Goal: Task Accomplishment & Management: Manage account settings

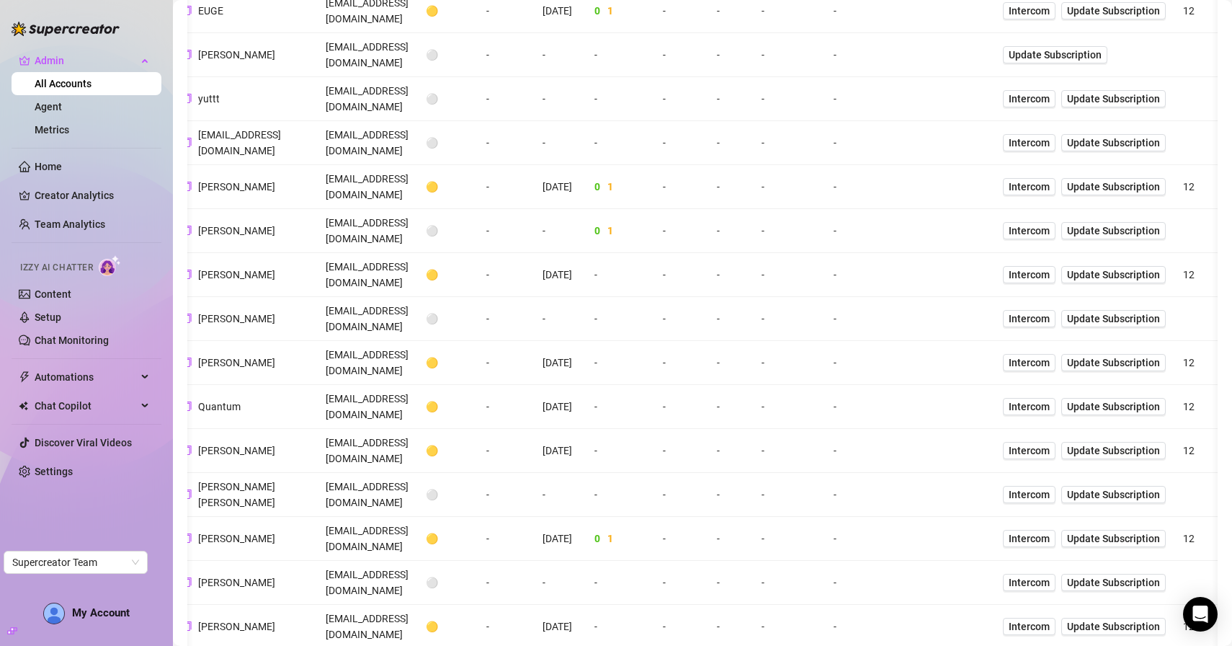
scroll to position [0, 134]
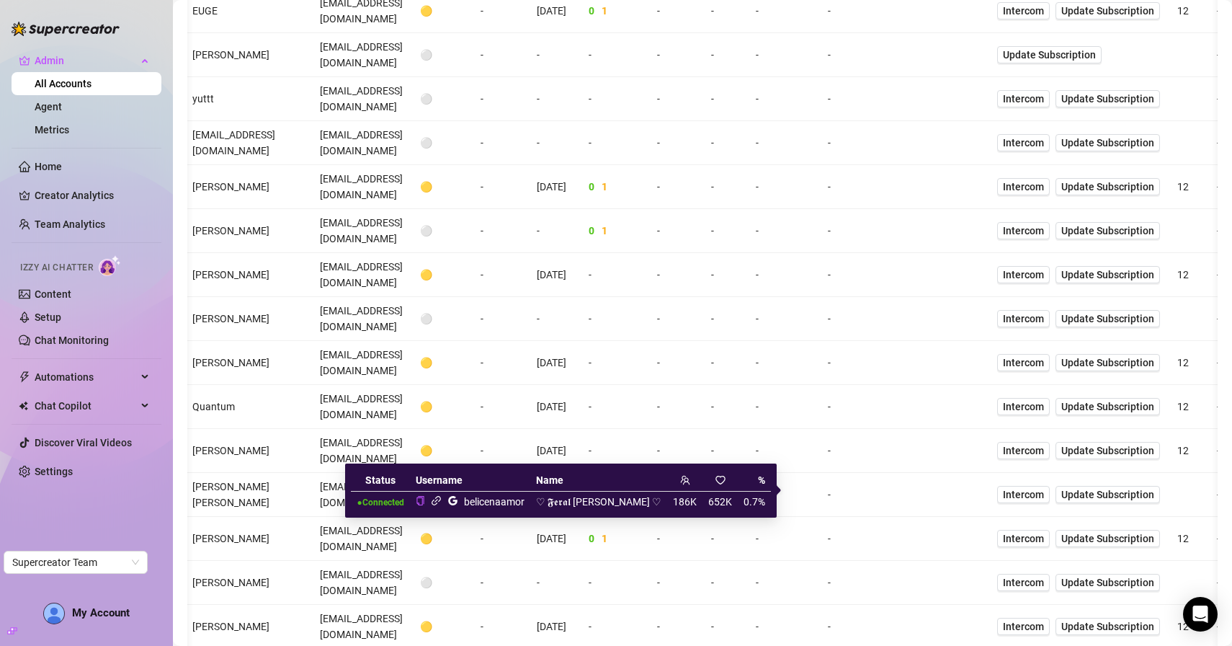
click at [442, 501] on icon "link" at bounding box center [436, 500] width 11 height 11
click at [458, 502] on icon "google" at bounding box center [452, 500] width 9 height 9
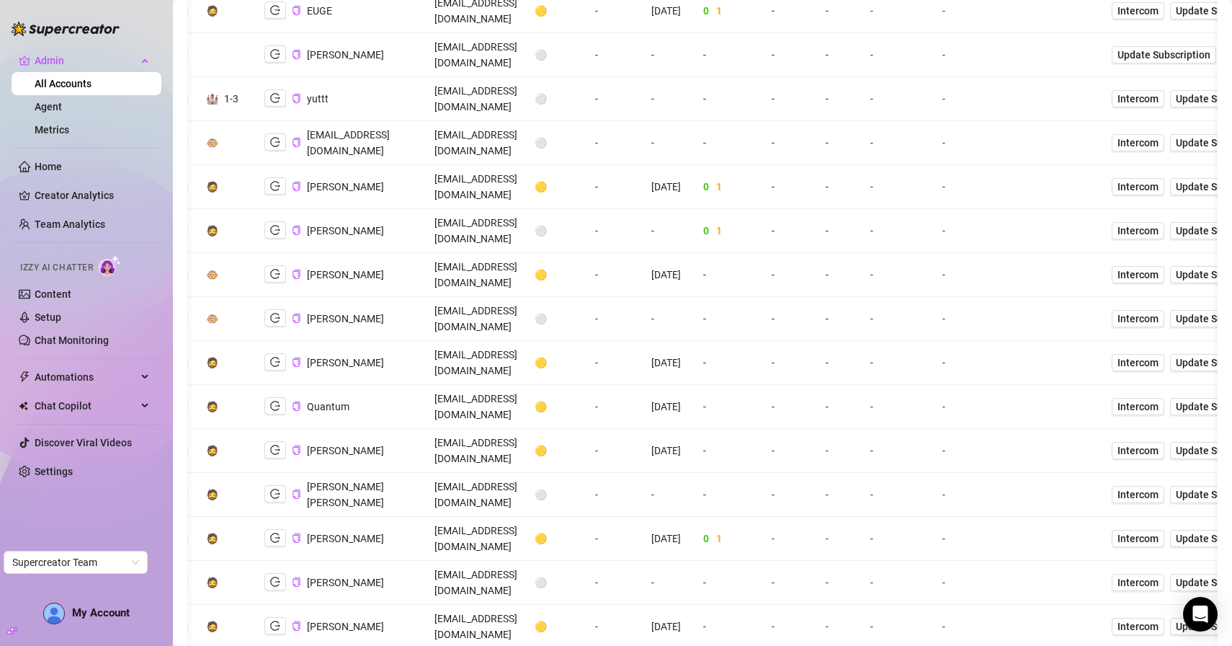
scroll to position [0, 0]
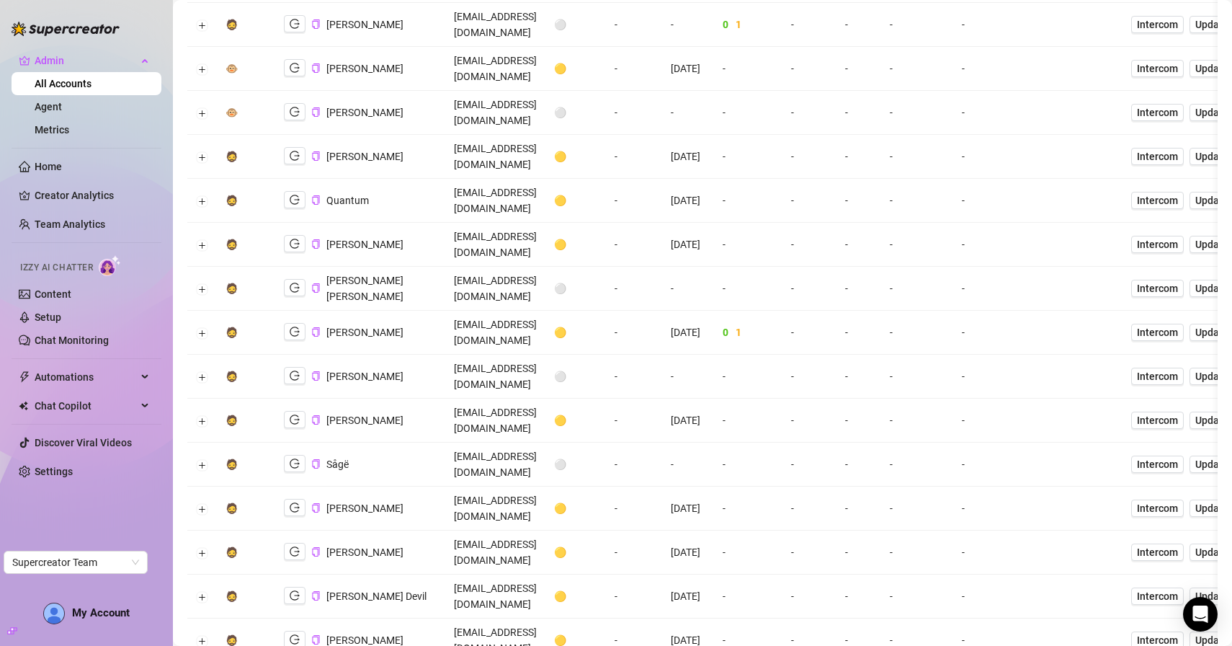
scroll to position [1775, 0]
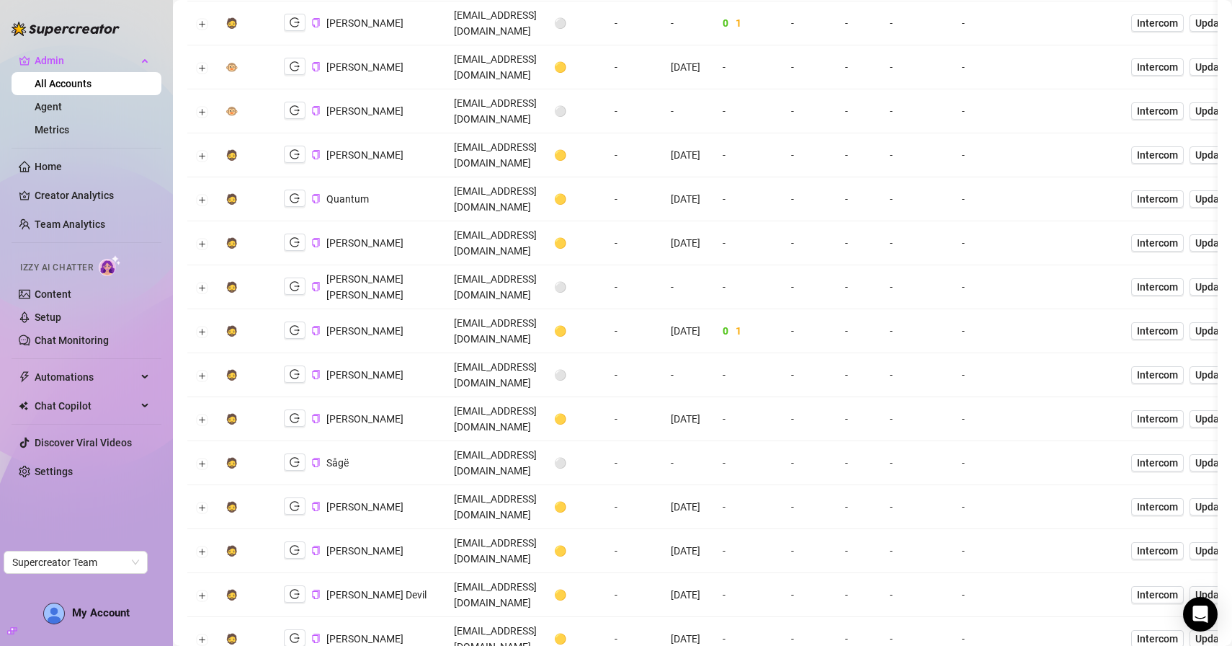
drag, startPoint x: 256, startPoint y: 430, endPoint x: 332, endPoint y: 424, distance: 76.7
copy li "@Lamdj0728"
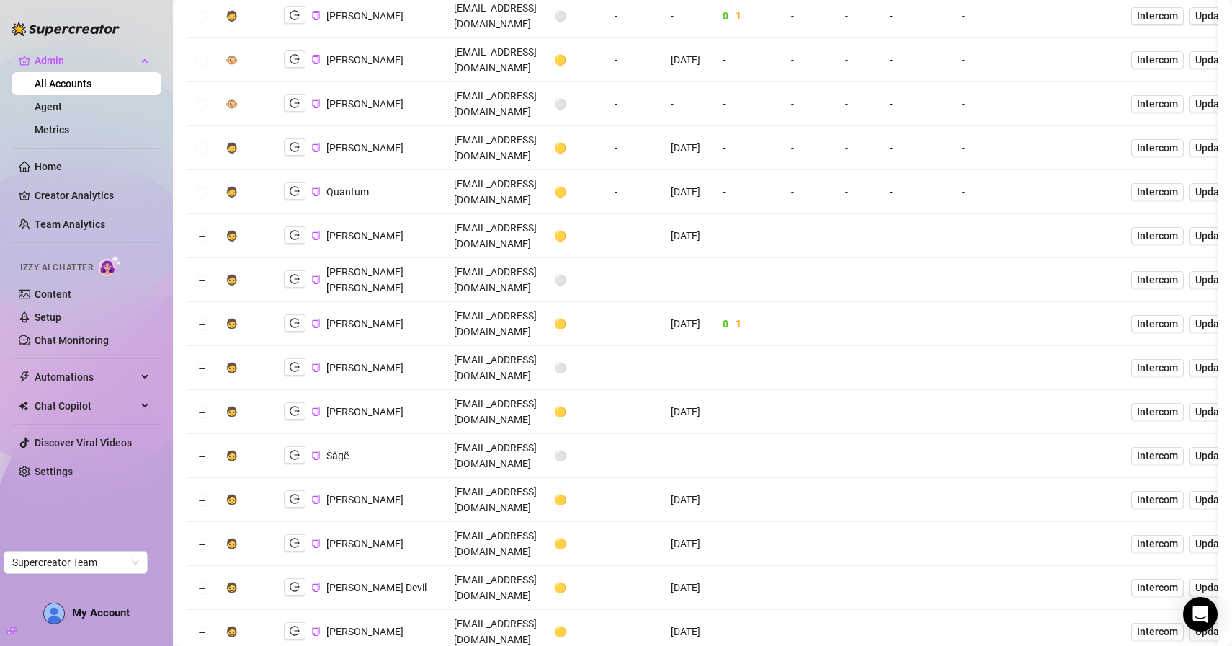
scroll to position [1772, 0]
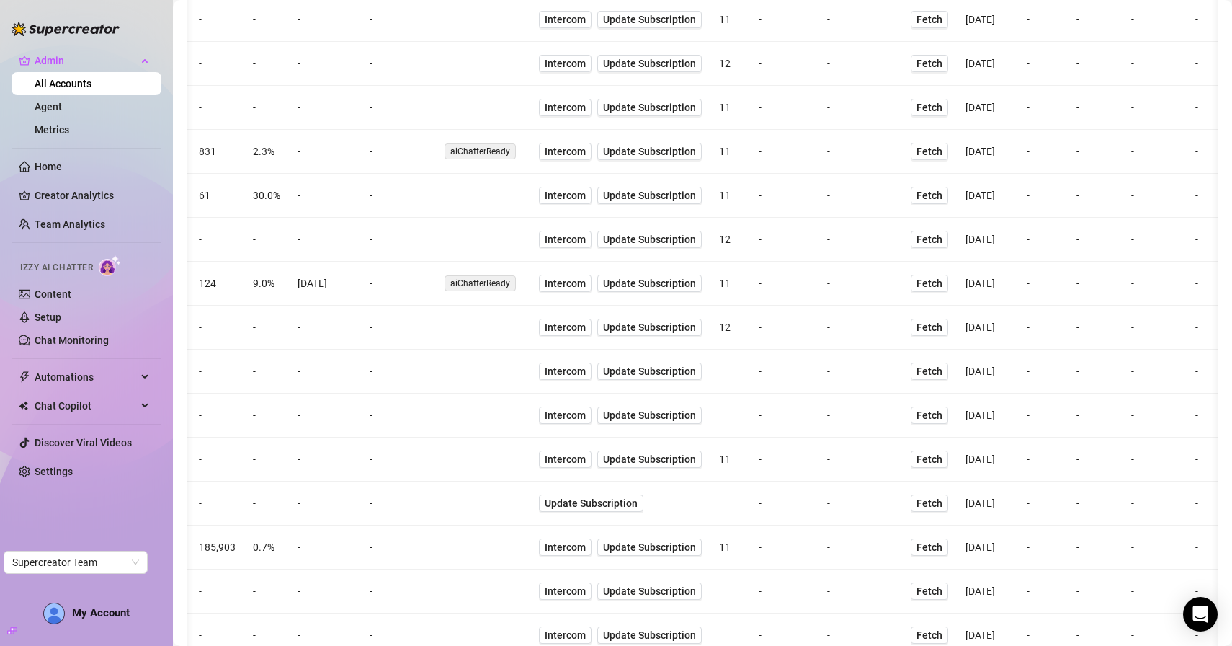
scroll to position [0, 593]
drag, startPoint x: 513, startPoint y: 433, endPoint x: 376, endPoint y: 433, distance: 137.7
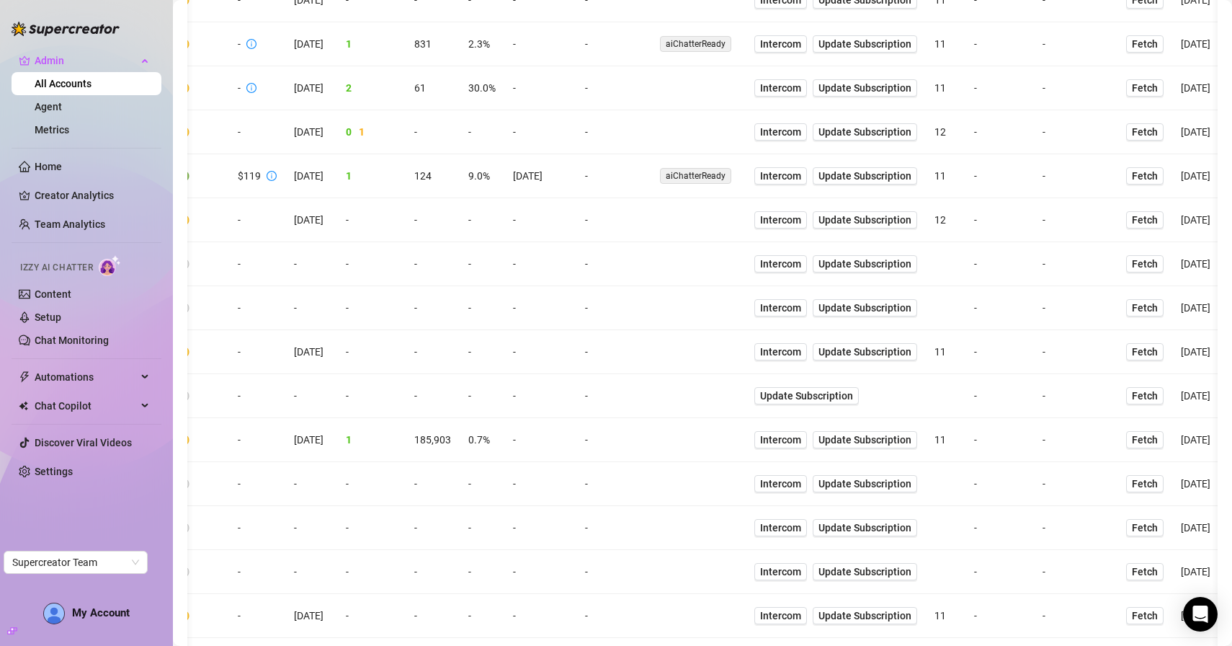
scroll to position [2641, 0]
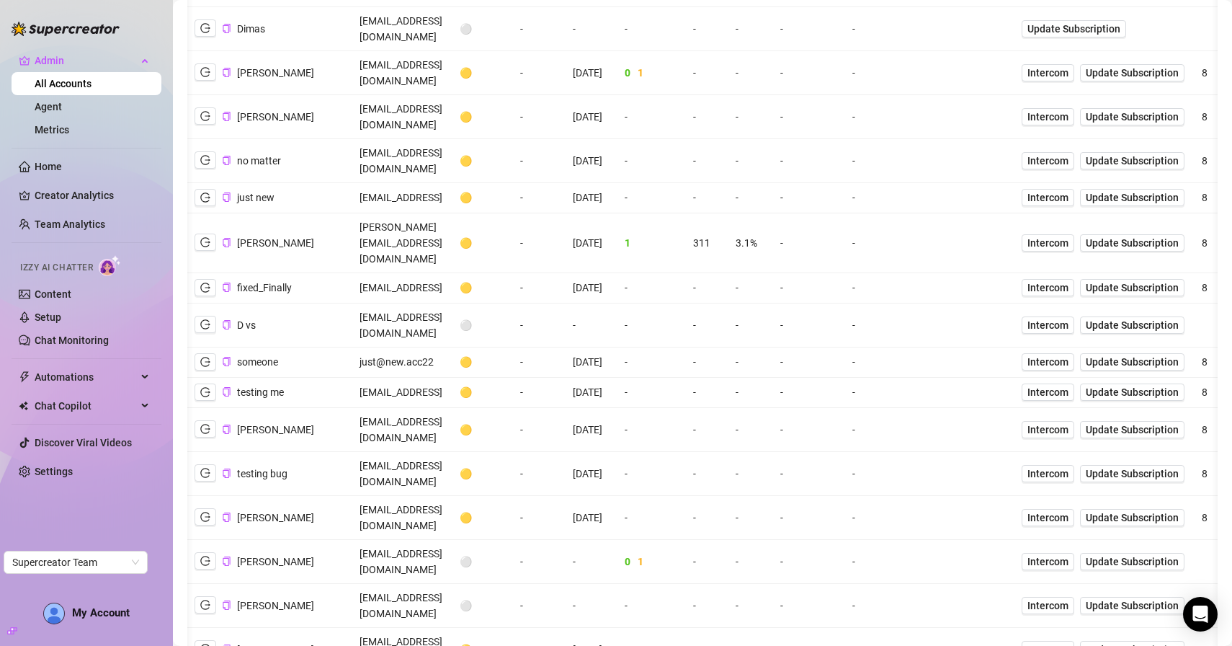
scroll to position [0, 66]
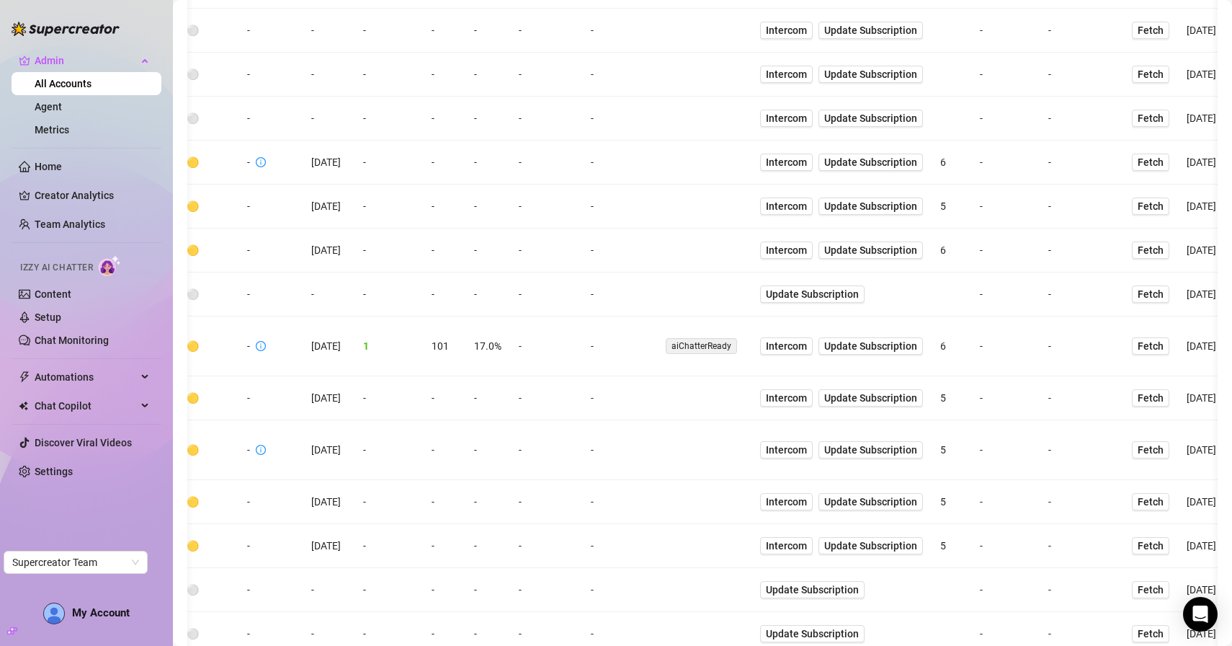
scroll to position [0, 336]
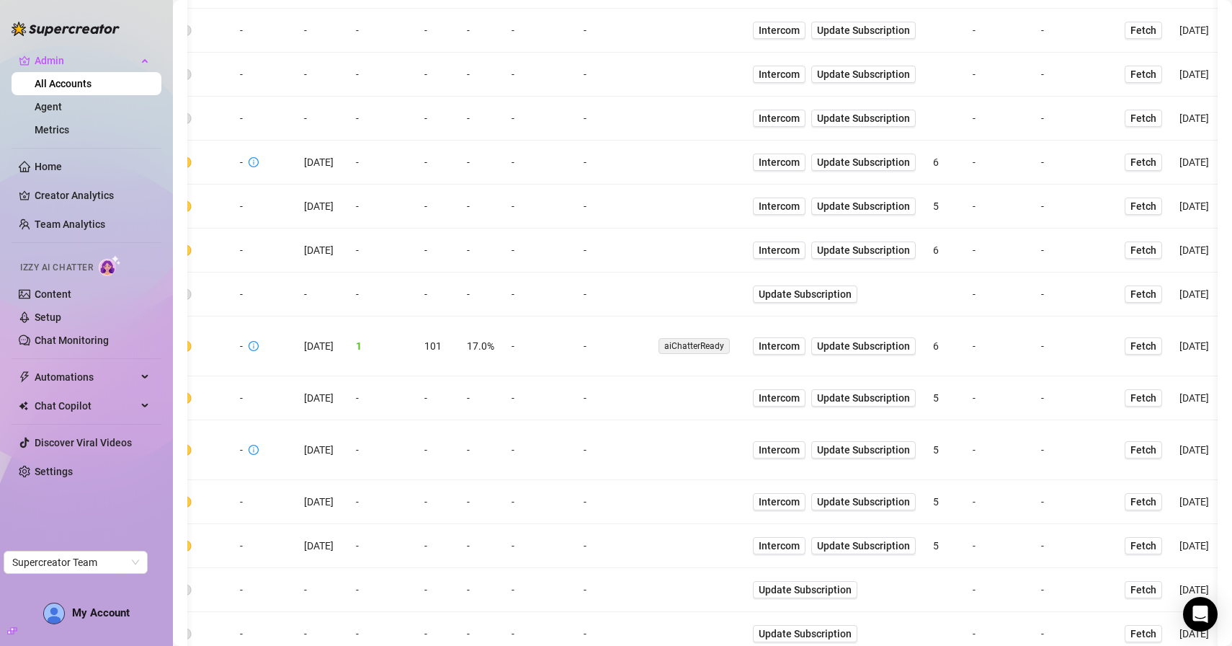
drag, startPoint x: 1146, startPoint y: 318, endPoint x: 1127, endPoint y: 318, distance: 19.5
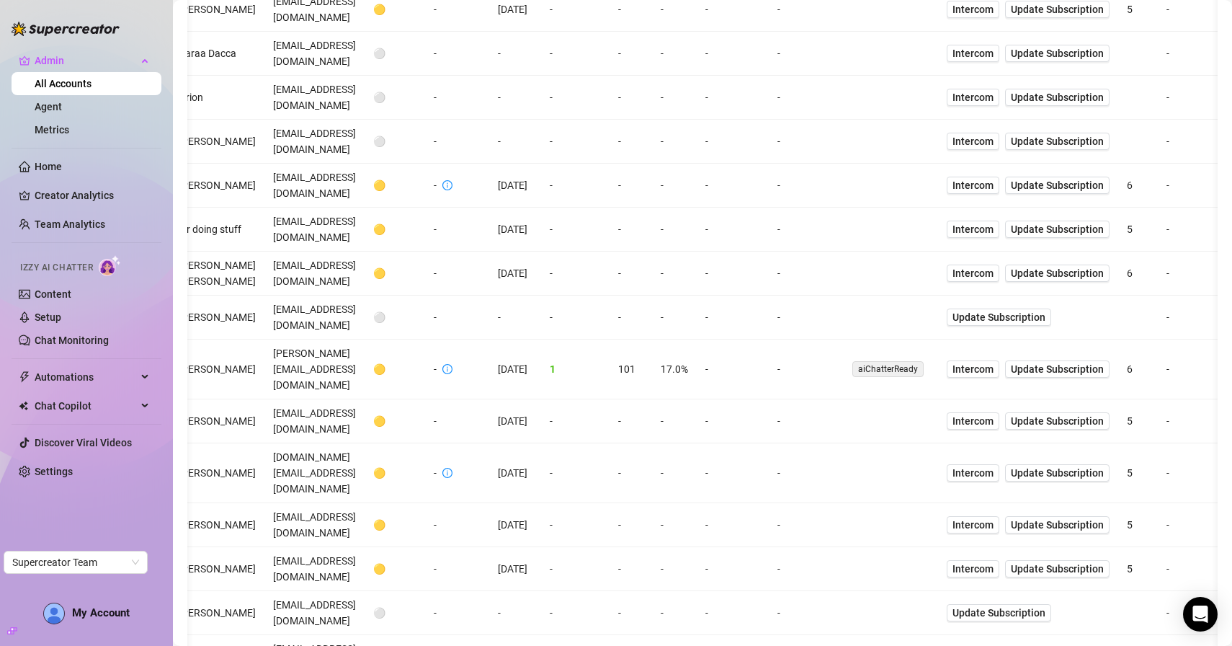
scroll to position [0, 0]
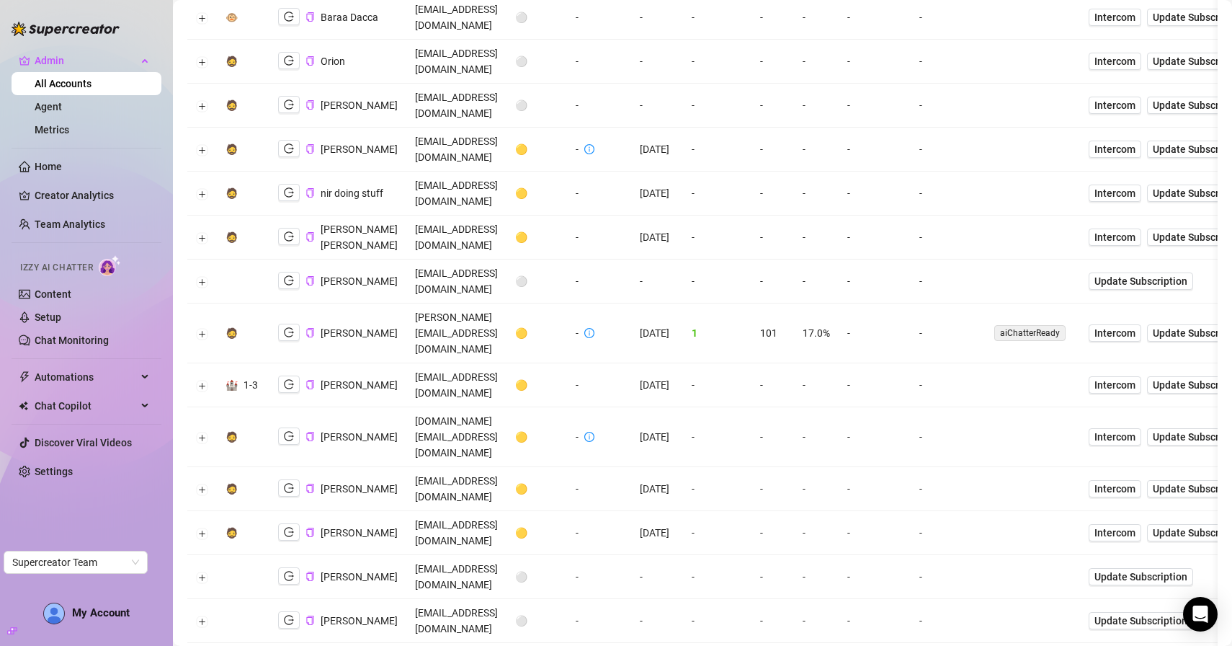
scroll to position [2502, 0]
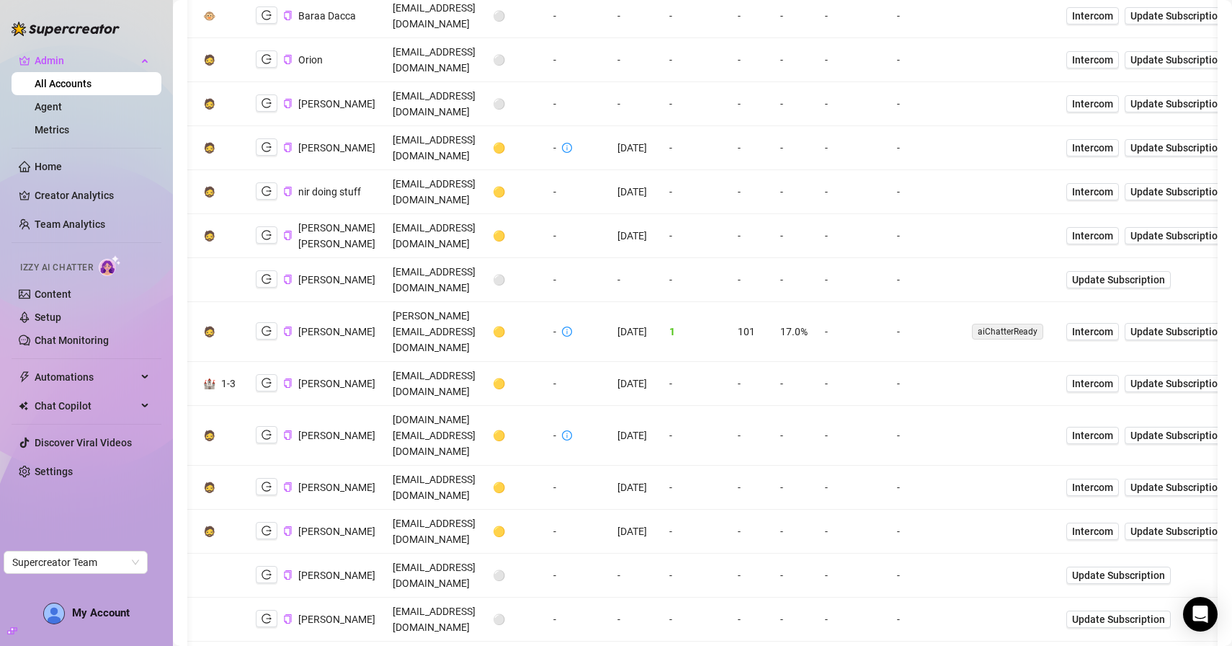
scroll to position [0, 0]
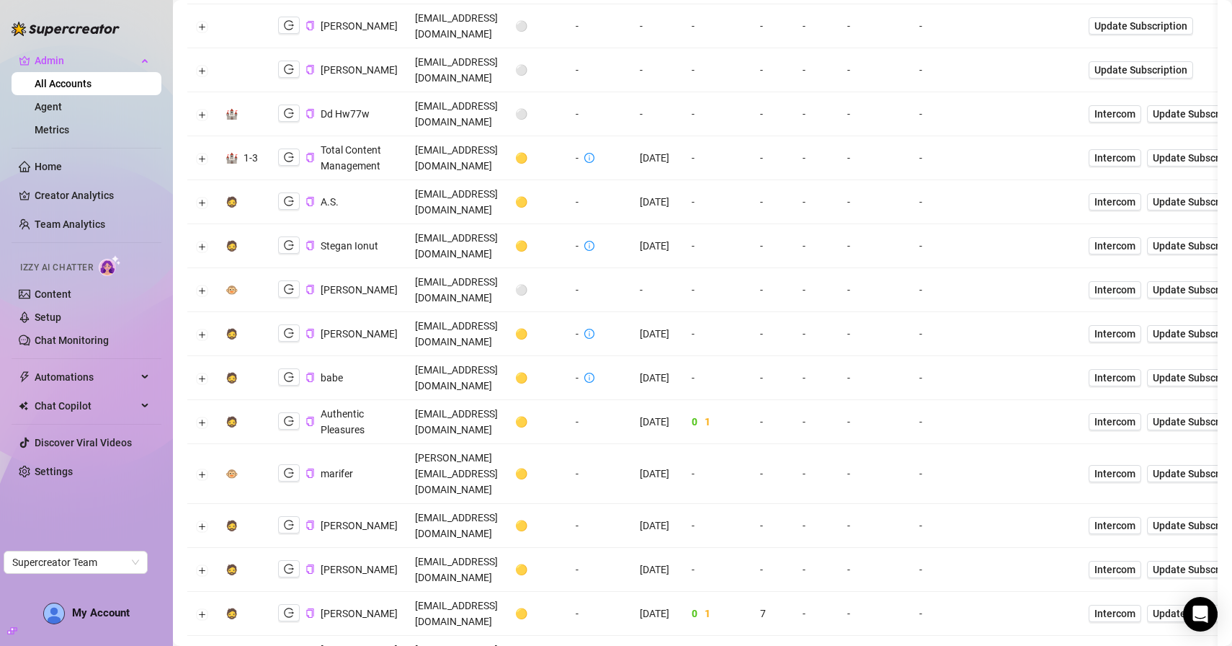
scroll to position [3052, 0]
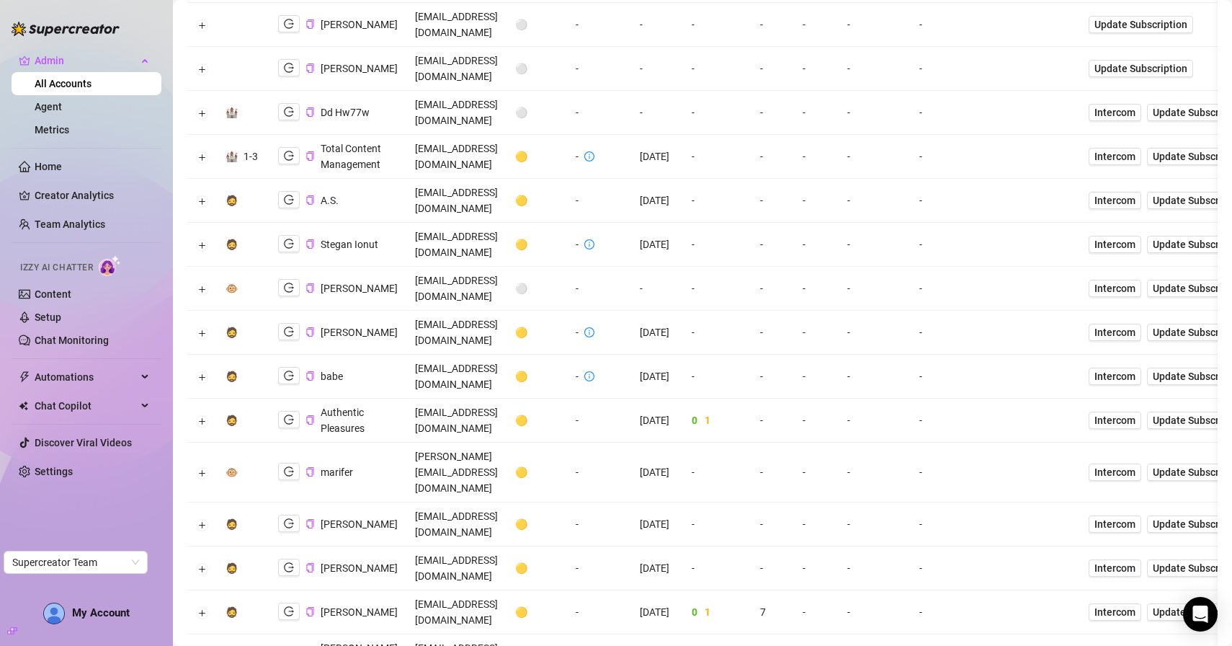
copy td "sophiasselfies@gmail.com"
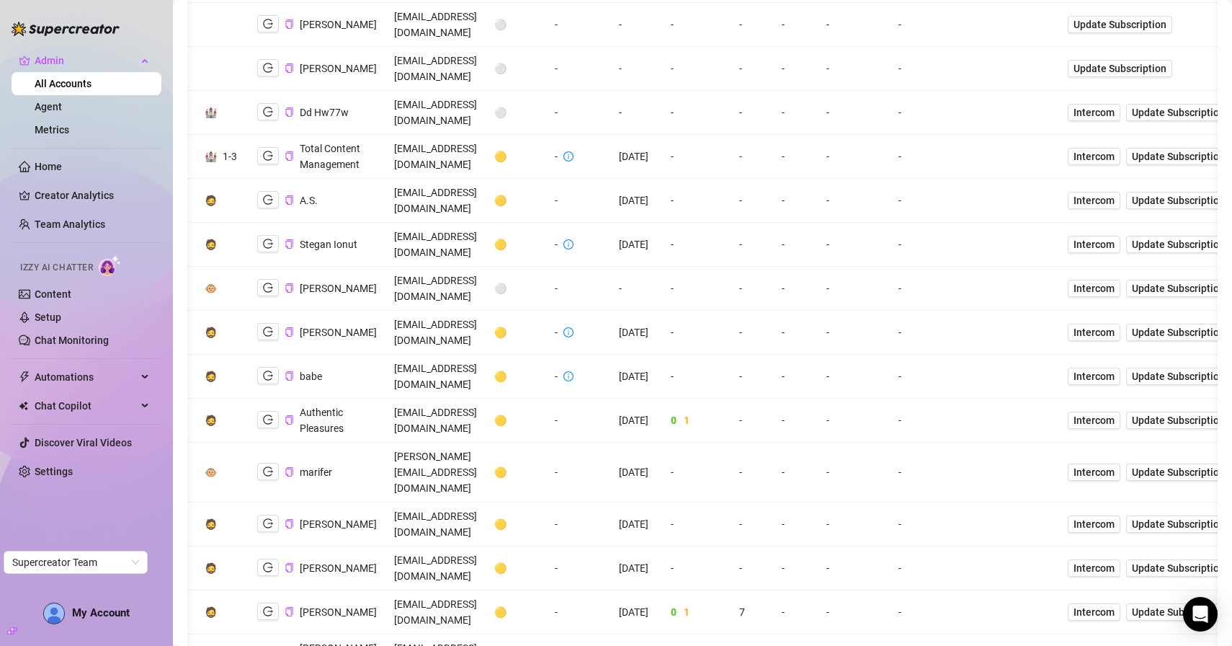
scroll to position [0, 0]
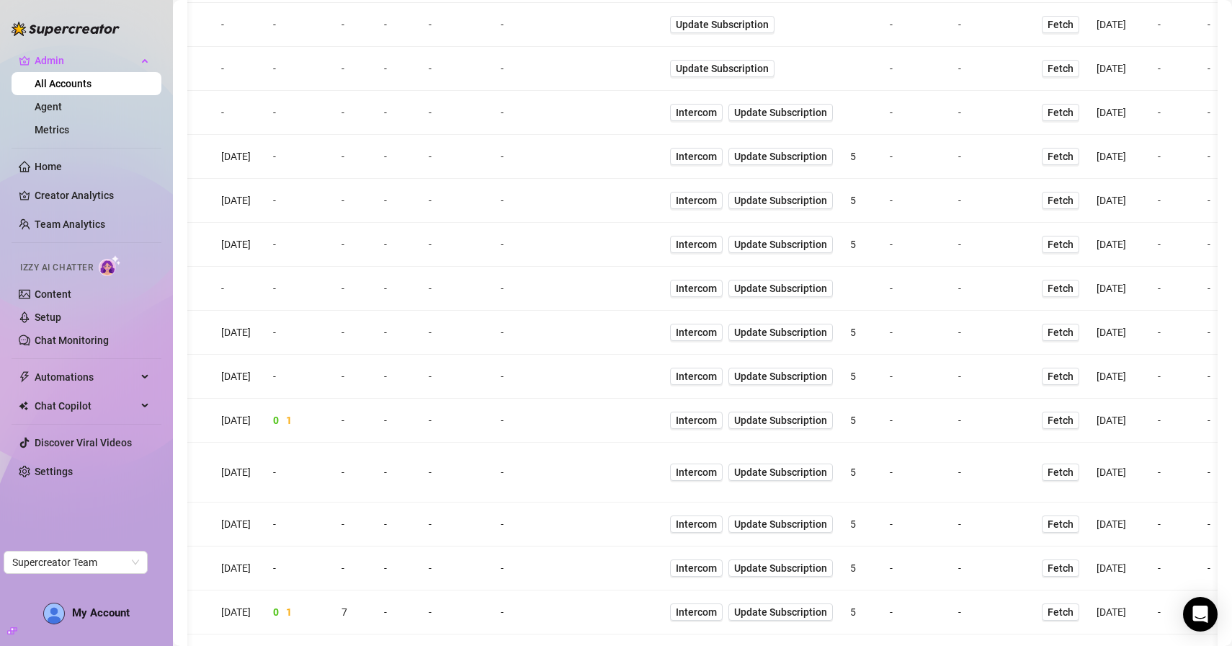
scroll to position [0, 290]
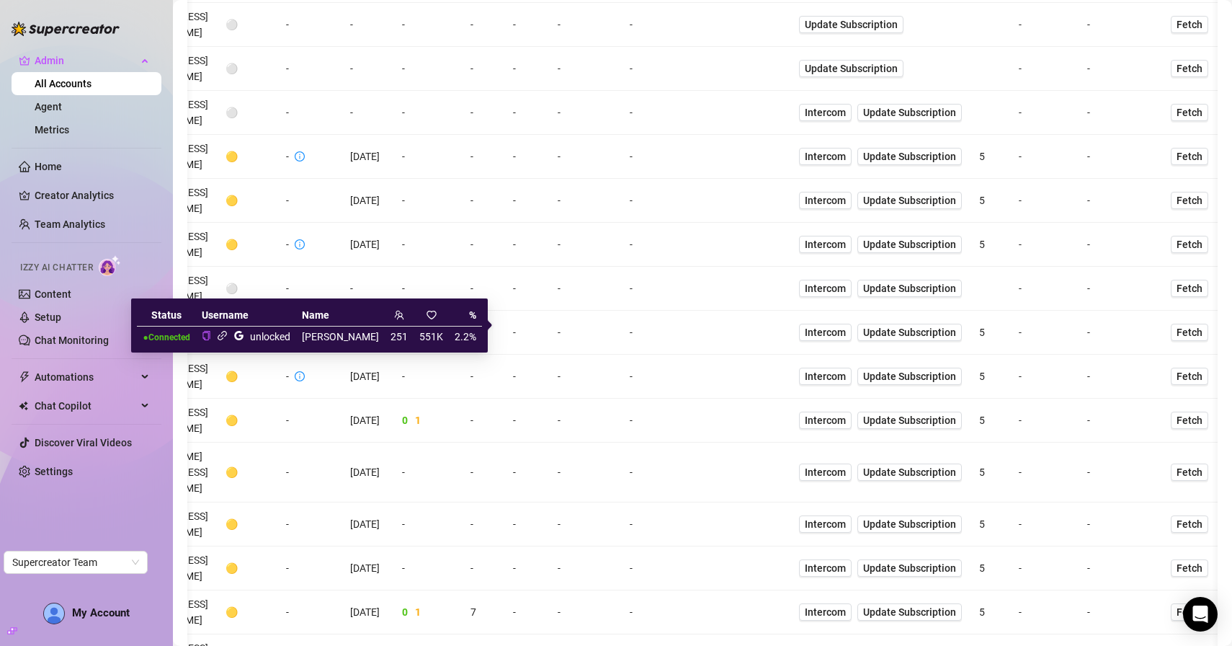
click at [228, 335] on icon "link" at bounding box center [222, 335] width 11 height 11
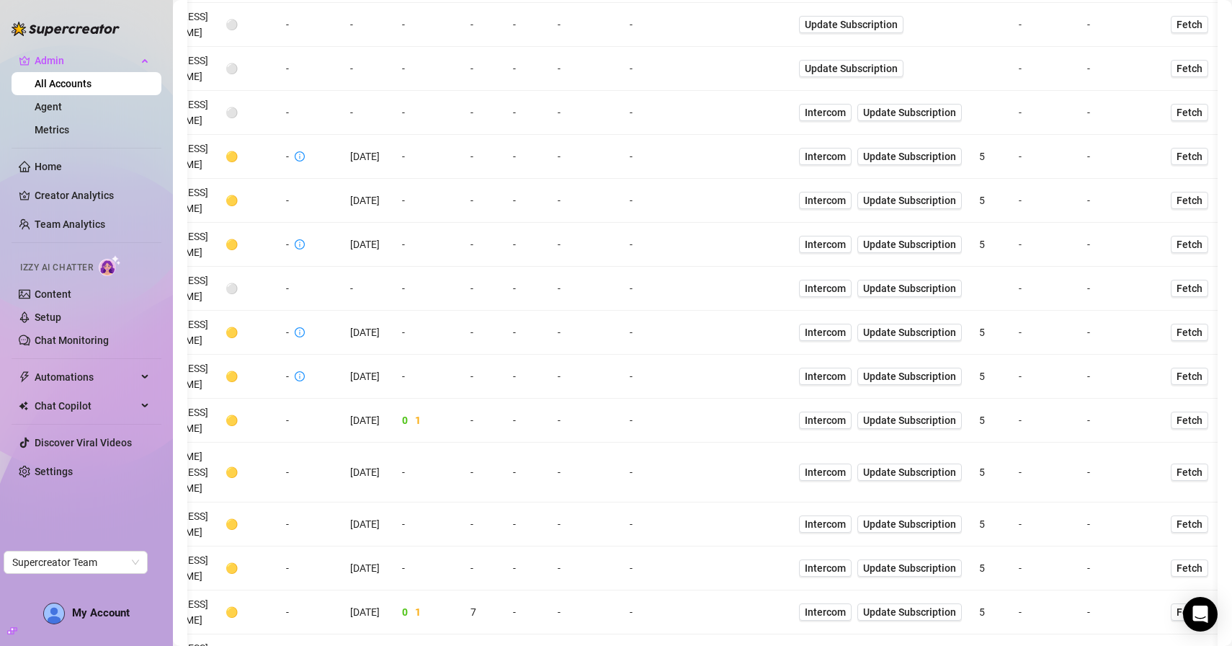
scroll to position [0, 0]
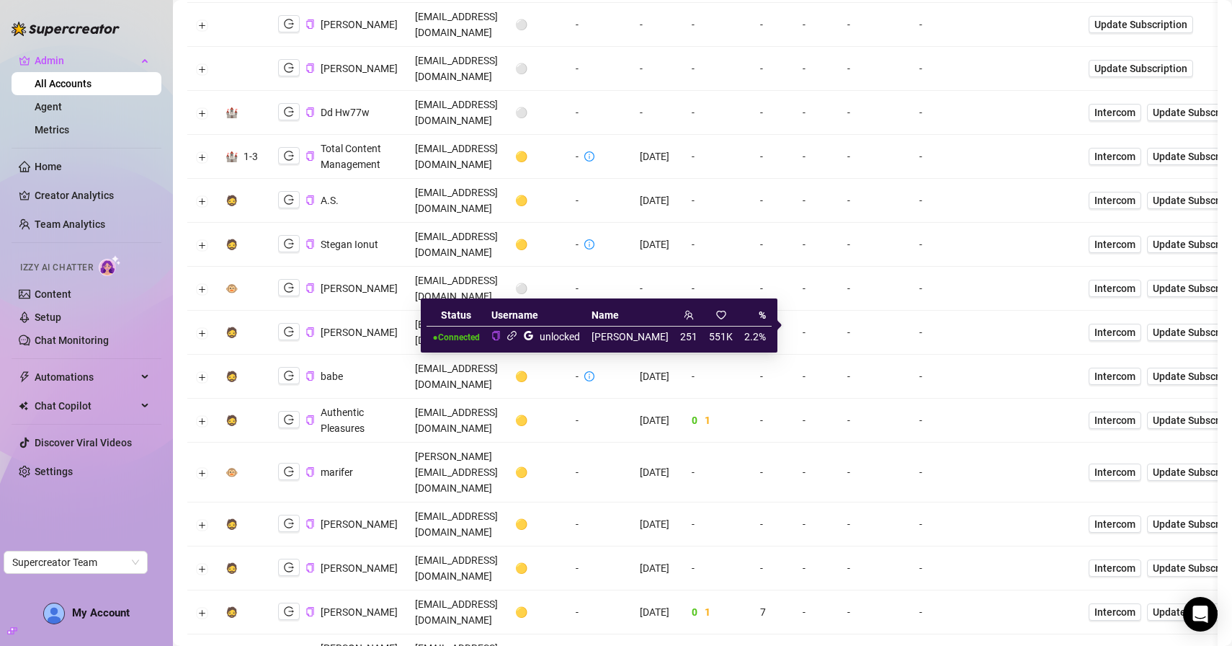
click at [533, 335] on icon "google" at bounding box center [528, 335] width 9 height 9
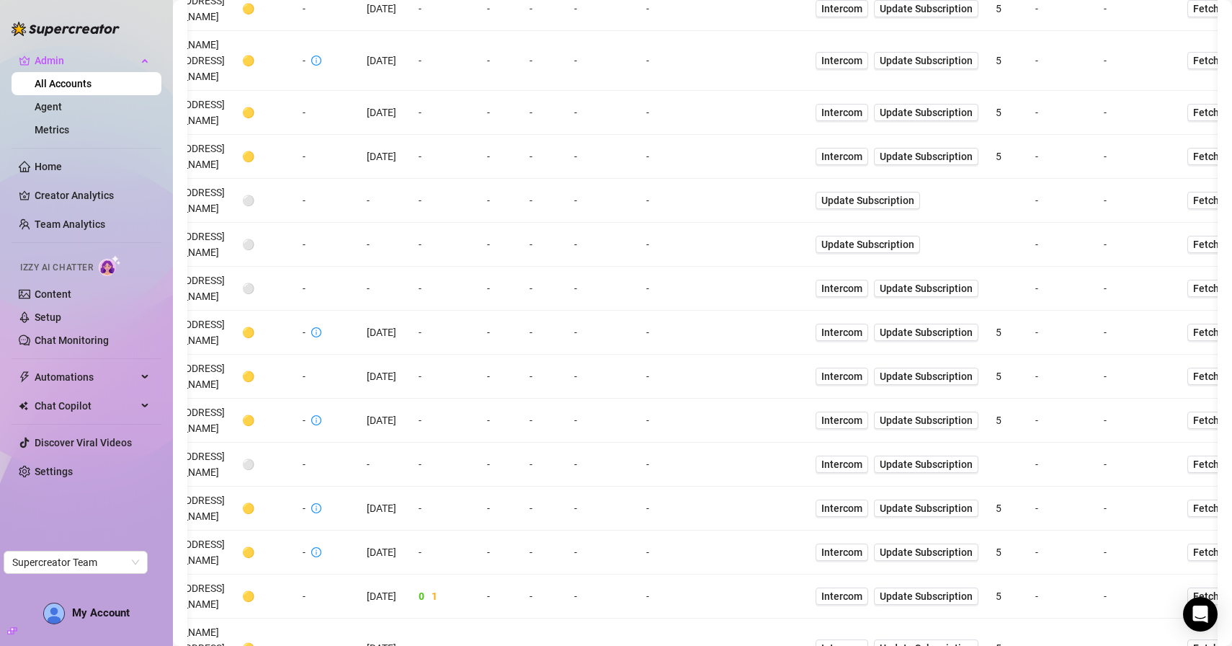
scroll to position [0, 394]
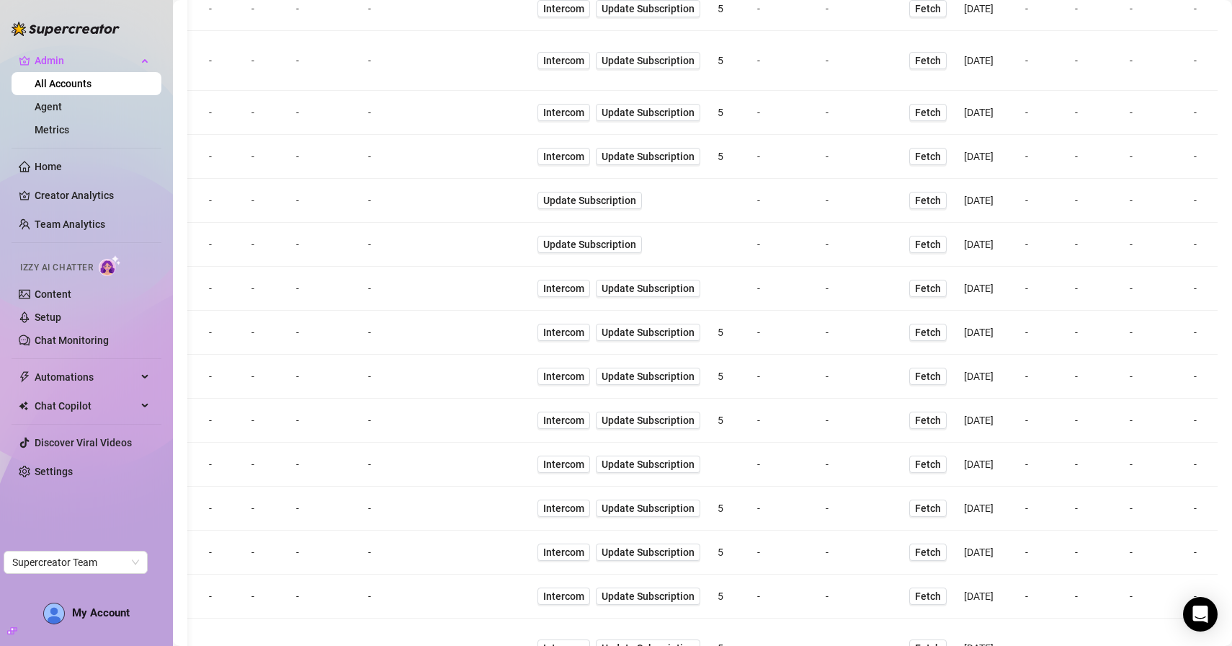
scroll to position [0, 661]
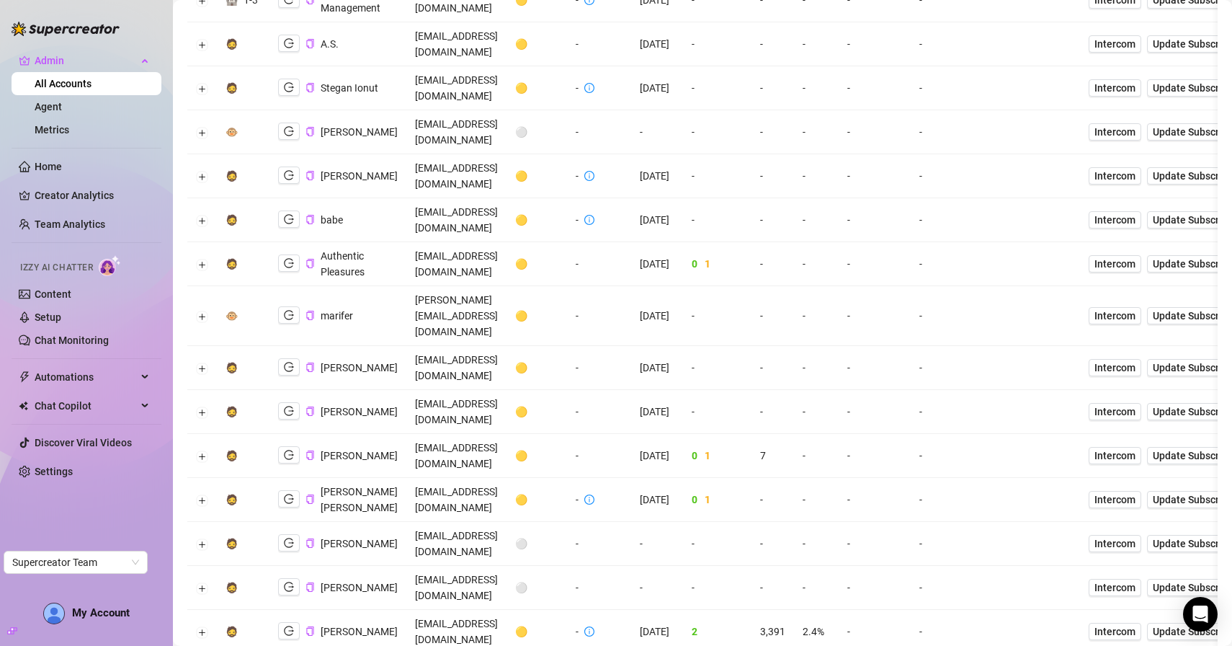
scroll to position [3209, 0]
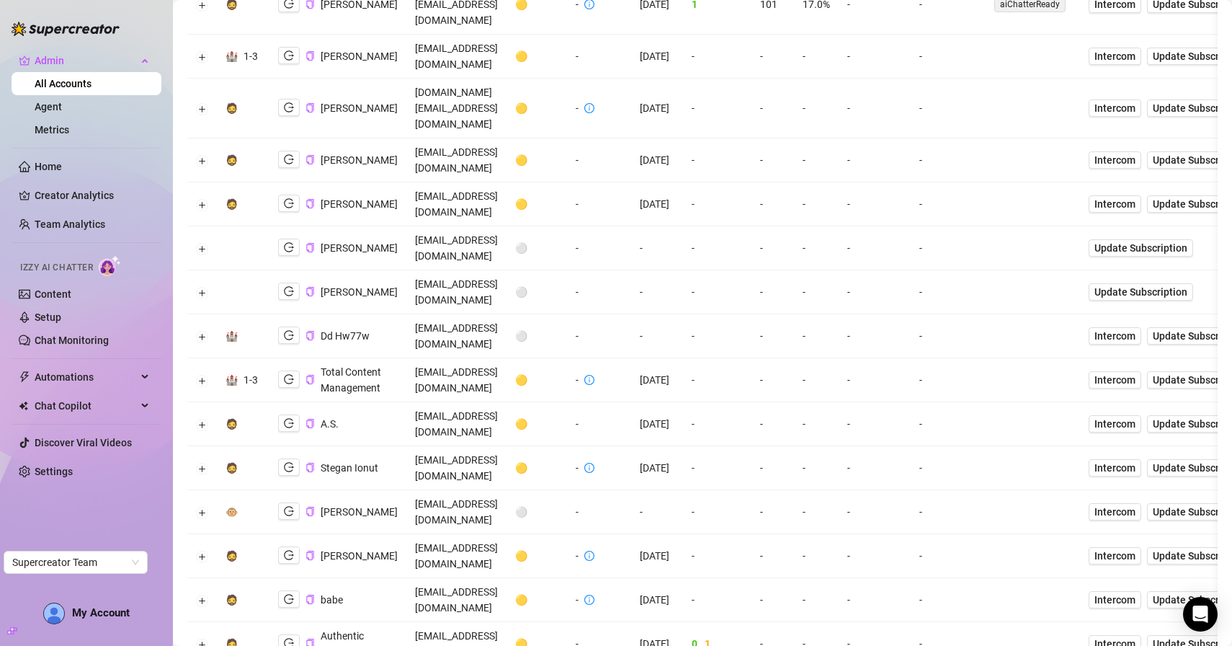
drag, startPoint x: 371, startPoint y: 585, endPoint x: 510, endPoint y: 445, distance: 196.2
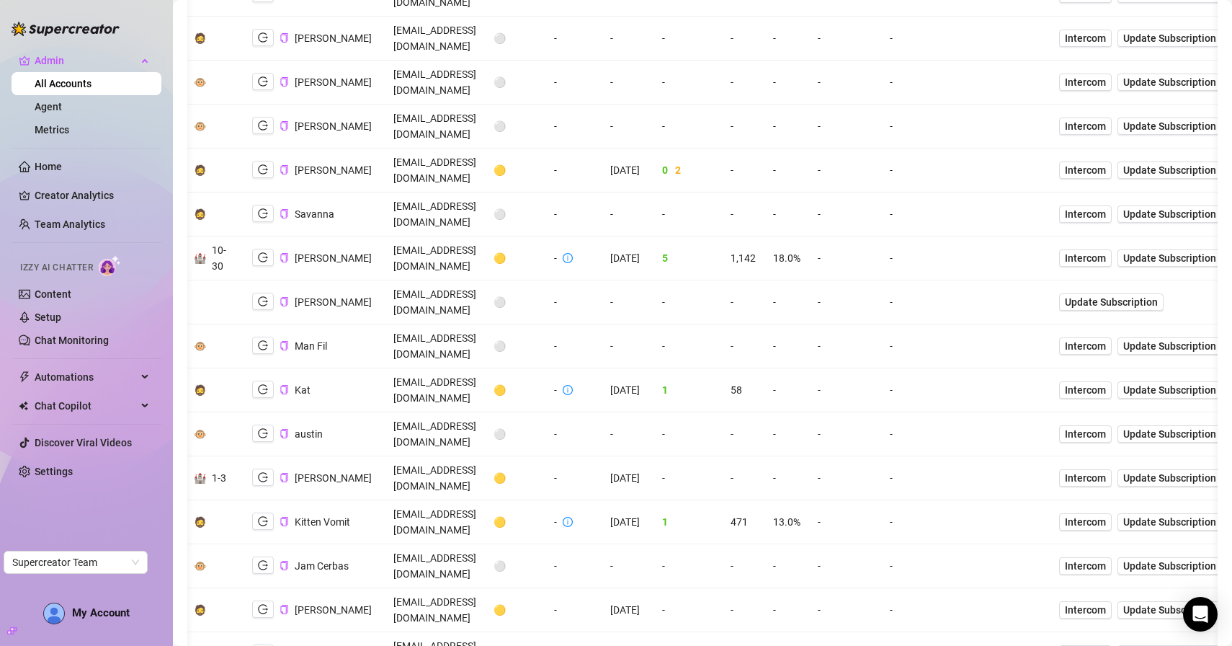
scroll to position [0, 0]
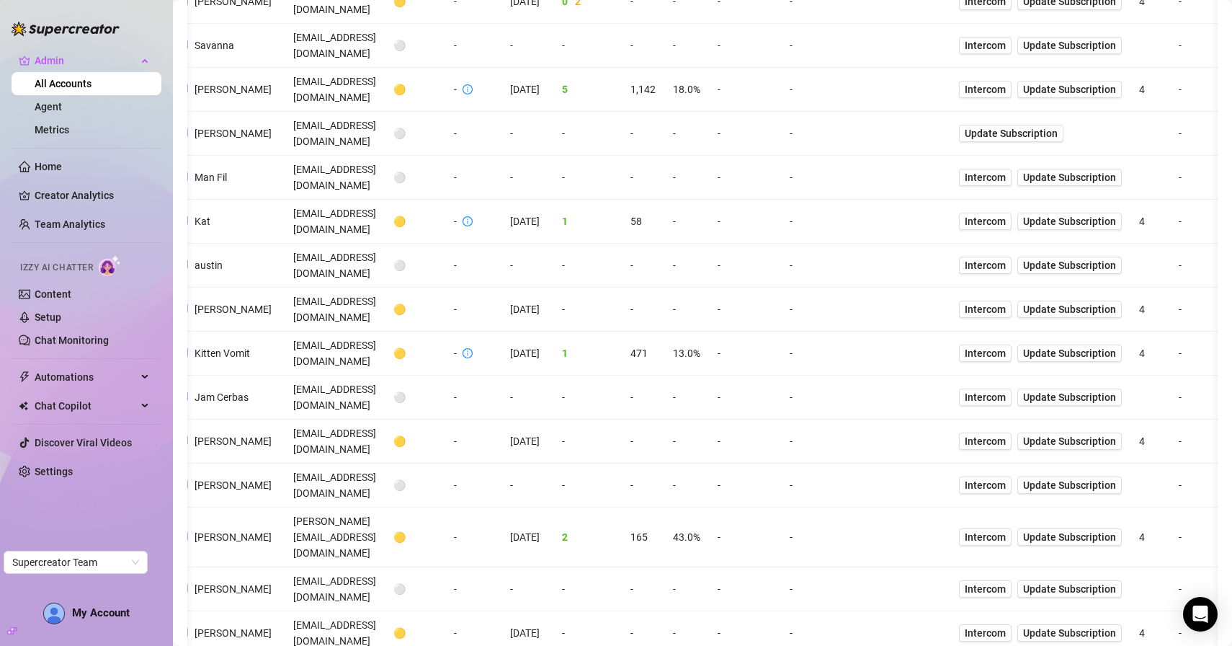
scroll to position [0, 133]
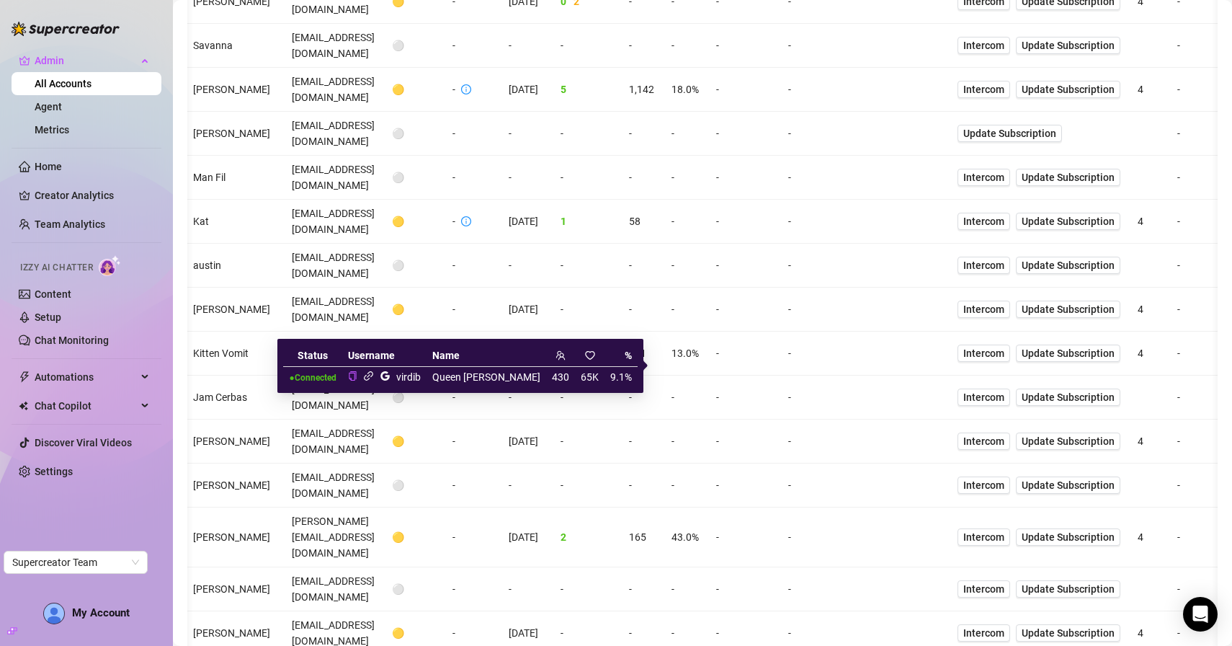
click at [374, 375] on icon "link" at bounding box center [368, 375] width 11 height 11
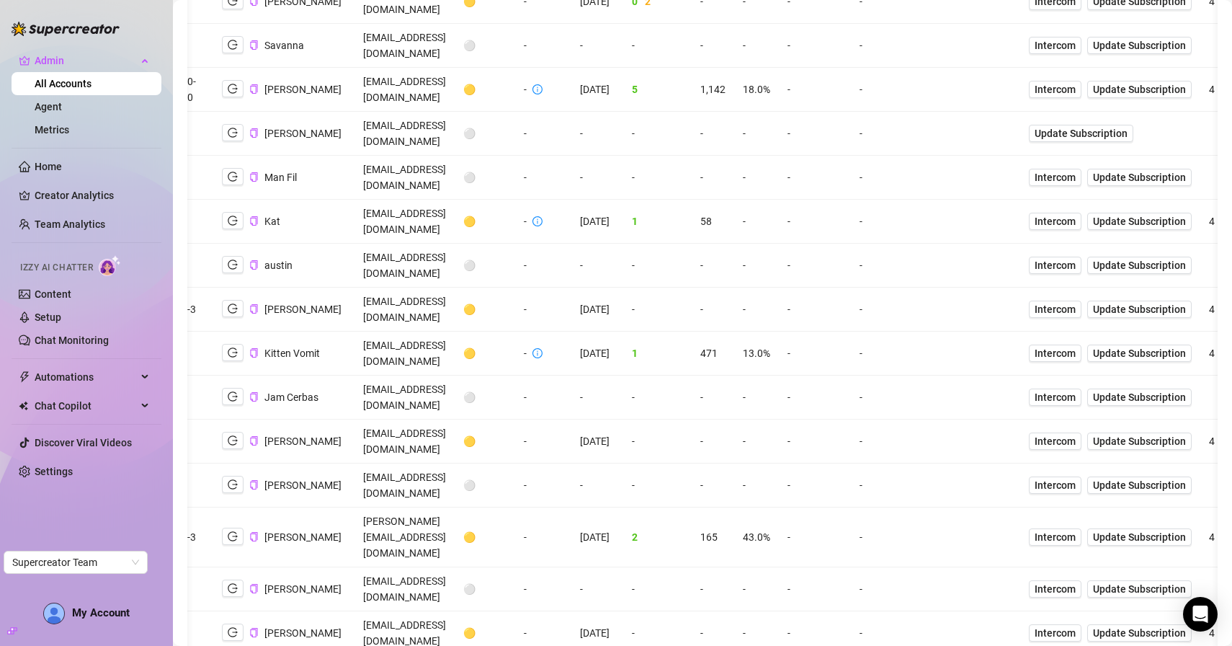
scroll to position [0, 0]
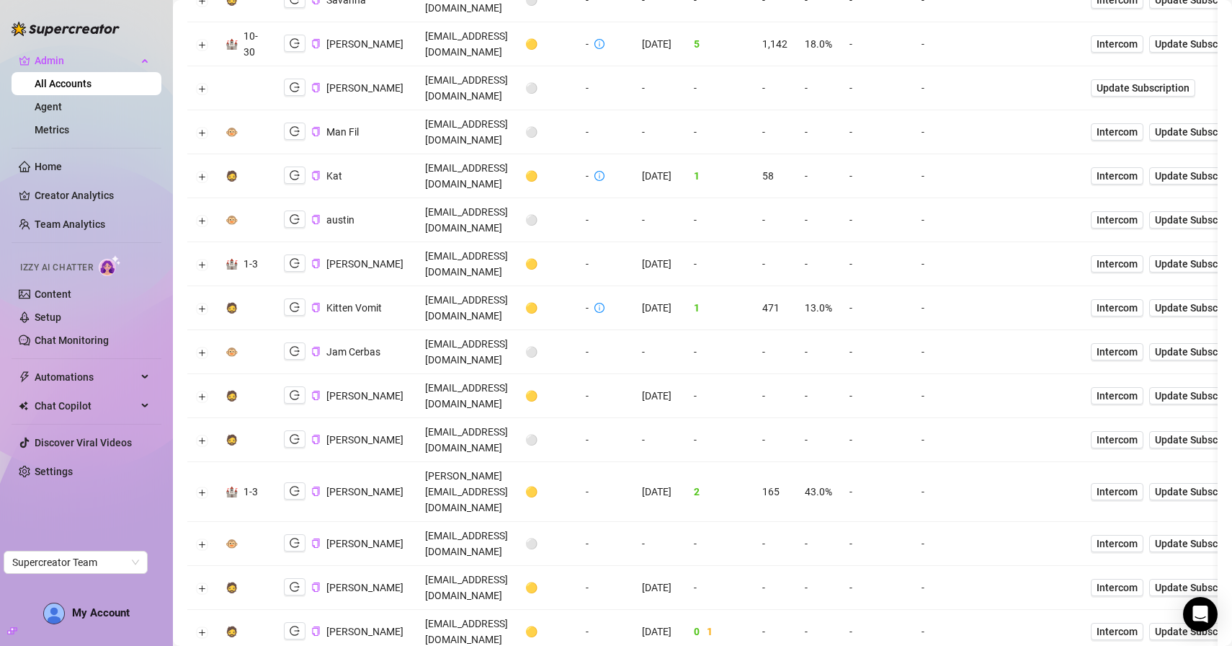
scroll to position [1928, 0]
copy td "deedeesong@icloud.com"
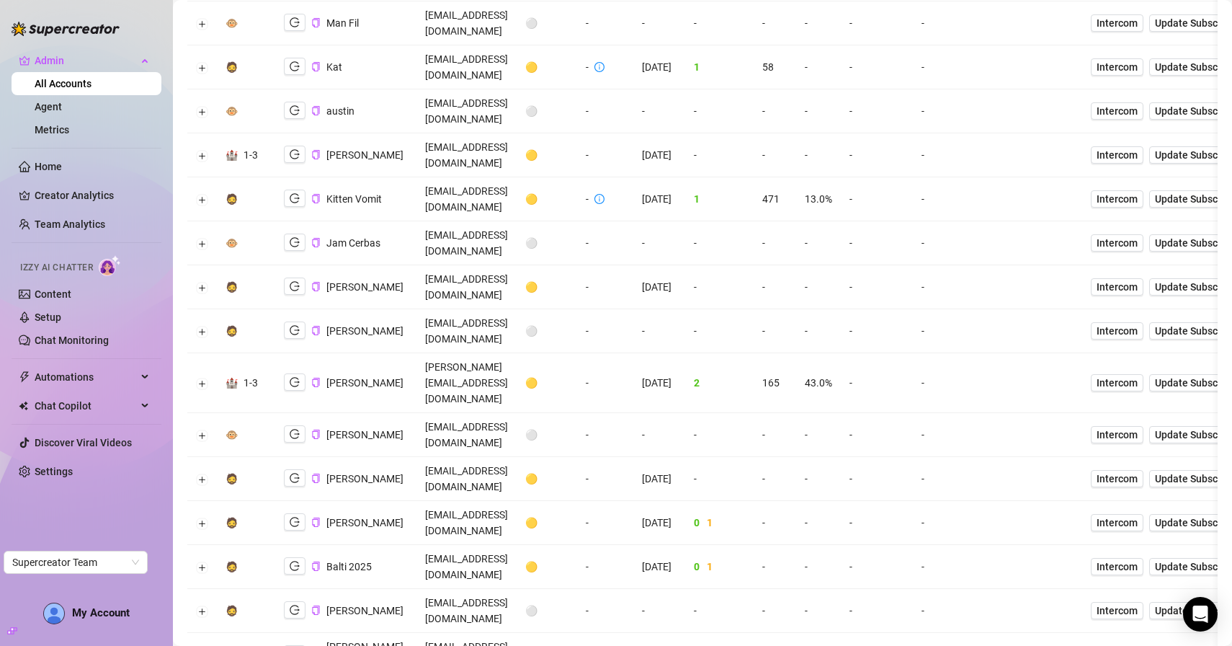
scroll to position [2034, 0]
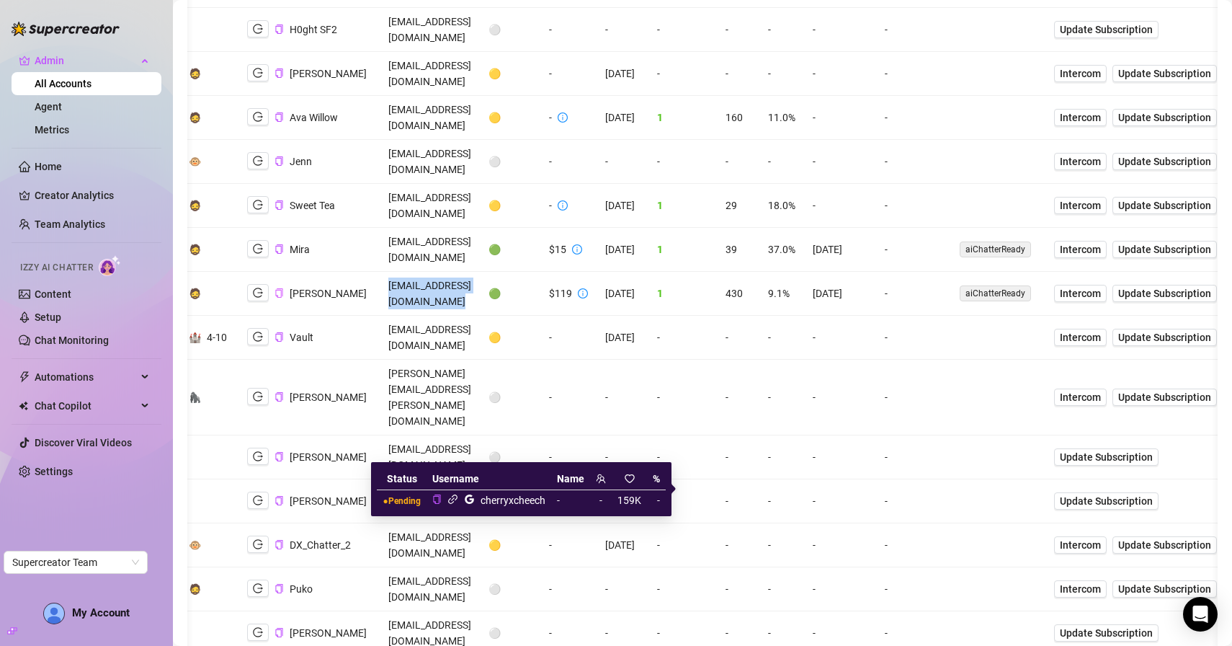
scroll to position [0, 0]
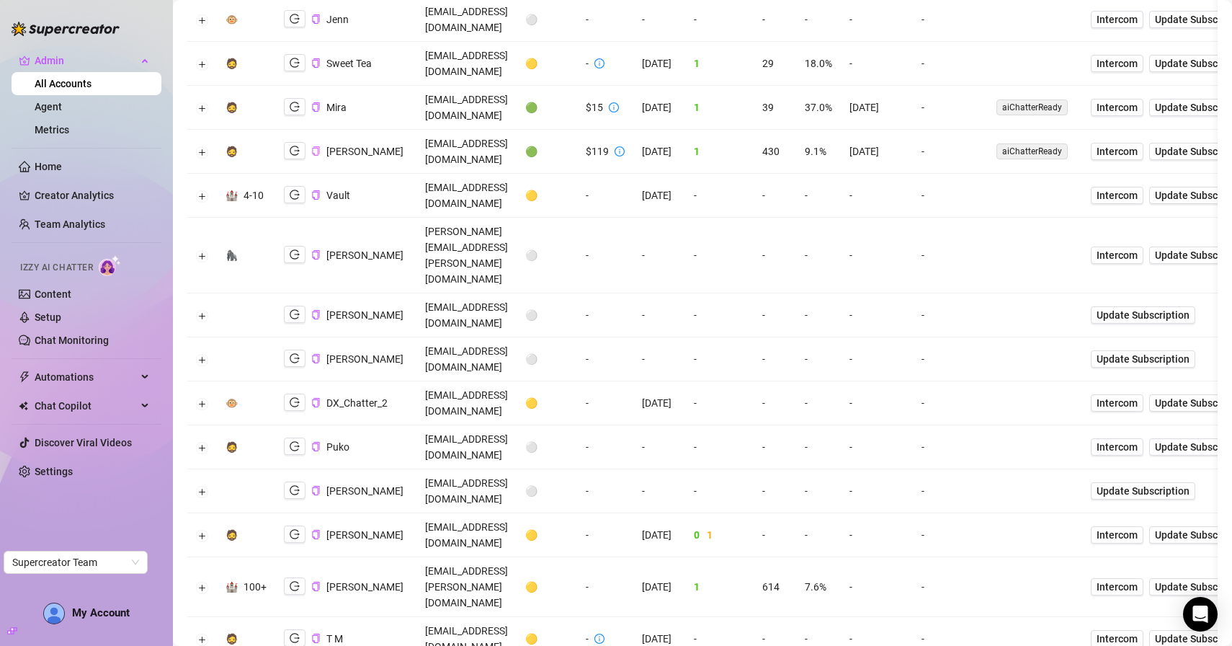
scroll to position [2945, 0]
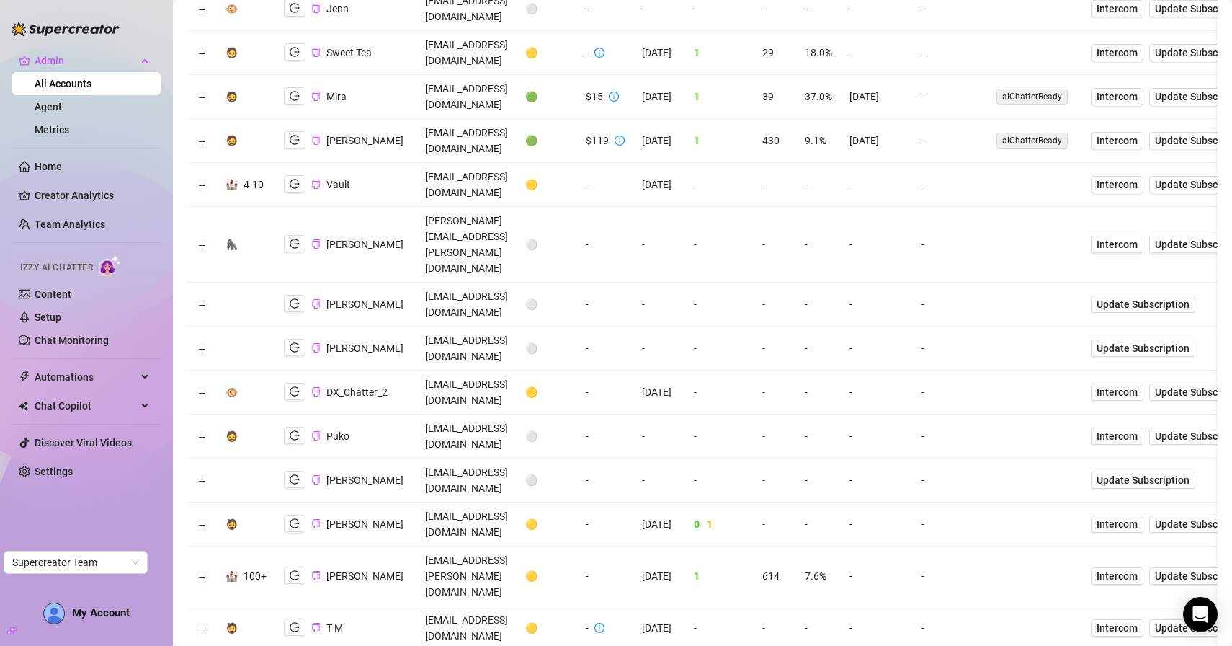
copy li "babycheechtv"
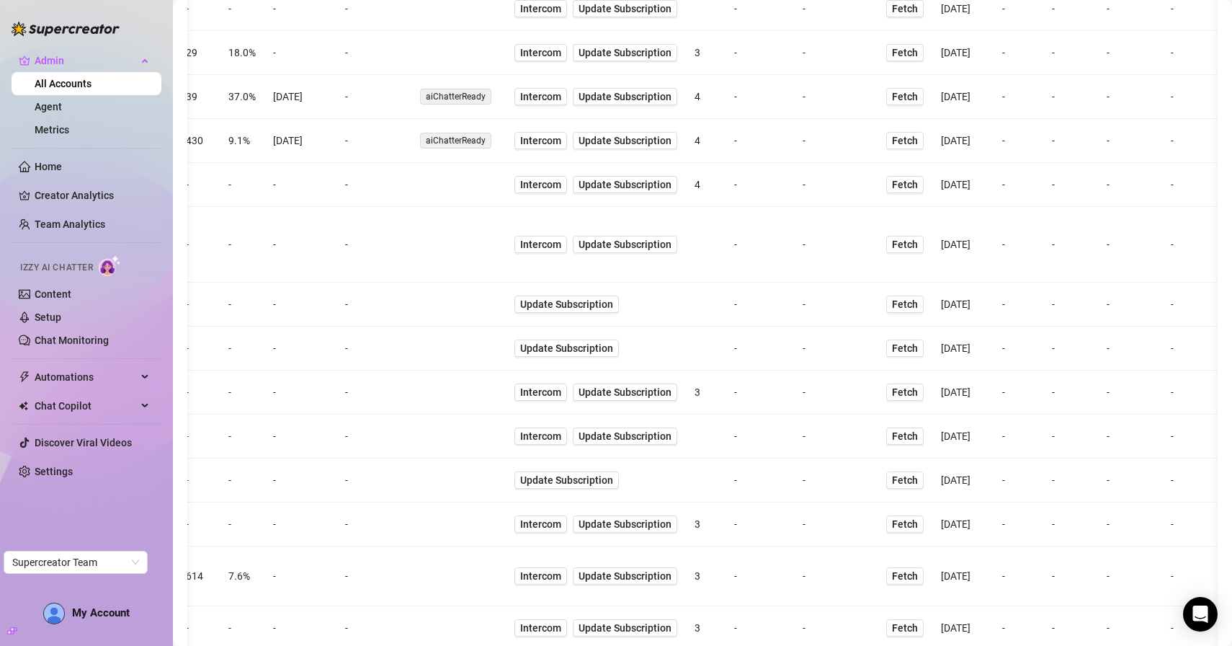
scroll to position [0, 660]
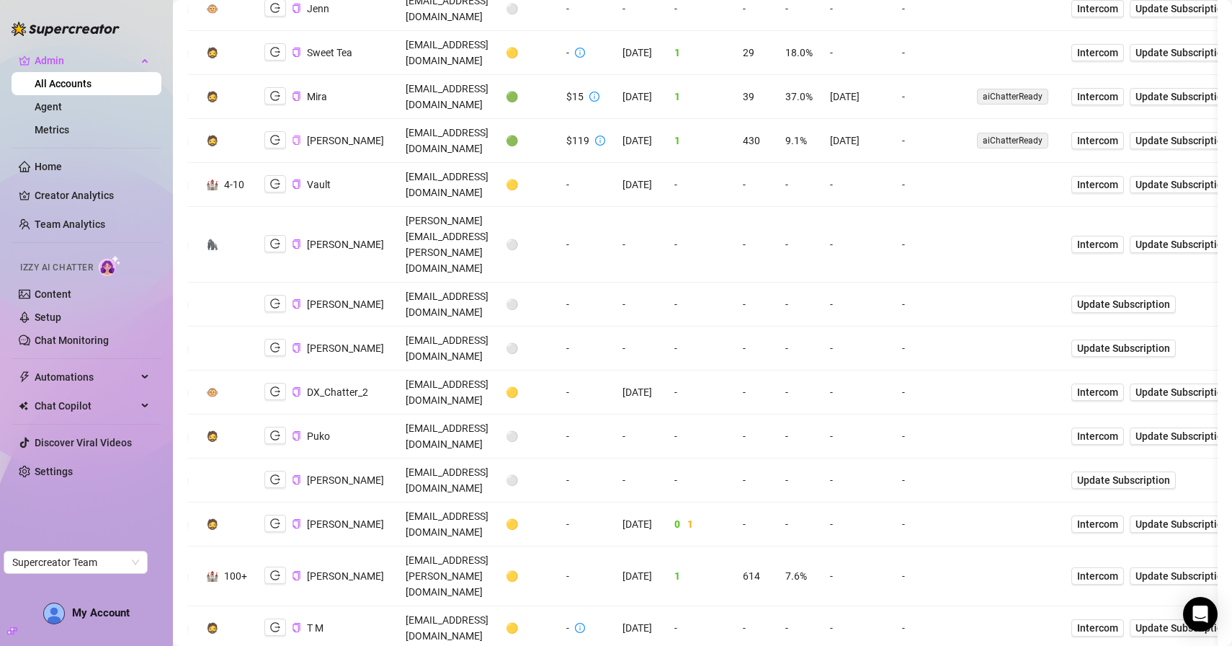
scroll to position [0, 0]
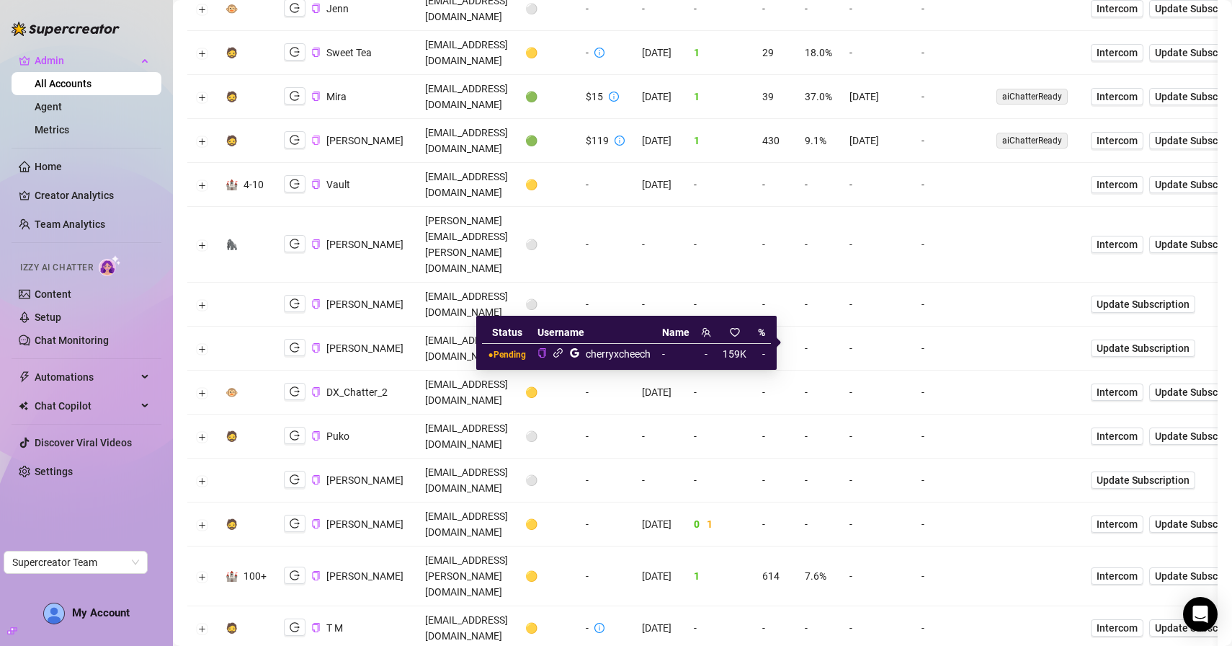
click at [559, 356] on icon "link" at bounding box center [558, 352] width 9 height 9
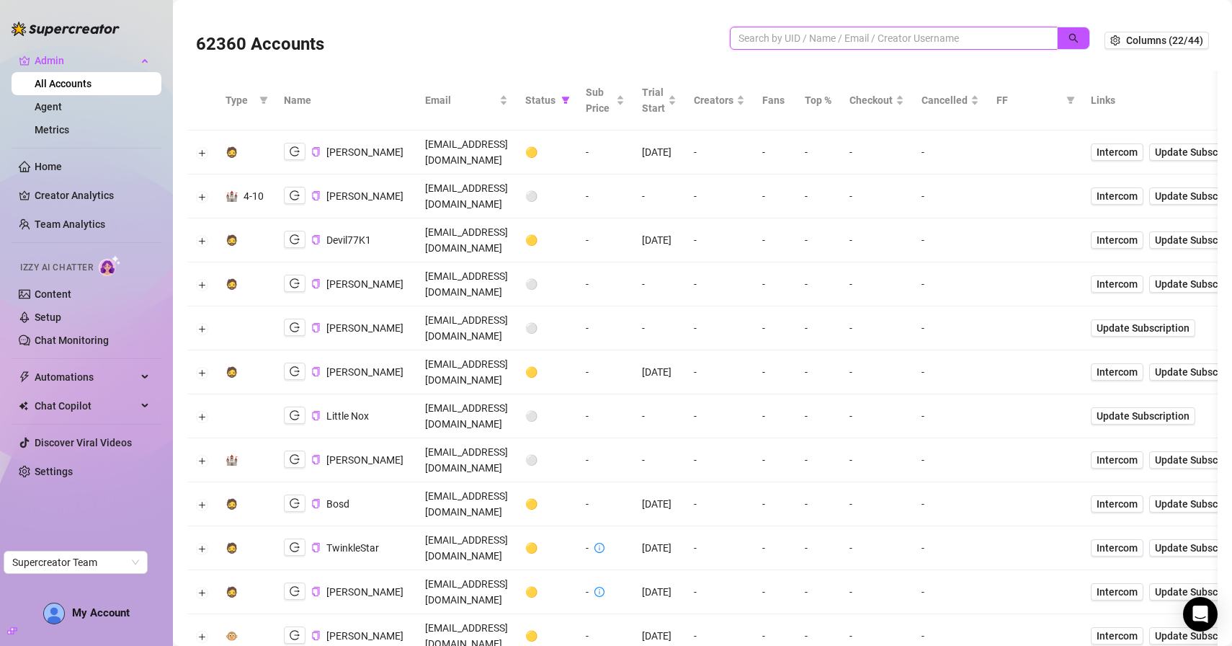
click at [925, 40] on input "search" at bounding box center [888, 38] width 299 height 16
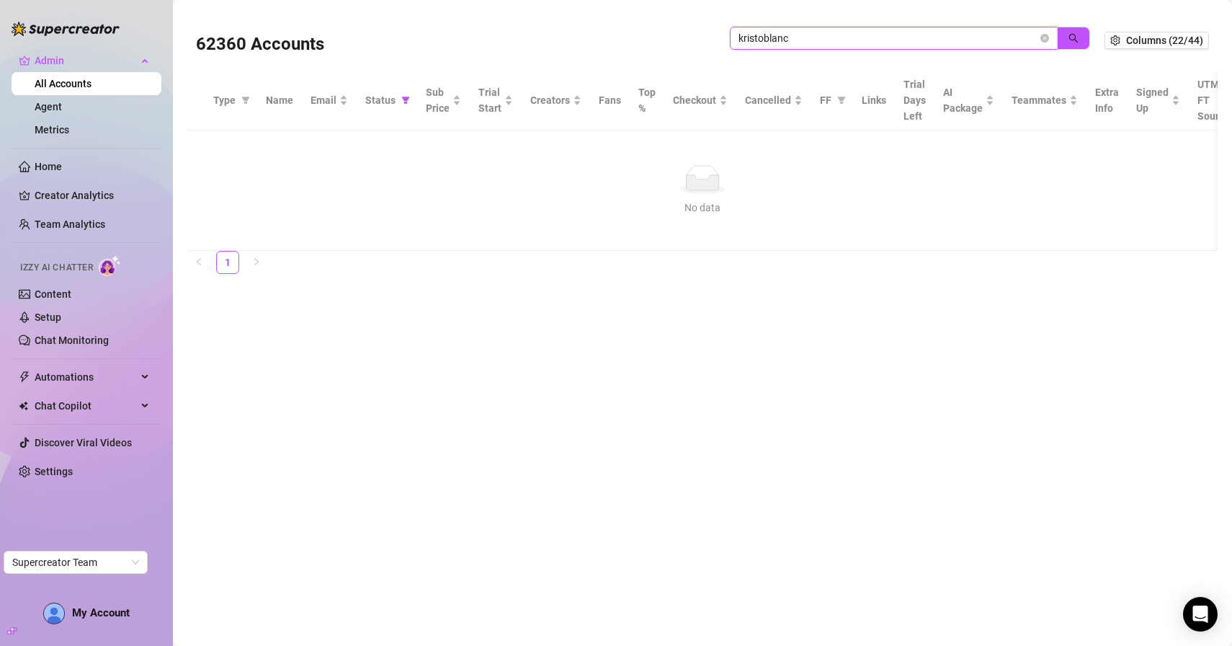
click at [892, 39] on input "kristoblanc" at bounding box center [888, 38] width 299 height 16
type input "kristo"
click at [1068, 35] on button "button" at bounding box center [1073, 38] width 33 height 23
click at [1047, 40] on icon "close-circle" at bounding box center [1045, 38] width 9 height 9
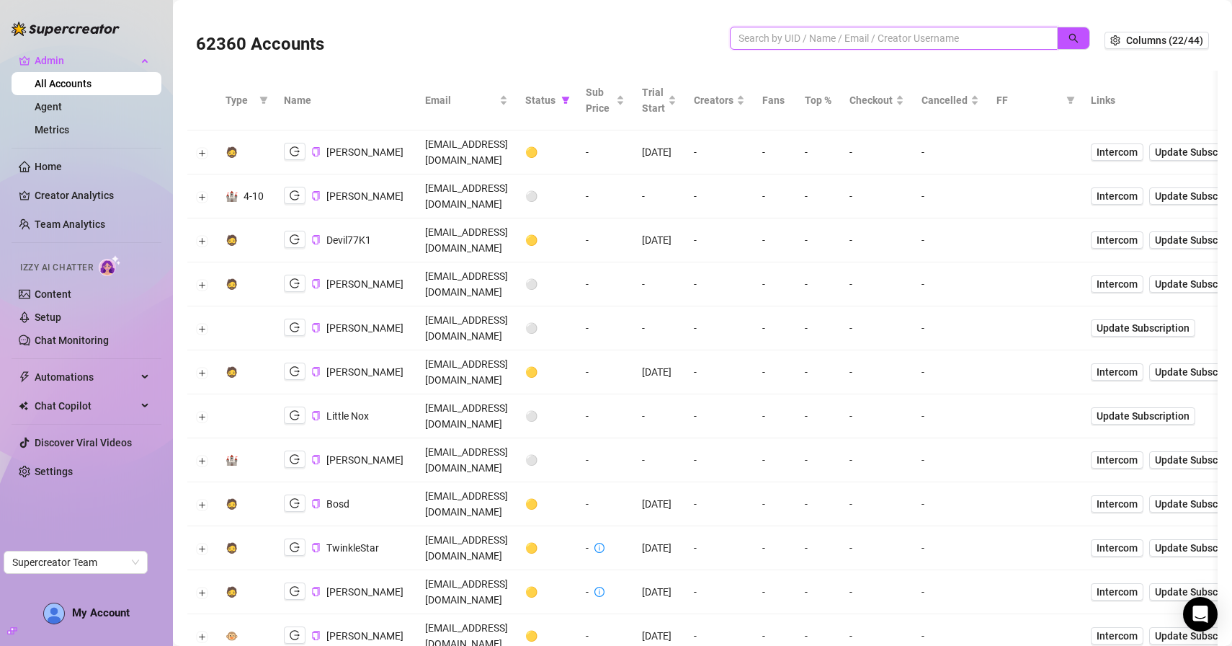
click at [770, 41] on input "search" at bounding box center [888, 38] width 299 height 16
type input "kristo"
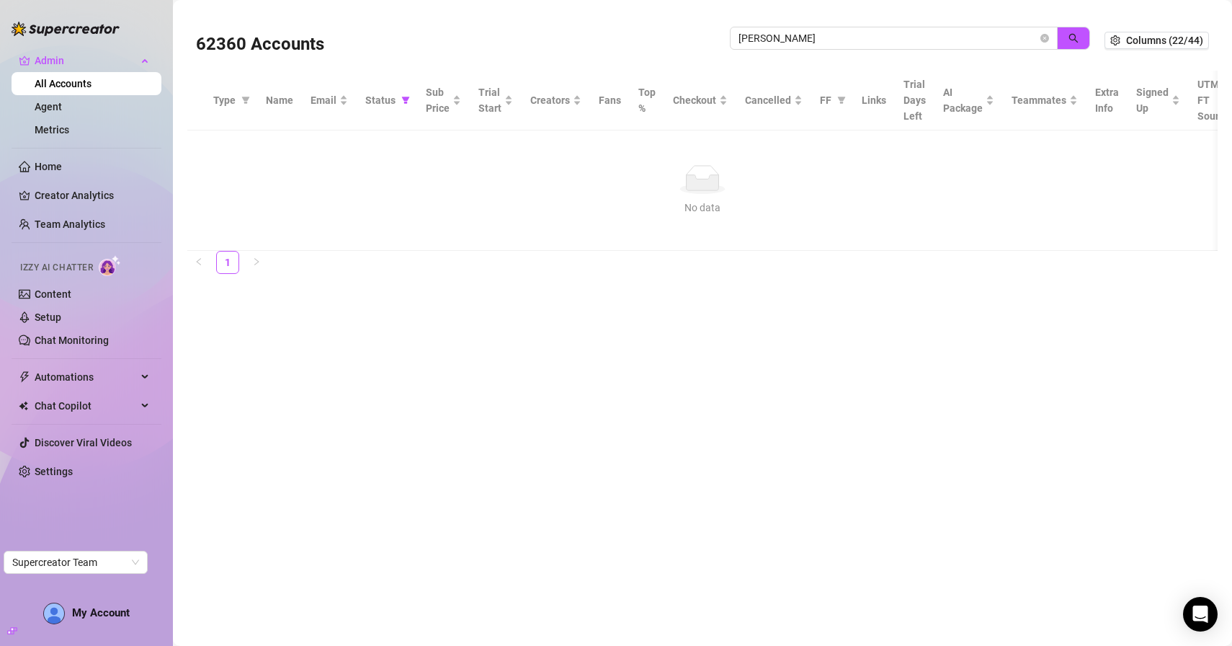
click at [412, 97] on th "Status" at bounding box center [387, 101] width 61 height 60
click at [404, 97] on icon "filter" at bounding box center [406, 100] width 8 height 7
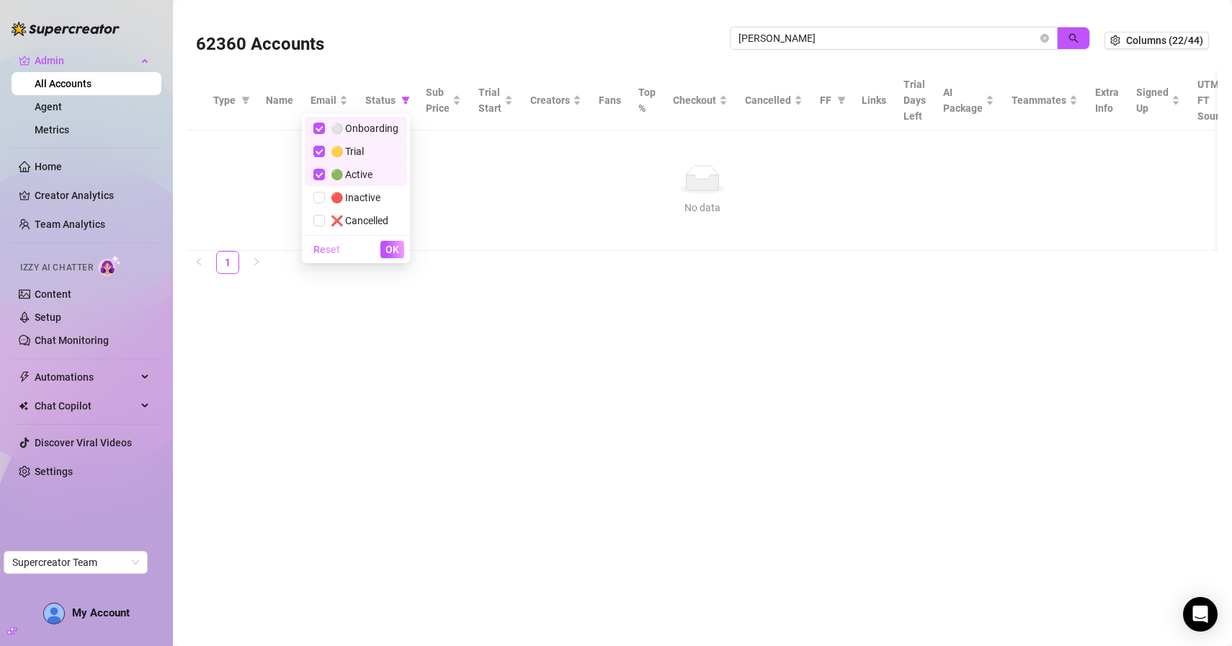
click at [326, 244] on span "Reset" at bounding box center [327, 250] width 27 height 12
checkbox input "false"
click at [395, 248] on span "OK" at bounding box center [393, 250] width 14 height 12
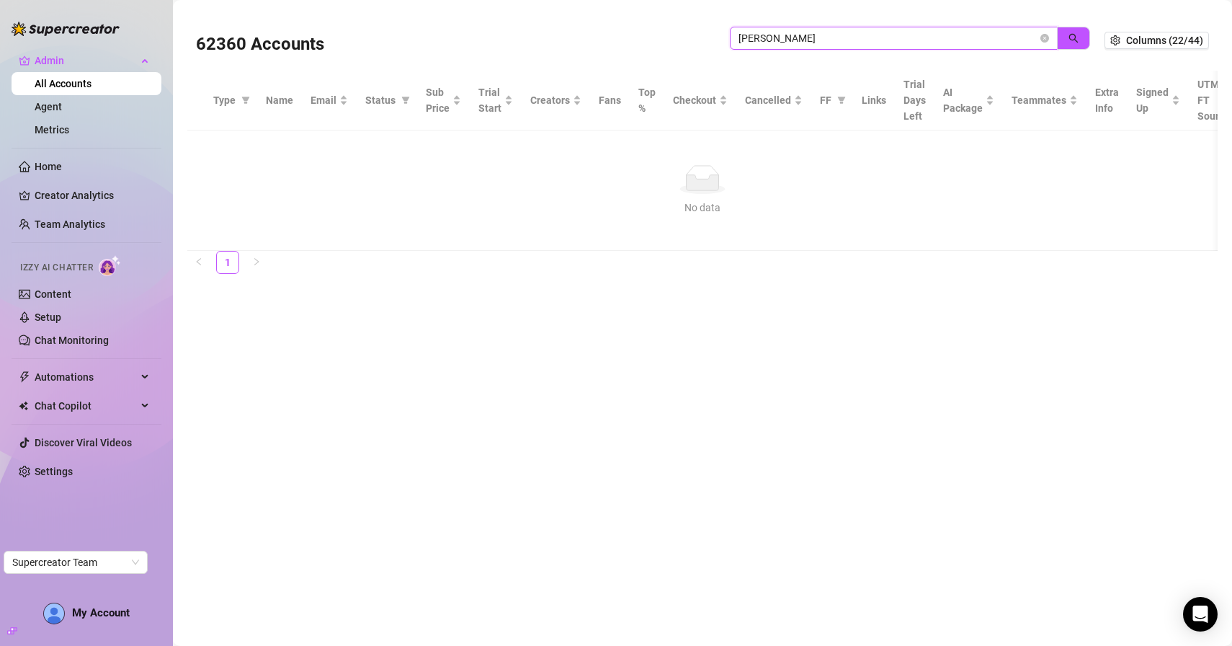
click at [832, 37] on input "kristo" at bounding box center [888, 38] width 299 height 16
click at [1073, 45] on button "button" at bounding box center [1073, 38] width 33 height 23
click at [809, 34] on input "kristoblanc" at bounding box center [888, 38] width 299 height 16
type input "kristo"
click at [383, 106] on span "Status" at bounding box center [380, 100] width 30 height 16
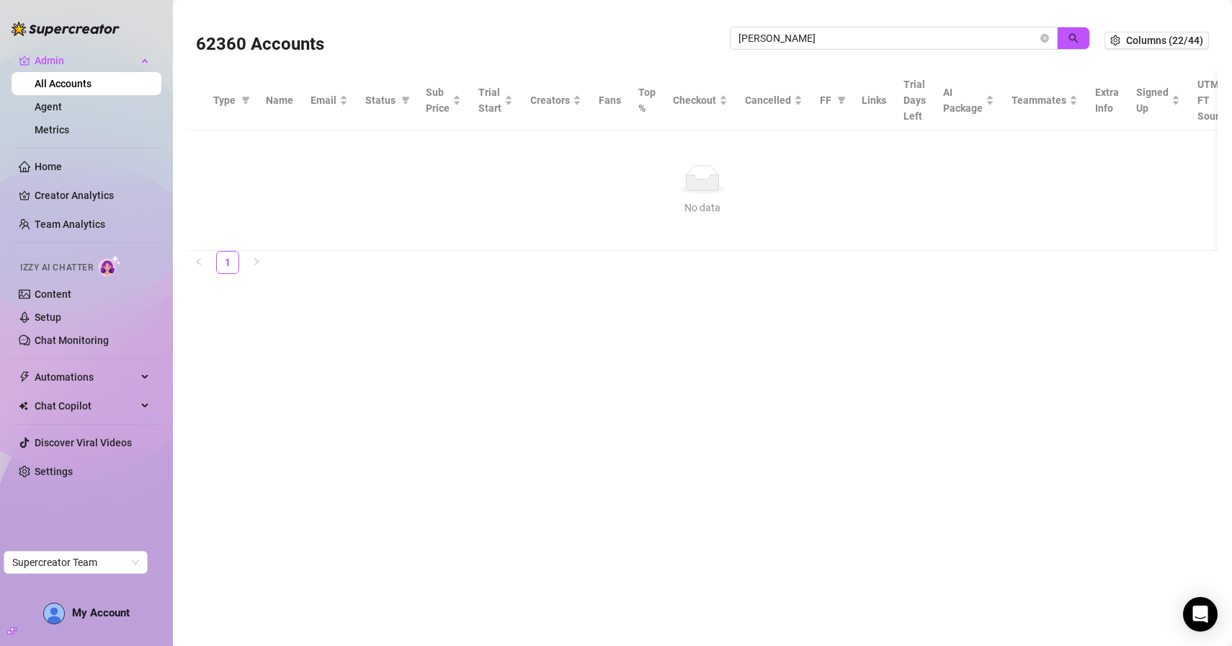
click at [390, 106] on span "Status" at bounding box center [380, 100] width 30 height 16
click at [412, 99] on th "Status" at bounding box center [387, 101] width 61 height 60
click at [404, 99] on icon "filter" at bounding box center [406, 100] width 8 height 7
click at [321, 130] on input "checkbox" at bounding box center [320, 129] width 12 height 12
checkbox input "true"
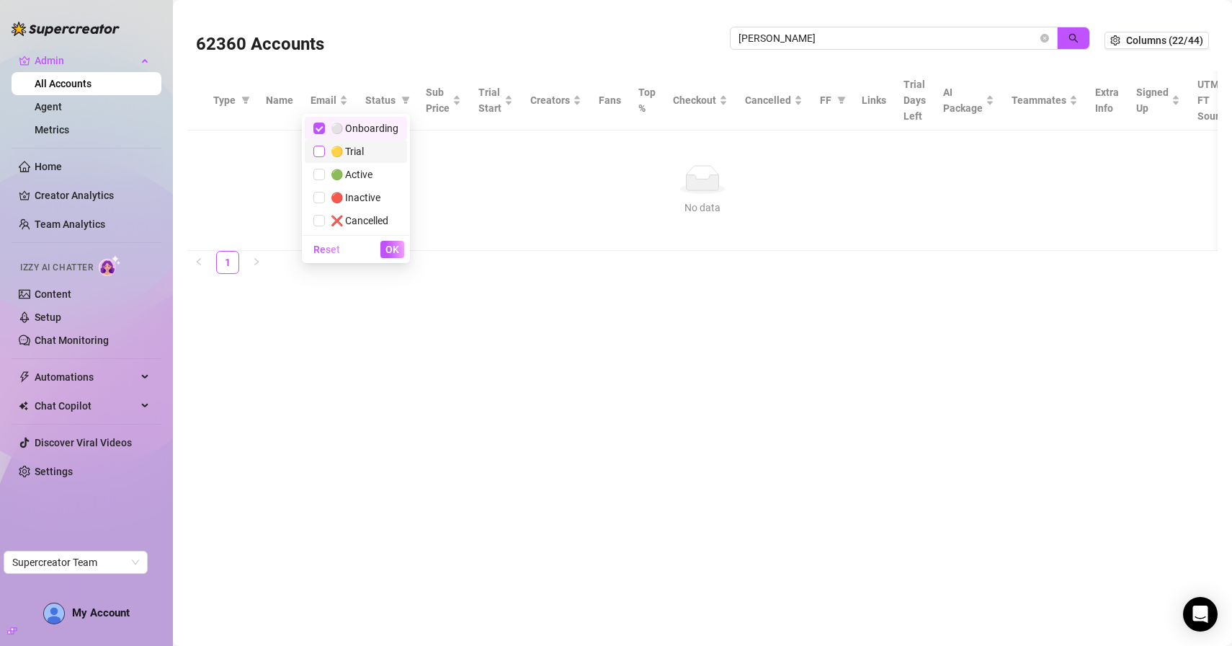
click at [321, 154] on input "checkbox" at bounding box center [320, 152] width 12 height 12
checkbox input "true"
click at [321, 182] on li "🟢 Active" at bounding box center [356, 174] width 102 height 23
checkbox input "true"
click at [321, 197] on input "checkbox" at bounding box center [320, 198] width 12 height 12
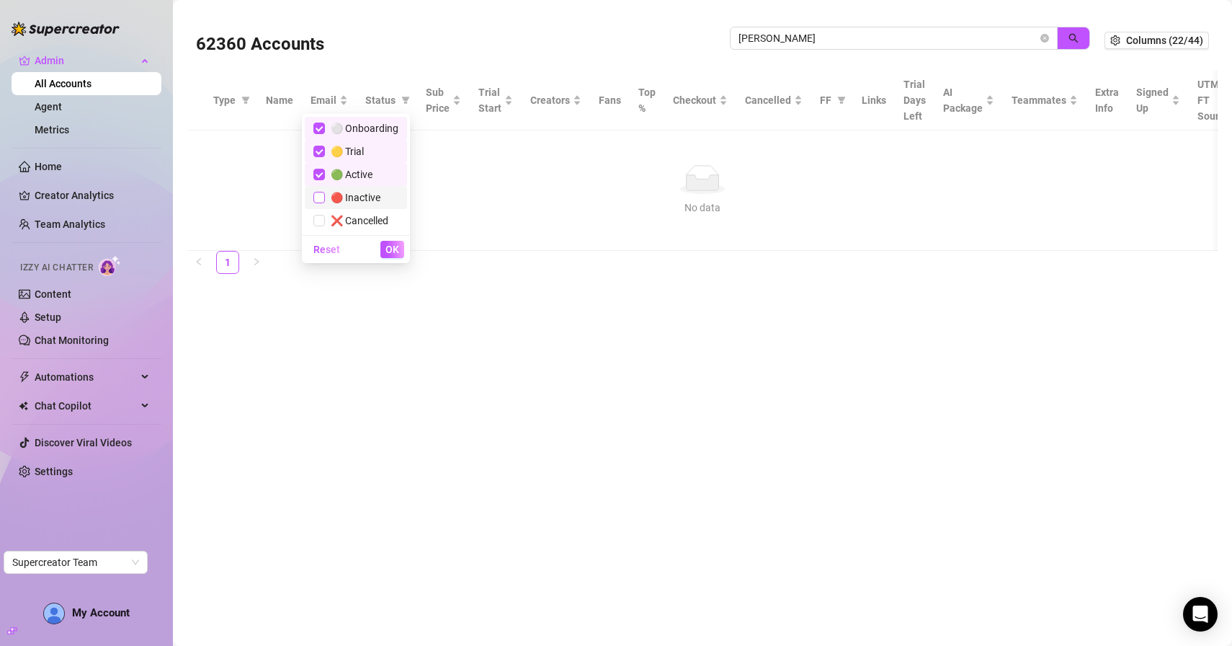
checkbox input "true"
click at [318, 228] on label at bounding box center [320, 221] width 12 height 16
click at [318, 226] on input "checkbox" at bounding box center [320, 221] width 12 height 12
checkbox input "true"
click at [391, 246] on span "OK" at bounding box center [393, 250] width 14 height 12
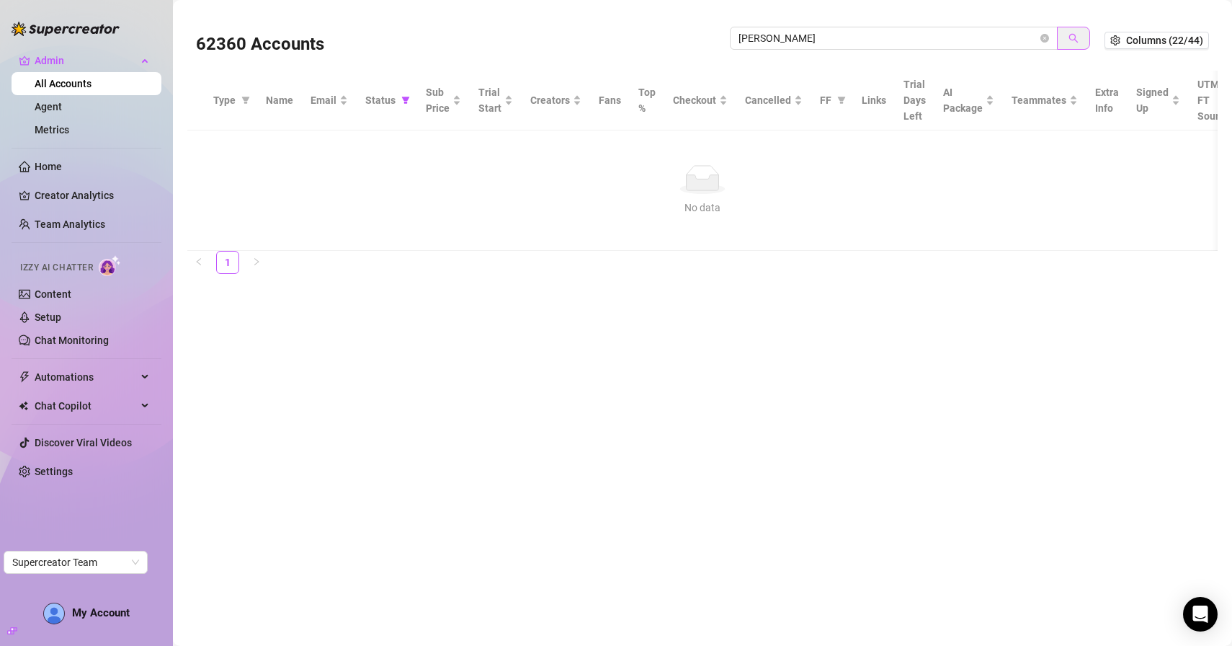
click at [1084, 36] on button "button" at bounding box center [1073, 38] width 33 height 23
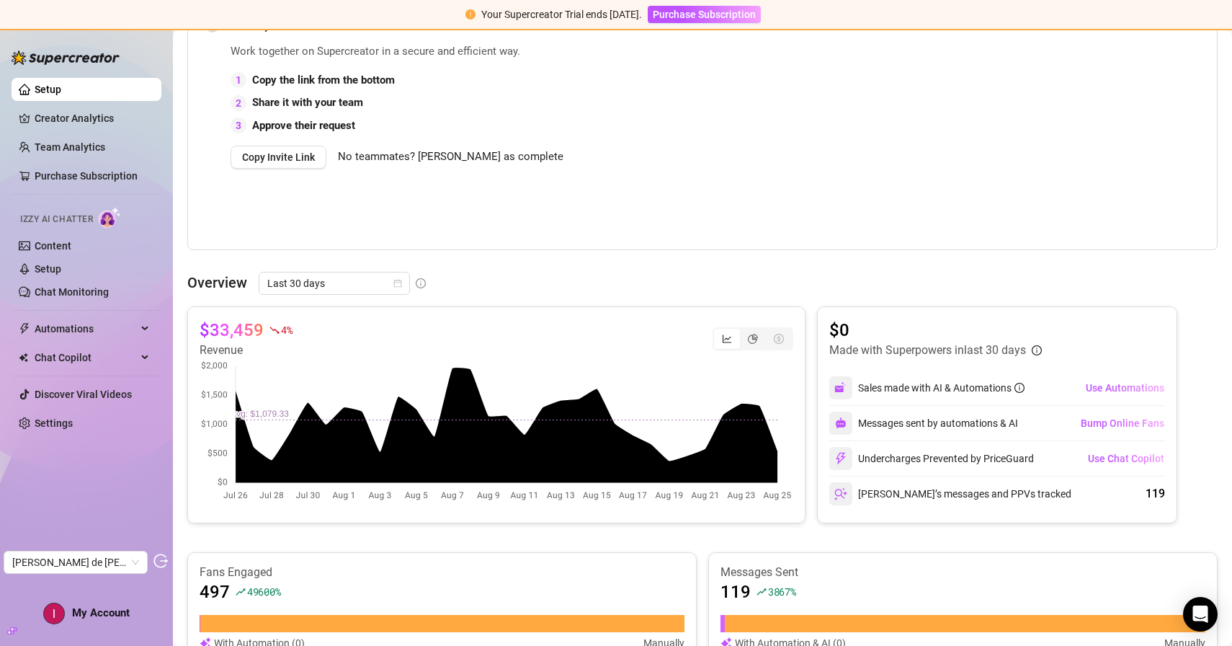
scroll to position [315, 0]
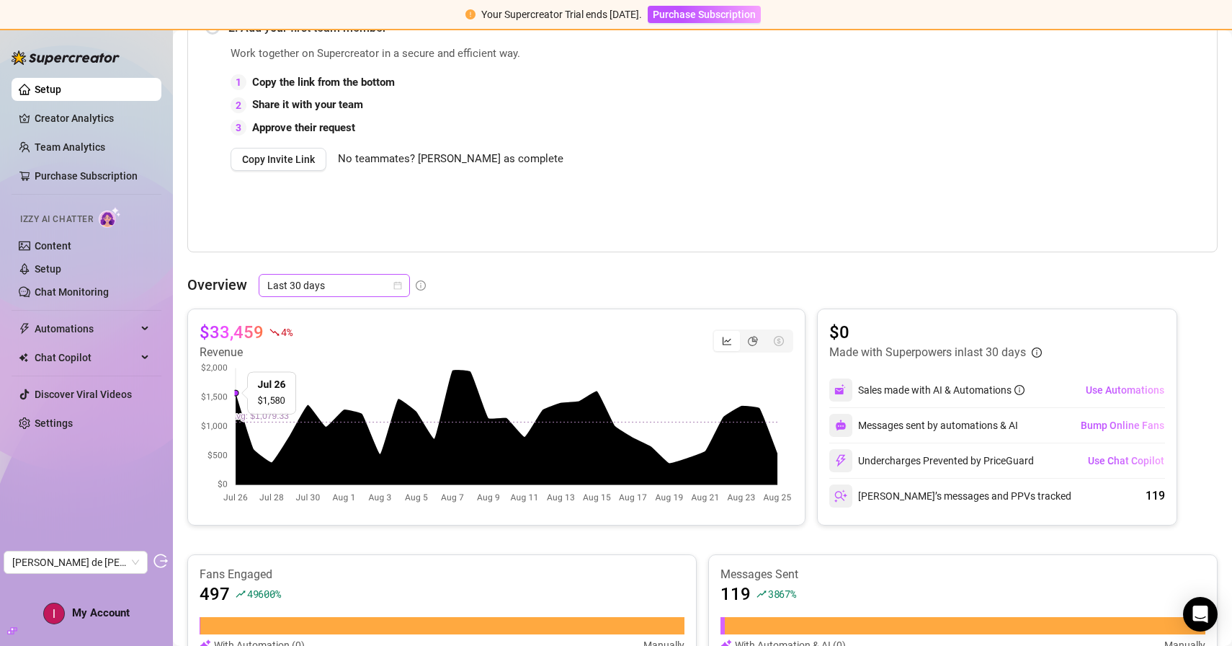
click at [326, 285] on span "Last 30 days" at bounding box center [334, 286] width 134 height 22
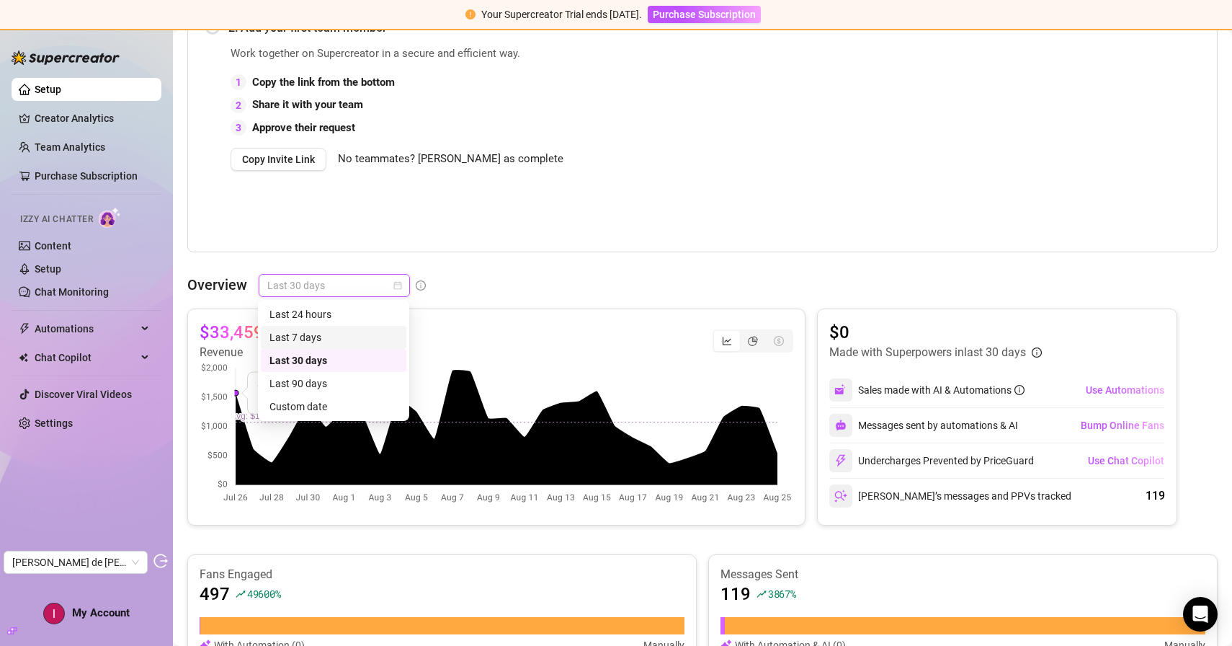
click at [315, 336] on div "Last 7 days" at bounding box center [334, 337] width 128 height 16
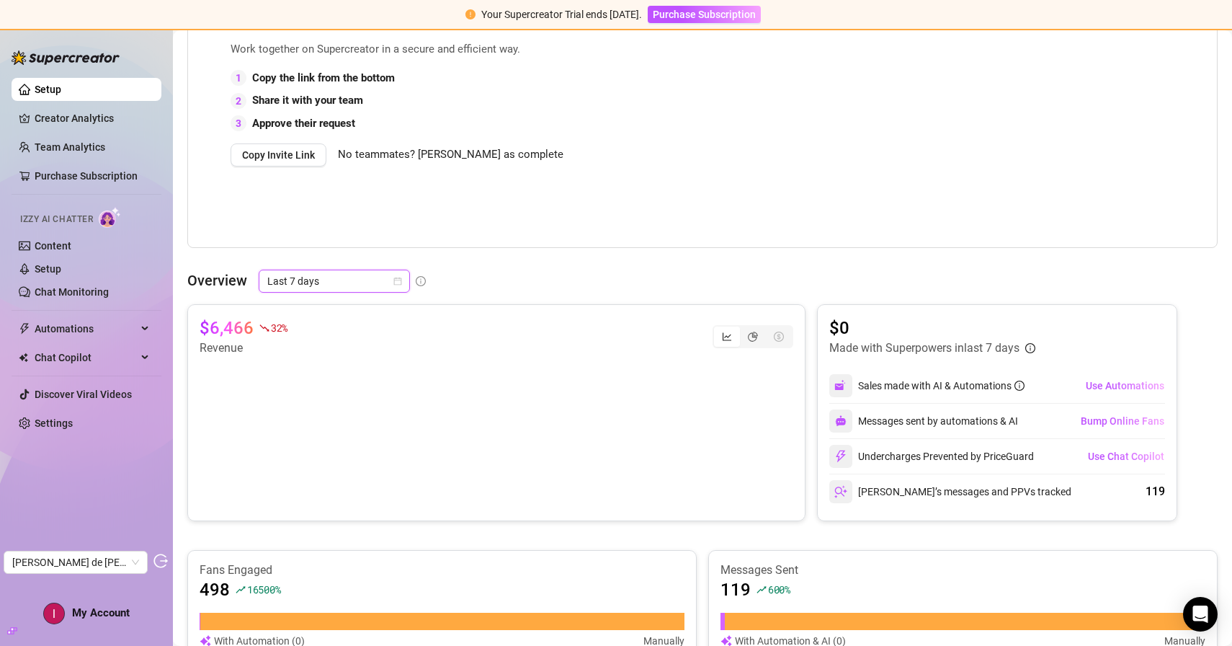
scroll to position [293, 0]
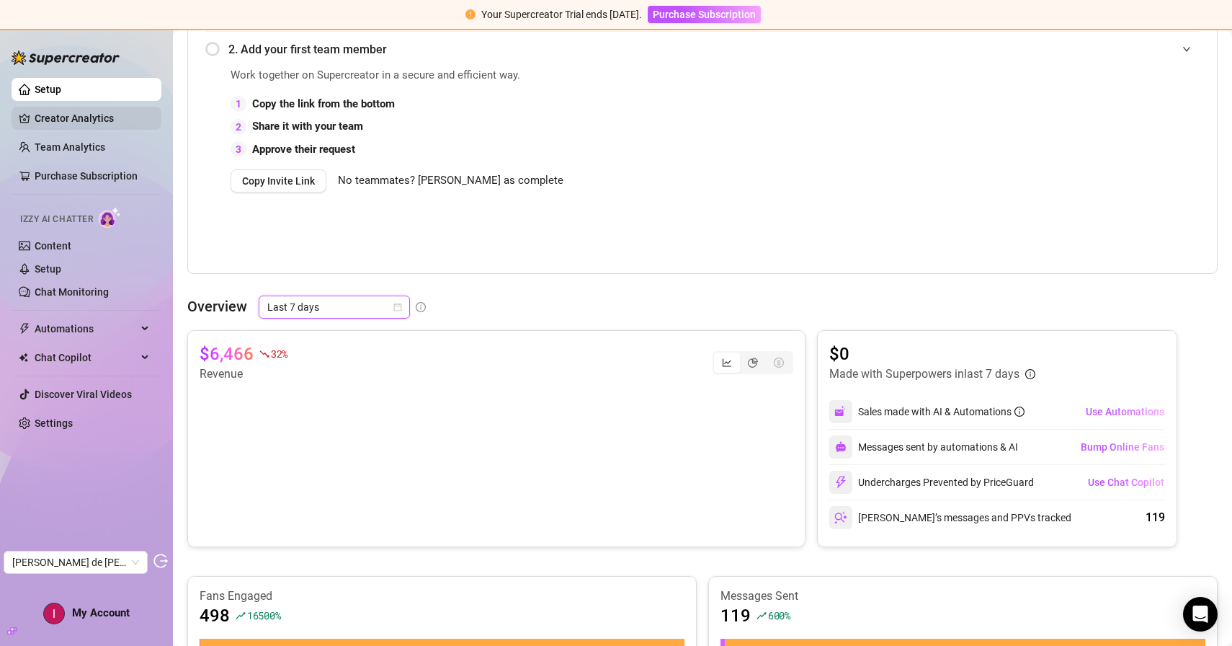
click at [94, 113] on link "Creator Analytics" at bounding box center [92, 118] width 115 height 23
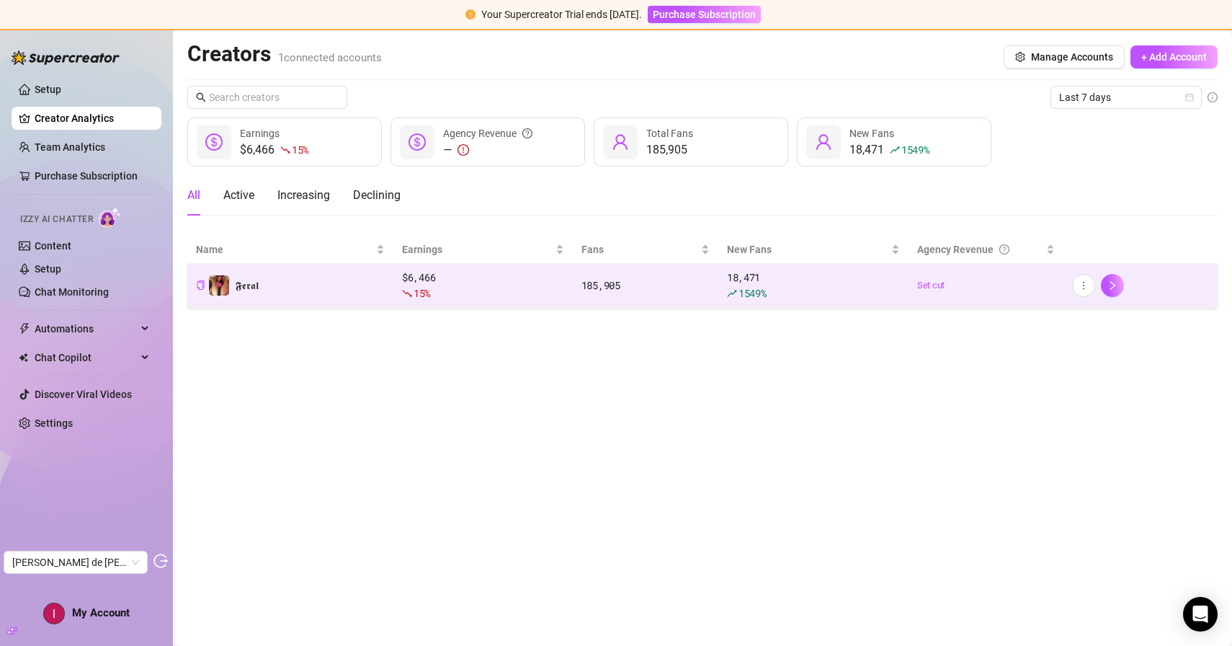
click at [468, 290] on div "15 %" at bounding box center [483, 293] width 162 height 16
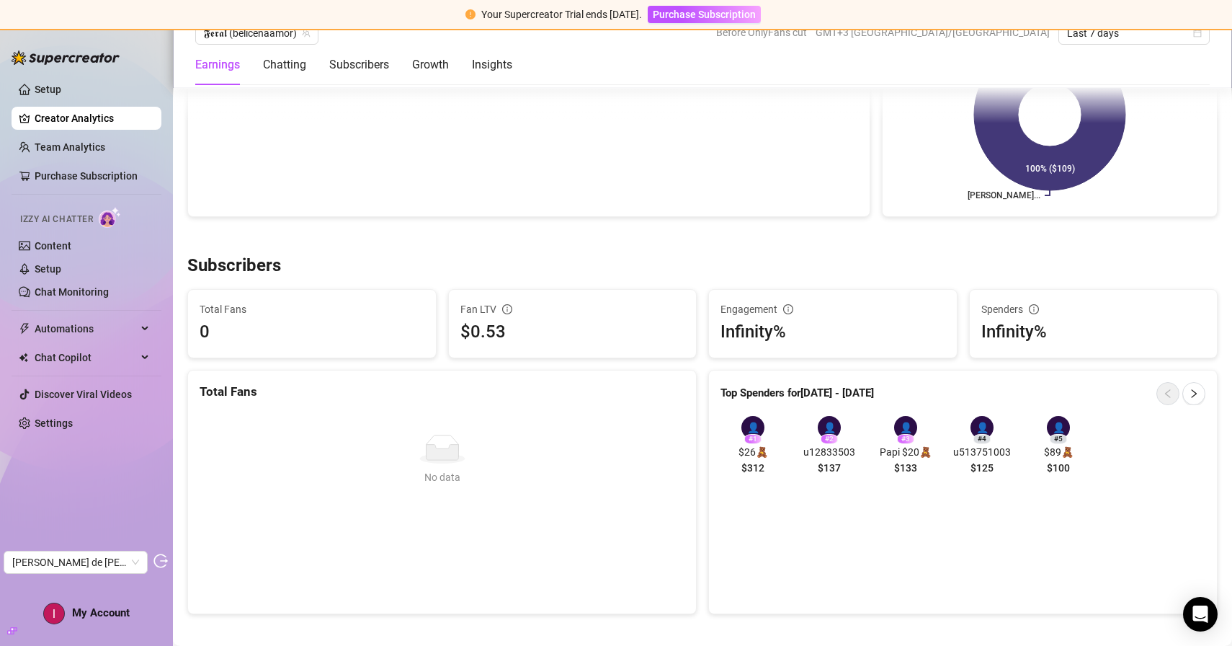
scroll to position [440, 0]
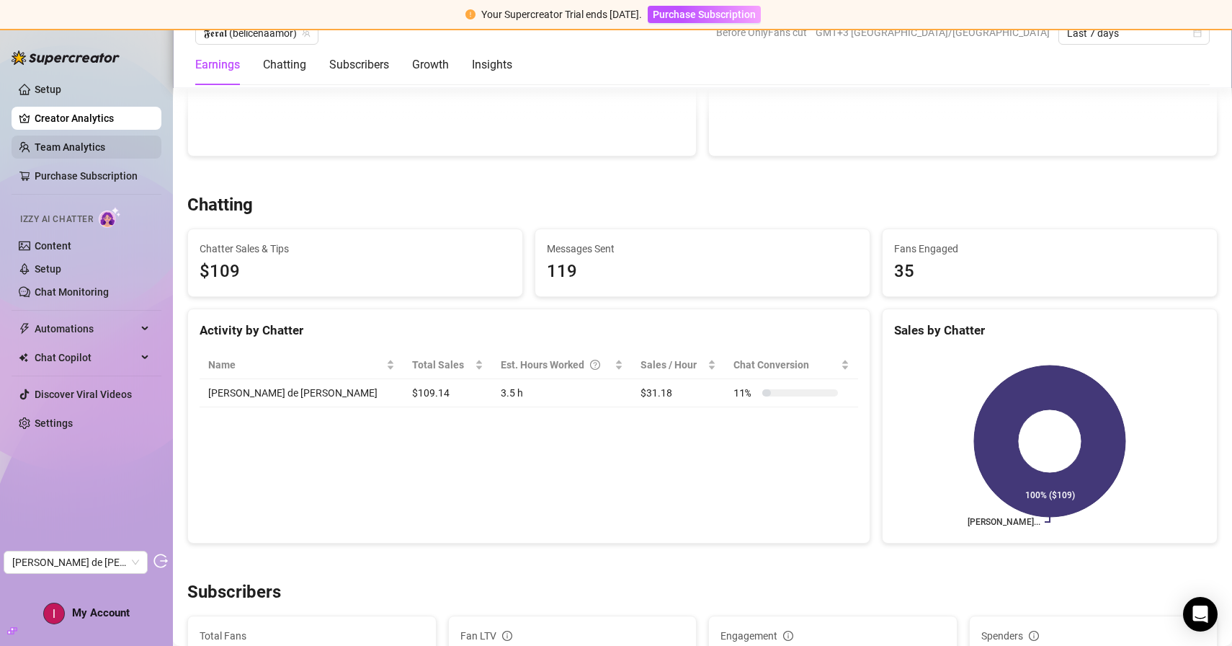
click at [88, 141] on link "Team Analytics" at bounding box center [70, 147] width 71 height 12
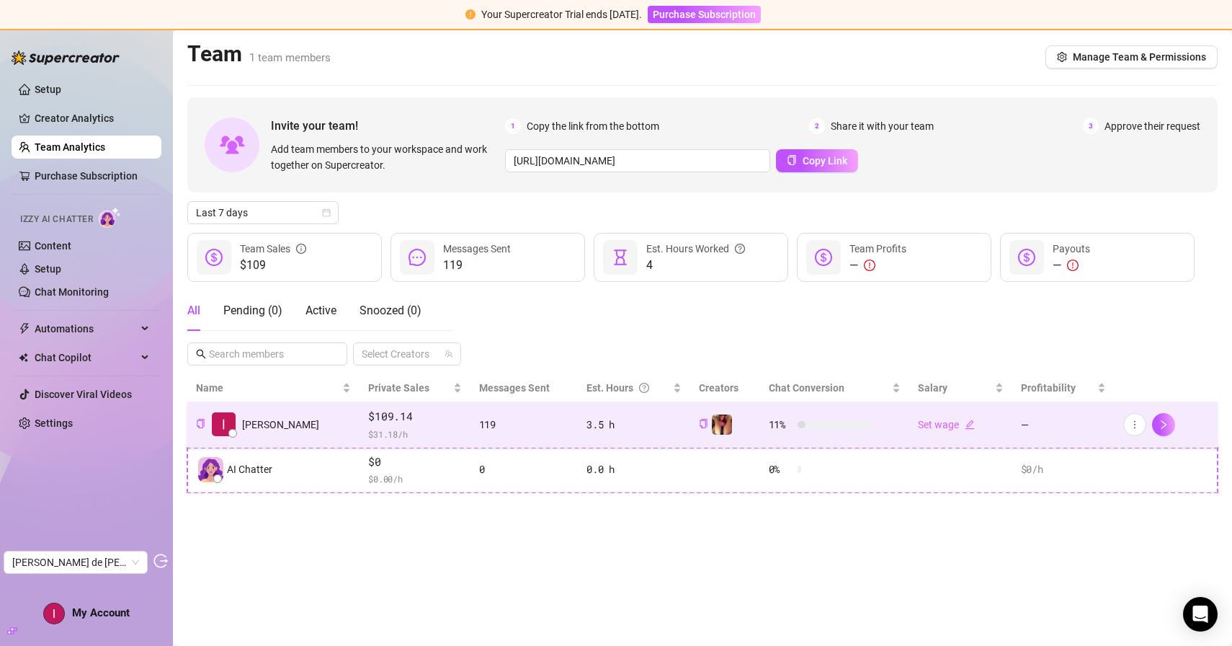
click at [407, 430] on span "$ 31.18 /h" at bounding box center [414, 434] width 93 height 14
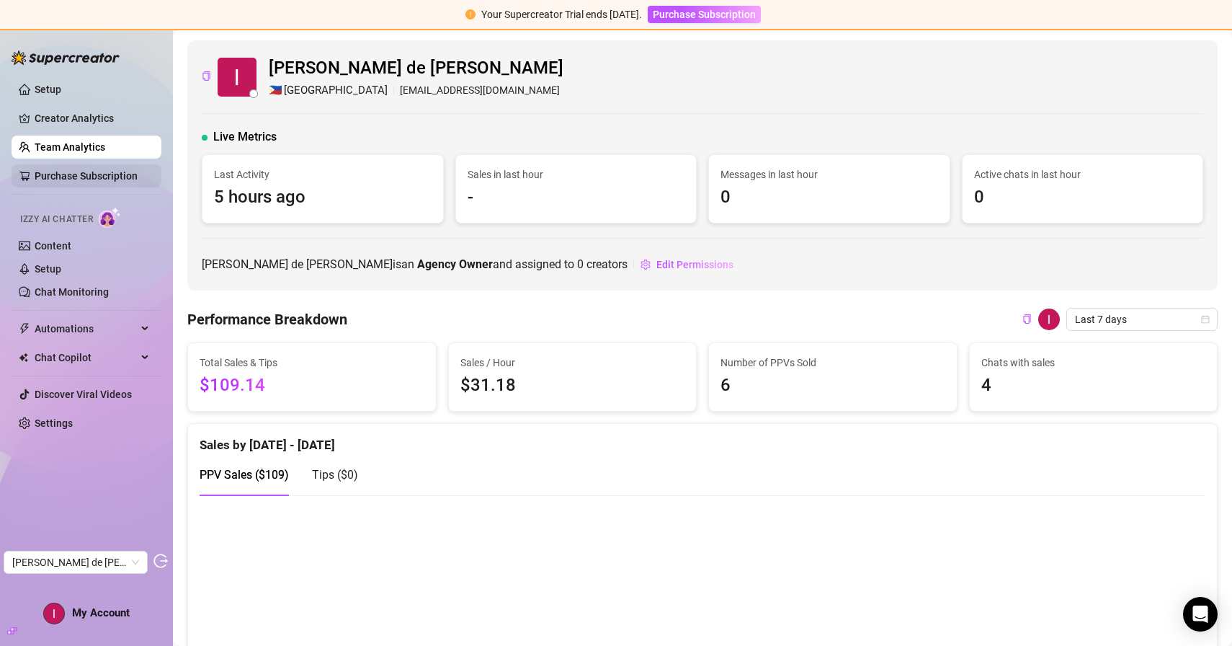
click at [128, 176] on link "Purchase Subscription" at bounding box center [86, 176] width 103 height 12
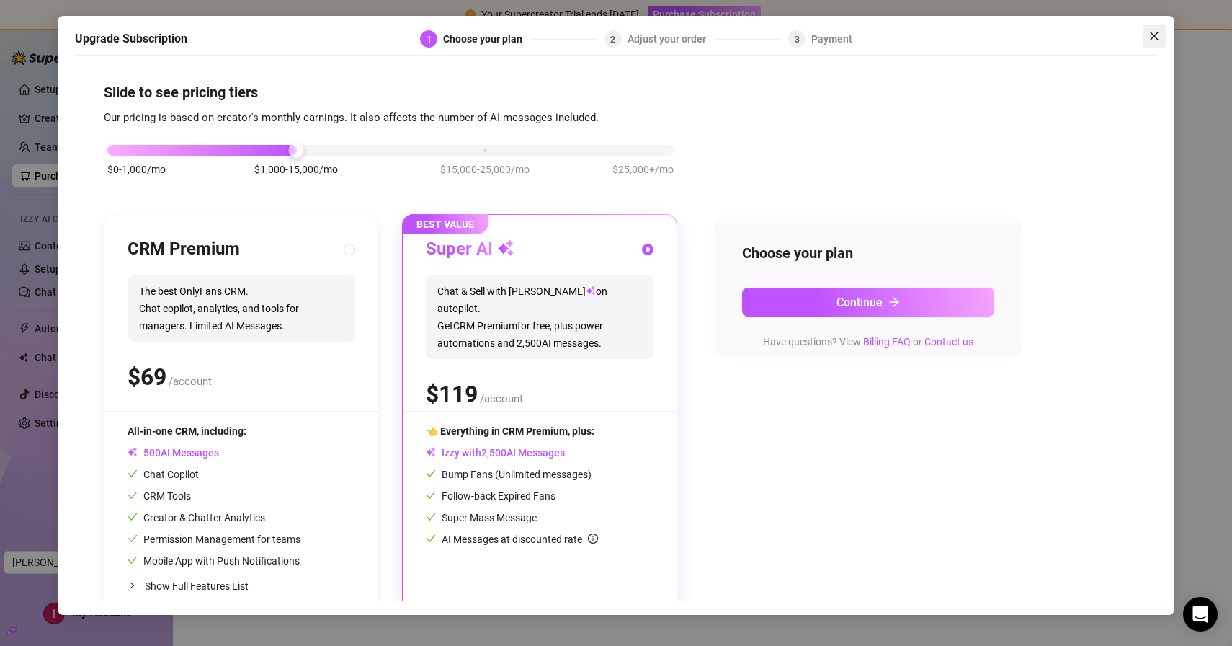
click at [1159, 34] on icon "close" at bounding box center [1155, 36] width 12 height 12
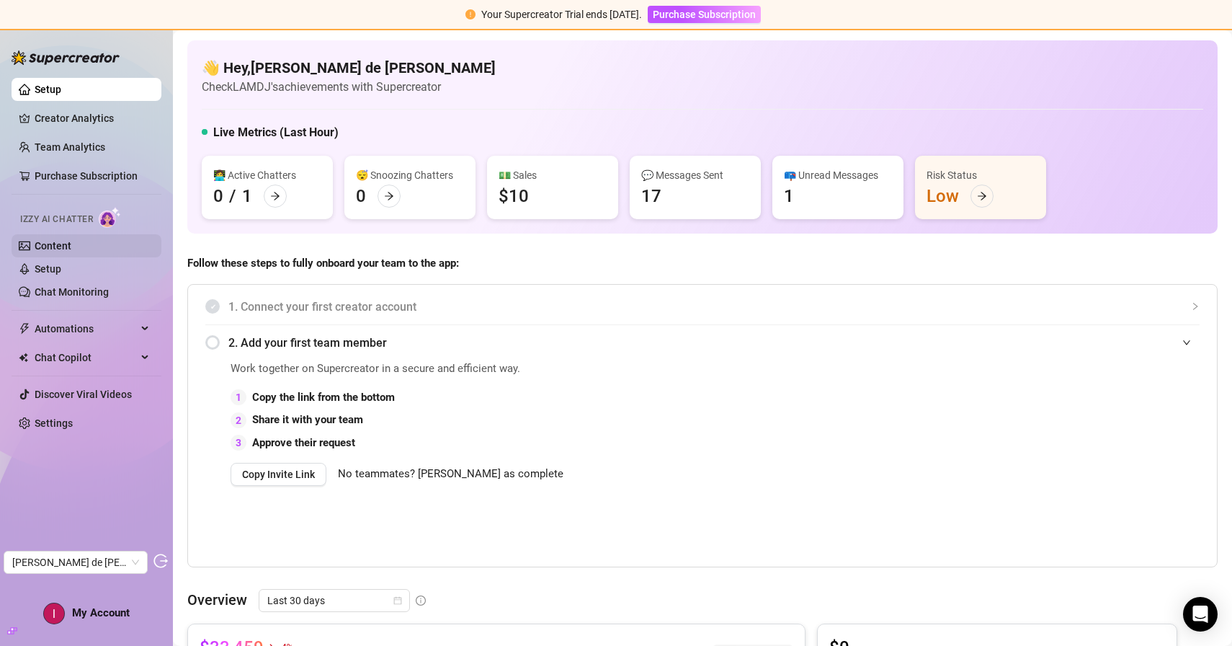
click at [52, 241] on link "Content" at bounding box center [53, 246] width 37 height 12
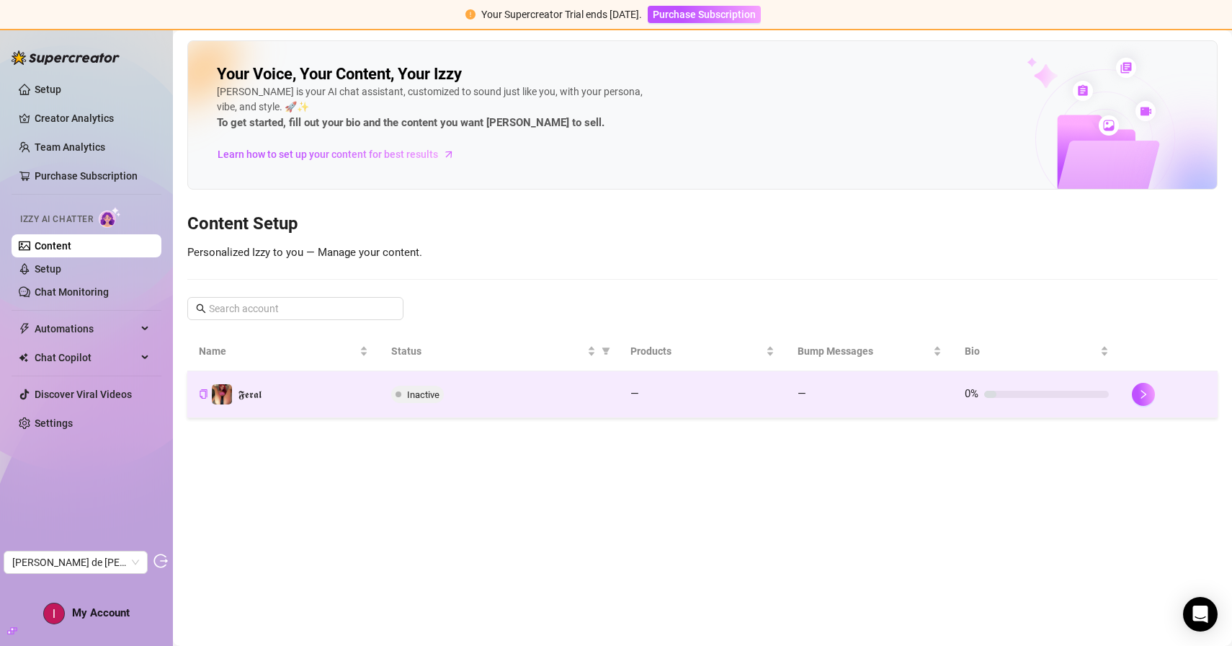
click at [494, 406] on td "Inactive" at bounding box center [499, 394] width 239 height 47
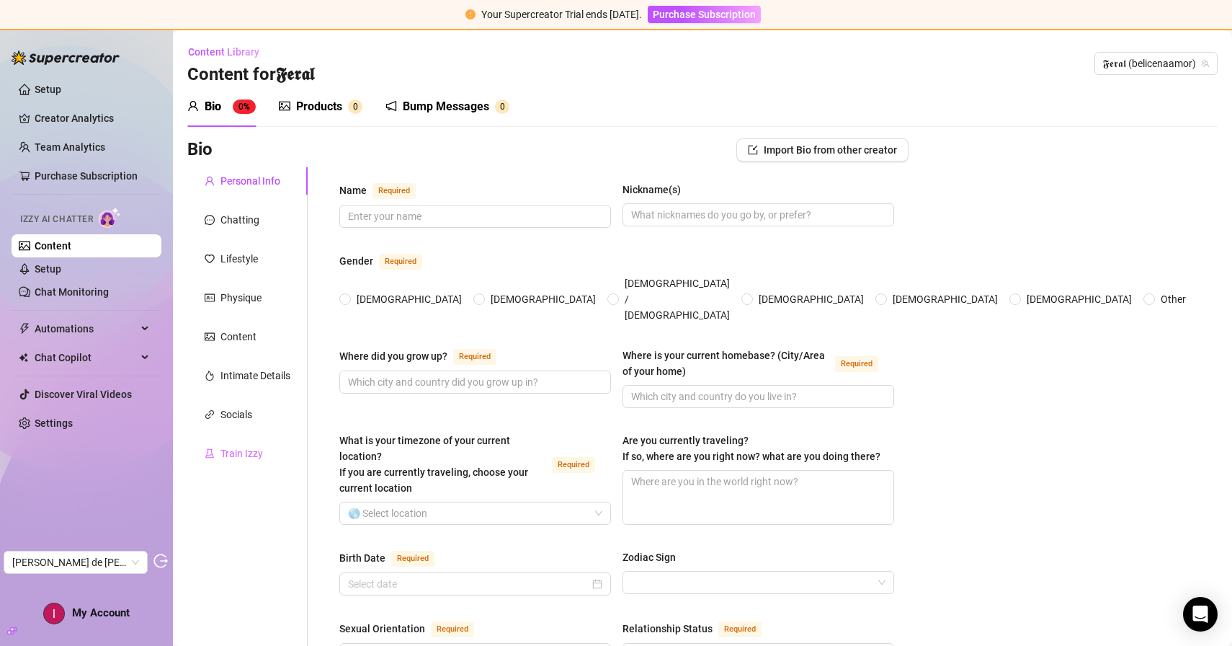
click at [268, 448] on div "Train Izzy" at bounding box center [247, 453] width 120 height 27
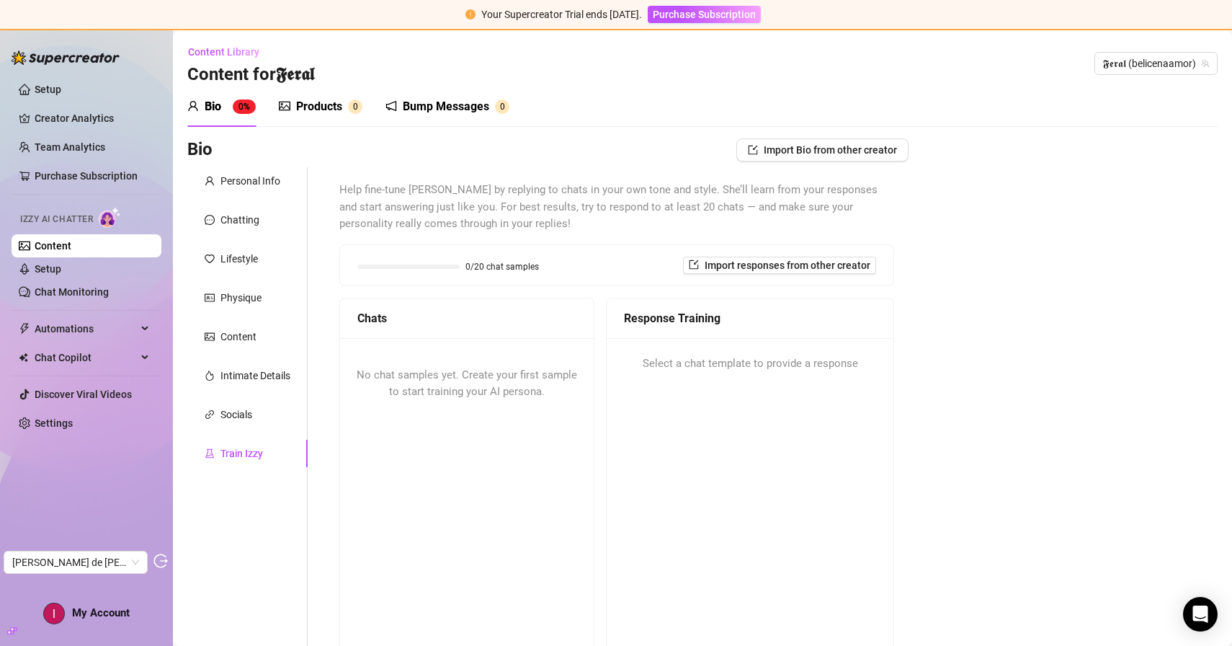
click at [340, 113] on div "Products" at bounding box center [319, 106] width 46 height 17
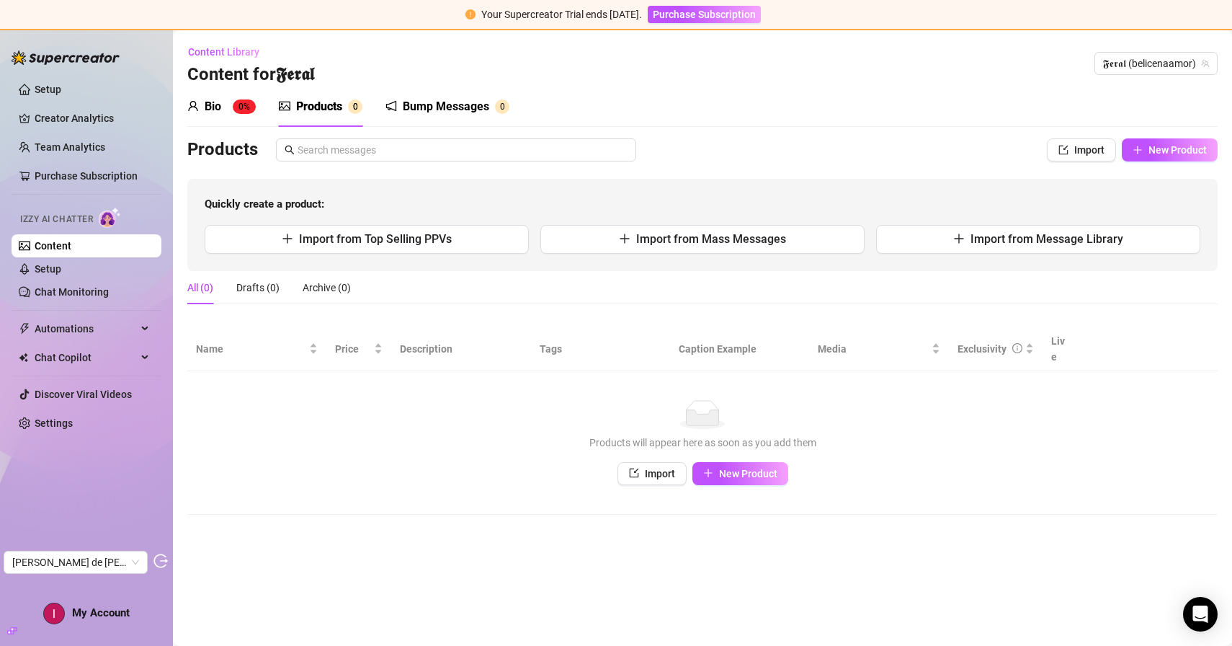
click at [449, 116] on div "Bump Messages 0" at bounding box center [448, 106] width 124 height 40
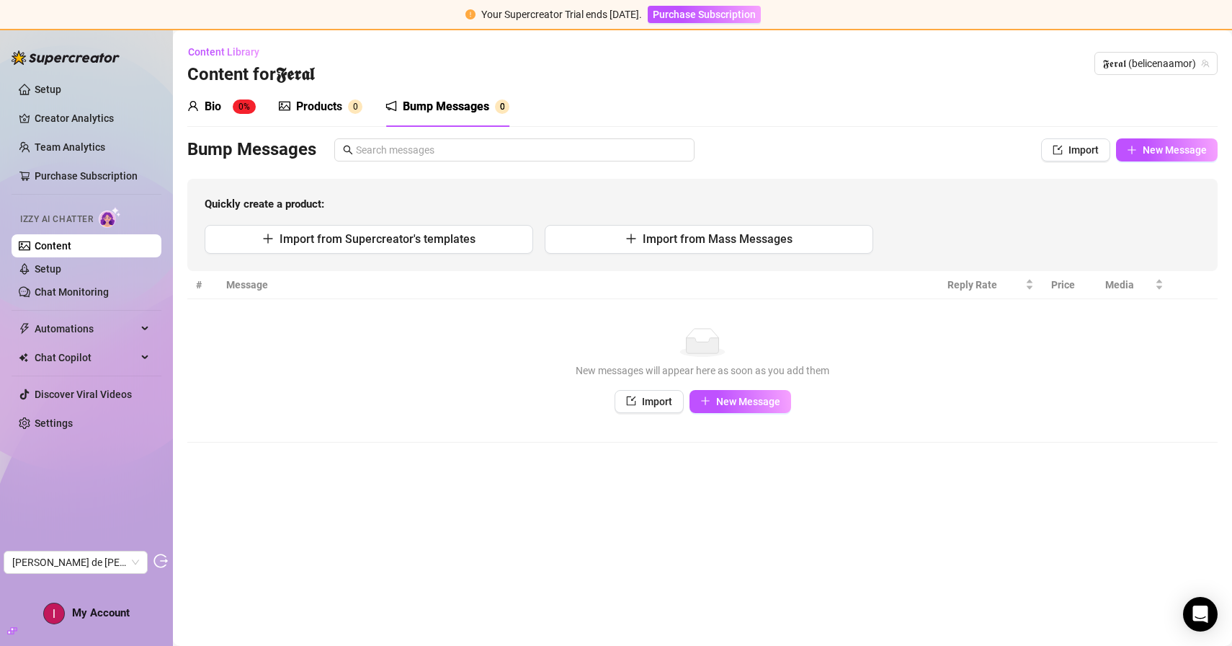
click at [337, 108] on div "Products" at bounding box center [319, 106] width 46 height 17
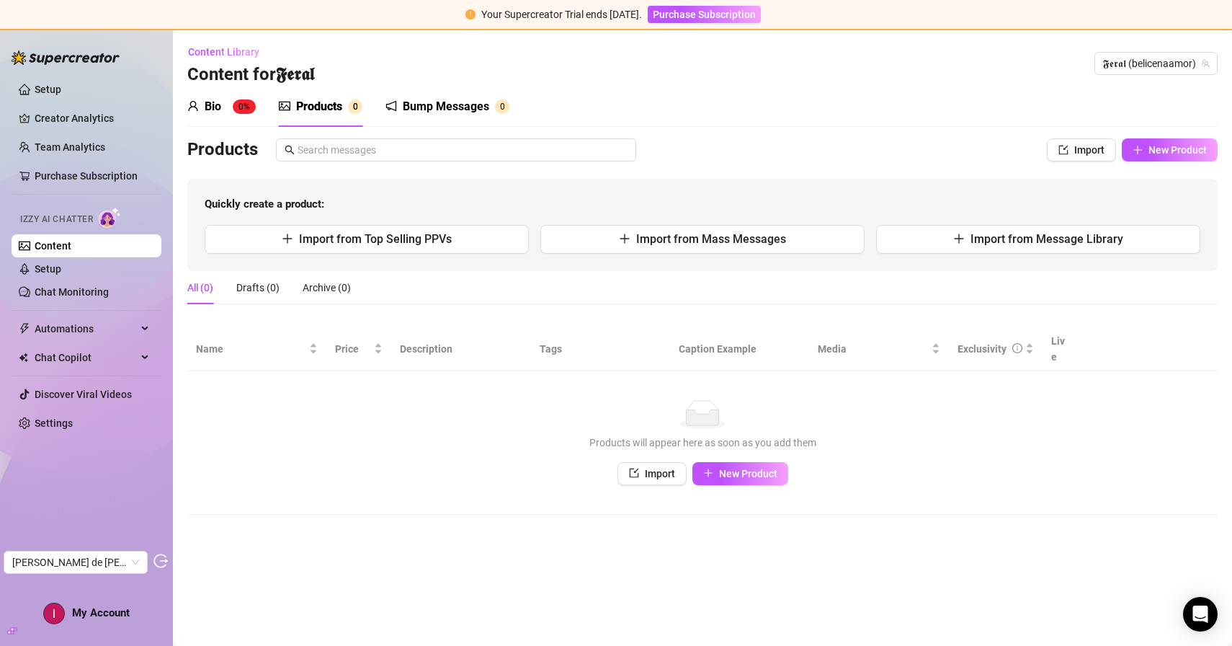
click at [247, 105] on sup "0%" at bounding box center [244, 106] width 23 height 14
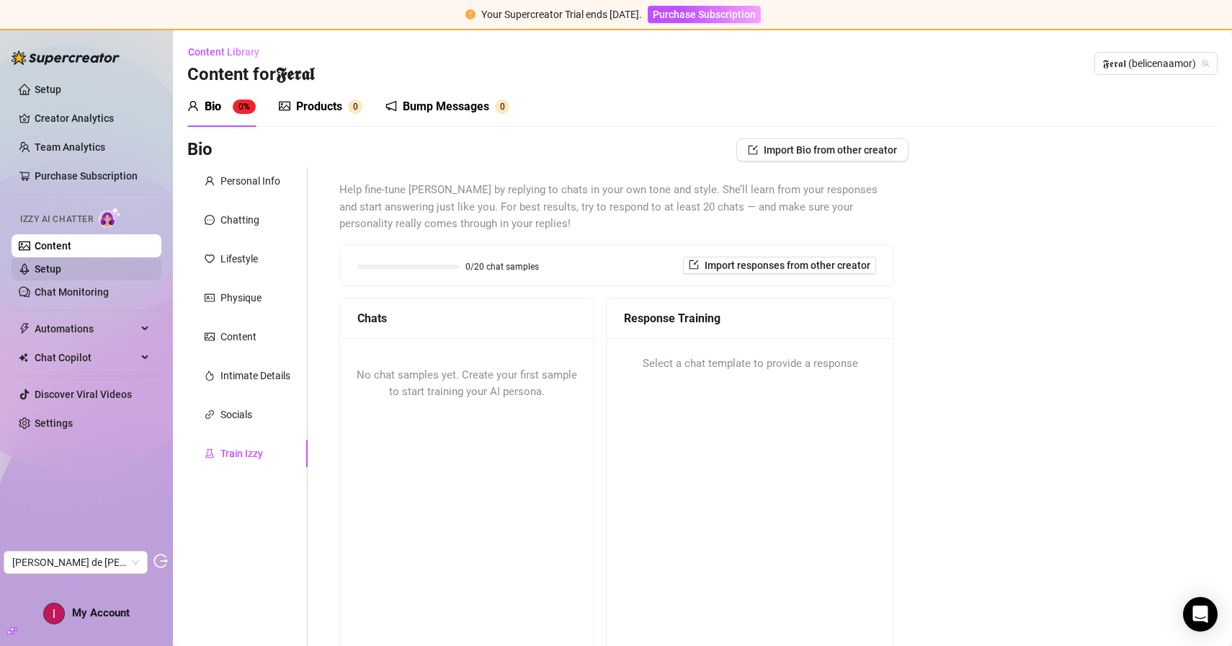
click at [61, 267] on link "Setup" at bounding box center [48, 269] width 27 height 12
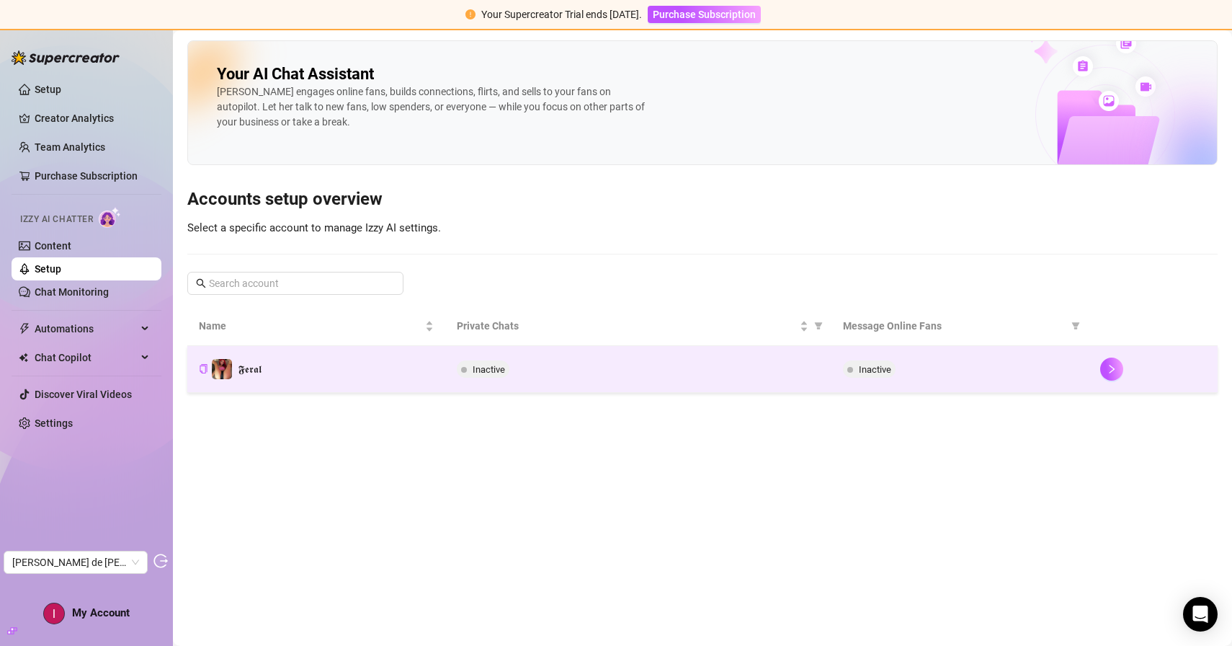
click at [421, 370] on td "𝕱𝖊𝖗𝖆𝖑" at bounding box center [316, 369] width 258 height 47
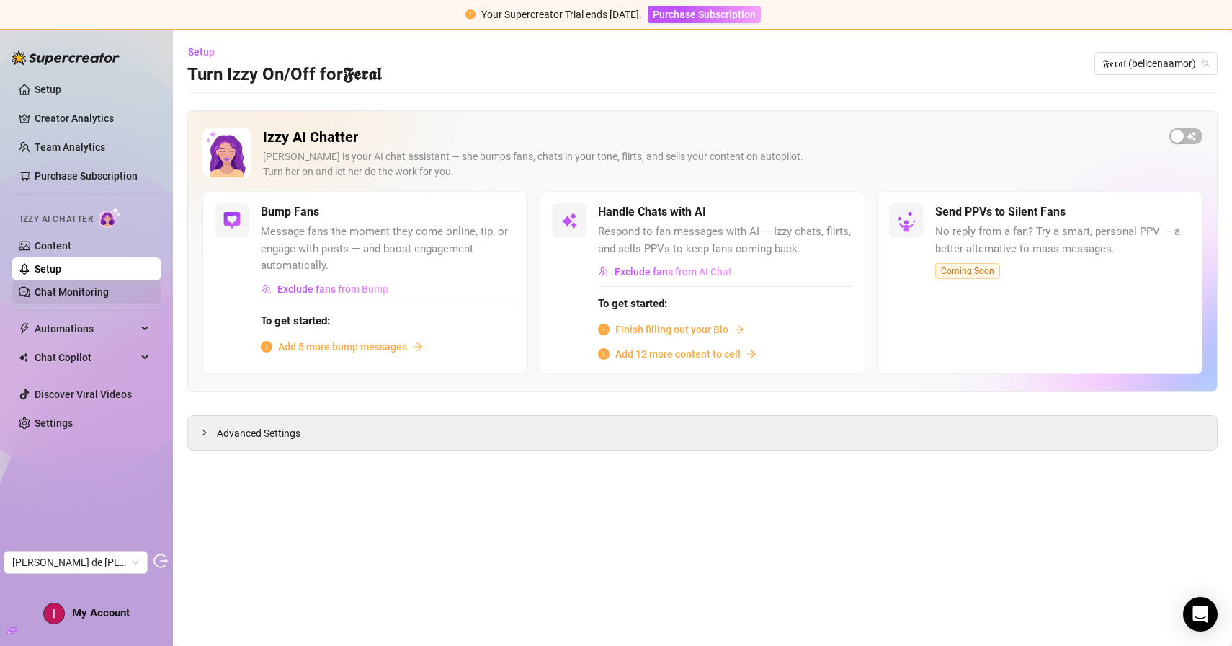
click at [84, 296] on link "Chat Monitoring" at bounding box center [72, 292] width 74 height 12
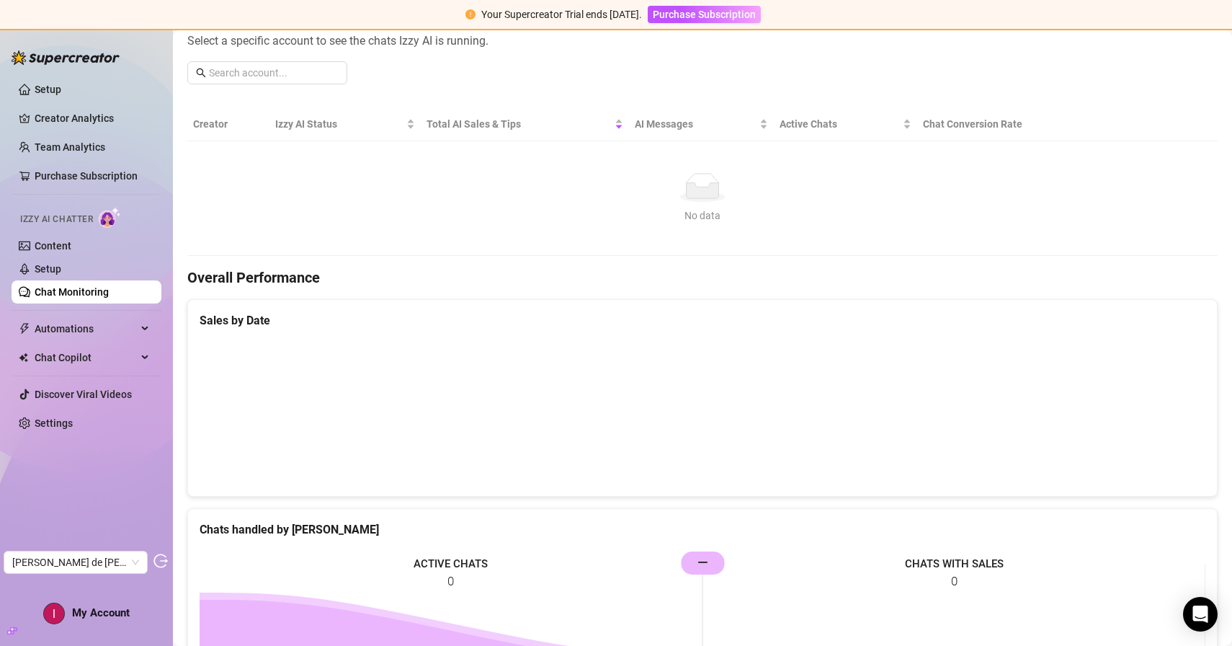
scroll to position [215, 0]
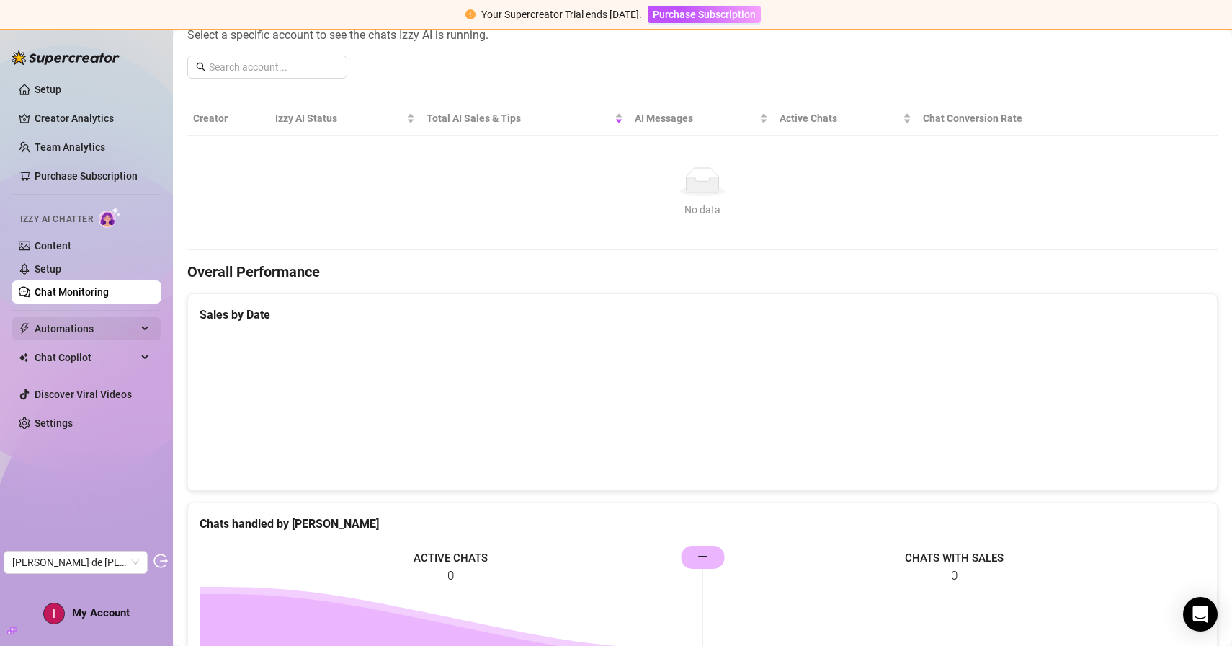
click at [79, 326] on span "Automations" at bounding box center [86, 328] width 102 height 23
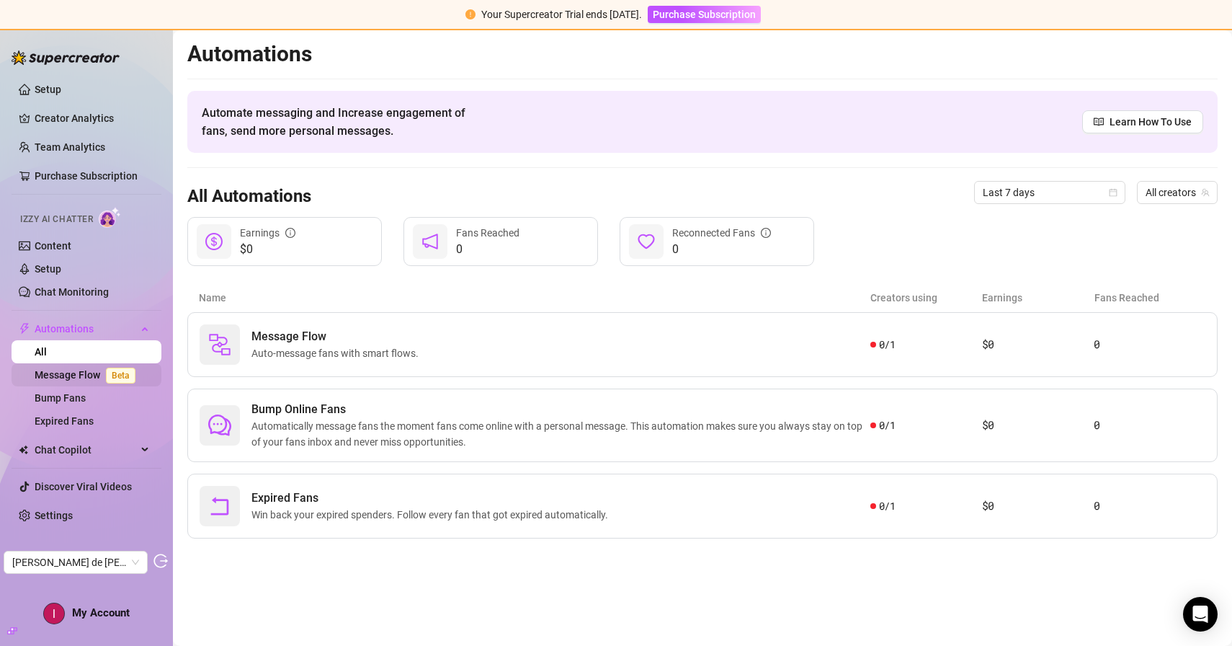
click at [86, 373] on link "Message Flow Beta" at bounding box center [88, 375] width 107 height 12
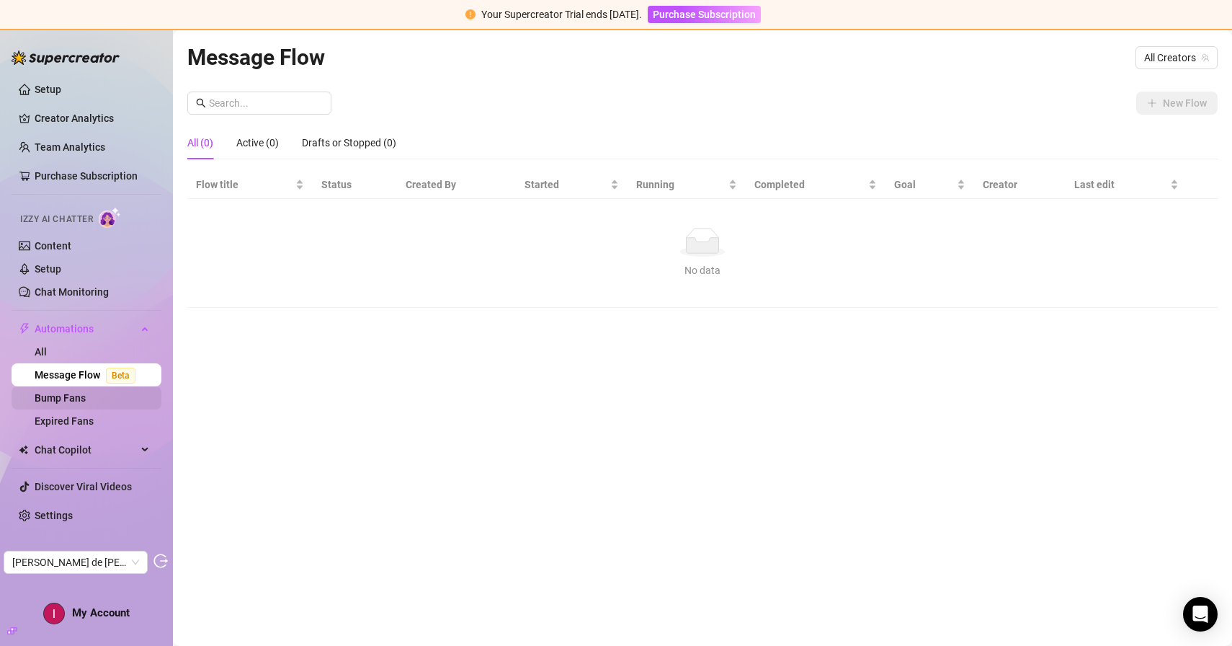
click at [86, 396] on link "Bump Fans" at bounding box center [60, 398] width 51 height 12
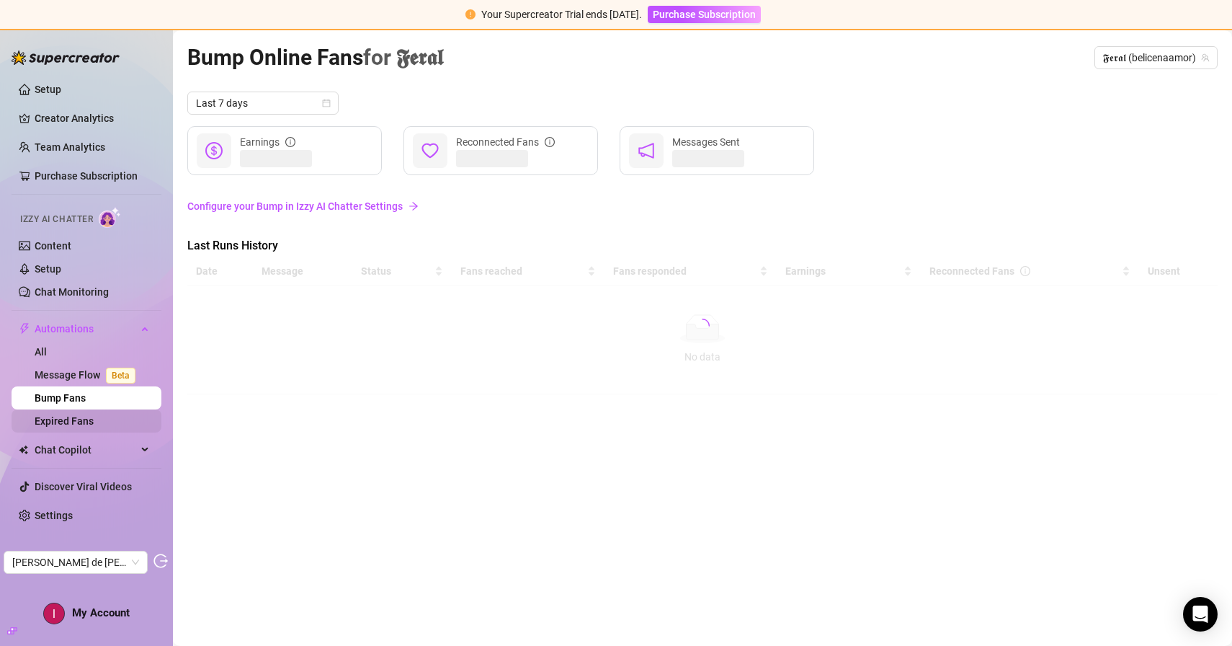
click at [94, 416] on link "Expired Fans" at bounding box center [64, 421] width 59 height 12
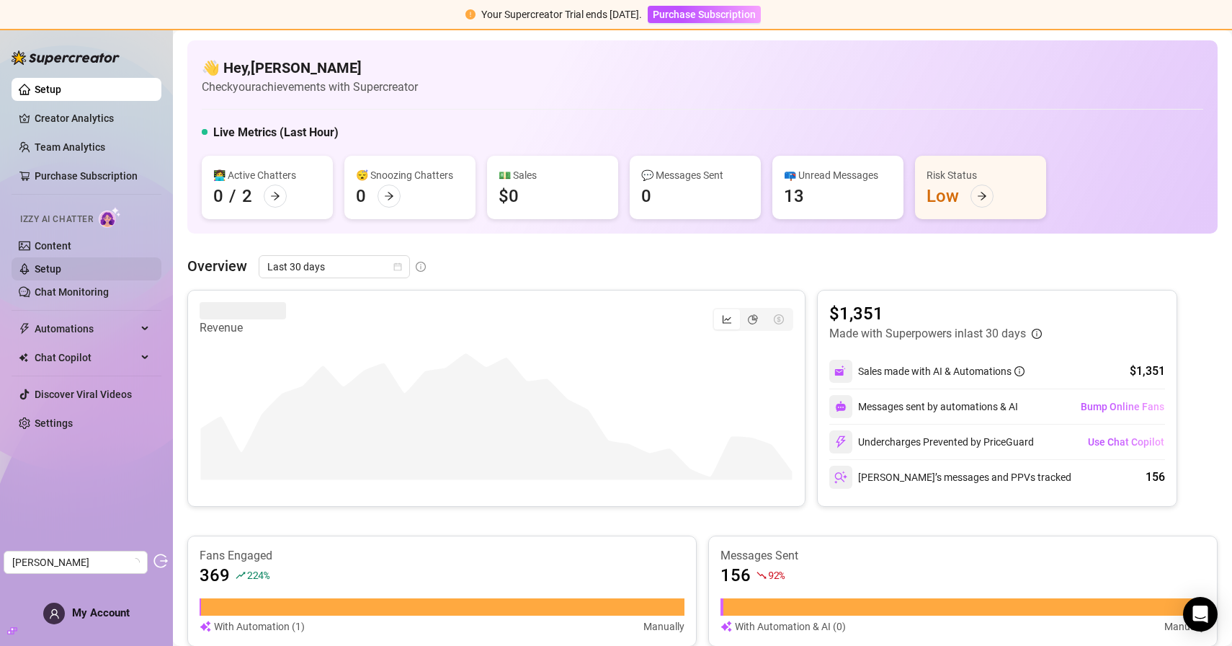
click at [61, 269] on link "Setup" at bounding box center [48, 269] width 27 height 12
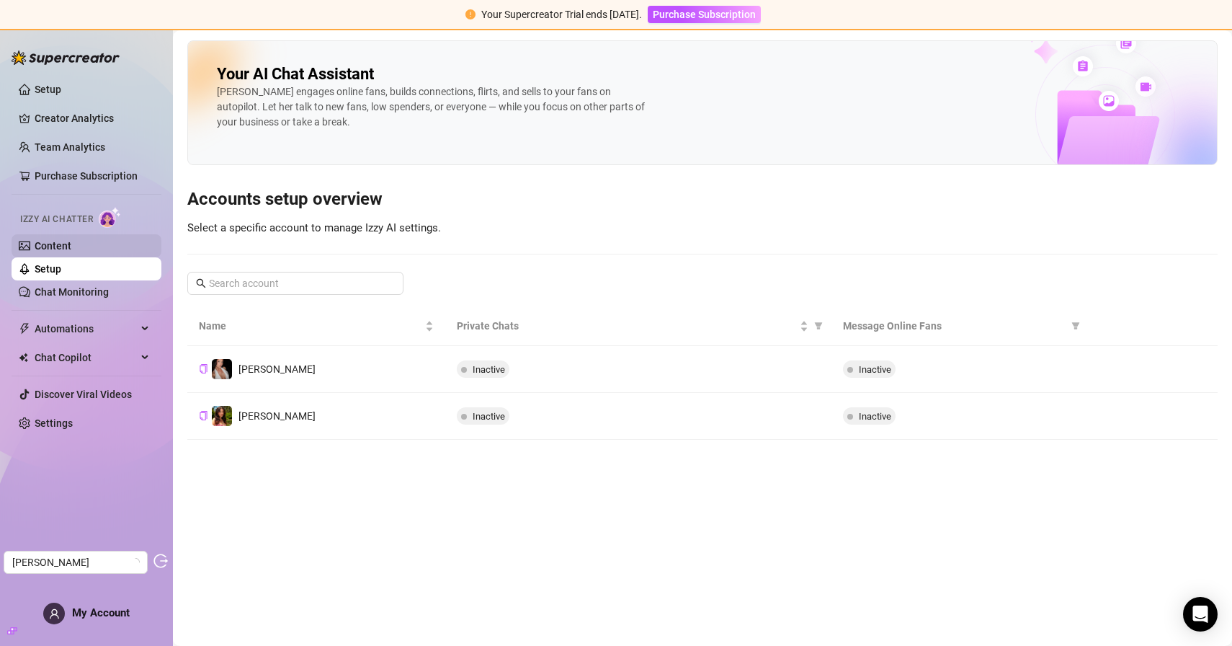
click at [66, 250] on link "Content" at bounding box center [53, 246] width 37 height 12
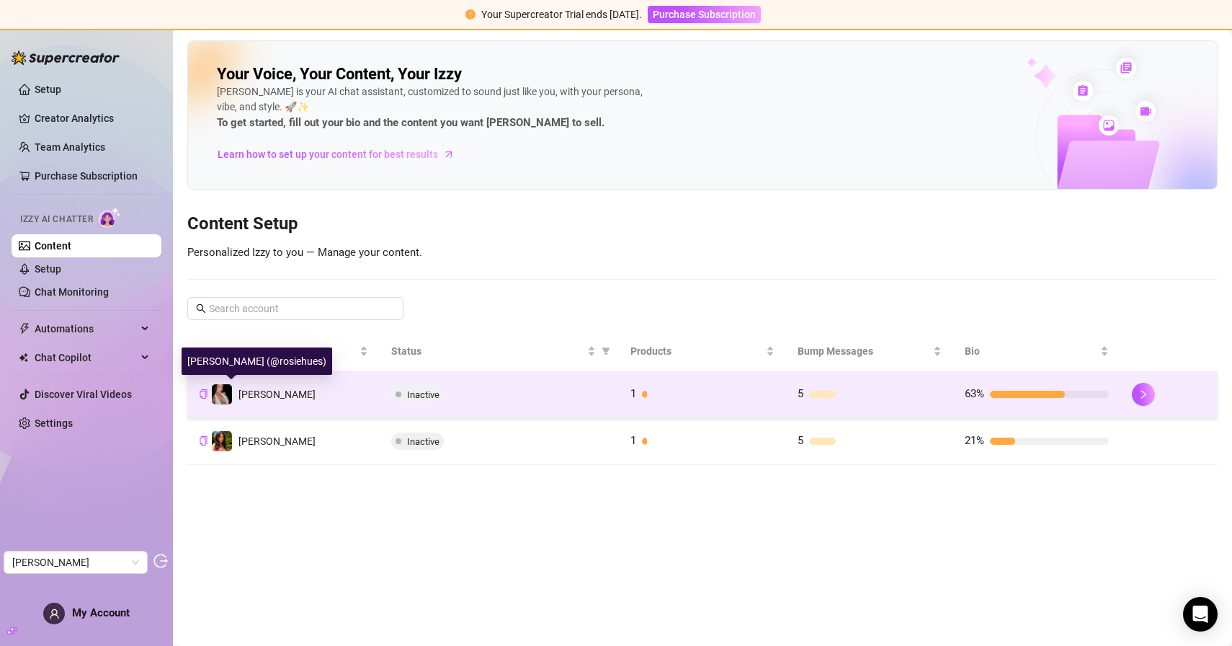
click at [254, 391] on span "Rosie" at bounding box center [277, 394] width 77 height 12
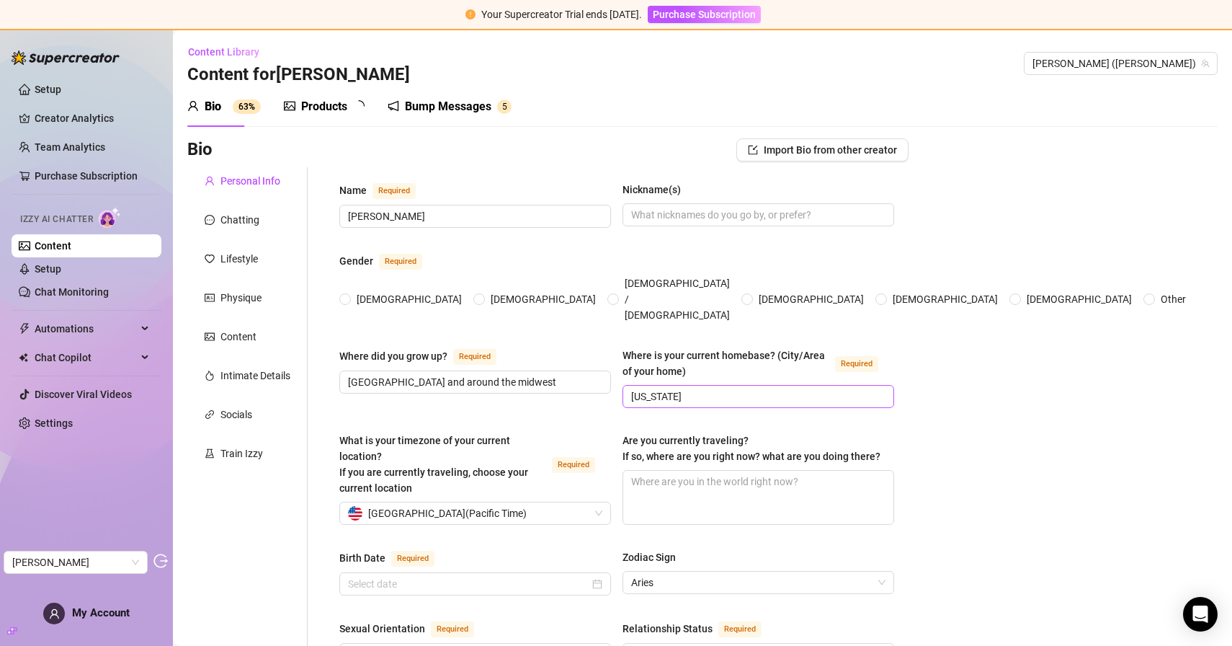
radio input "true"
type input "April 19th, 1999"
click at [321, 110] on div "Products" at bounding box center [324, 106] width 46 height 17
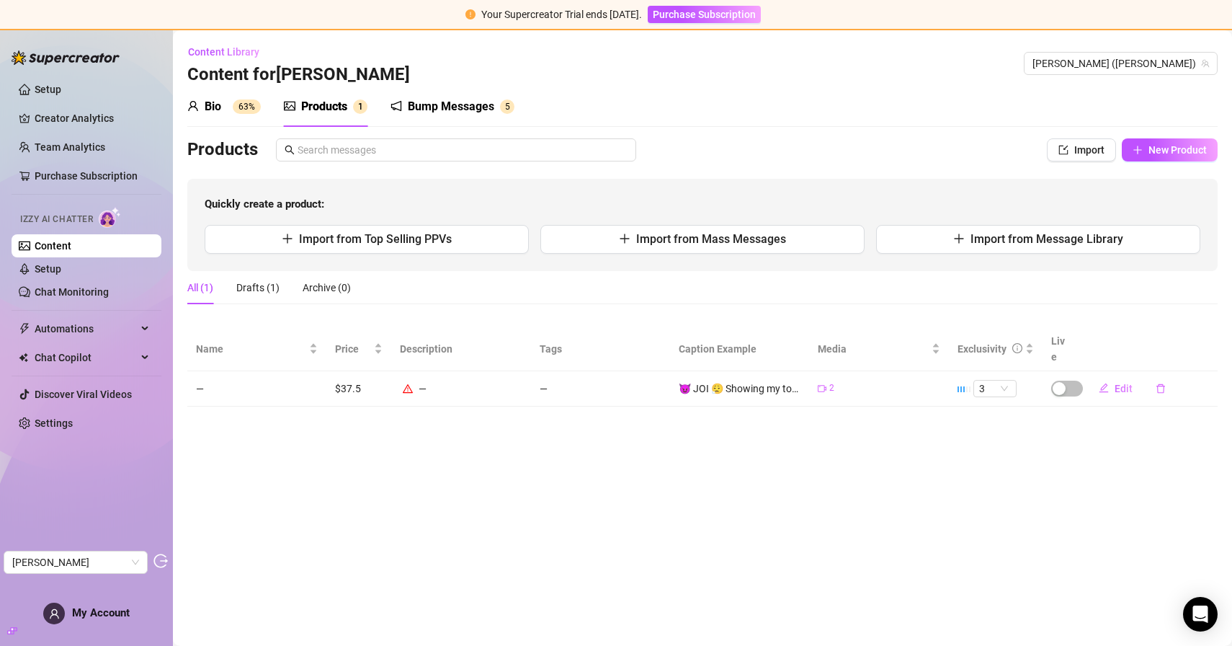
click at [237, 107] on sup "63%" at bounding box center [247, 106] width 28 height 14
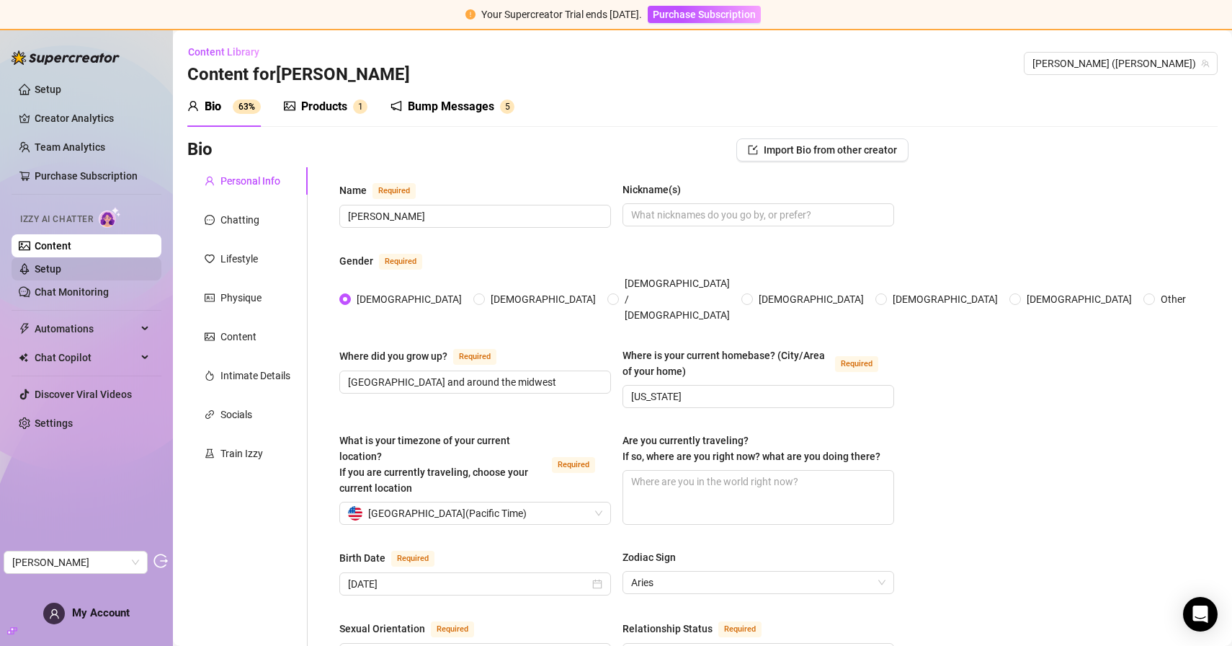
click at [61, 271] on link "Setup" at bounding box center [48, 269] width 27 height 12
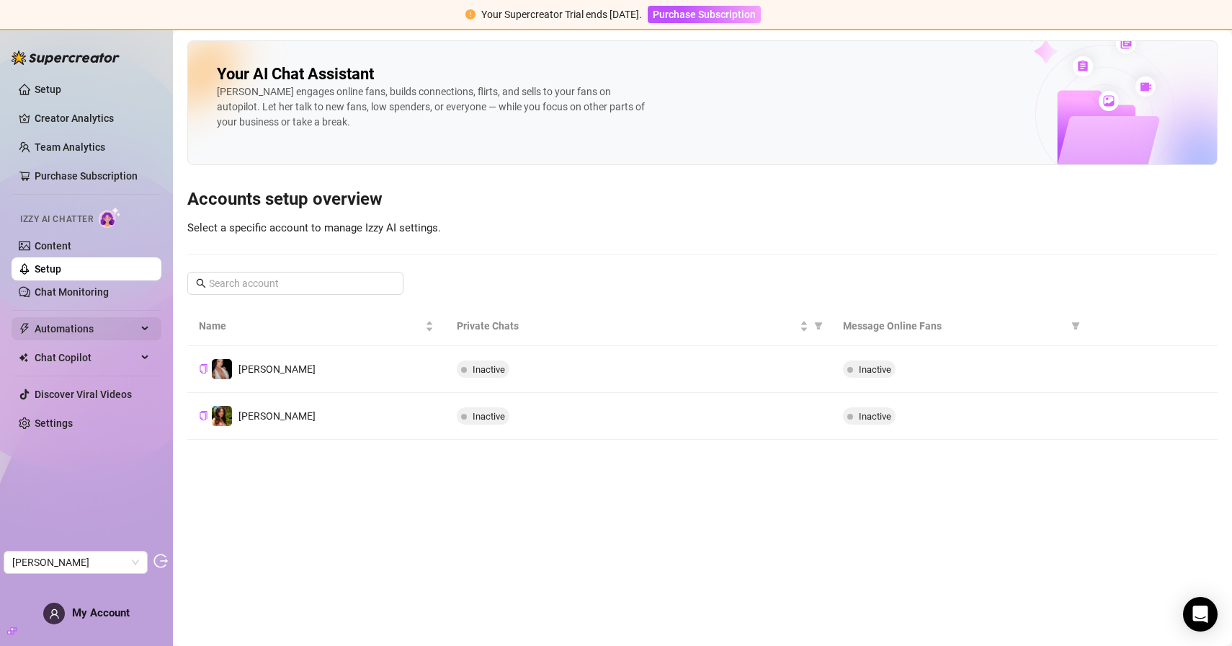
click at [89, 324] on span "Automations" at bounding box center [86, 328] width 102 height 23
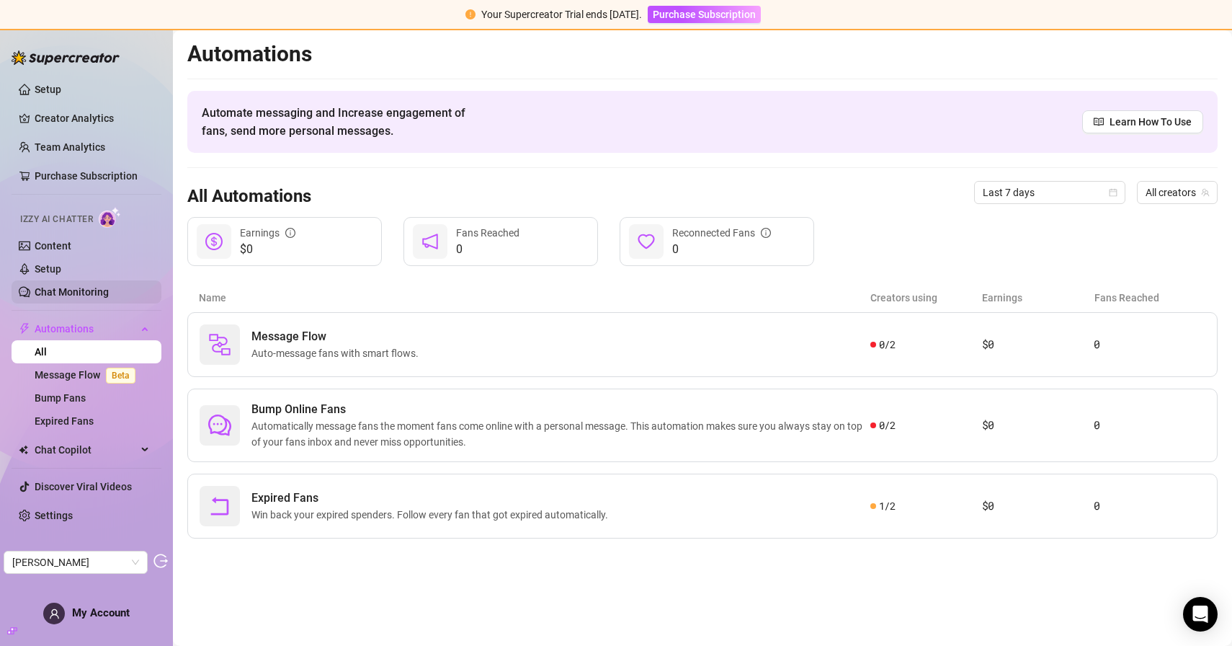
click at [60, 289] on link "Chat Monitoring" at bounding box center [72, 292] width 74 height 12
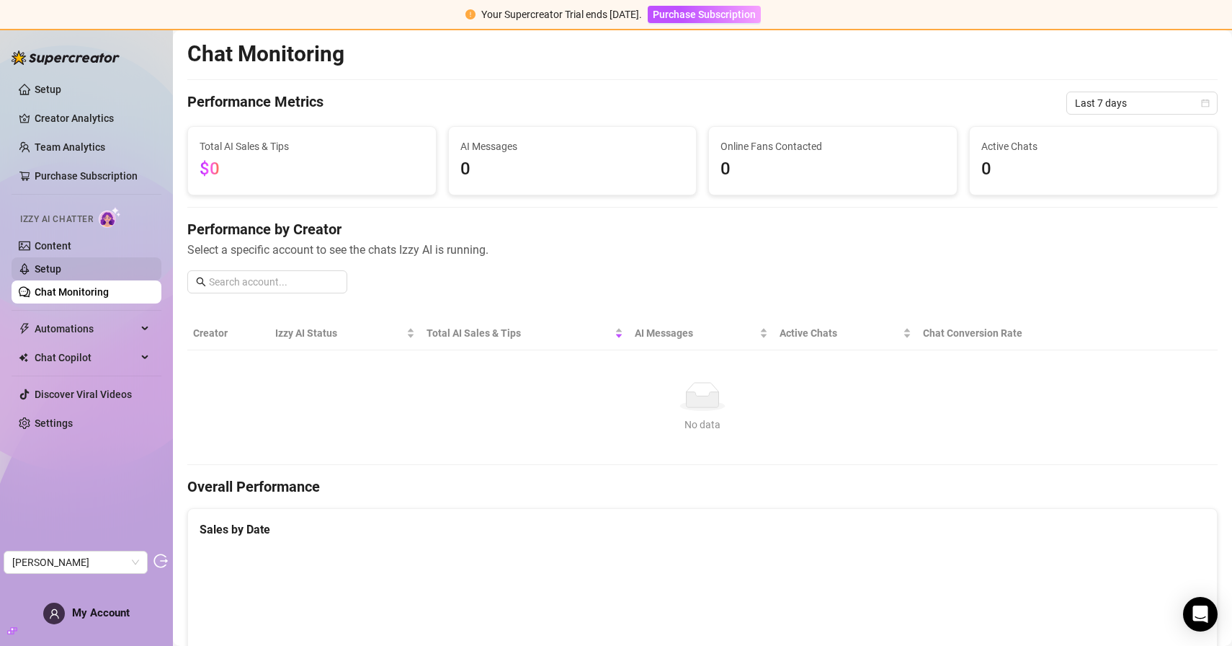
click at [61, 265] on link "Setup" at bounding box center [48, 269] width 27 height 12
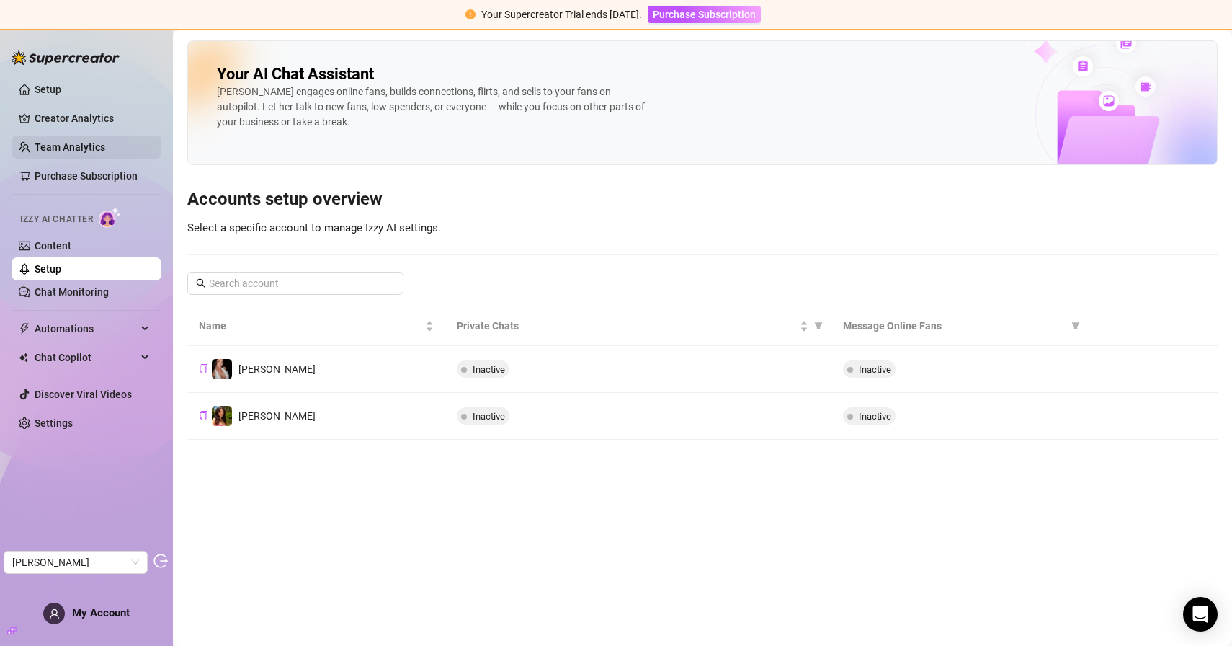
click at [75, 141] on link "Team Analytics" at bounding box center [70, 147] width 71 height 12
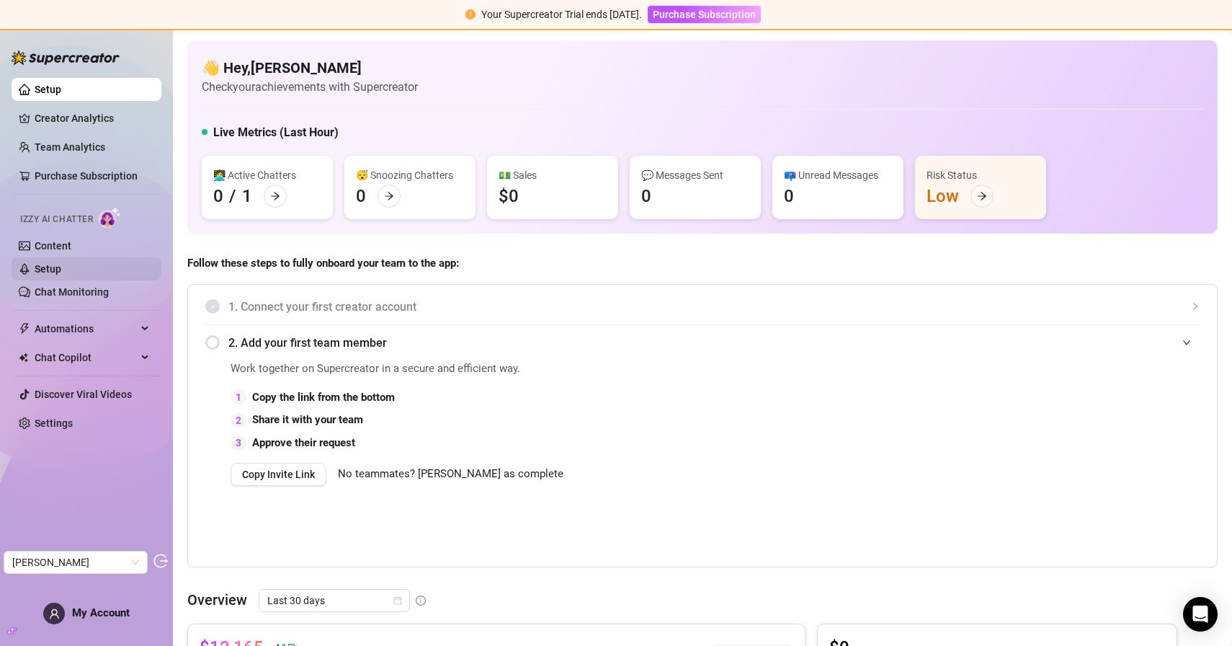
click at [61, 265] on link "Setup" at bounding box center [48, 269] width 27 height 12
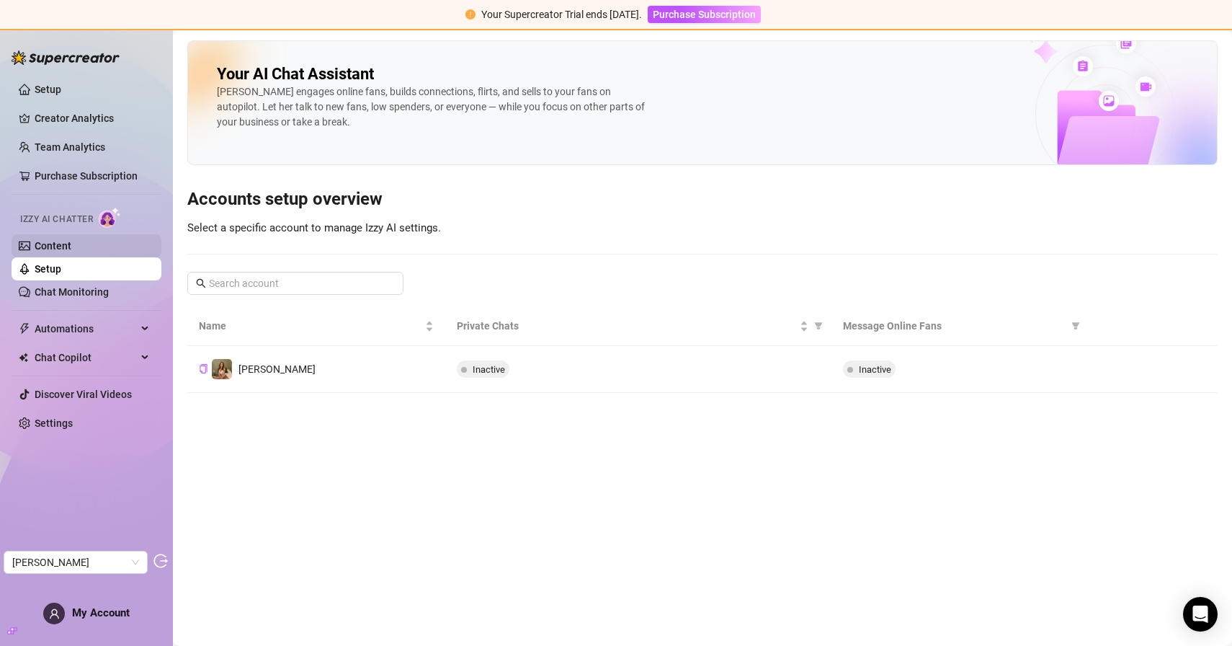
click at [71, 244] on link "Content" at bounding box center [53, 246] width 37 height 12
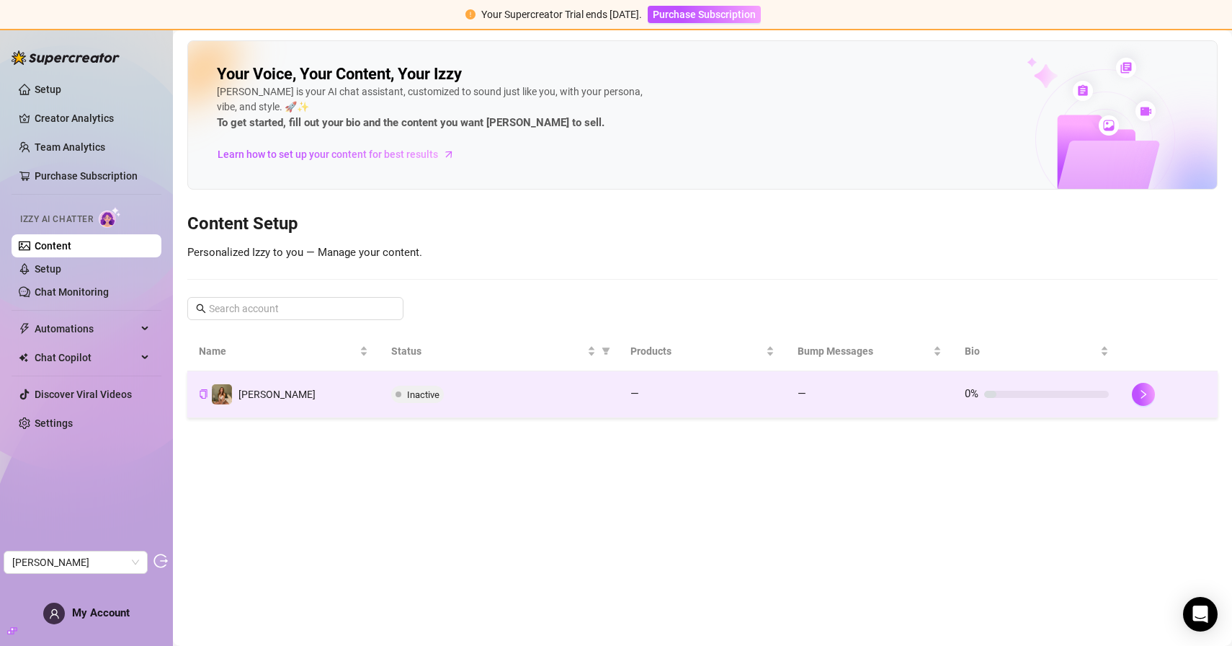
click at [326, 387] on td "[PERSON_NAME]" at bounding box center [283, 394] width 192 height 47
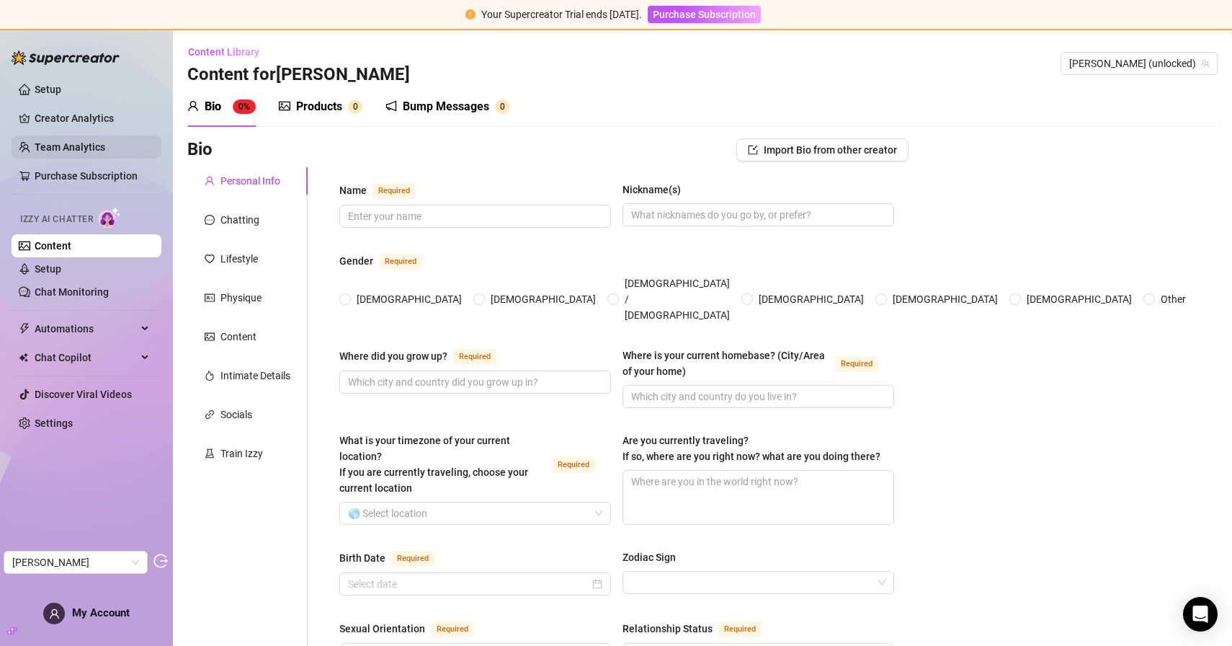
click at [95, 151] on link "Team Analytics" at bounding box center [70, 147] width 71 height 12
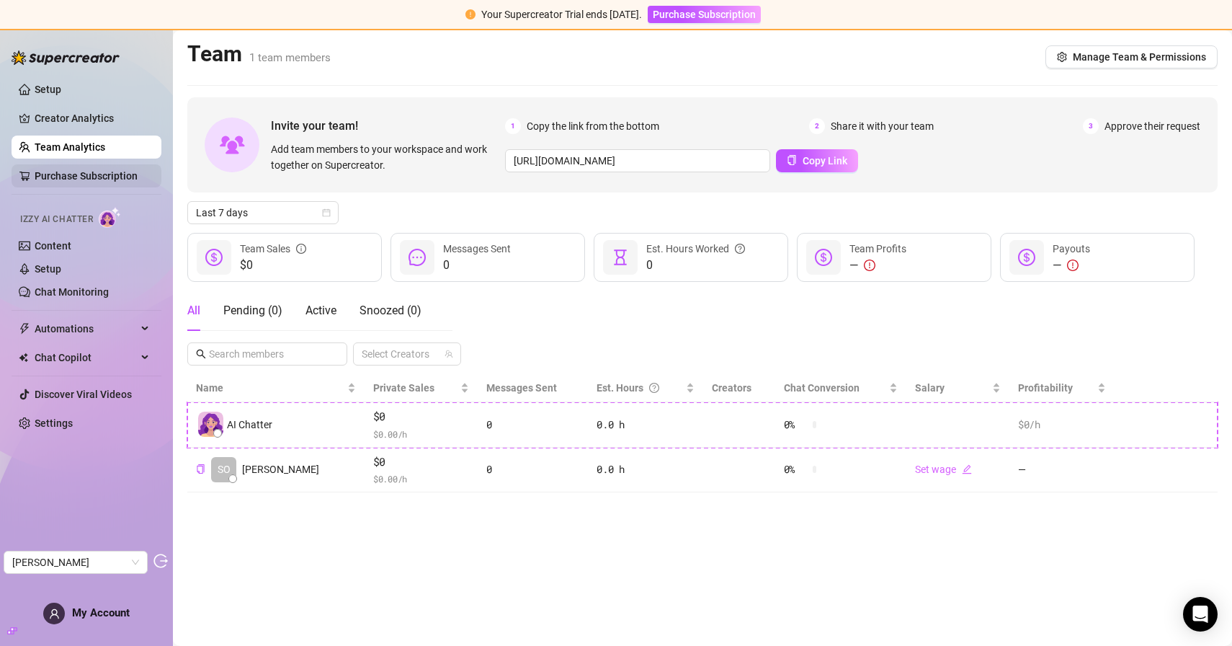
click at [88, 180] on link "Purchase Subscription" at bounding box center [86, 176] width 103 height 12
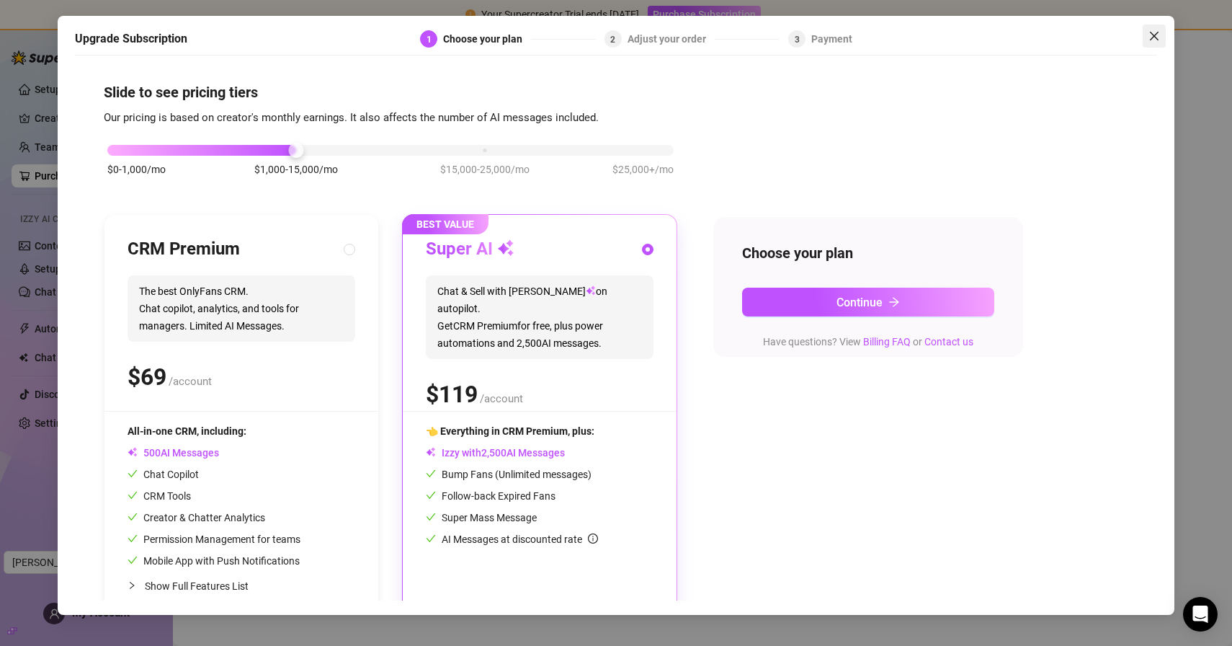
click at [1150, 37] on icon "close" at bounding box center [1155, 36] width 12 height 12
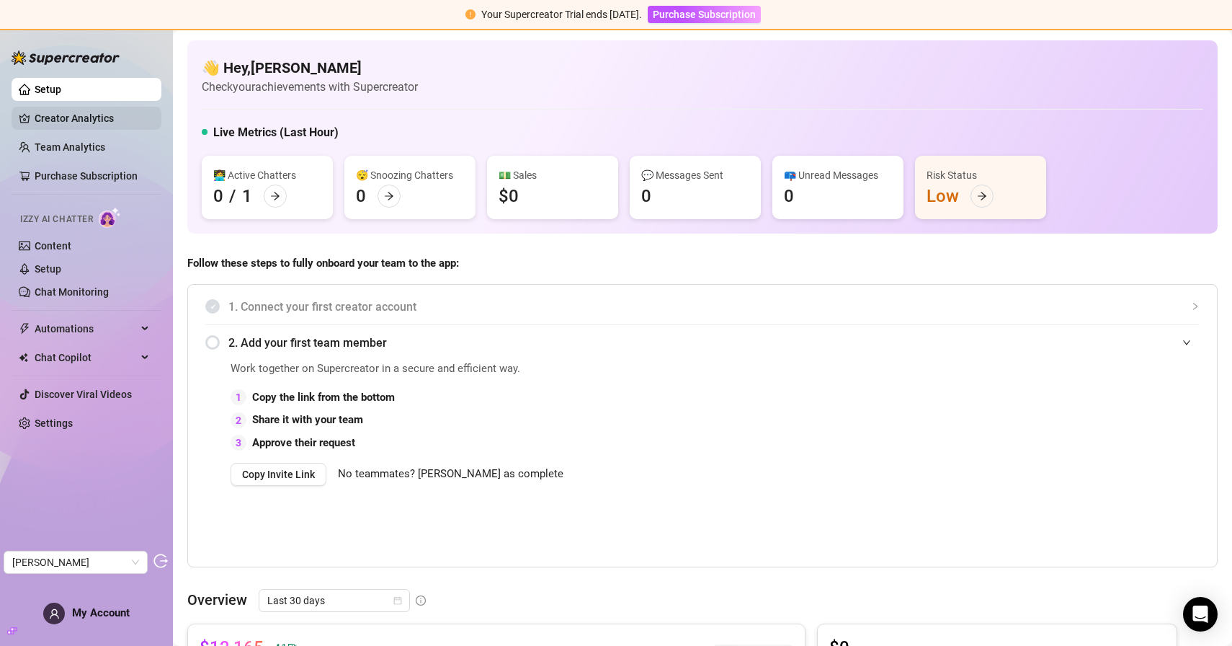
click at [63, 115] on link "Creator Analytics" at bounding box center [92, 118] width 115 height 23
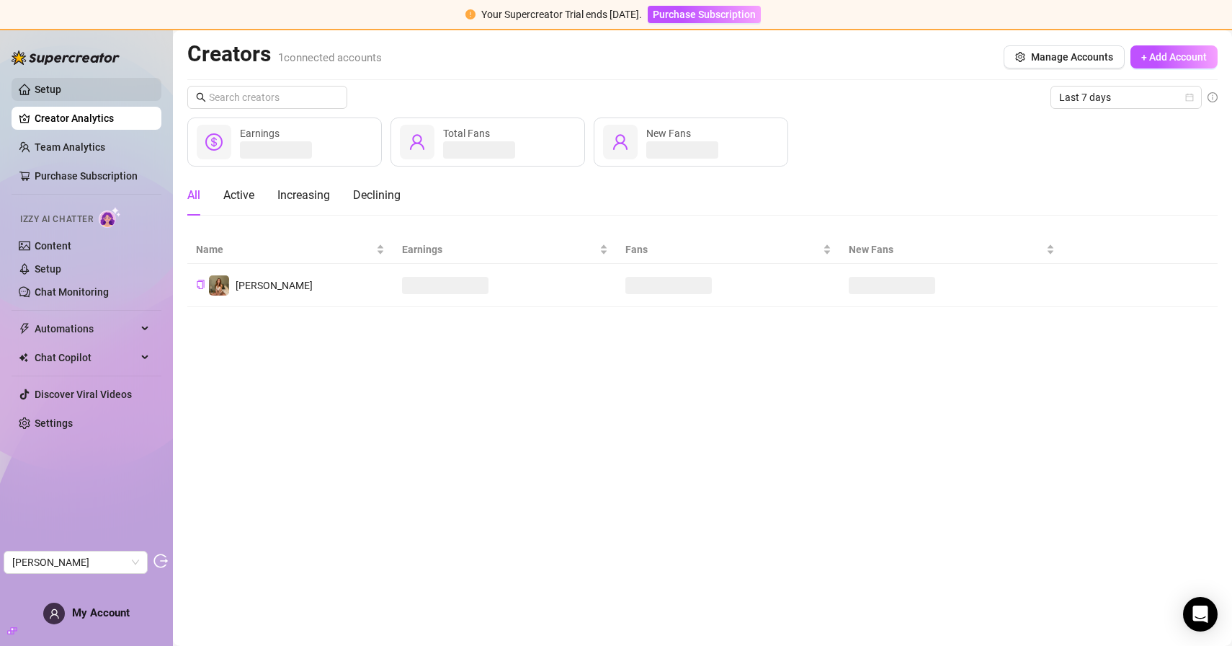
click at [61, 86] on link "Setup" at bounding box center [48, 90] width 27 height 12
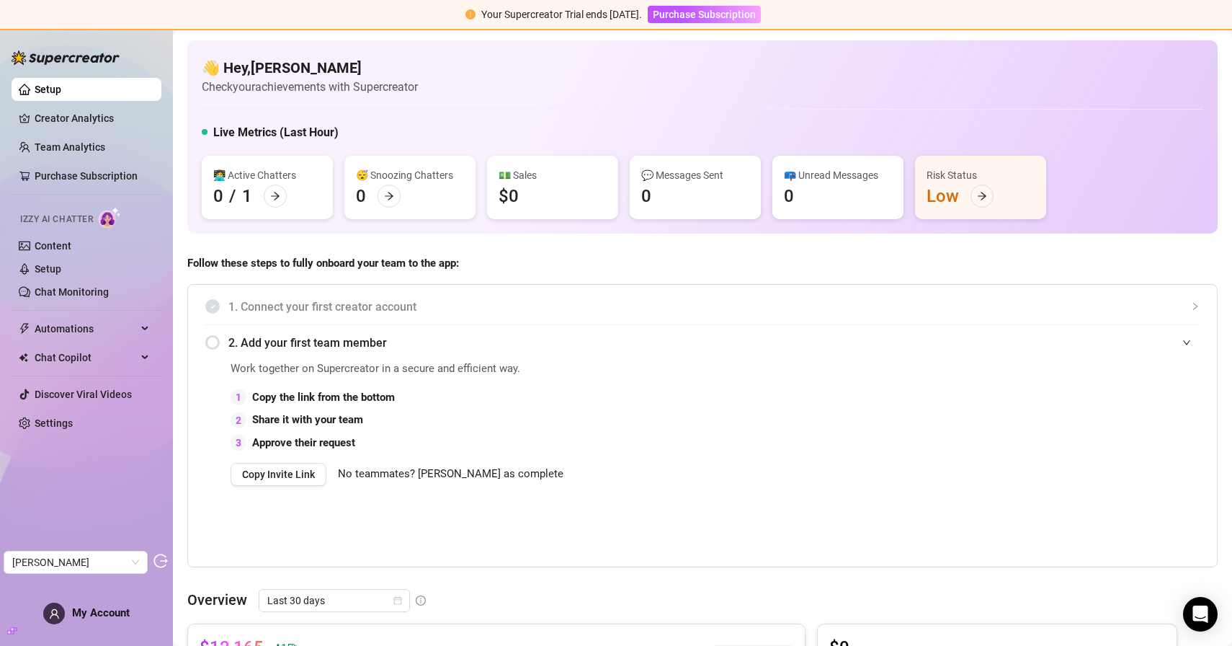
click at [92, 51] on img at bounding box center [66, 57] width 108 height 14
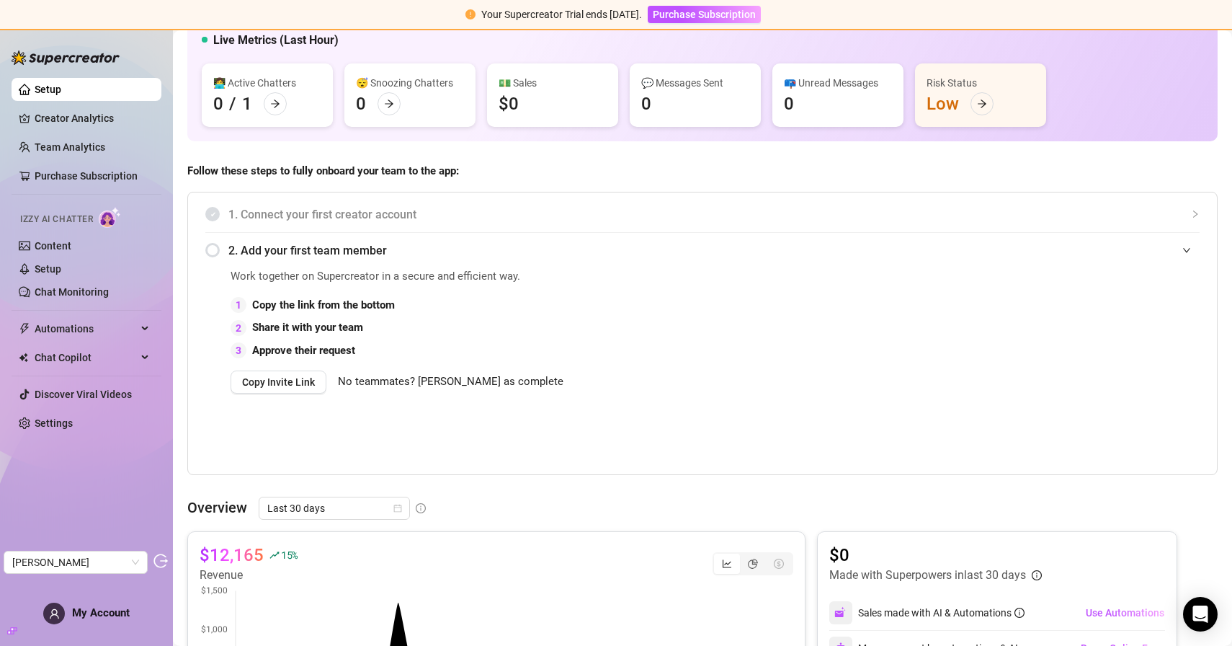
scroll to position [56, 0]
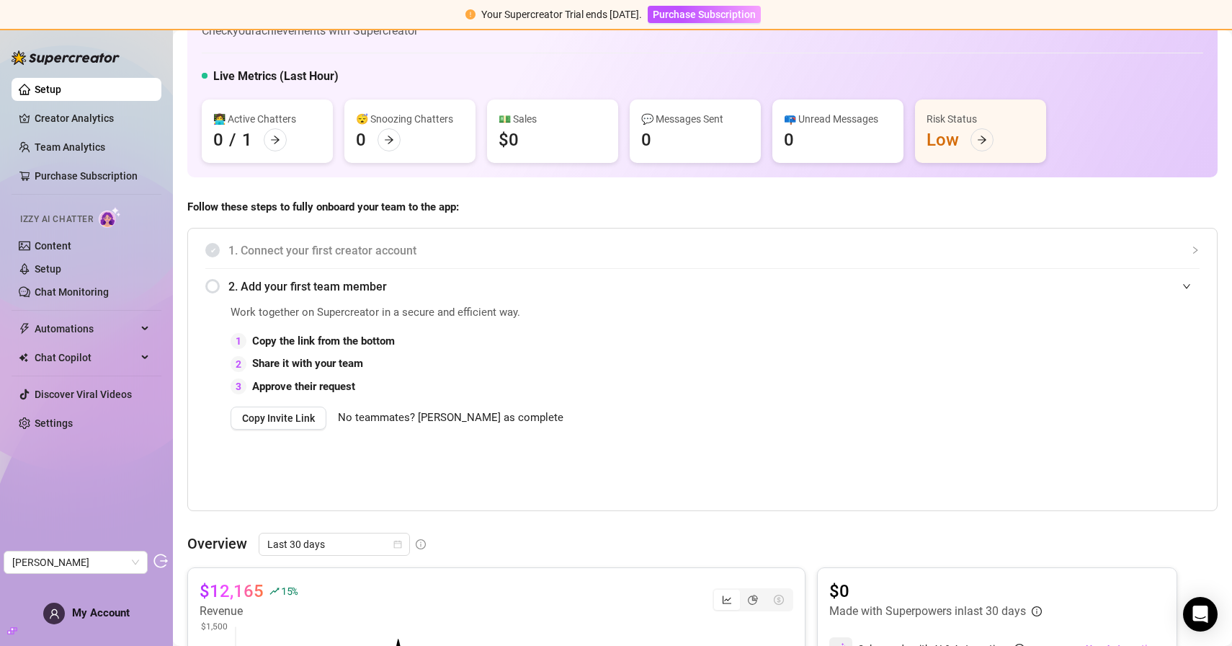
click at [84, 132] on ul "Setup Creator Analytics Team Analytics Purchase Subscription Izzy AI Chatter Co…" at bounding box center [87, 256] width 150 height 368
click at [84, 150] on link "Team Analytics" at bounding box center [70, 147] width 71 height 12
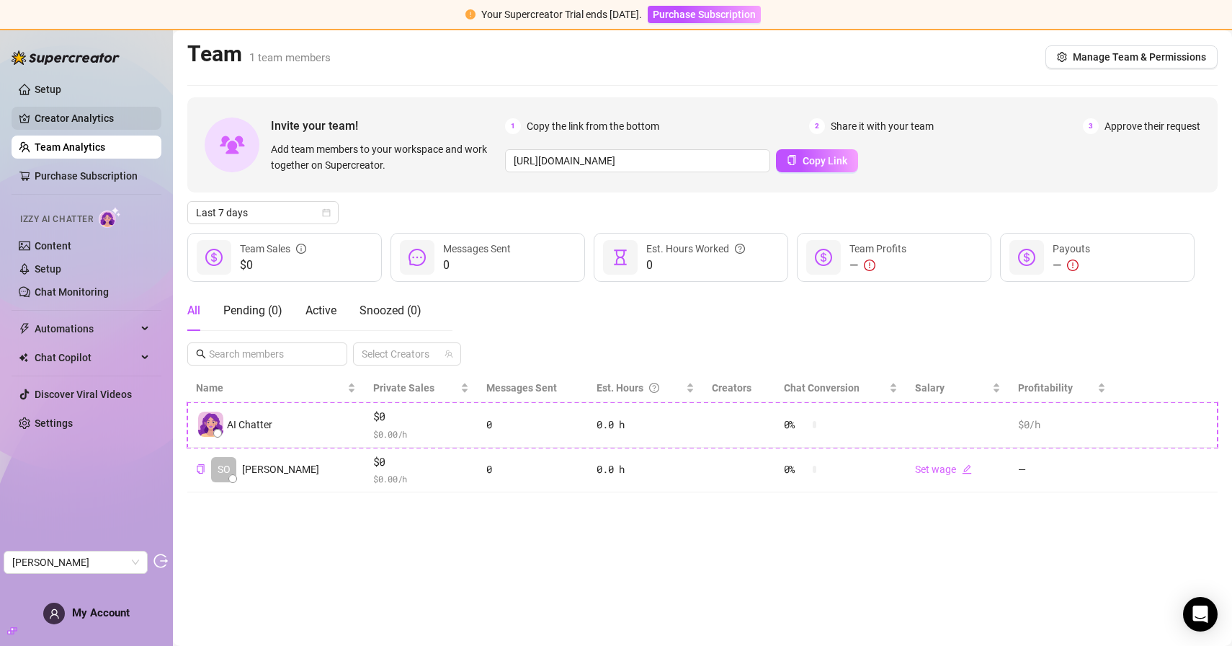
click at [86, 128] on link "Creator Analytics" at bounding box center [92, 118] width 115 height 23
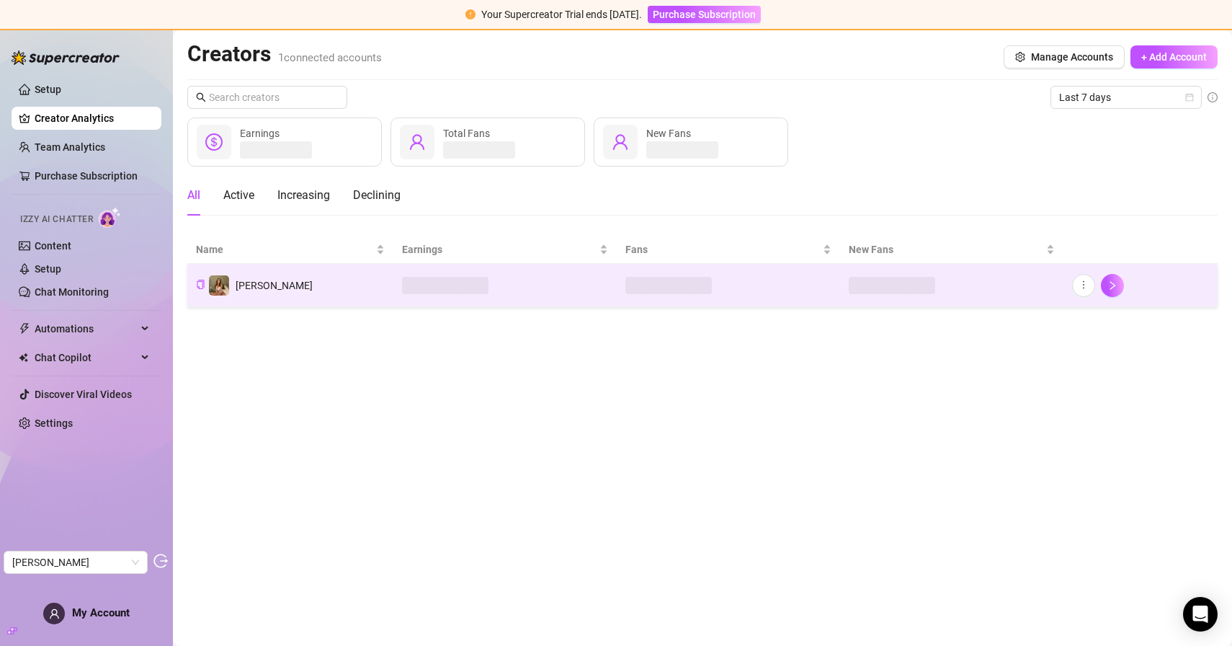
click at [299, 288] on td "[PERSON_NAME]" at bounding box center [290, 285] width 206 height 43
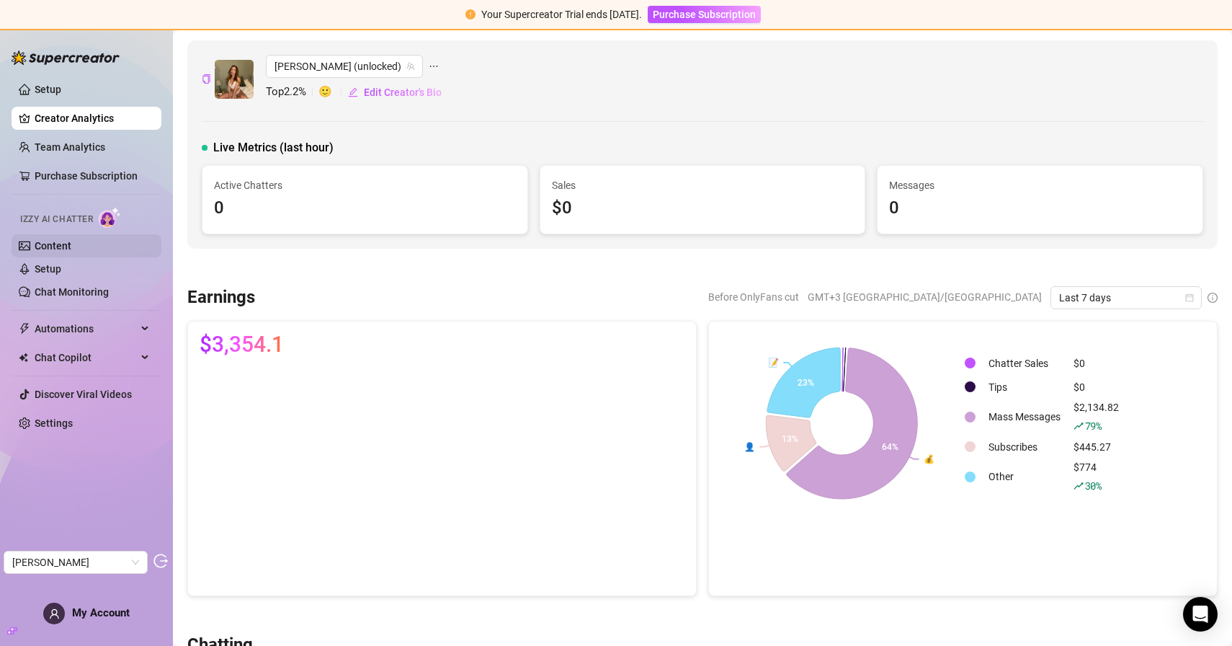
click at [71, 245] on link "Content" at bounding box center [53, 246] width 37 height 12
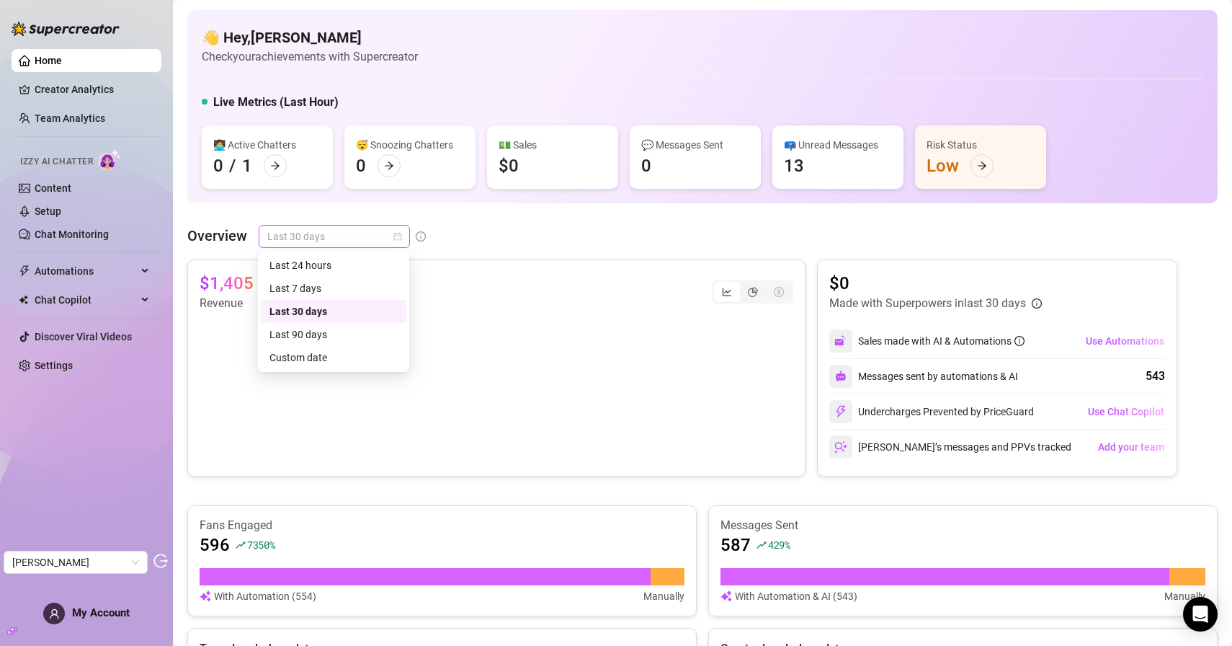
click at [348, 243] on span "Last 30 days" at bounding box center [334, 237] width 134 height 22
click at [330, 288] on div "Last 7 days" at bounding box center [334, 288] width 128 height 16
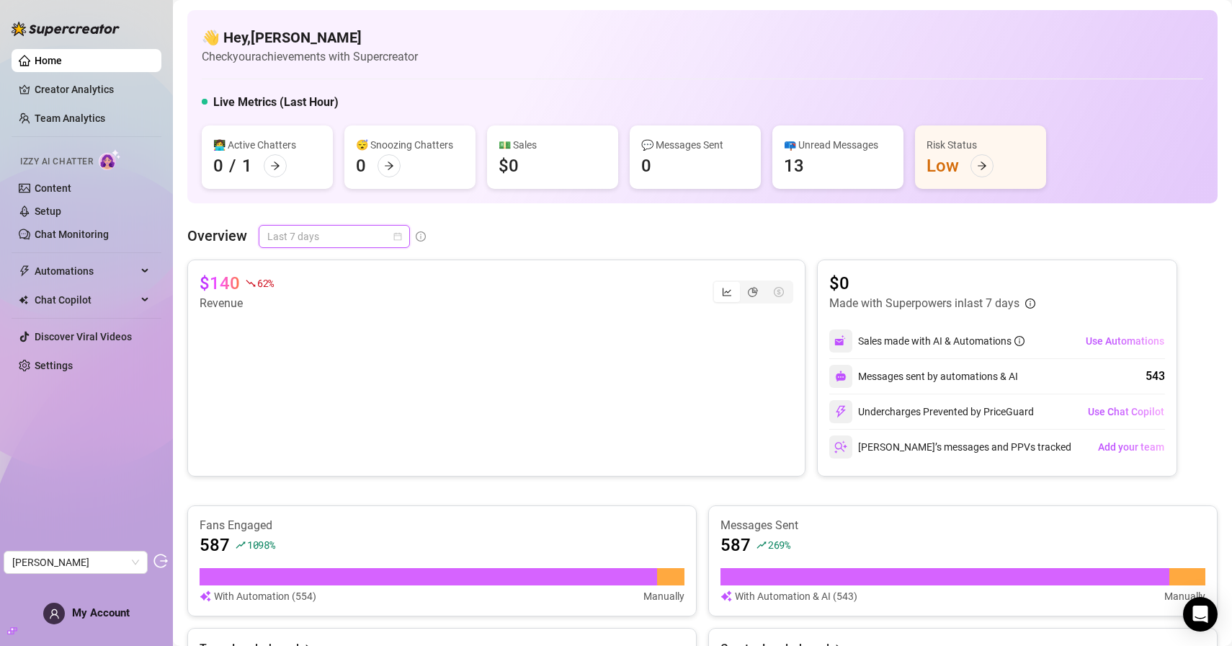
click at [344, 243] on span "Last 7 days" at bounding box center [334, 237] width 134 height 22
click at [314, 329] on div "Last 90 days" at bounding box center [334, 334] width 128 height 16
click at [369, 234] on span "Last 90 days" at bounding box center [334, 237] width 134 height 22
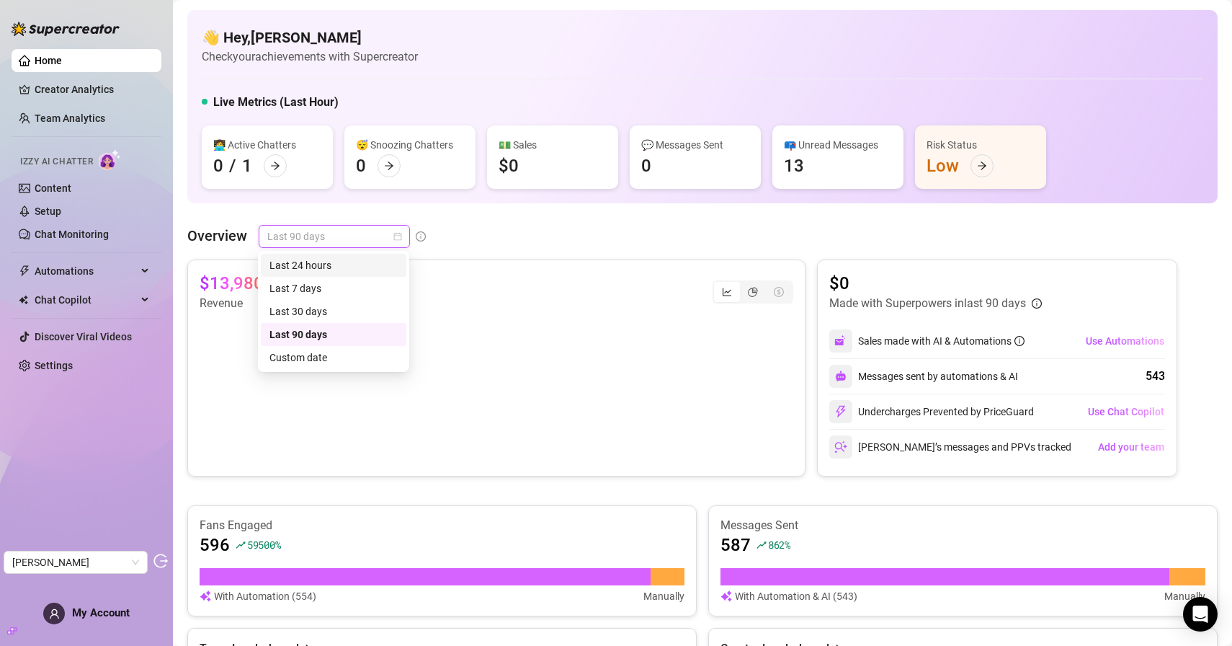
click at [355, 267] on div "Last 24 hours" at bounding box center [334, 265] width 128 height 16
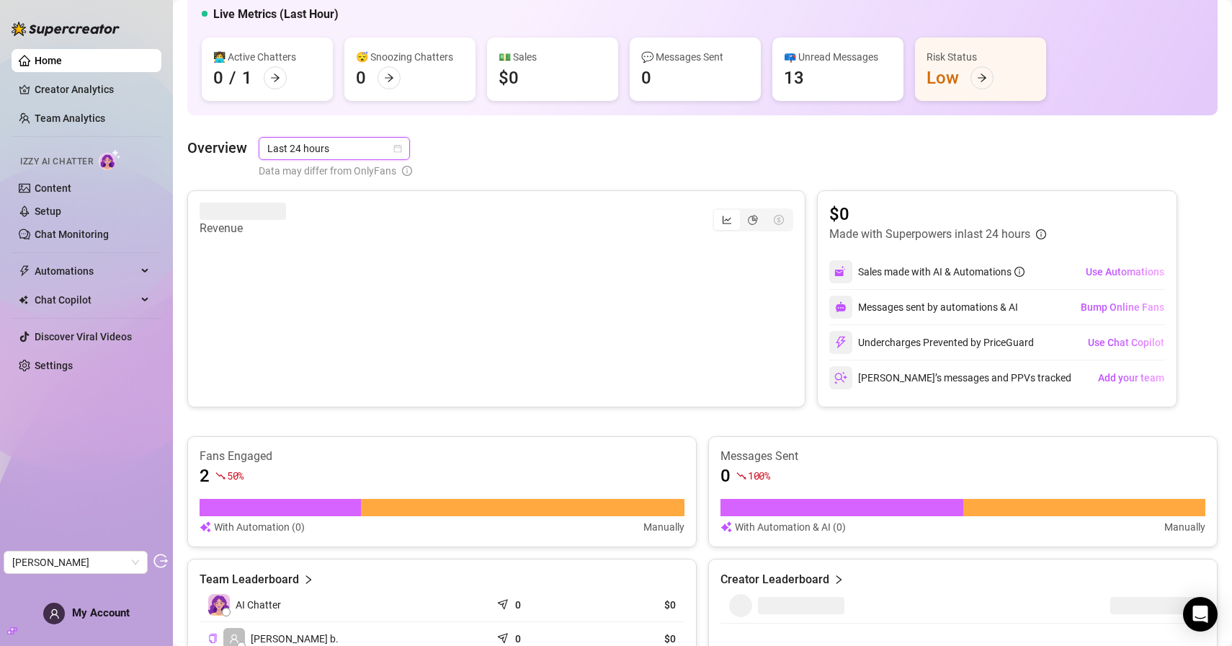
scroll to position [62, 0]
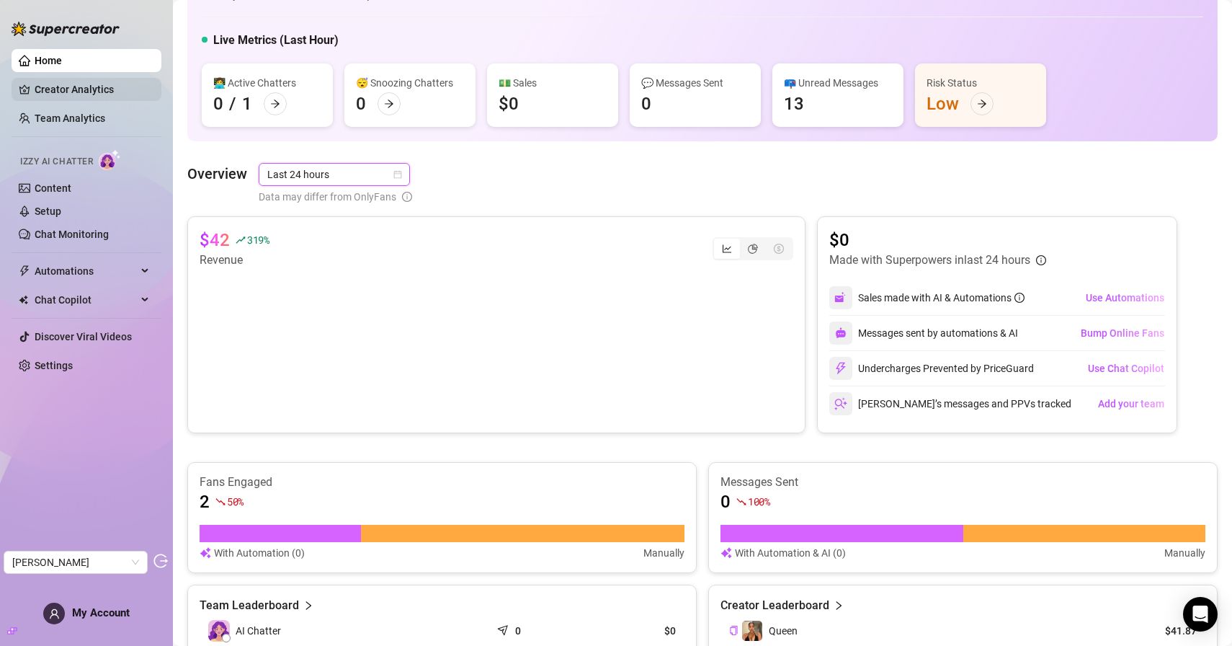
click at [84, 94] on link "Creator Analytics" at bounding box center [92, 89] width 115 height 23
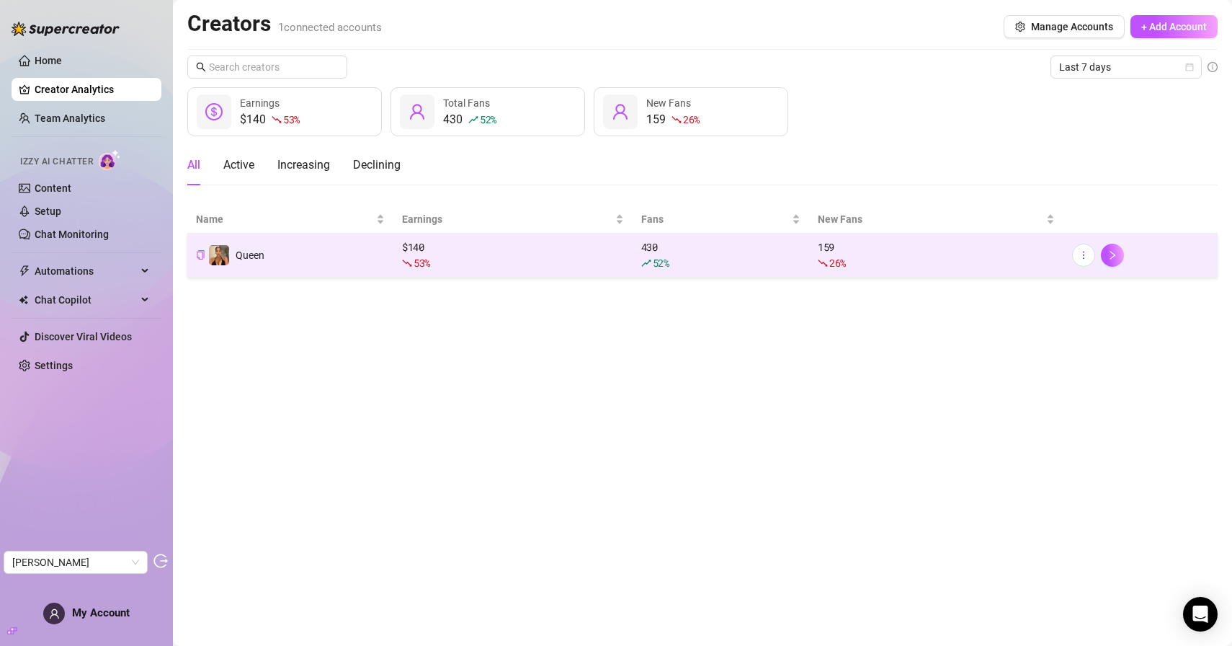
click at [440, 249] on div "$ 140 53 %" at bounding box center [513, 255] width 222 height 32
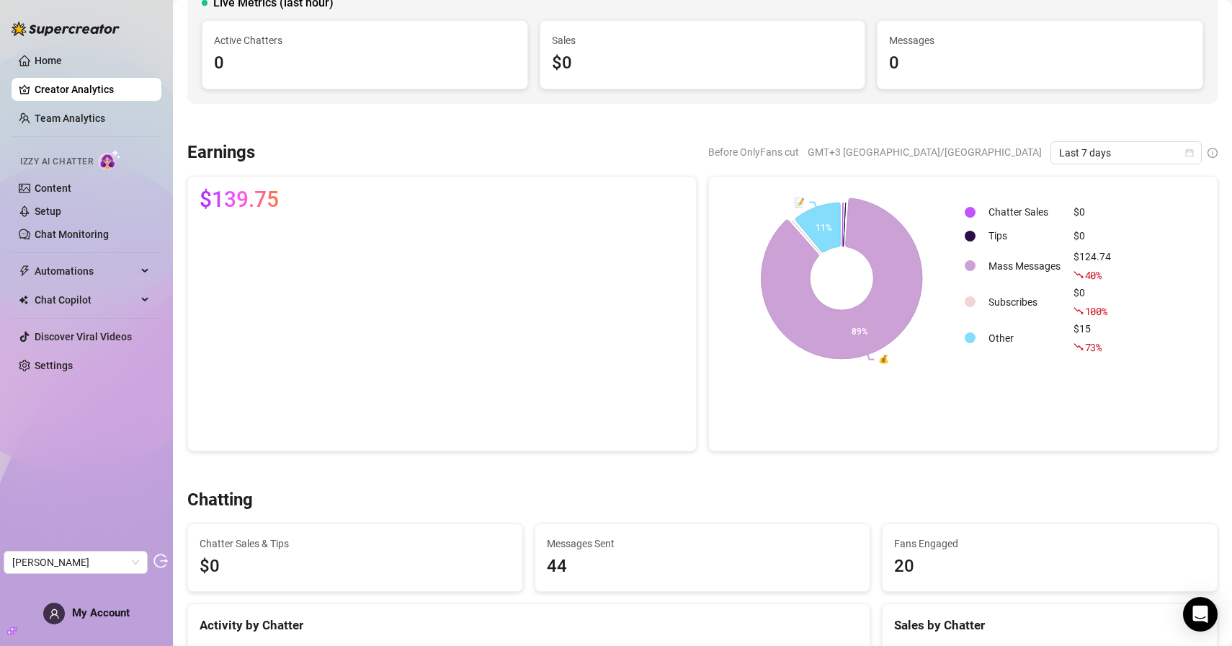
scroll to position [157, 0]
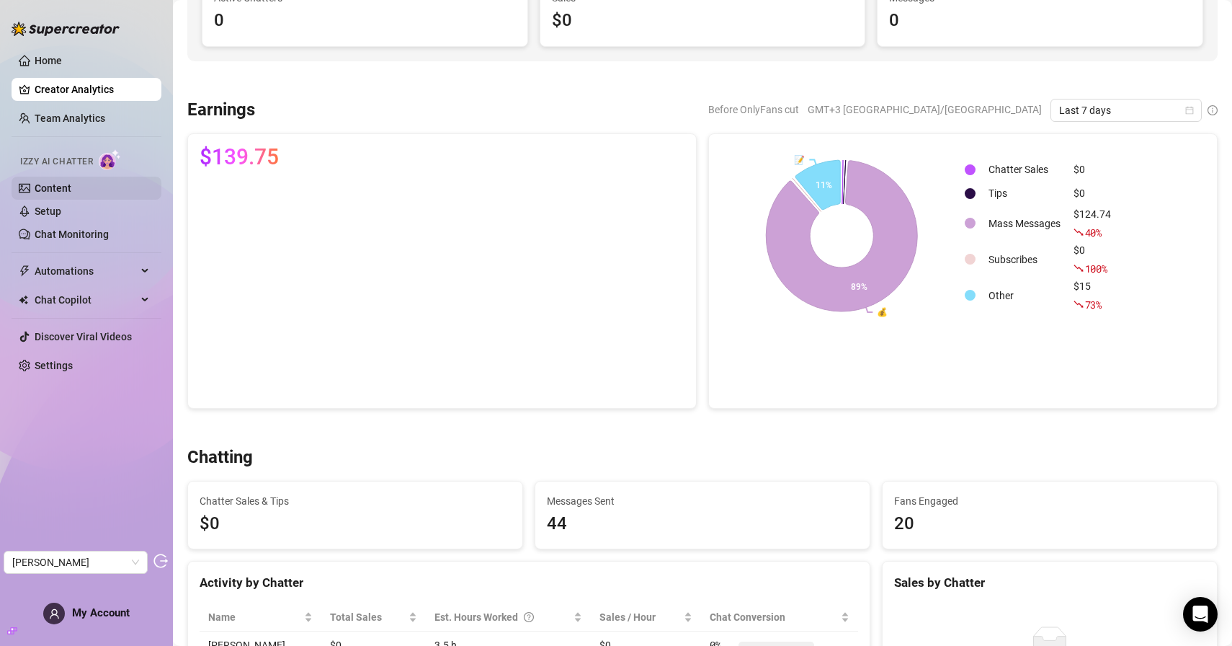
click at [71, 187] on link "Content" at bounding box center [53, 188] width 37 height 12
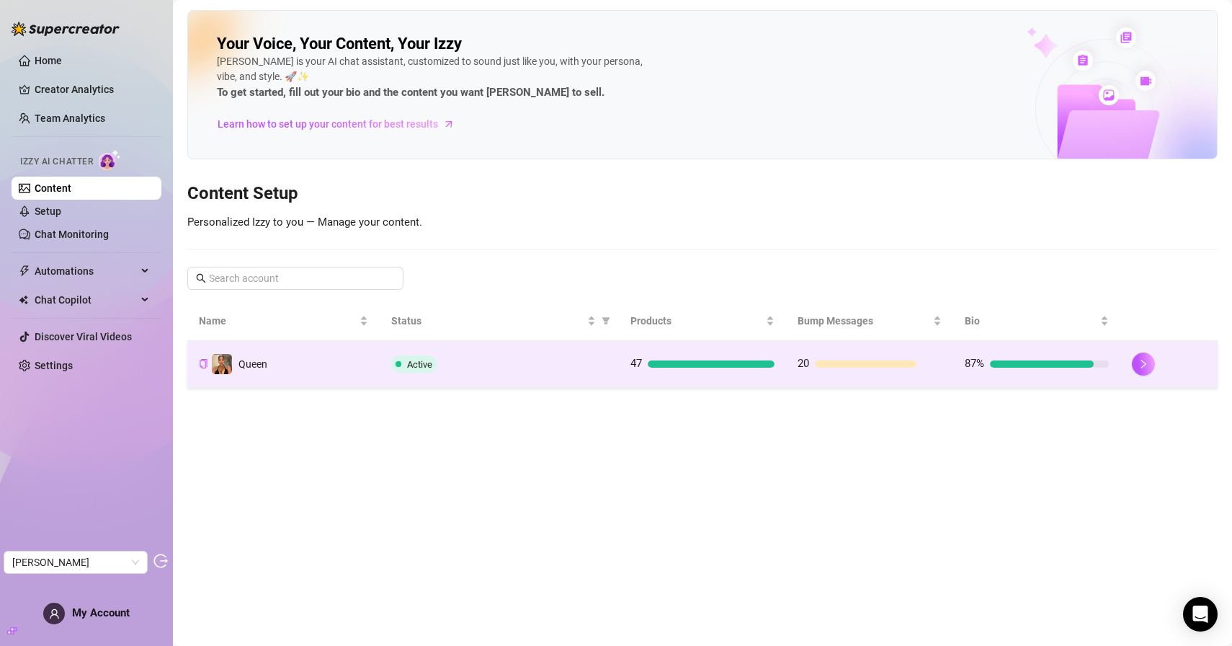
click at [503, 370] on div "Active" at bounding box center [499, 363] width 216 height 17
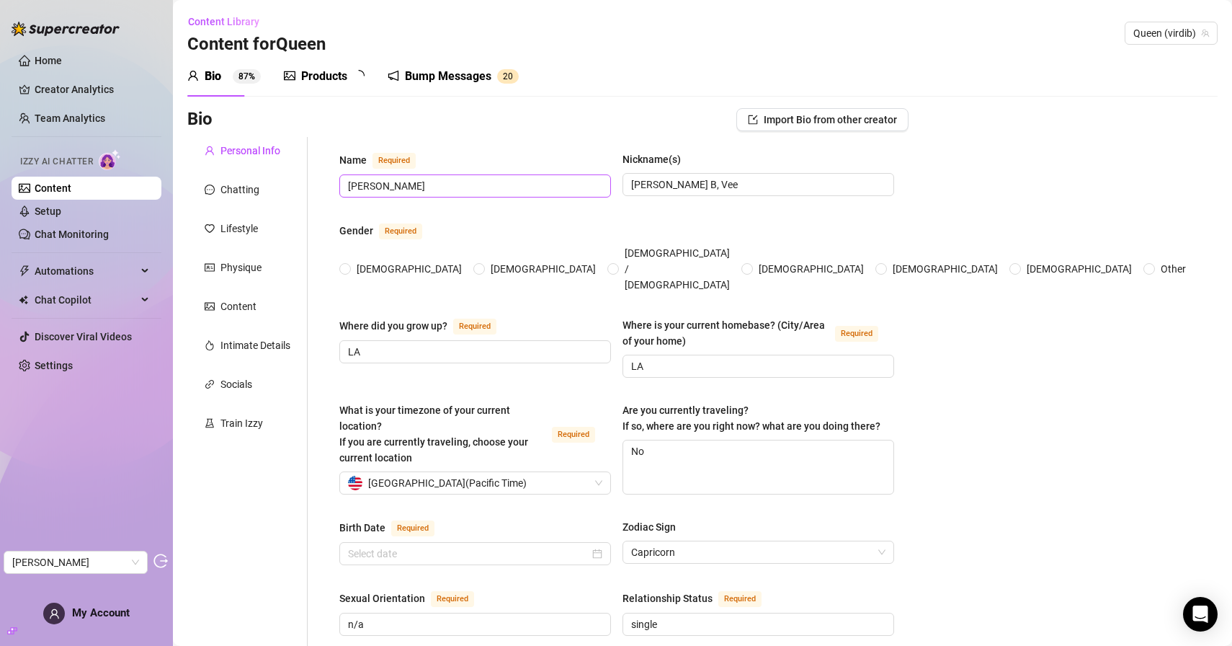
radio input "true"
type input "January 2nd, 1995"
click at [249, 428] on div "Train Izzy" at bounding box center [242, 423] width 43 height 16
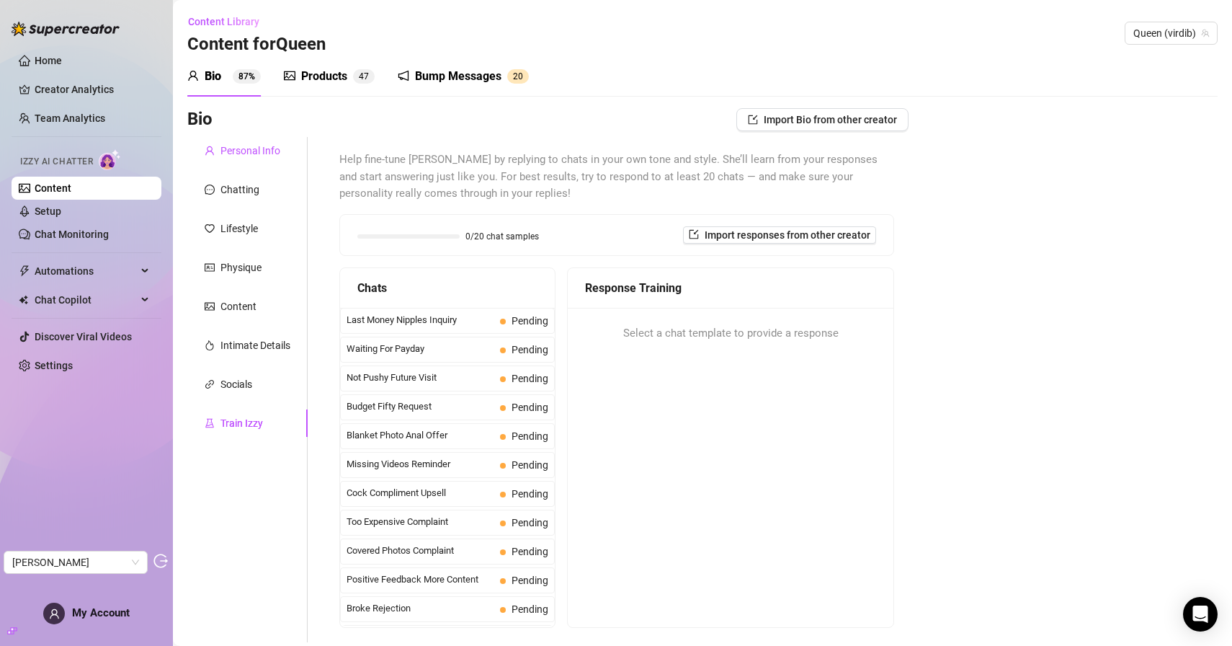
click at [244, 156] on div "Personal Info" at bounding box center [251, 151] width 60 height 16
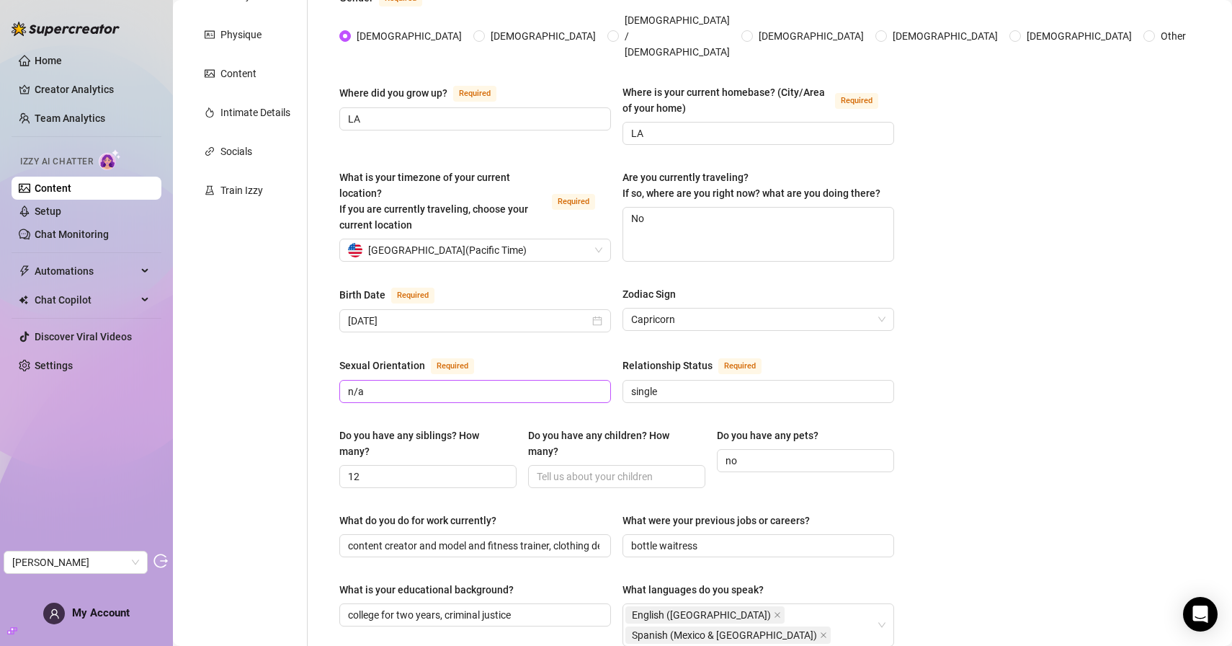
scroll to position [234, 0]
click at [541, 383] on input "n/a" at bounding box center [474, 391] width 252 height 16
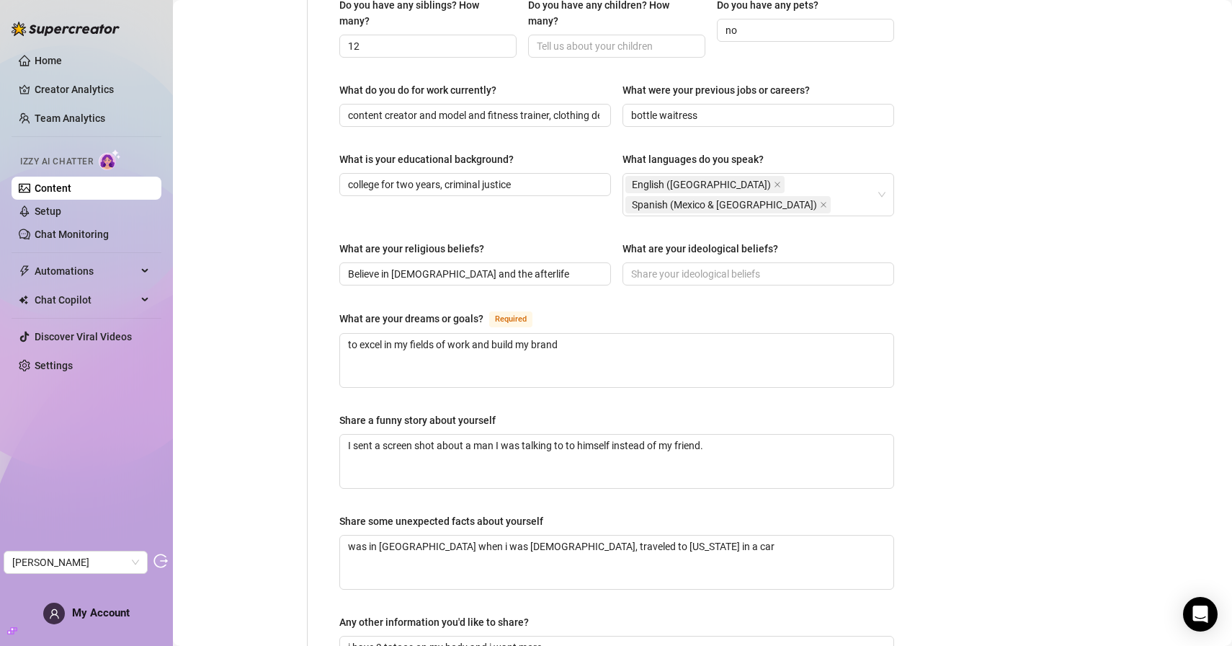
scroll to position [0, 0]
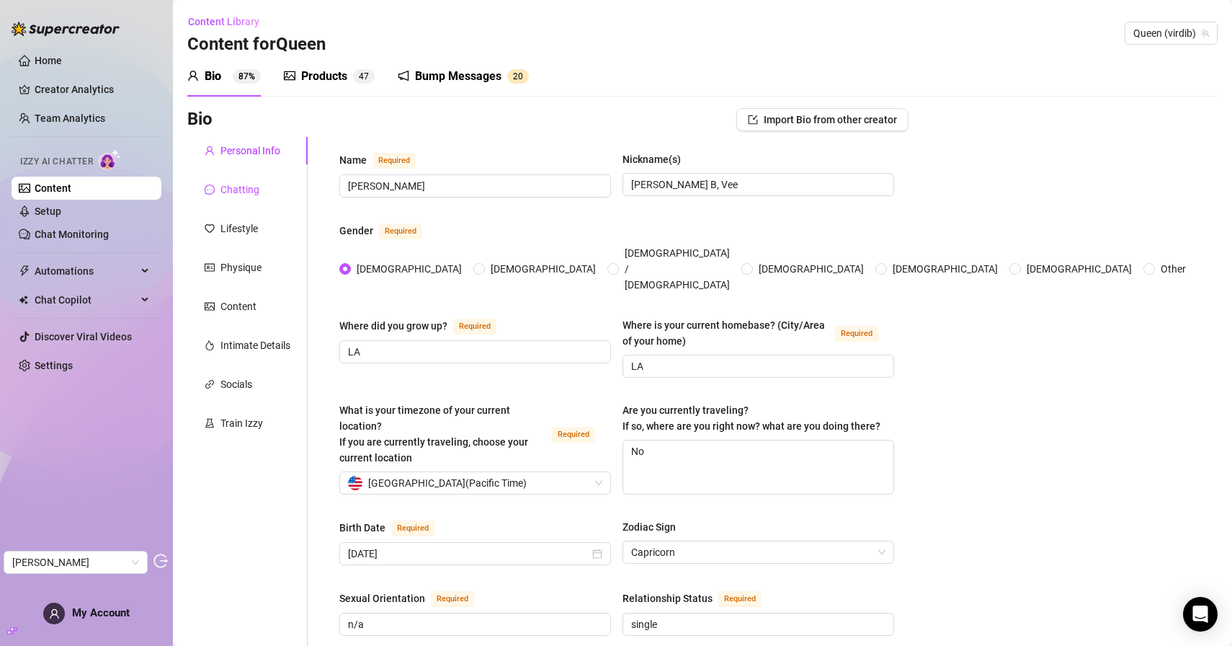
click at [250, 186] on div "Chatting" at bounding box center [240, 190] width 39 height 16
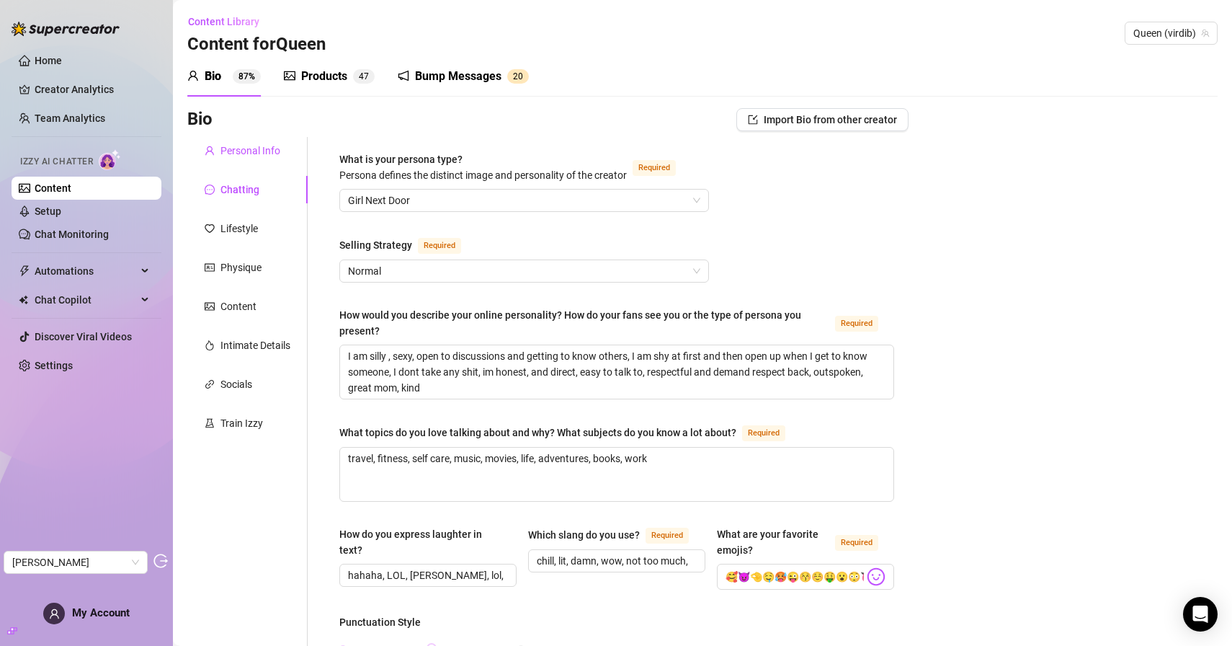
click at [241, 151] on div "Personal Info" at bounding box center [251, 151] width 60 height 16
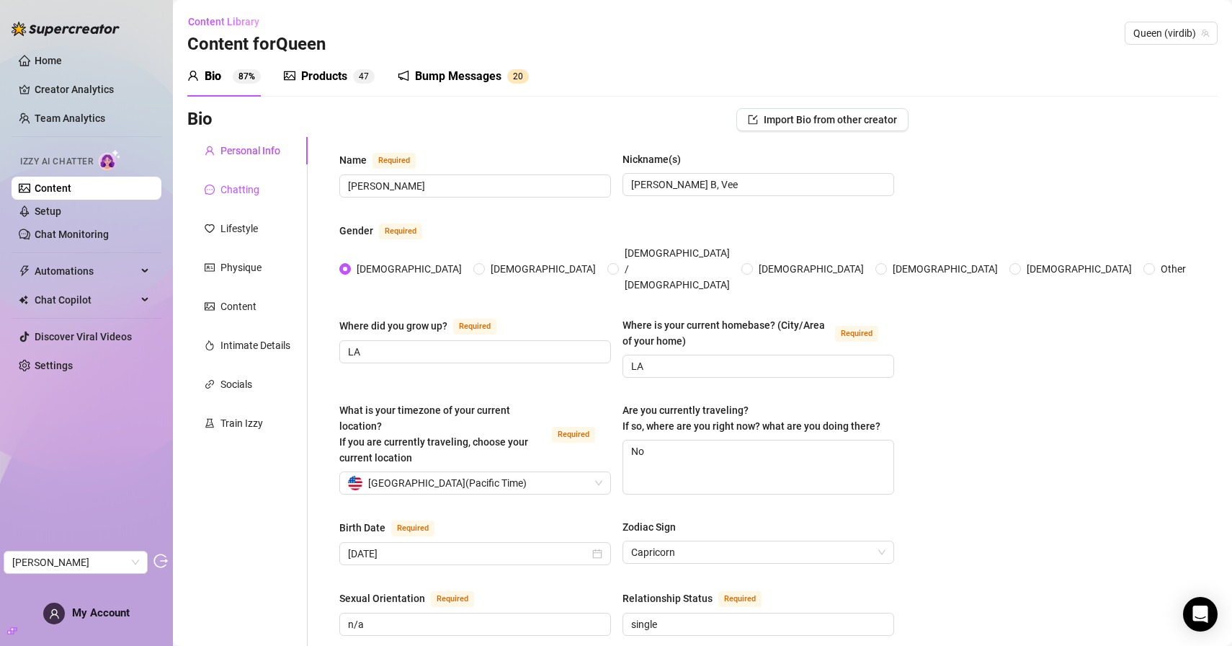
click at [250, 184] on div "Chatting" at bounding box center [240, 190] width 39 height 16
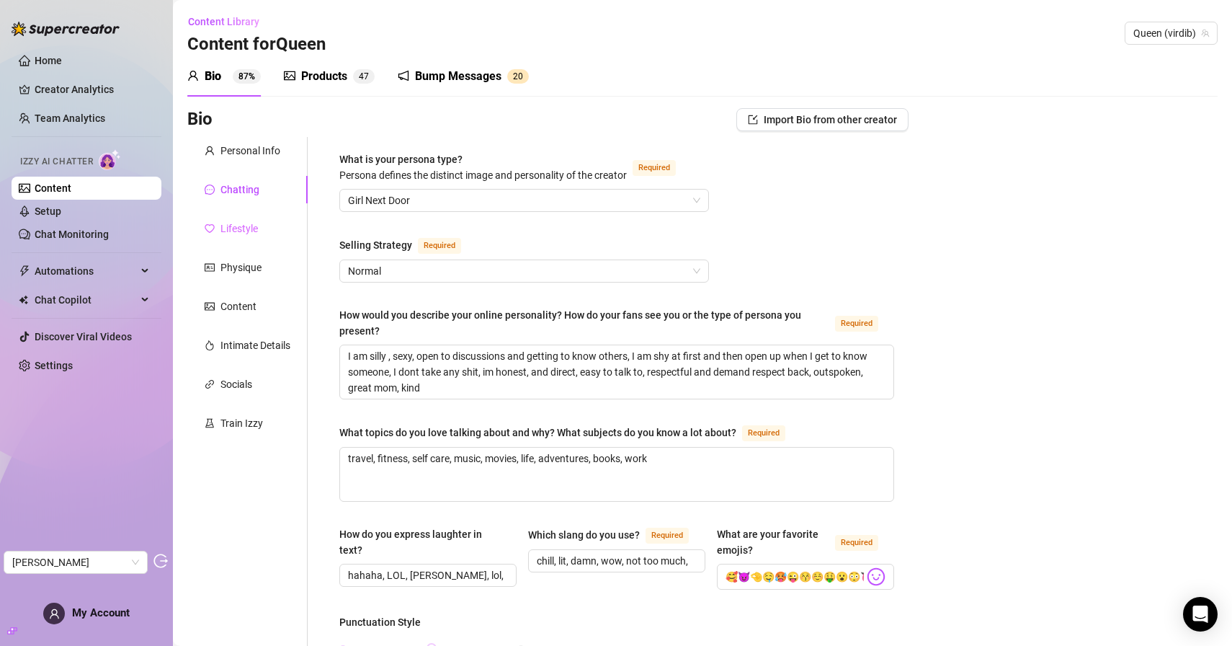
click at [273, 228] on div "Lifestyle" at bounding box center [247, 228] width 120 height 27
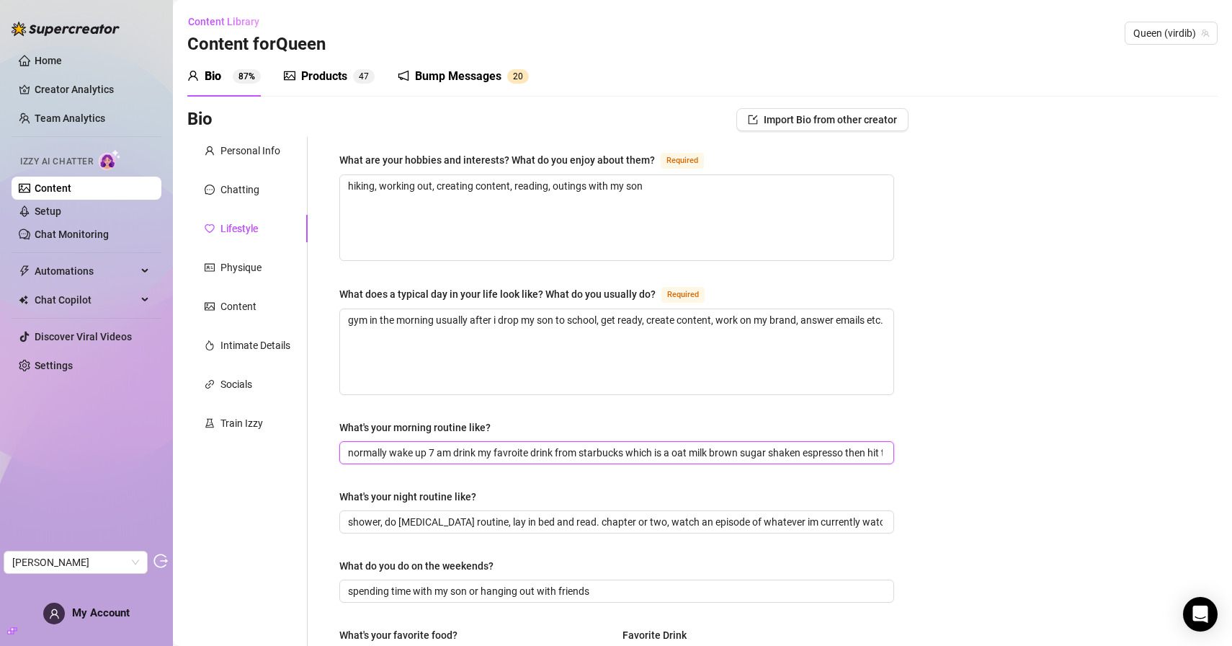
click at [672, 449] on input "normally wake up 7 am drink my favroite drink from starbucks which is a oat mil…" at bounding box center [615, 453] width 535 height 16
click at [582, 545] on div "What are your hobbies and interests? What do you enjoy about them? Required hik…" at bounding box center [616, 622] width 555 height 943
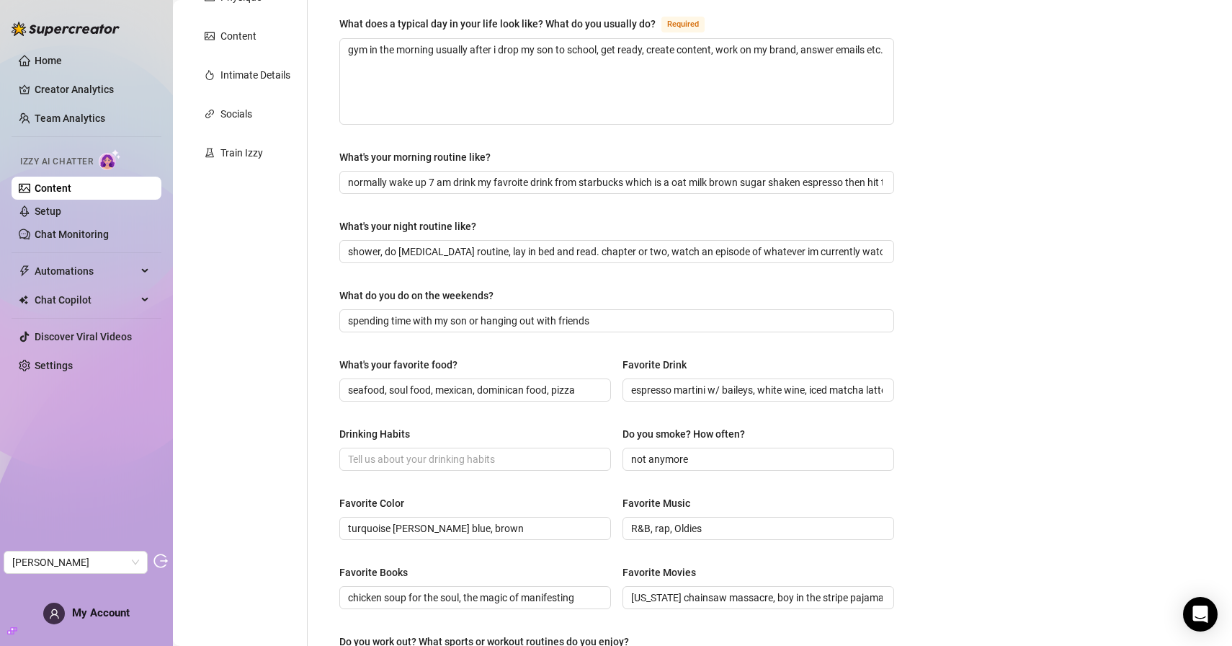
scroll to position [0, 0]
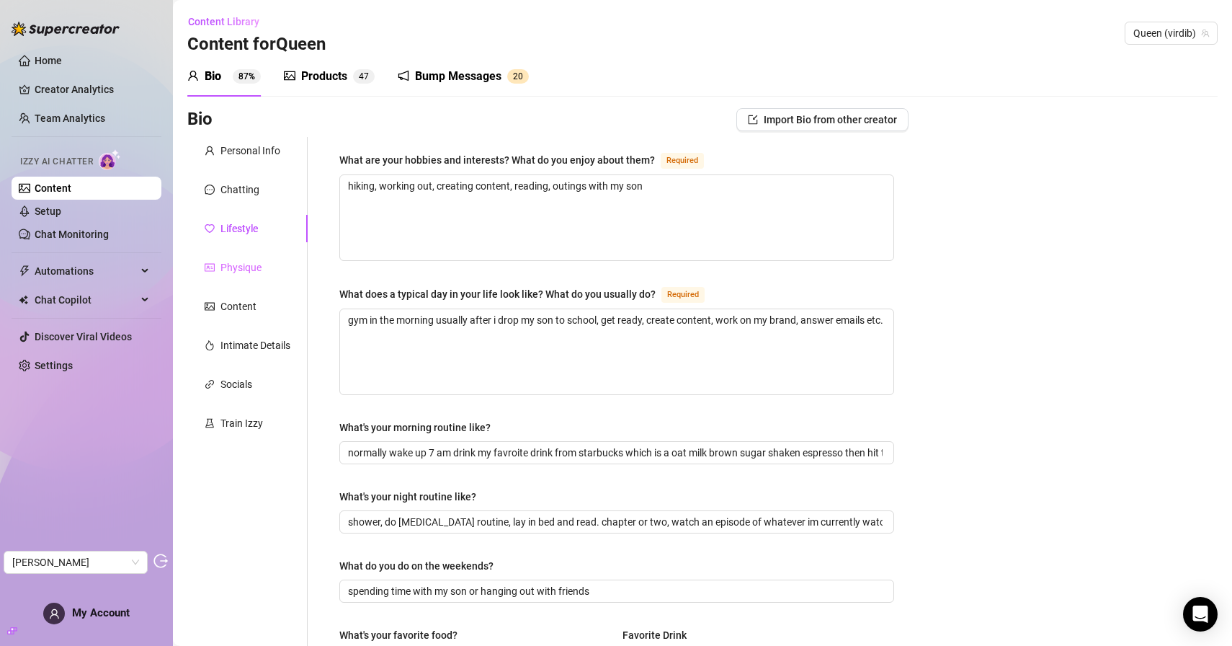
click at [267, 277] on div "Physique" at bounding box center [247, 267] width 120 height 27
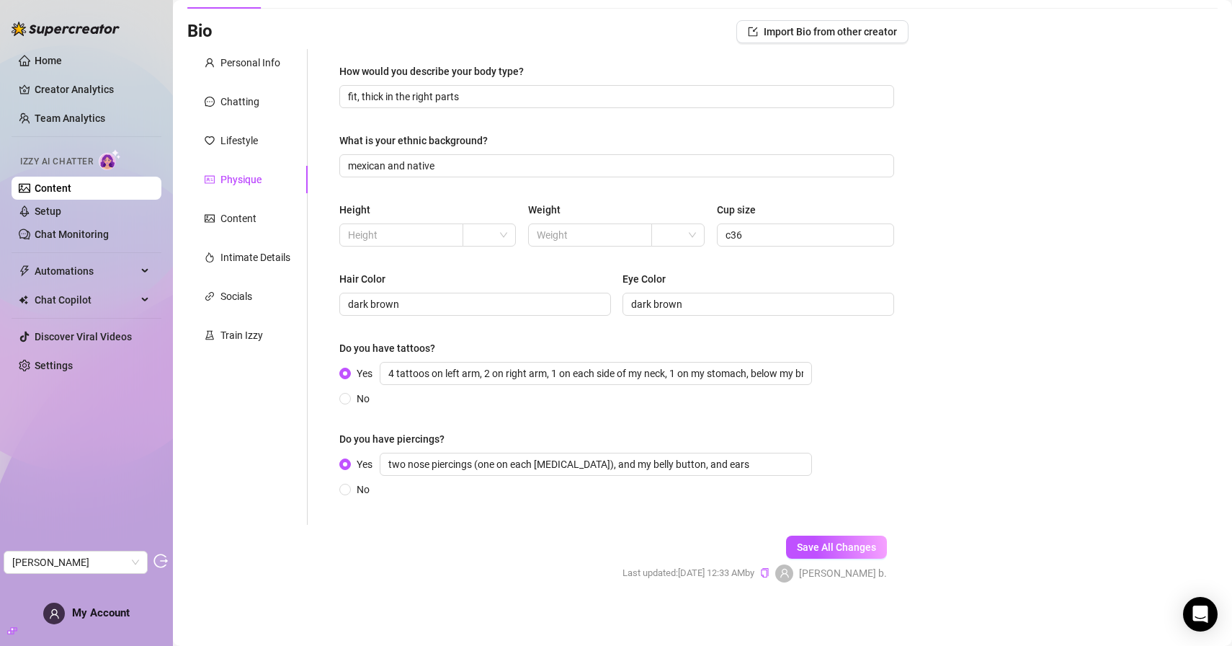
scroll to position [93, 0]
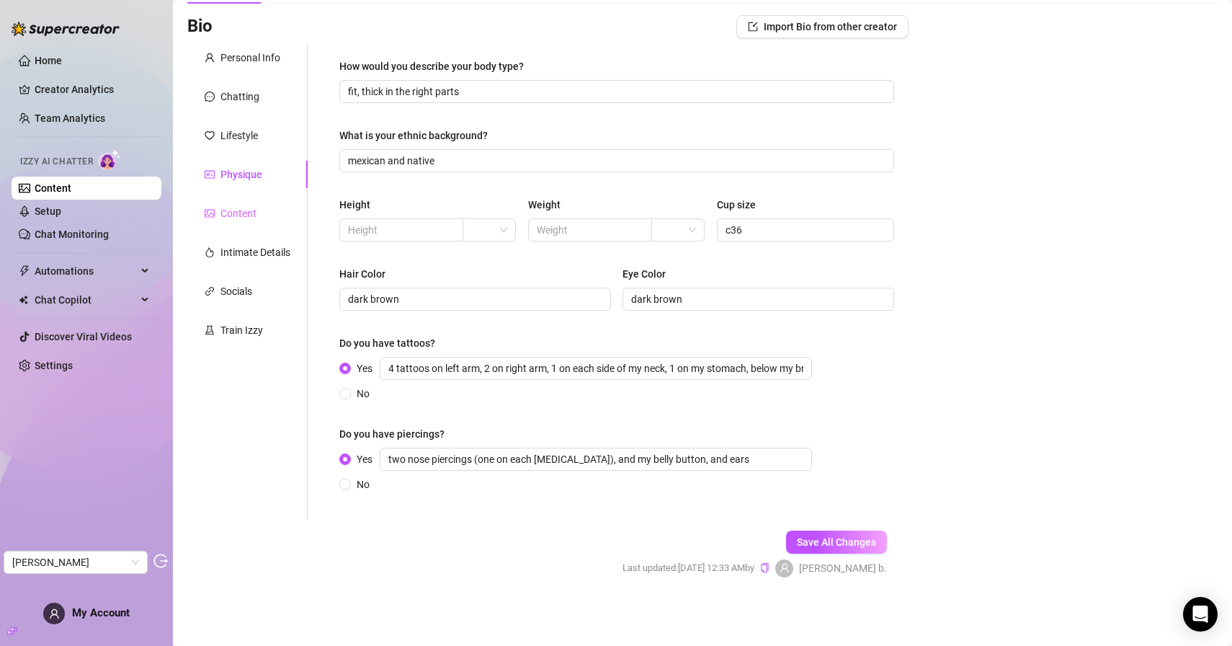
click at [260, 204] on div "Content" at bounding box center [247, 213] width 120 height 27
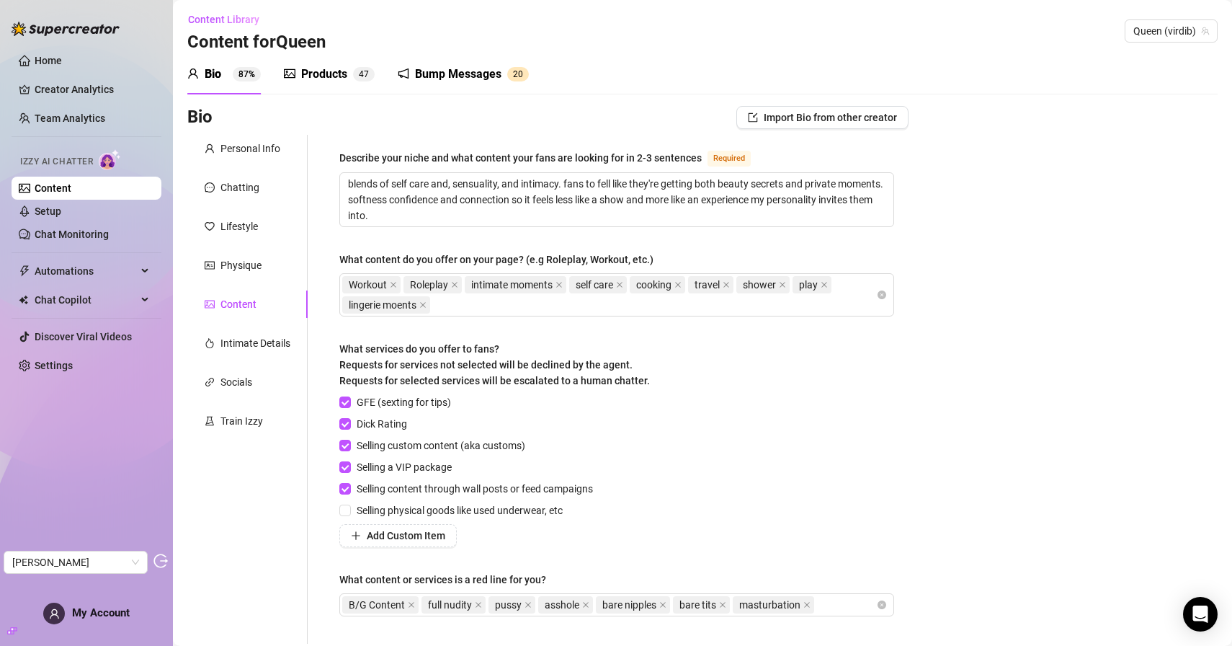
scroll to position [0, 0]
click at [280, 343] on div "Intimate Details" at bounding box center [256, 345] width 70 height 16
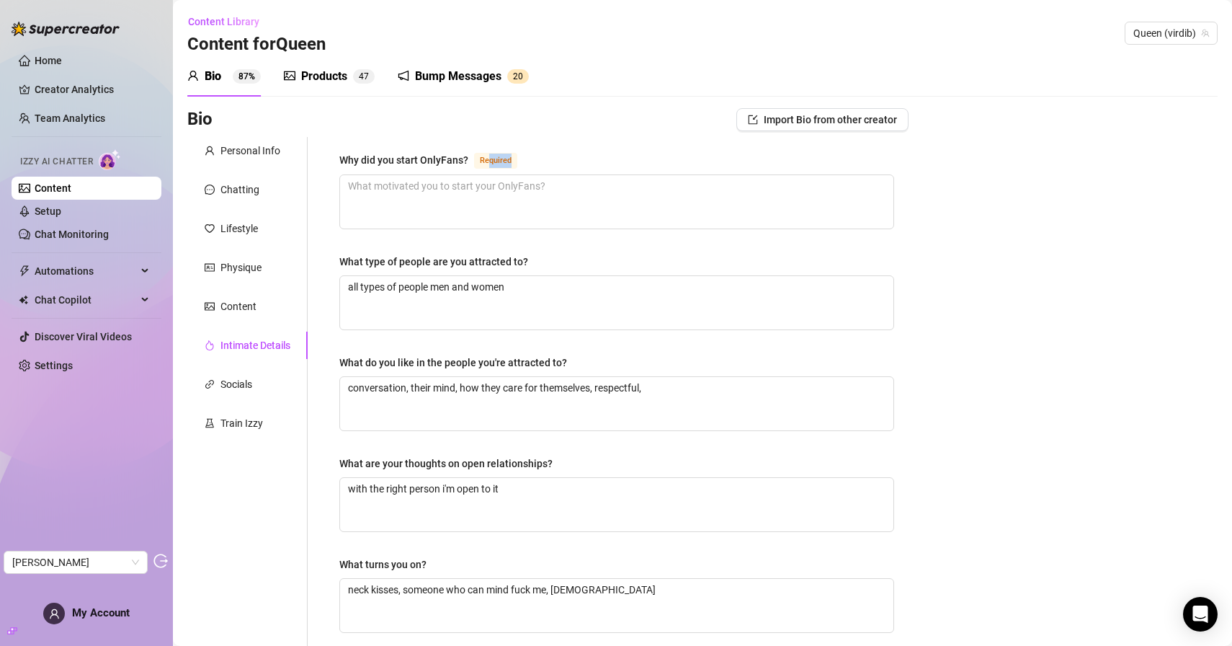
drag, startPoint x: 486, startPoint y: 160, endPoint x: 517, endPoint y: 160, distance: 31.7
click at [517, 160] on div "Required" at bounding box center [498, 159] width 49 height 17
click at [531, 156] on label "Why did you start OnlyFans? Required" at bounding box center [436, 159] width 194 height 17
click at [531, 175] on textarea "Why did you start OnlyFans? Required" at bounding box center [617, 201] width 554 height 53
click at [492, 156] on span "Required" at bounding box center [495, 161] width 43 height 16
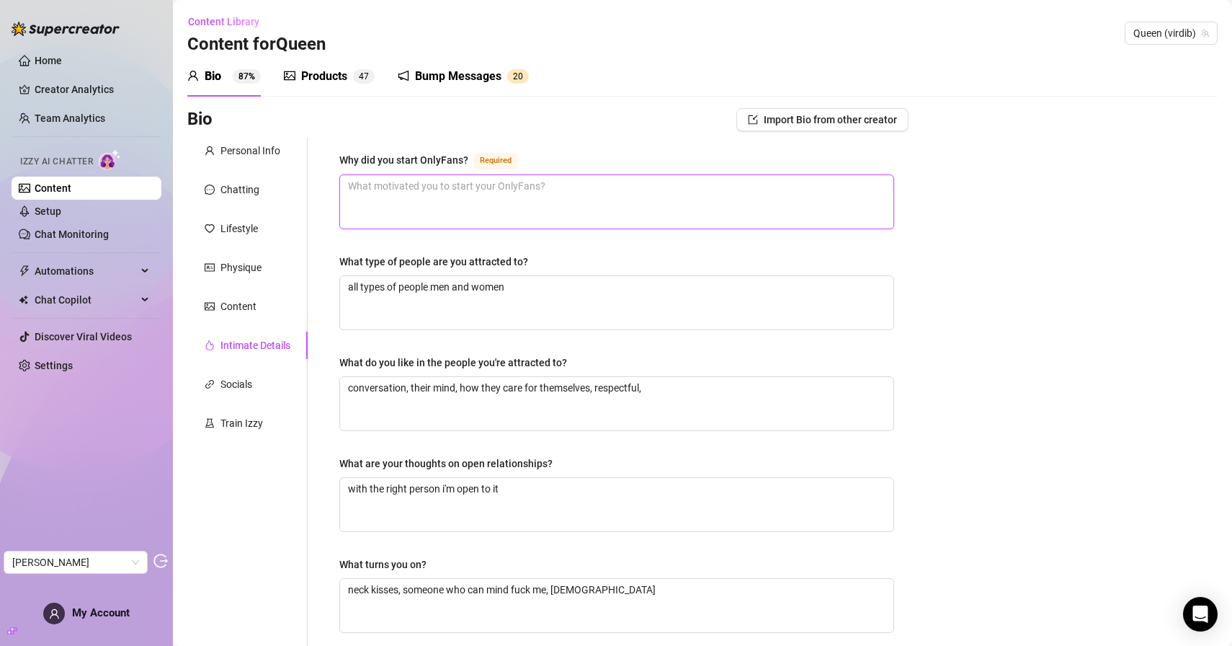
click at [492, 175] on textarea "Why did you start OnlyFans? Required" at bounding box center [617, 201] width 554 height 53
click at [492, 156] on span "Required" at bounding box center [495, 161] width 43 height 16
click at [492, 175] on textarea "Why did you start OnlyFans? Required" at bounding box center [617, 201] width 554 height 53
click at [593, 150] on div "Why did you start OnlyFans? Required What type of people are you attracted to? …" at bounding box center [617, 499] width 584 height 725
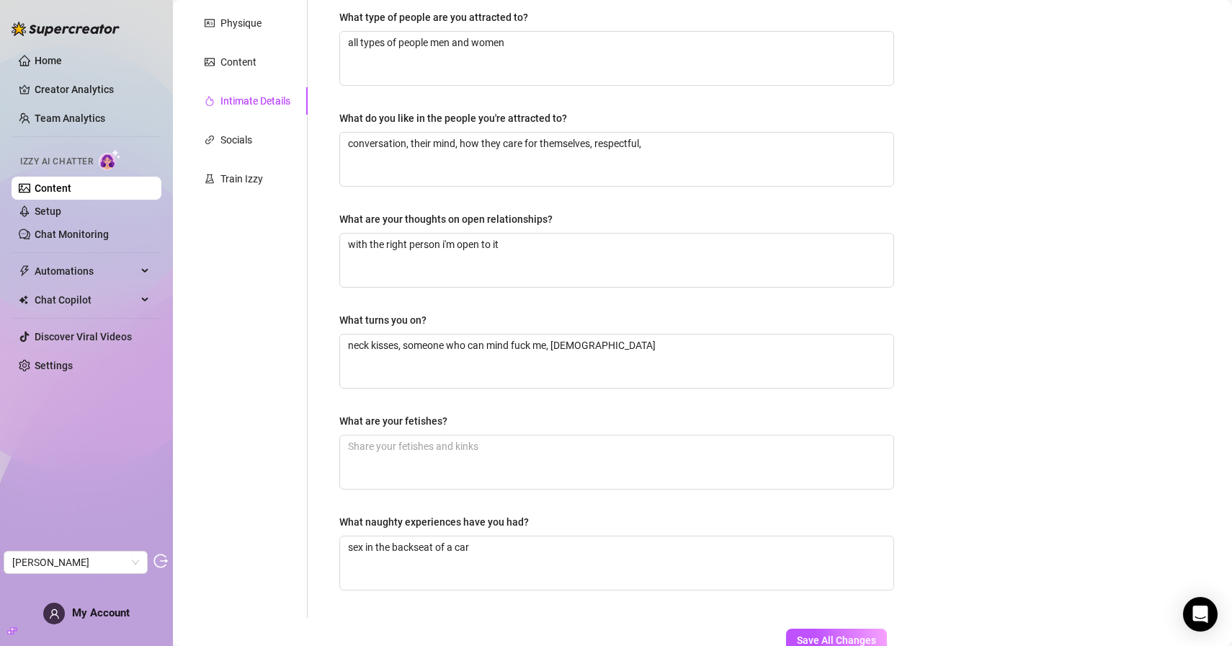
scroll to position [177, 0]
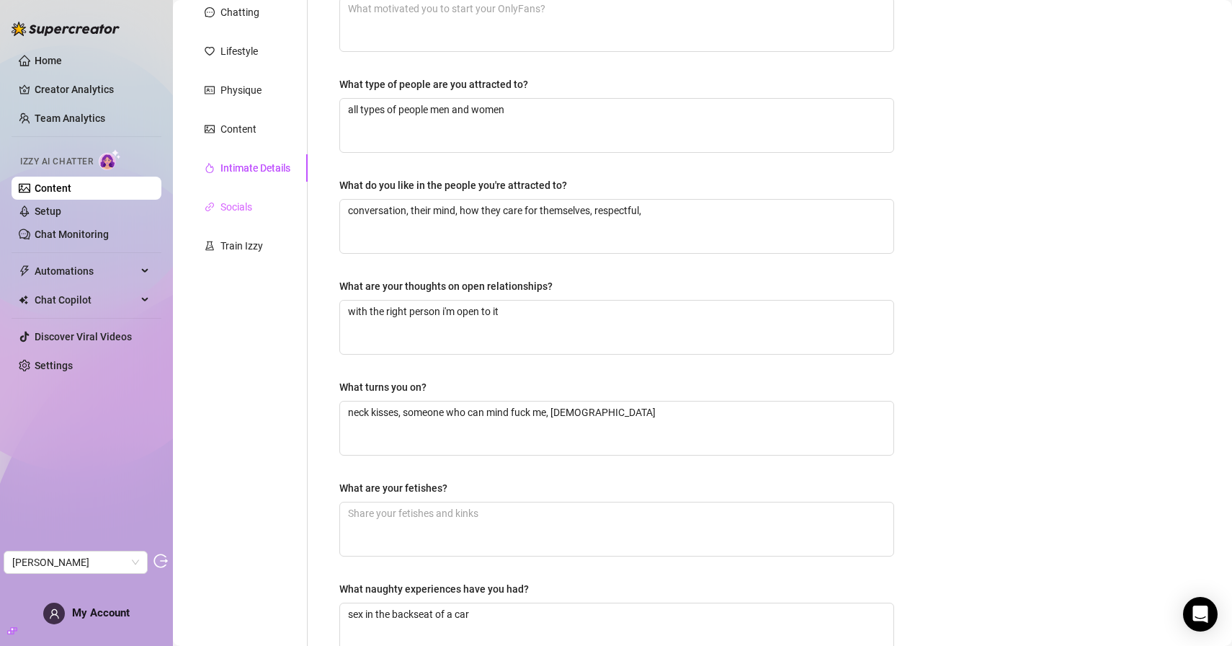
click at [256, 215] on div "Socials" at bounding box center [247, 206] width 120 height 27
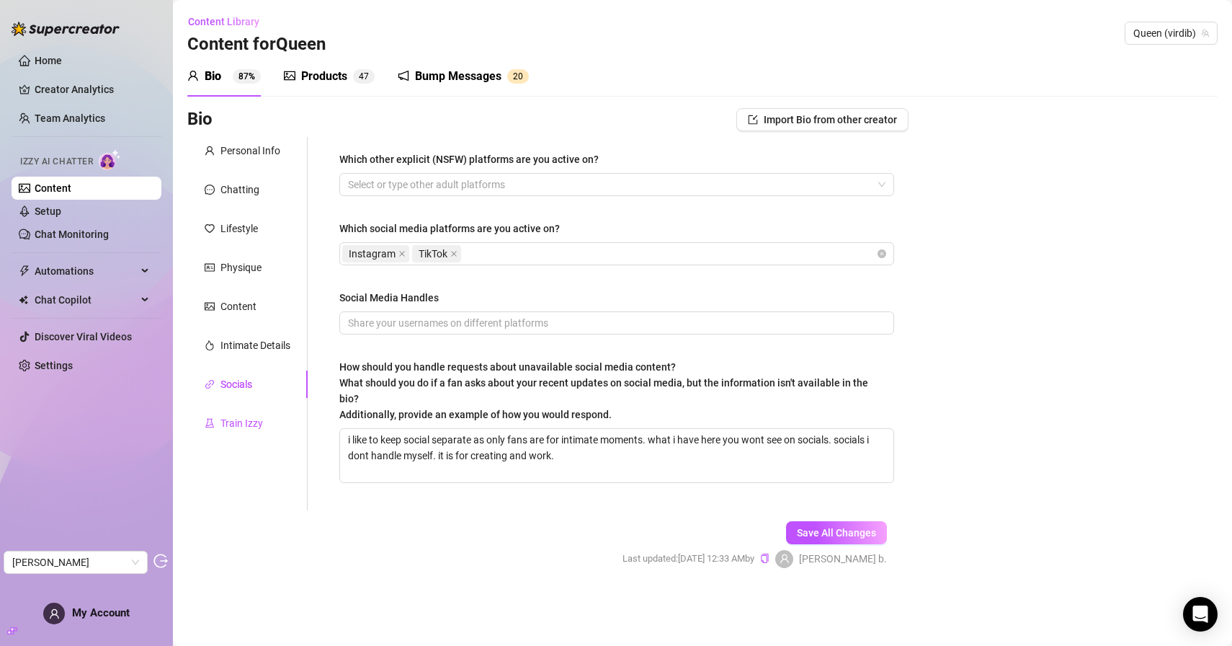
click at [247, 427] on div "Train Izzy" at bounding box center [242, 423] width 43 height 16
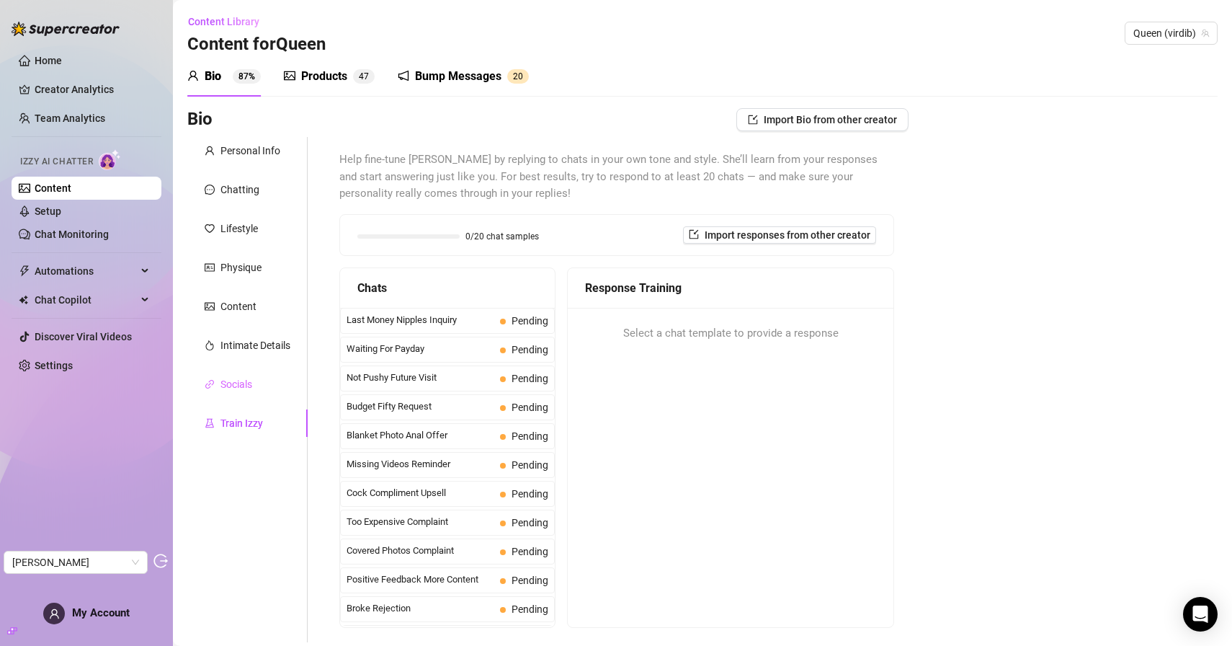
click at [257, 388] on div "Socials" at bounding box center [247, 383] width 120 height 27
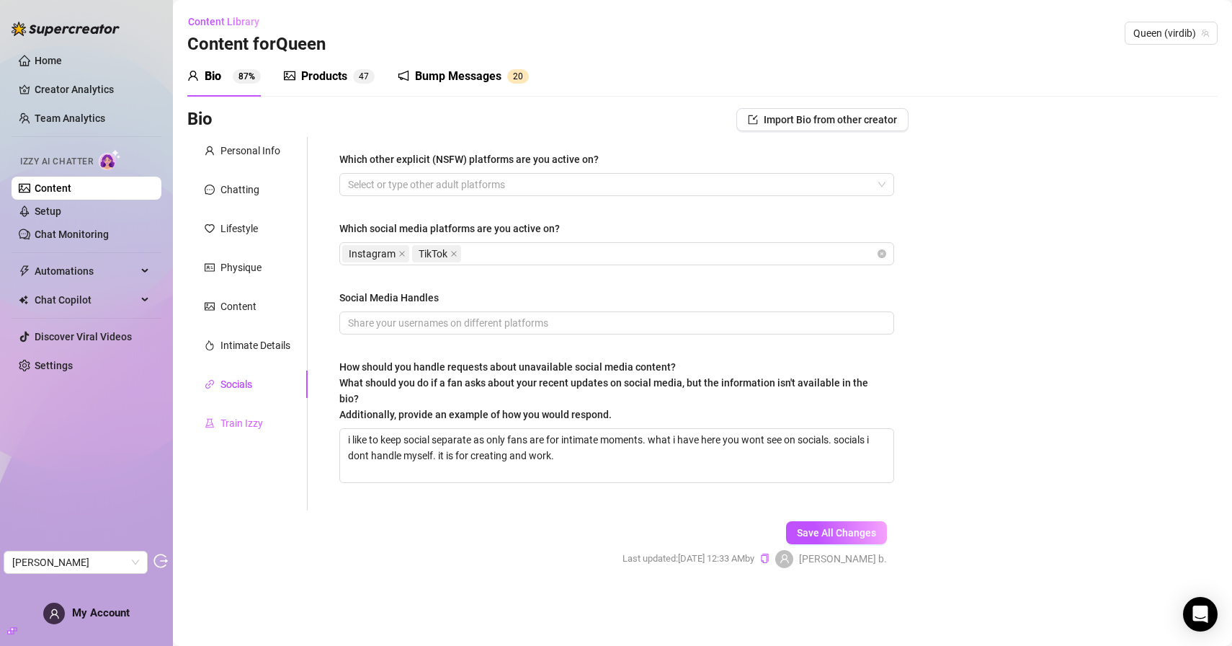
click at [267, 429] on div "Train Izzy" at bounding box center [247, 422] width 120 height 27
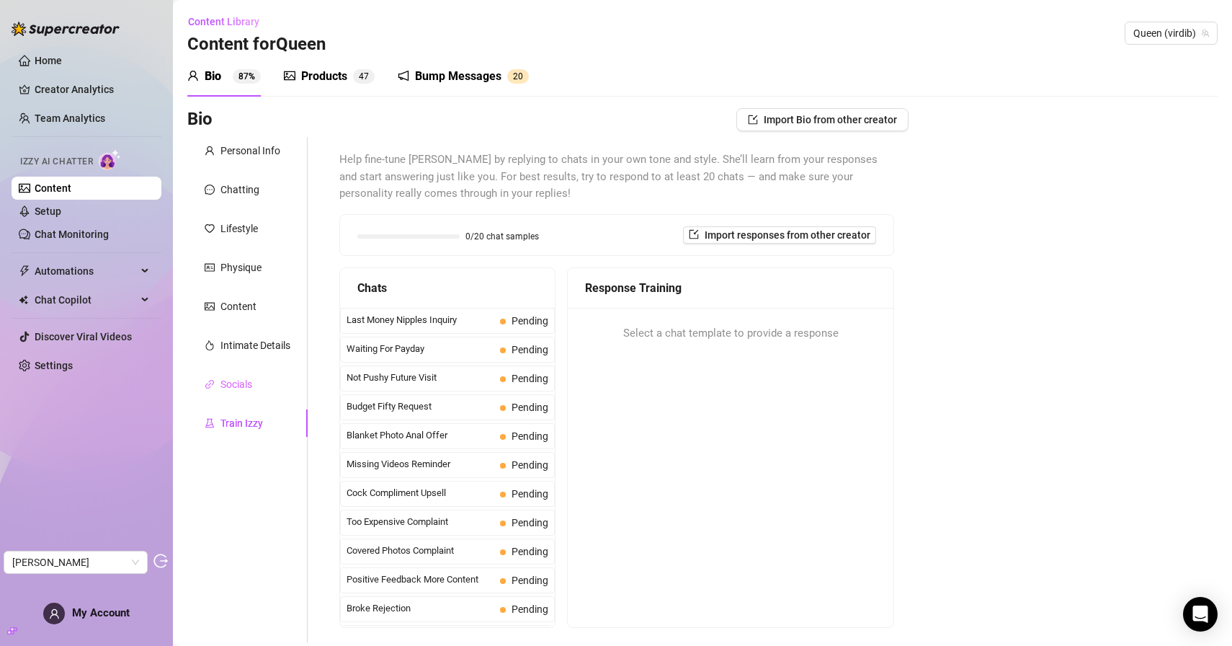
click at [267, 386] on div "Socials" at bounding box center [247, 383] width 120 height 27
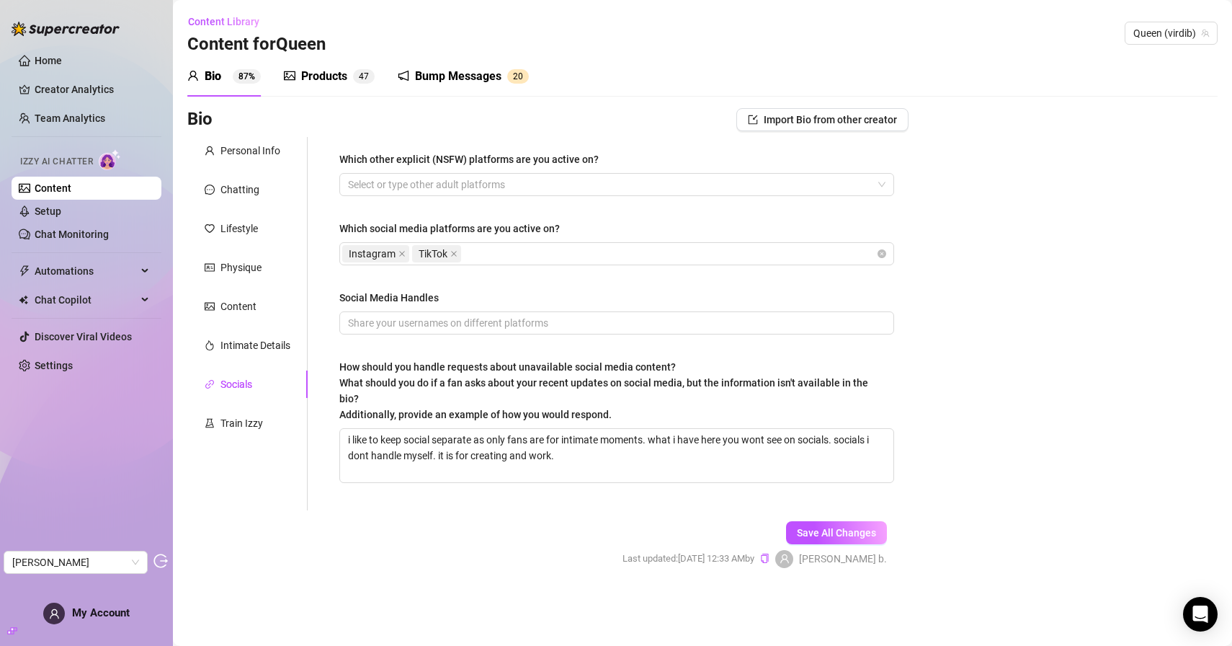
click at [267, 359] on div "Personal Info Chatting Lifestyle Physique Content Intimate Details Socials Trai…" at bounding box center [247, 323] width 120 height 373
click at [269, 350] on div "Intimate Details" at bounding box center [256, 345] width 70 height 16
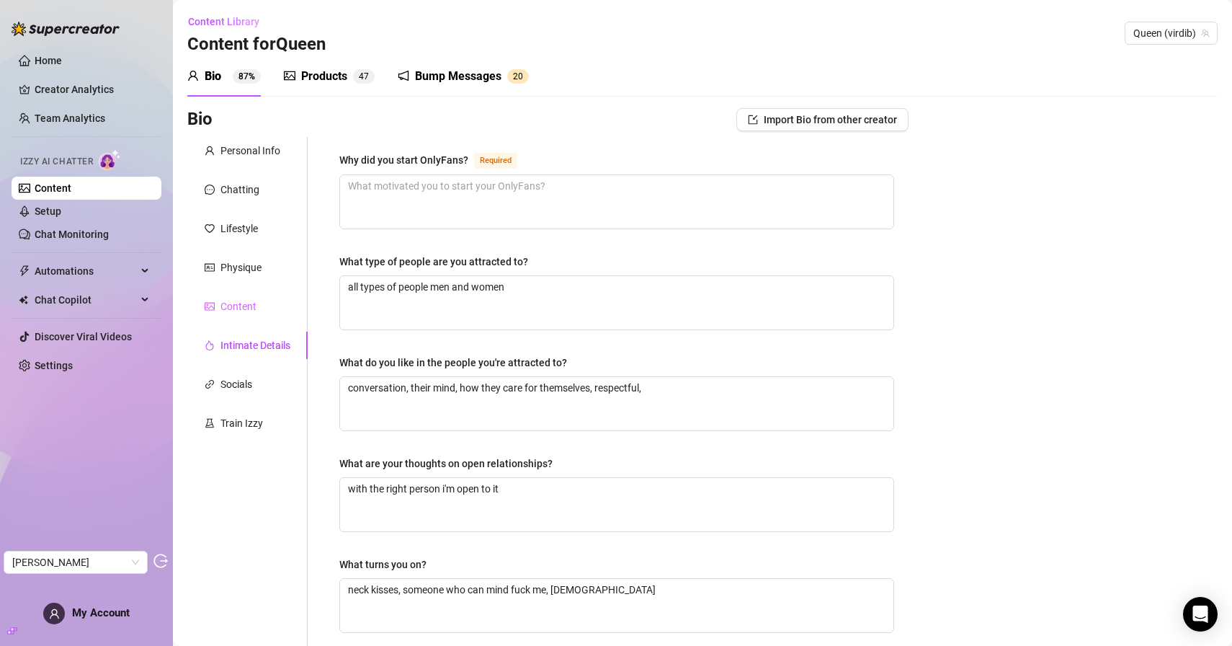
click at [252, 297] on div "Content" at bounding box center [247, 306] width 120 height 27
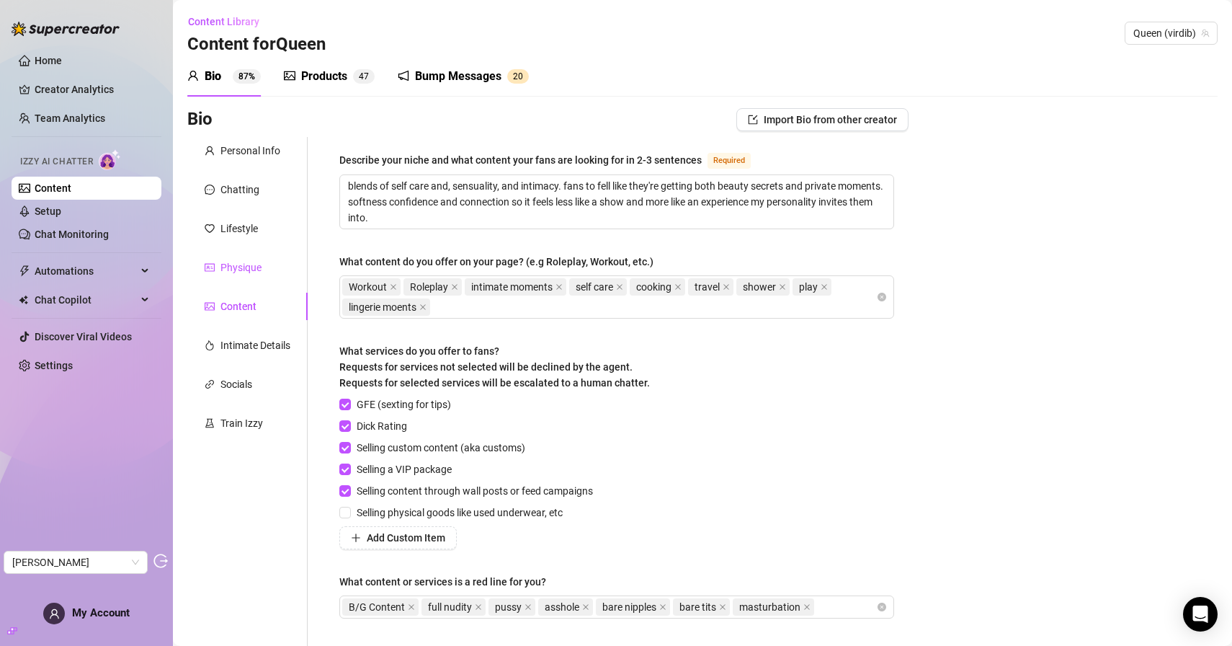
click at [250, 267] on div "Physique" at bounding box center [241, 267] width 41 height 16
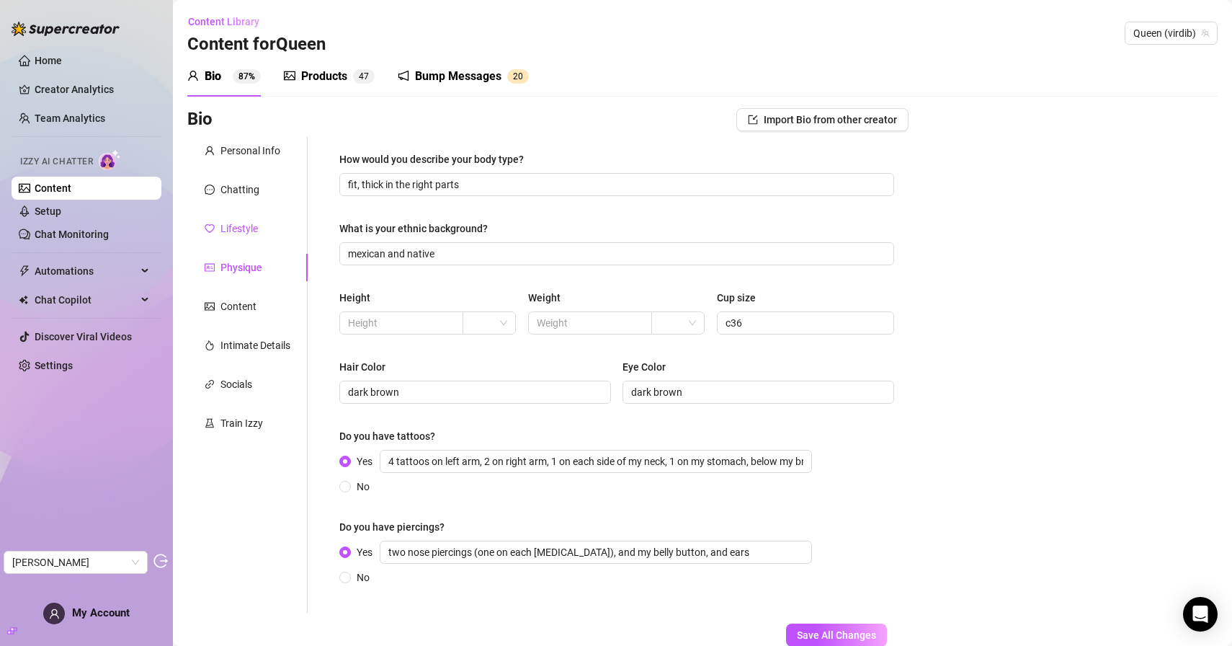
click at [248, 222] on div "Lifestyle" at bounding box center [239, 229] width 37 height 16
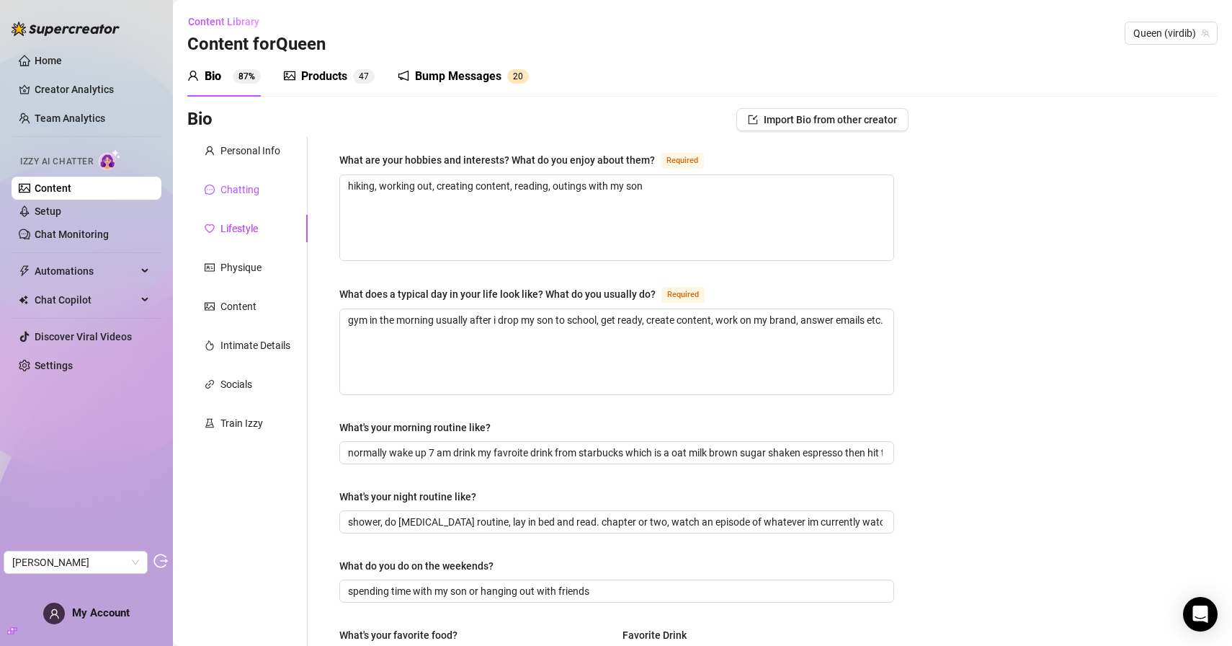
click at [247, 183] on div "Chatting" at bounding box center [240, 190] width 39 height 16
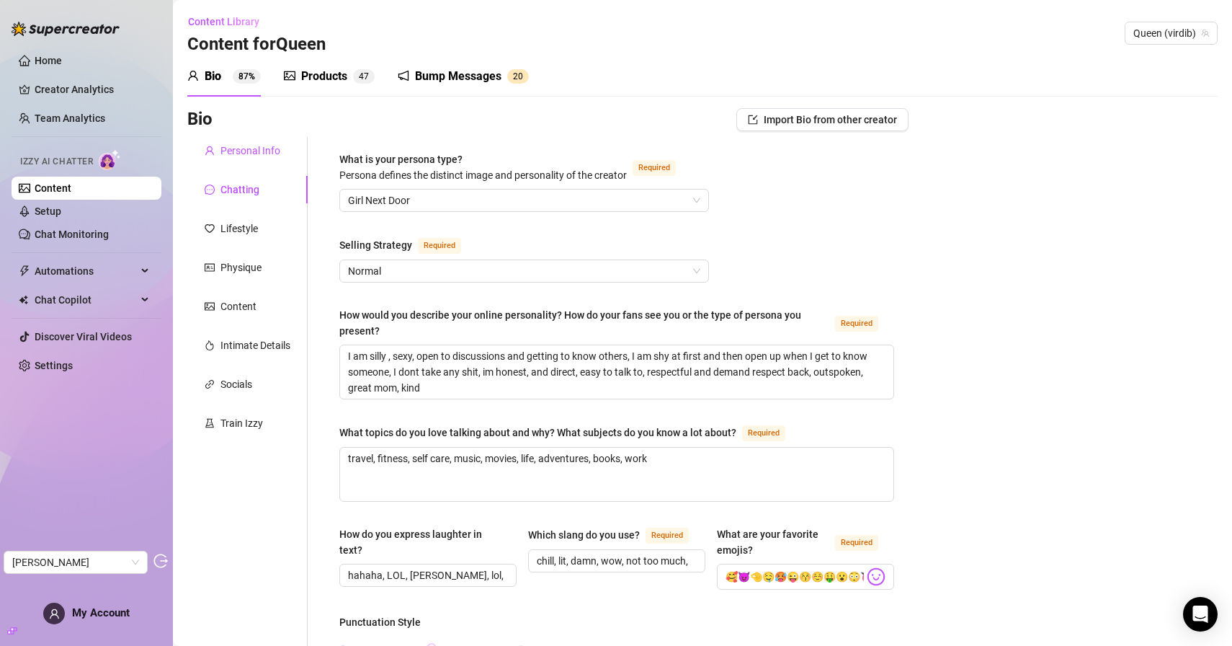
click at [251, 156] on div "Personal Info" at bounding box center [251, 151] width 60 height 16
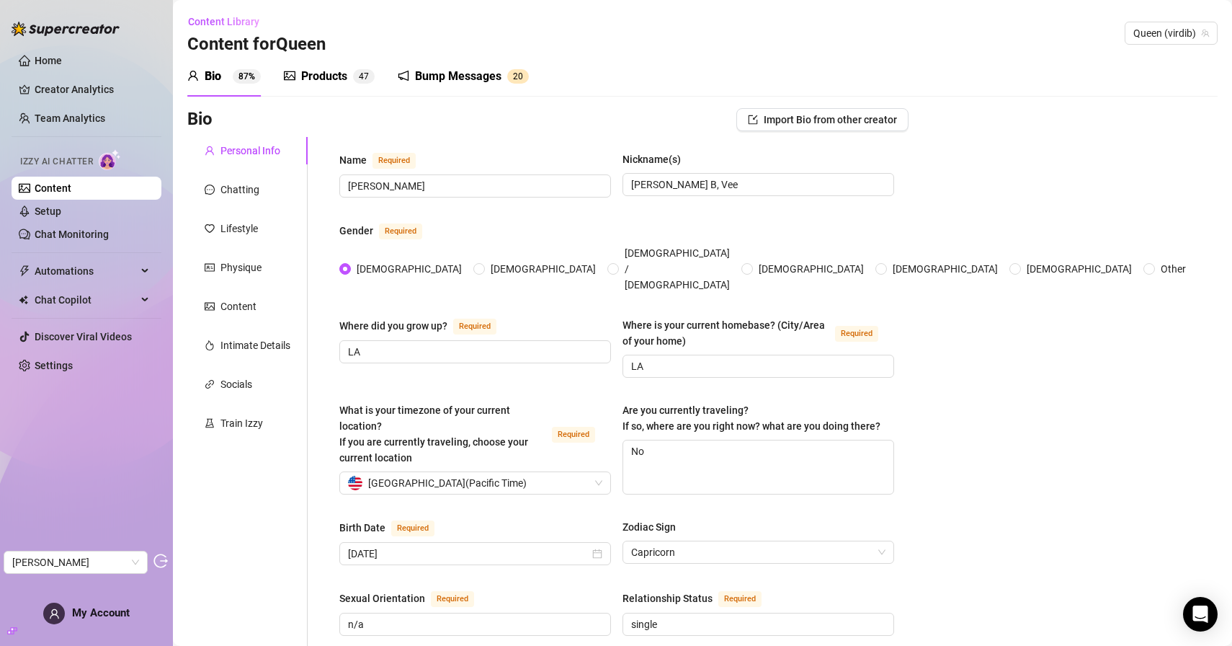
click at [452, 70] on div "Bump Messages" at bounding box center [458, 76] width 86 height 17
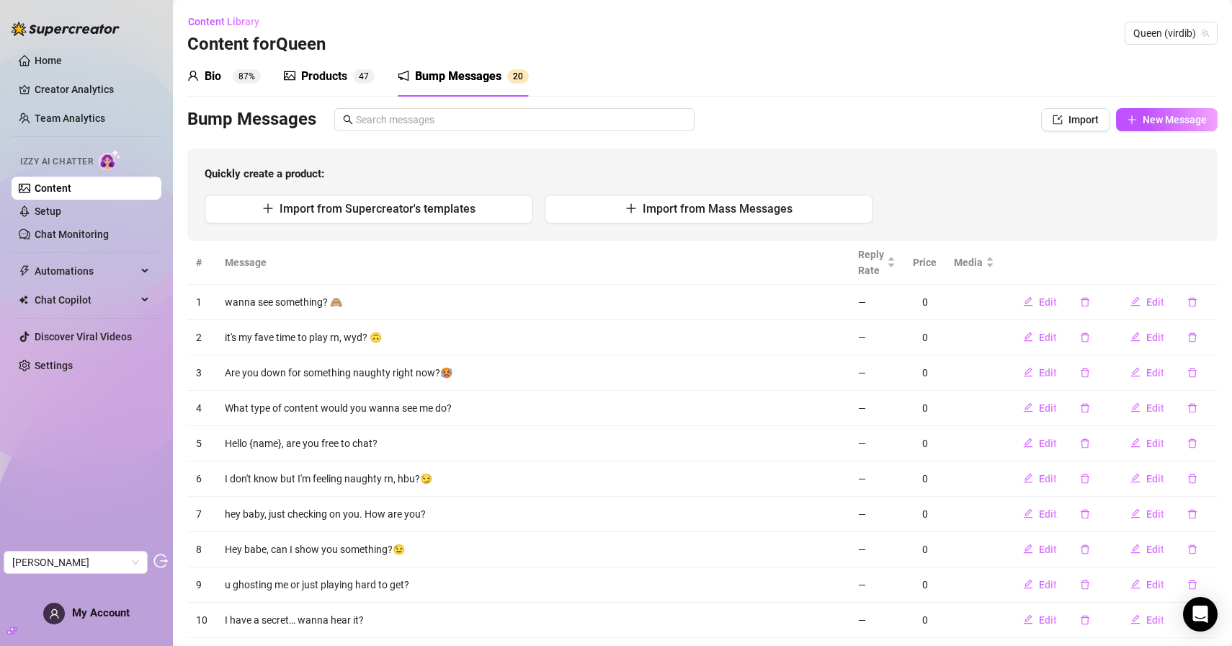
scroll to position [75, 0]
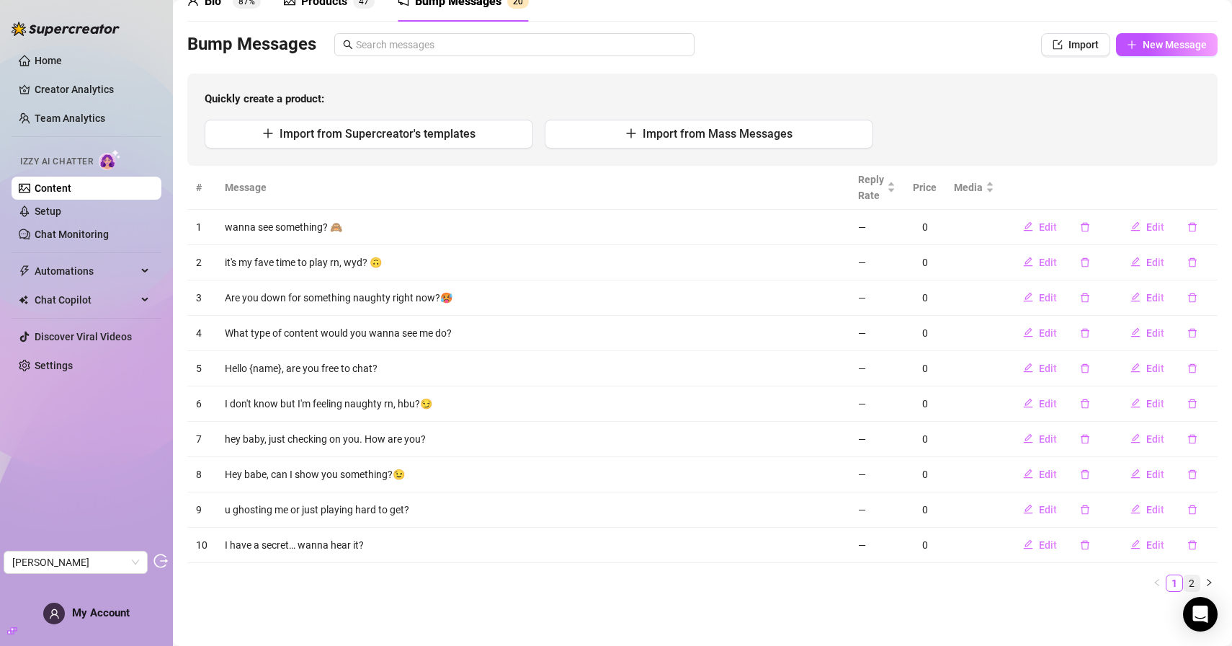
click at [1191, 577] on link "2" at bounding box center [1192, 583] width 16 height 16
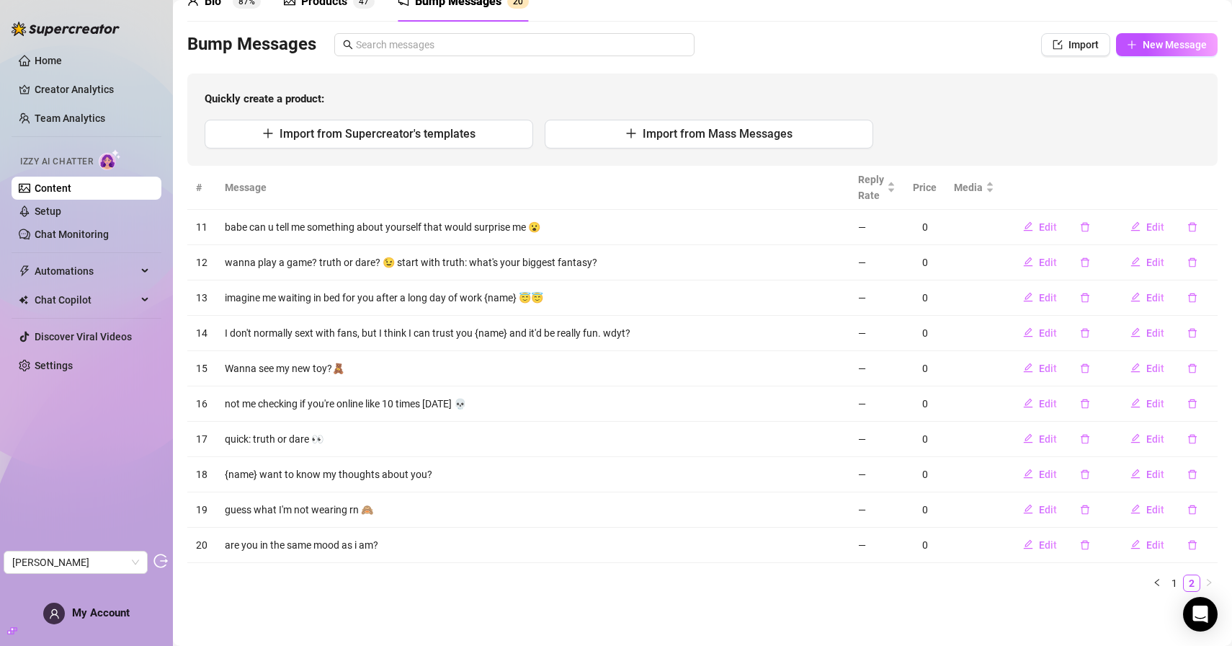
scroll to position [0, 0]
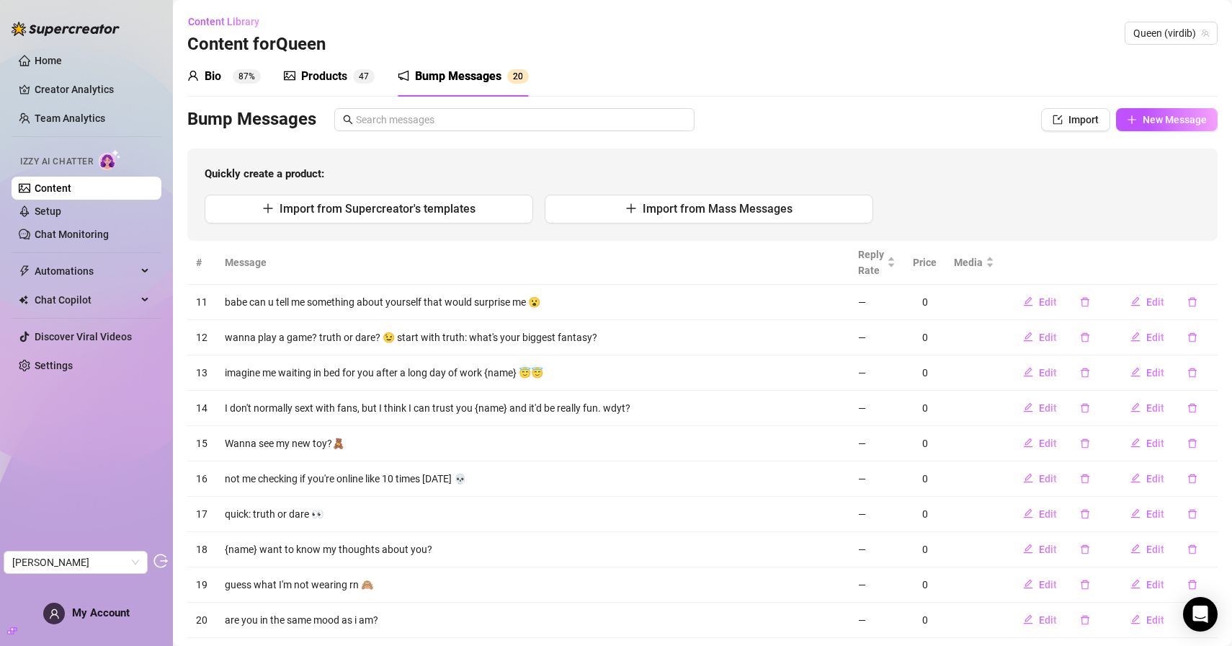
click at [339, 99] on div "Bio 87% Products 4 7 Bump Messages 2 0 Bio Import Bio from other creator Person…" at bounding box center [702, 367] width 1031 height 622
click at [339, 95] on div "Products 4 7" at bounding box center [329, 76] width 91 height 40
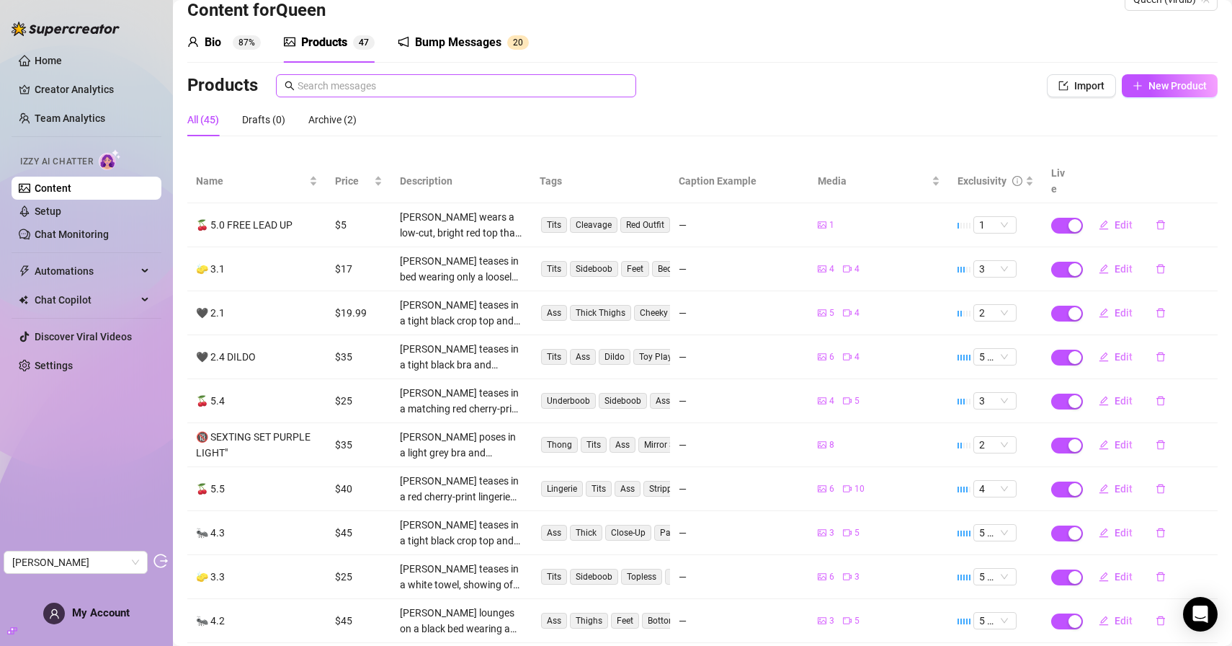
scroll to position [99, 0]
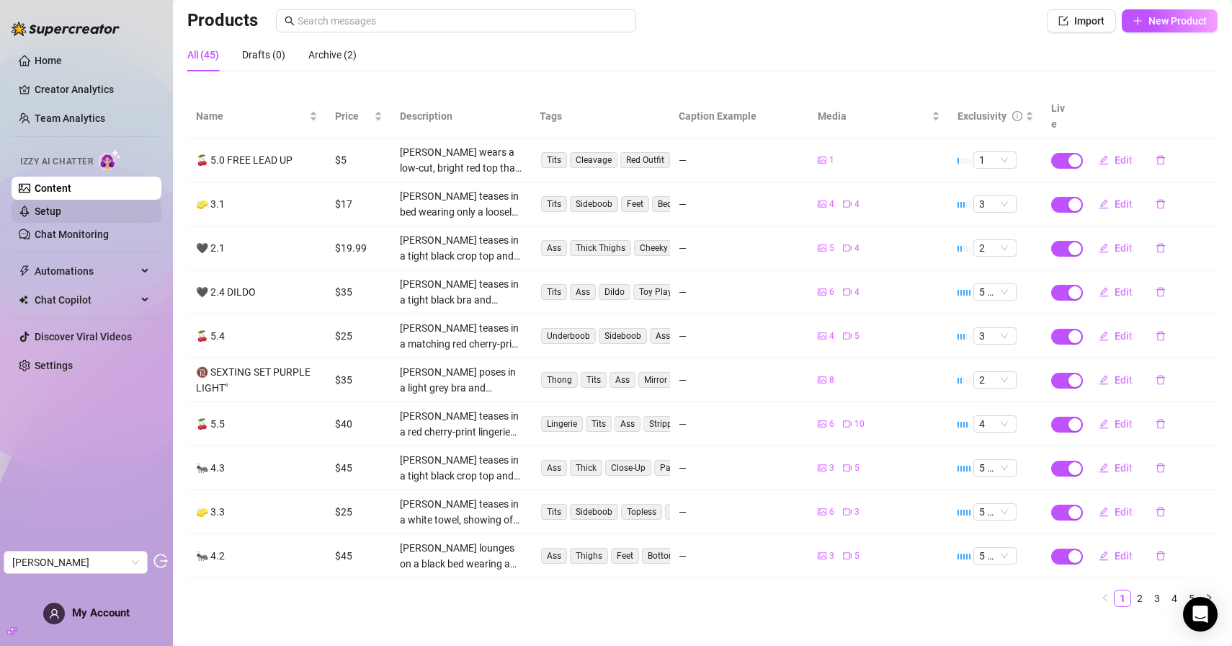
click at [61, 212] on link "Setup" at bounding box center [48, 211] width 27 height 12
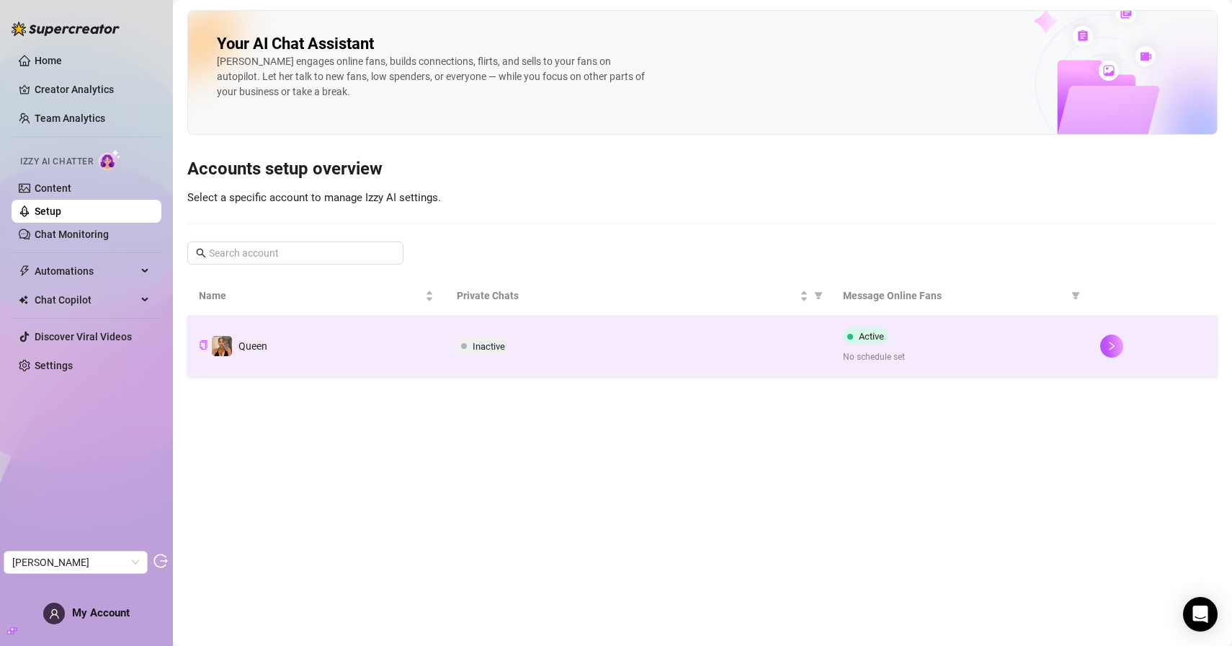
click at [540, 357] on td "Inactive" at bounding box center [638, 346] width 386 height 61
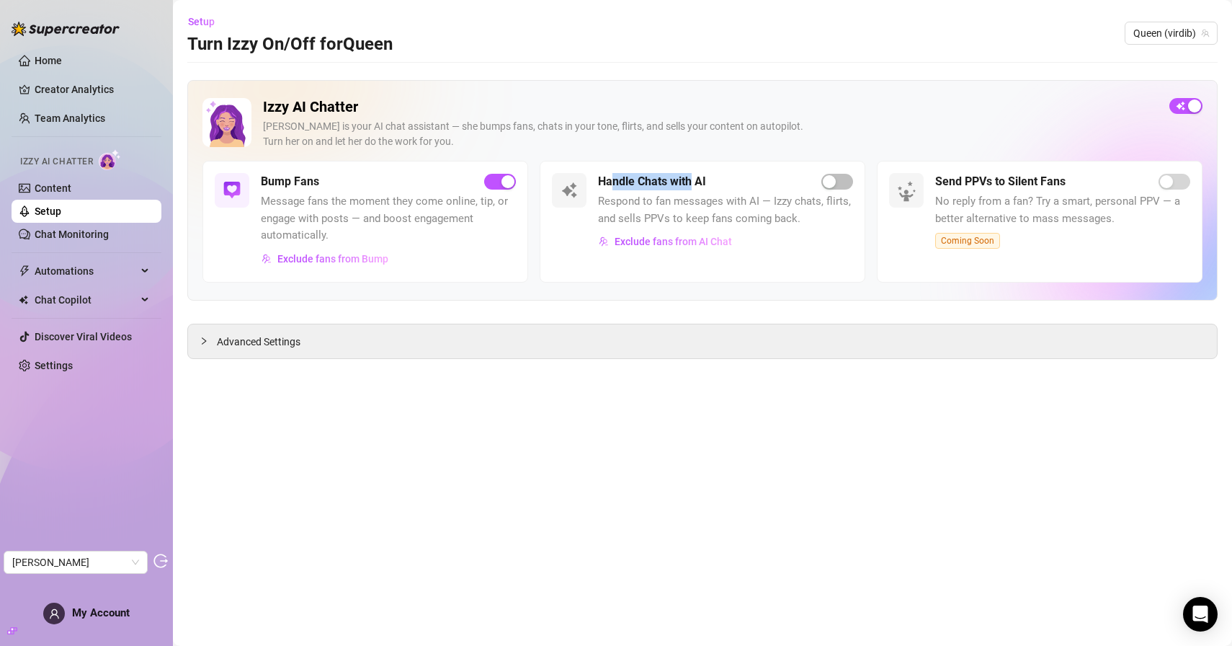
drag, startPoint x: 612, startPoint y: 183, endPoint x: 691, endPoint y: 181, distance: 79.3
click at [693, 180] on h5 "Handle Chats with AI" at bounding box center [652, 181] width 108 height 17
click at [691, 181] on h5 "Handle Chats with AI" at bounding box center [652, 181] width 108 height 17
drag, startPoint x: 612, startPoint y: 172, endPoint x: 709, endPoint y: 172, distance: 97.3
click at [709, 172] on div "Handle Chats with AI Respond to fan messages with AI — Izzy chats, flirts, and …" at bounding box center [703, 222] width 326 height 122
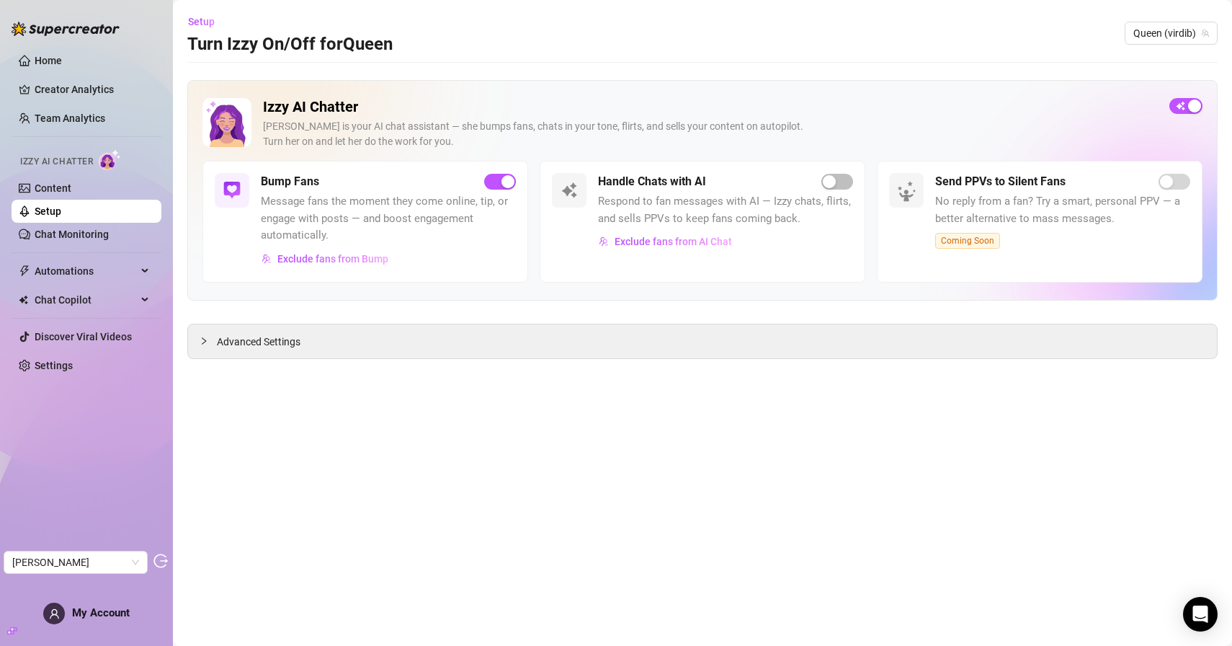
click at [650, 192] on div "Handle Chats with AI Respond to fan messages with AI — Izzy chats, flirts, and …" at bounding box center [725, 213] width 255 height 80
click at [345, 347] on div "Advanced Settings" at bounding box center [702, 341] width 1029 height 34
click at [287, 346] on span "Advanced Settings" at bounding box center [259, 342] width 84 height 16
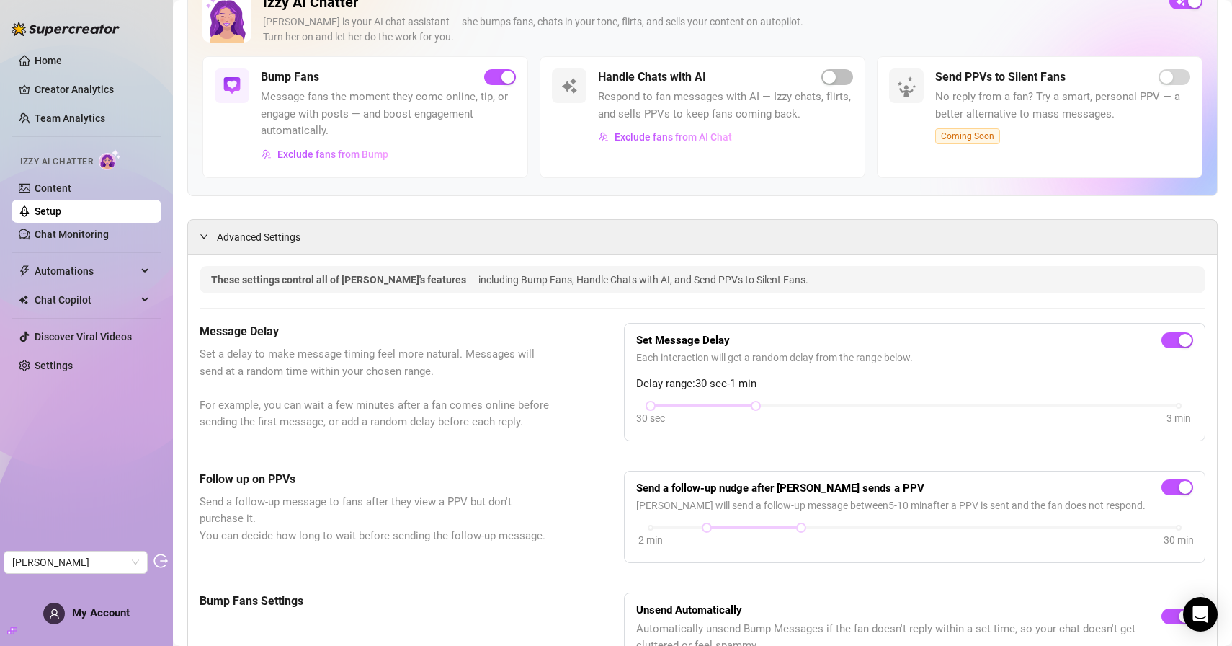
scroll to position [20, 0]
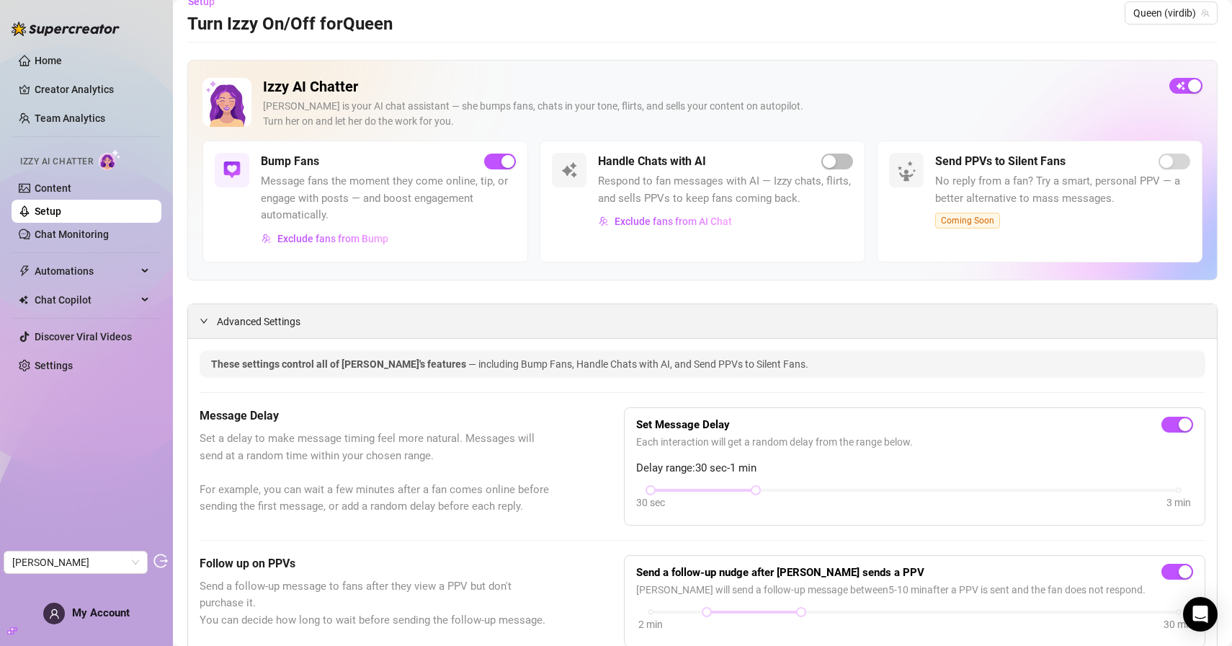
click at [311, 306] on div "Advanced Settings" at bounding box center [702, 321] width 1029 height 34
click at [301, 324] on span "Advanced Settings" at bounding box center [259, 322] width 84 height 16
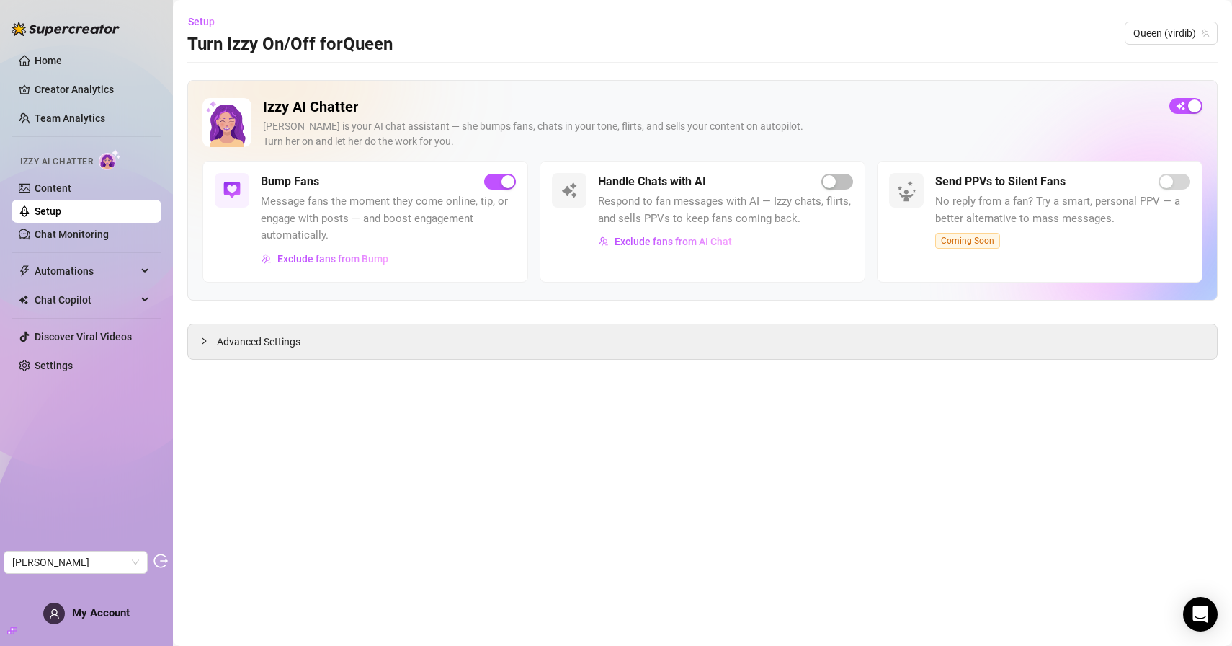
scroll to position [0, 0]
click at [97, 233] on link "Chat Monitoring" at bounding box center [72, 234] width 74 height 12
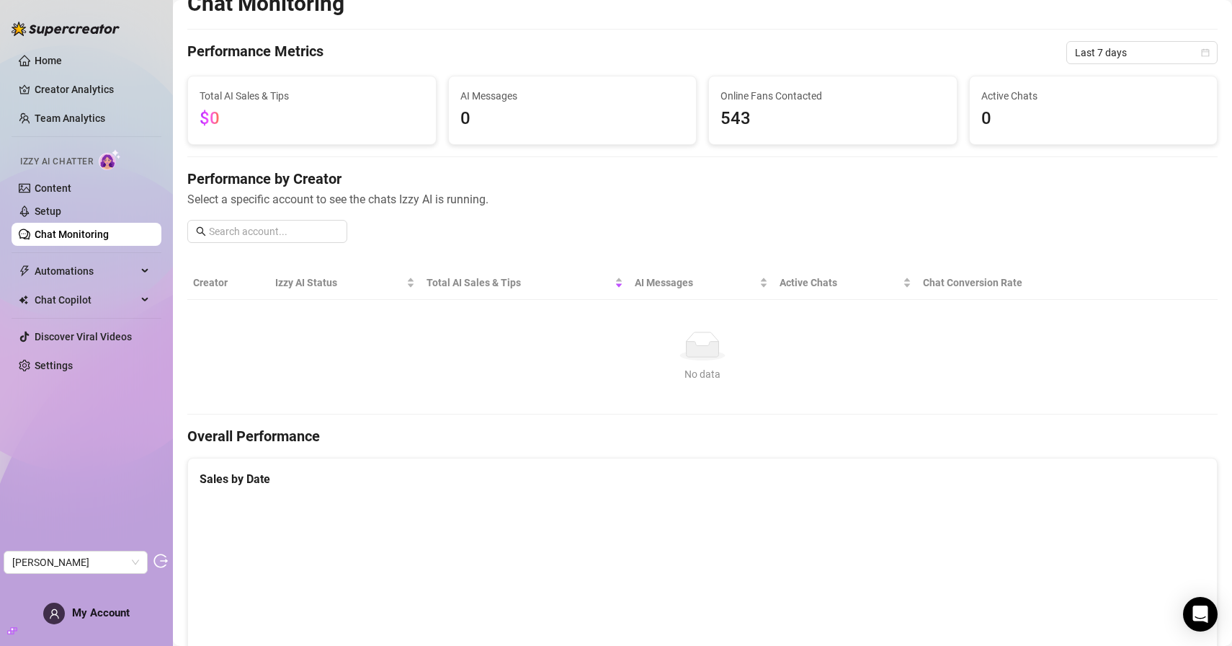
scroll to position [22, 0]
click at [71, 182] on link "Content" at bounding box center [53, 188] width 37 height 12
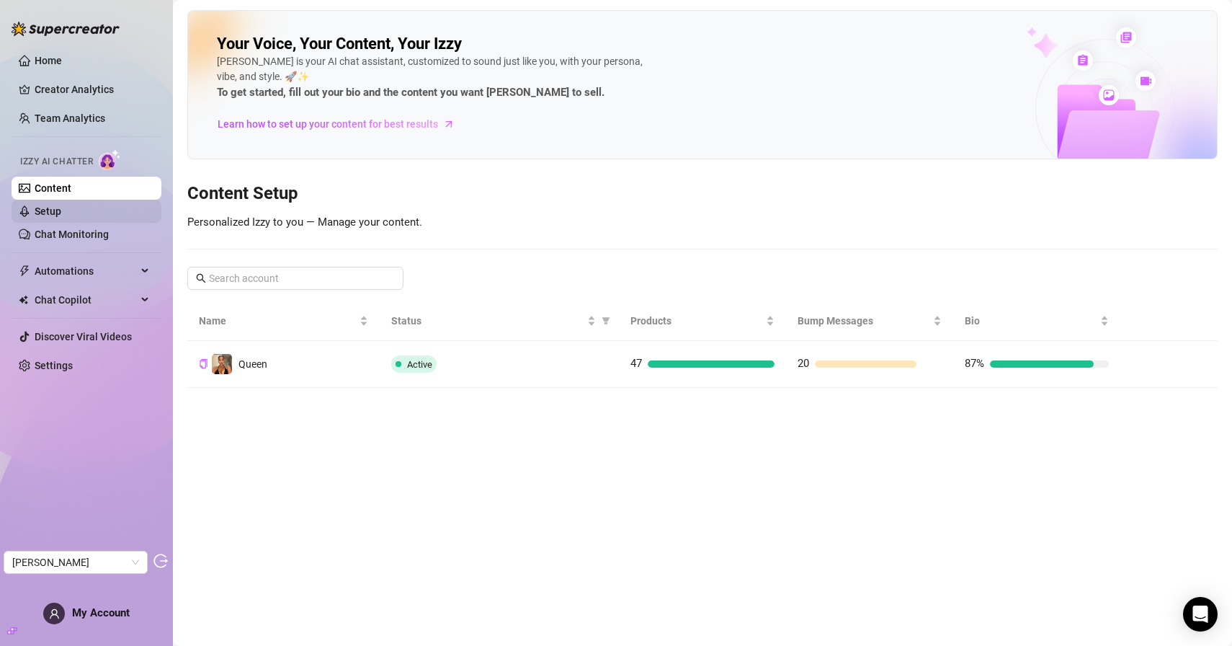
click at [61, 216] on link "Setup" at bounding box center [48, 211] width 27 height 12
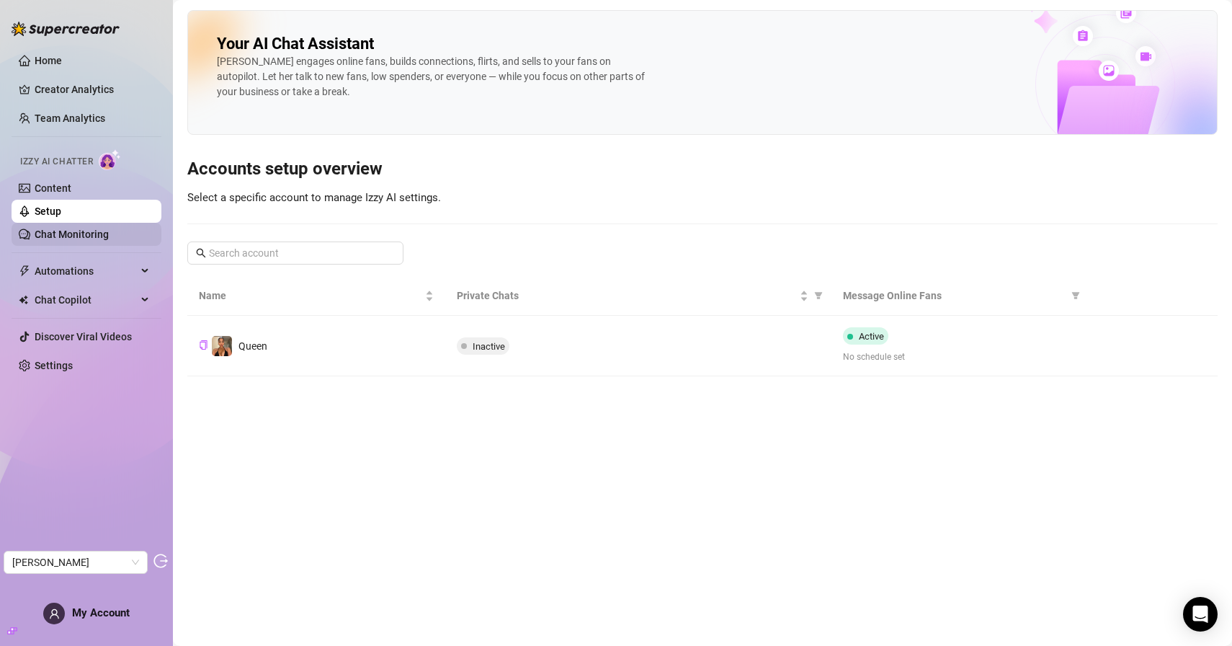
click at [109, 235] on link "Chat Monitoring" at bounding box center [72, 234] width 74 height 12
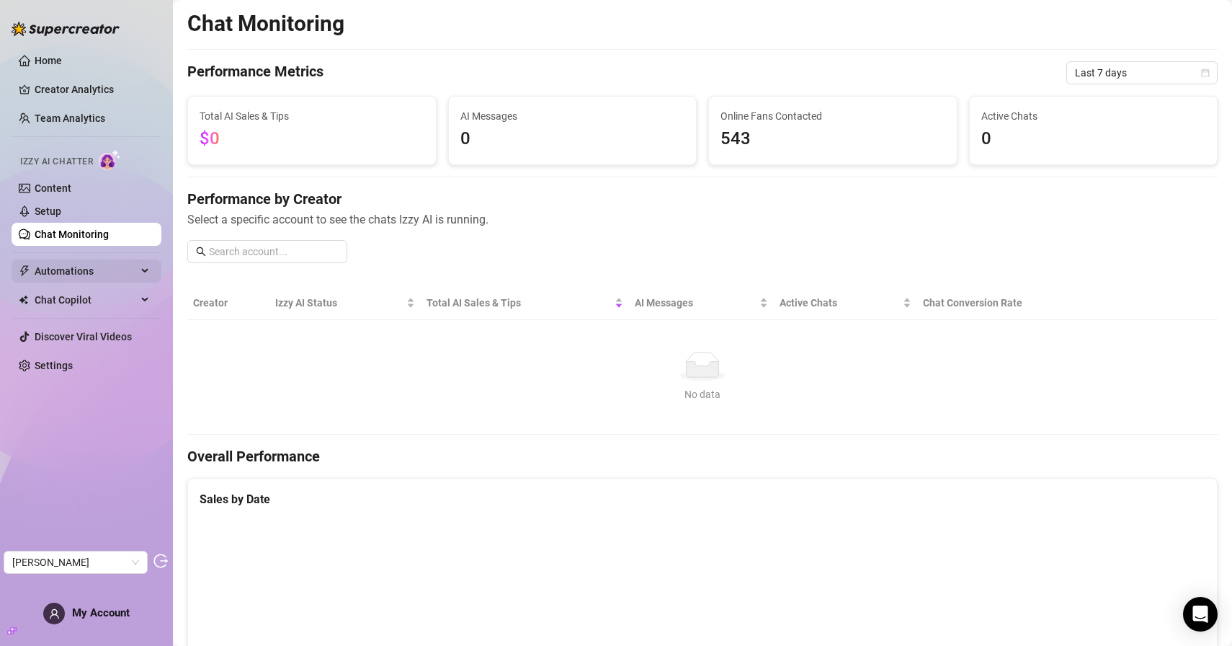
click at [118, 279] on span "Automations" at bounding box center [86, 270] width 102 height 23
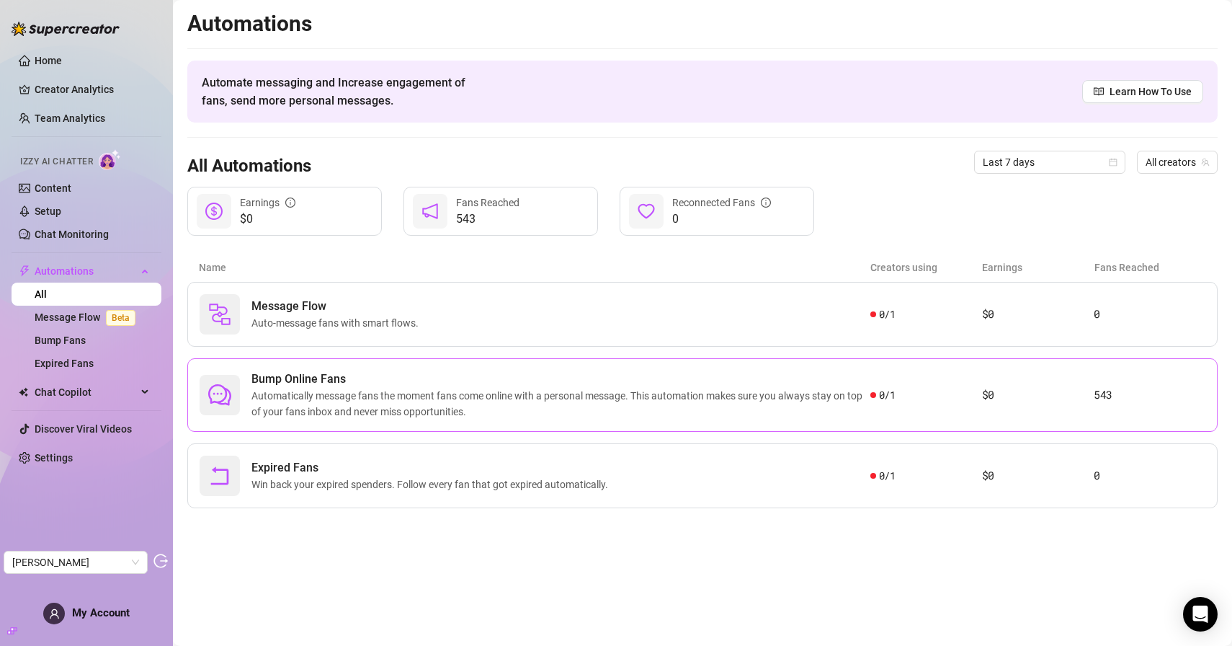
click at [579, 399] on span "Automatically message fans the moment fans come online with a personal message.…" at bounding box center [561, 404] width 619 height 32
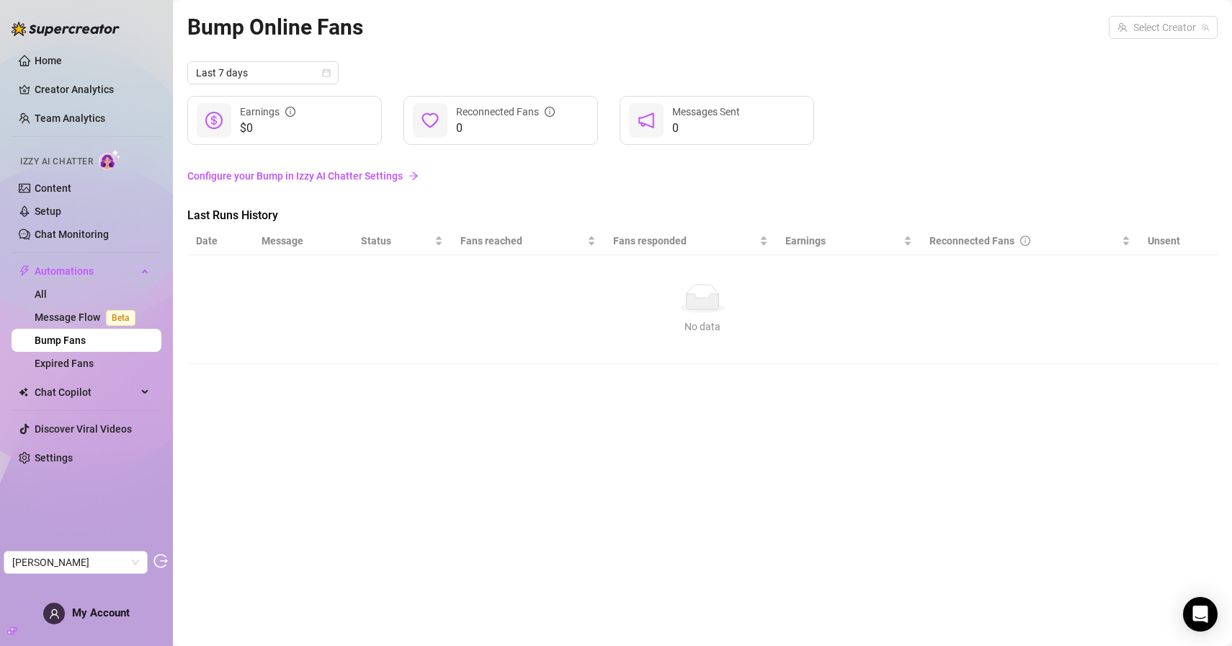
click at [388, 172] on link "Configure your Bump in Izzy AI Chatter Settings" at bounding box center [702, 176] width 1031 height 16
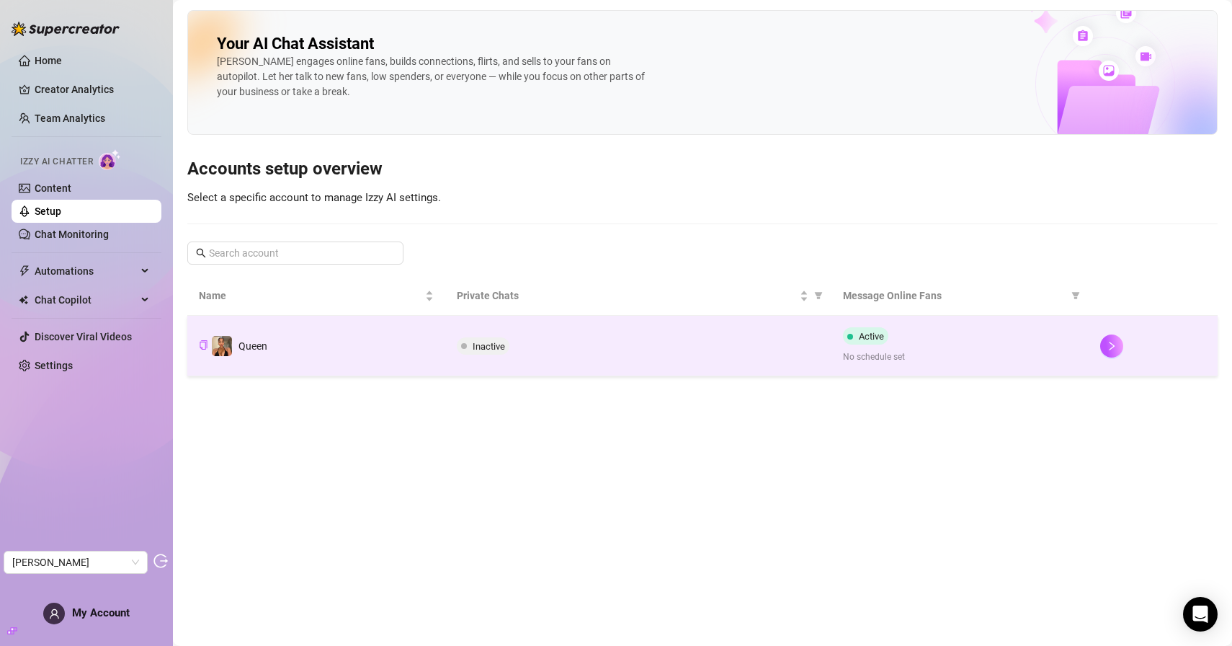
click at [521, 366] on td "Inactive" at bounding box center [638, 346] width 386 height 61
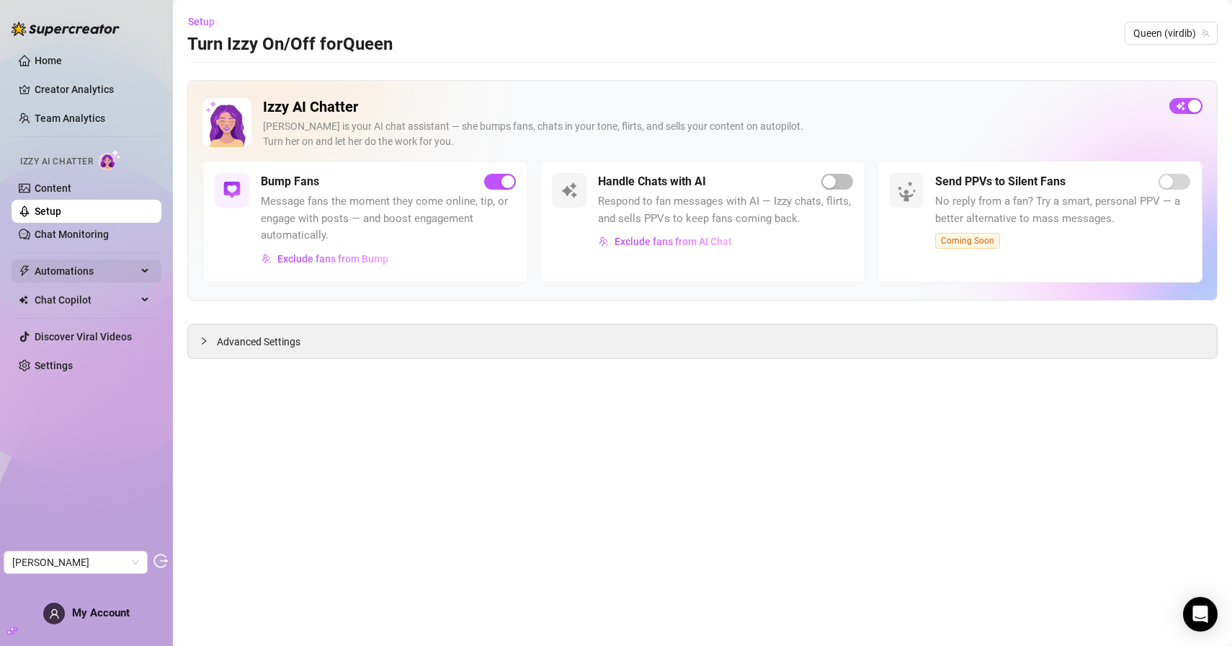
click at [105, 265] on span "Automations" at bounding box center [86, 270] width 102 height 23
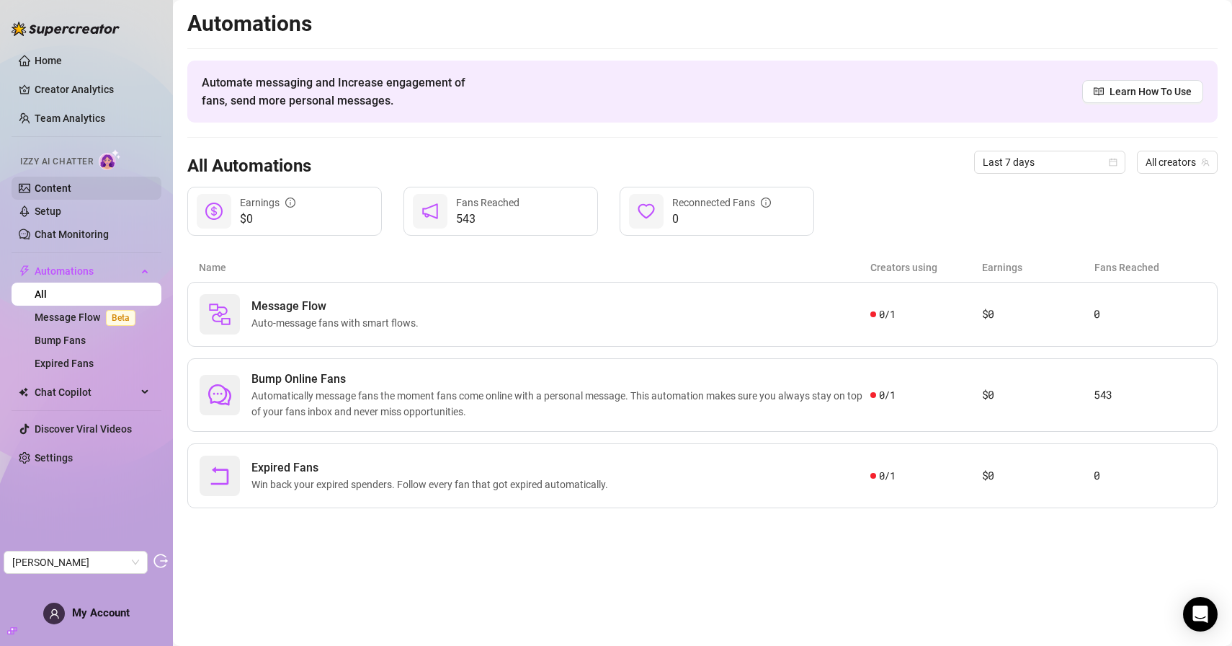
click at [63, 188] on link "Content" at bounding box center [53, 188] width 37 height 12
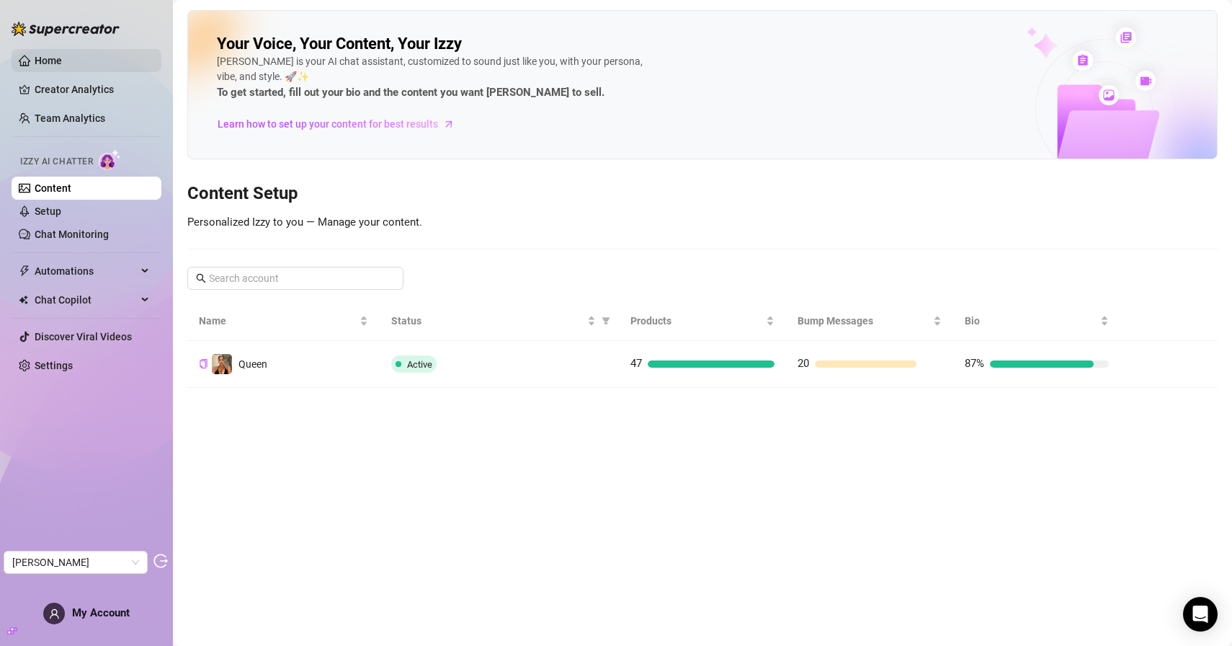
click at [62, 58] on link "Home" at bounding box center [48, 61] width 27 height 12
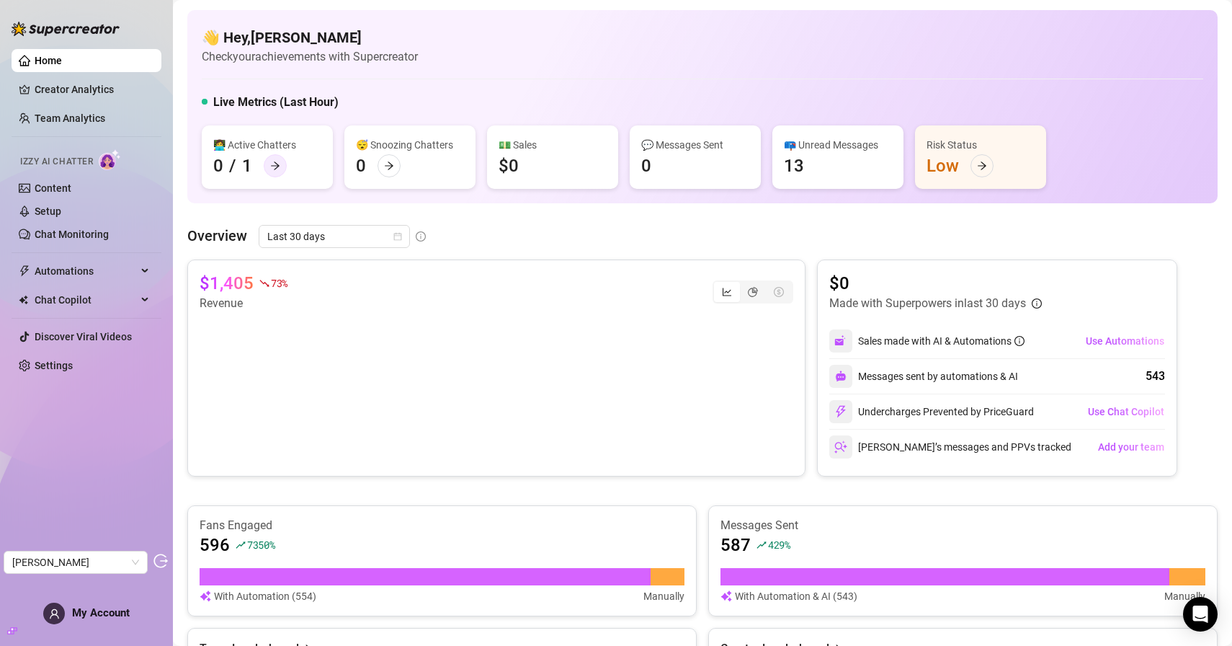
click at [279, 164] on icon "arrow-right" at bounding box center [275, 166] width 10 height 10
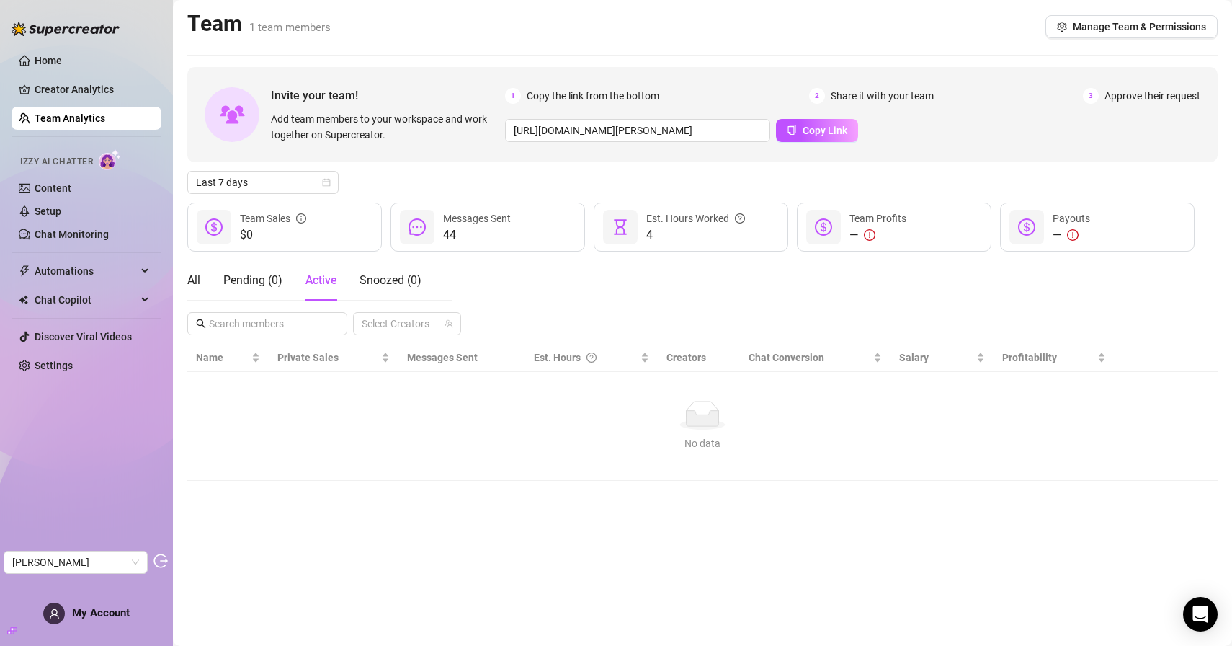
click at [523, 309] on div "All Pending ( 0 ) Active Snoozed ( 0 ) Select Creators" at bounding box center [702, 297] width 1031 height 75
click at [100, 97] on link "Creator Analytics" at bounding box center [92, 89] width 115 height 23
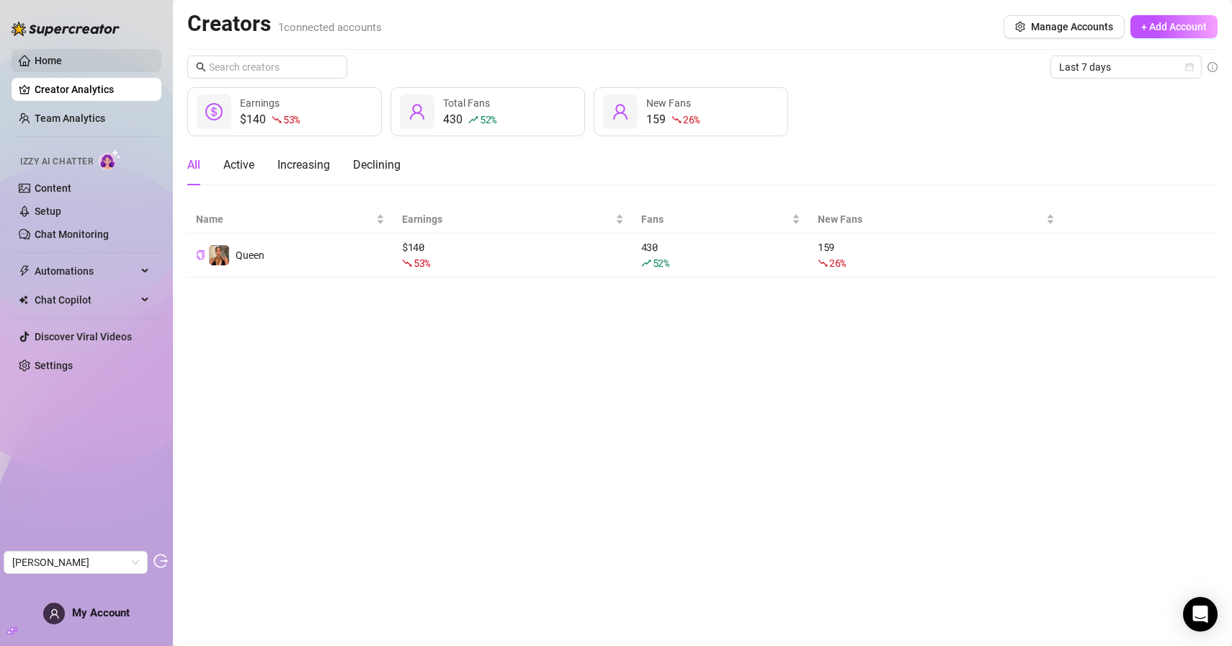
click at [62, 55] on link "Home" at bounding box center [48, 61] width 27 height 12
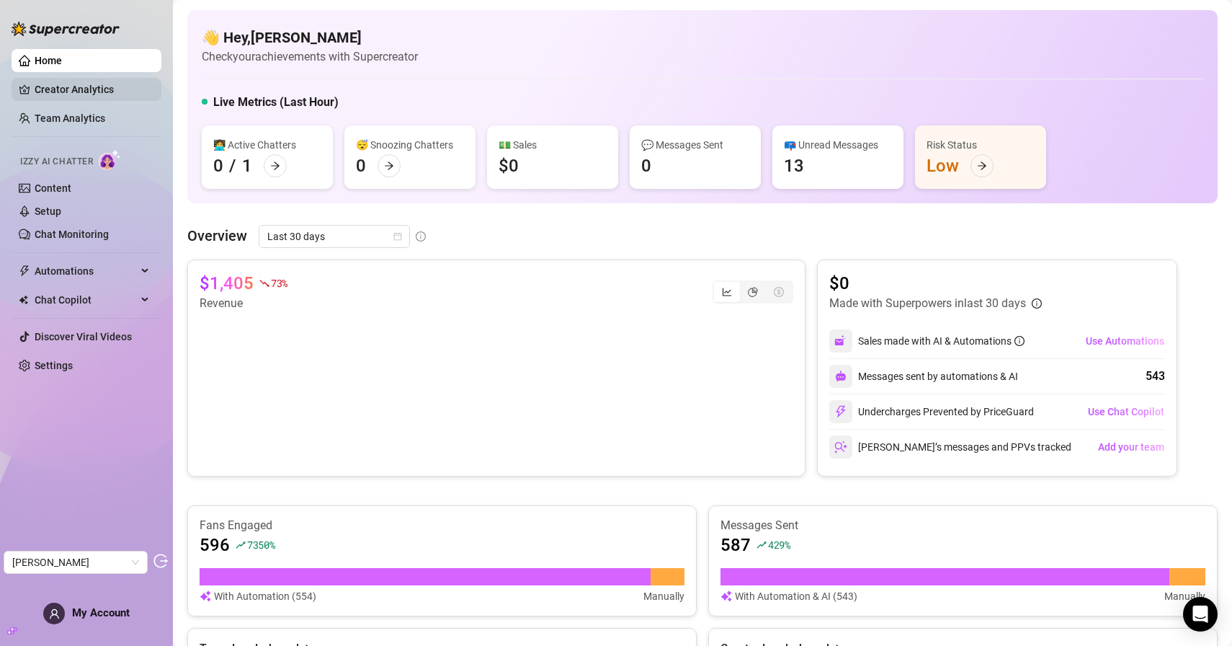
click at [92, 94] on link "Creator Analytics" at bounding box center [92, 89] width 115 height 23
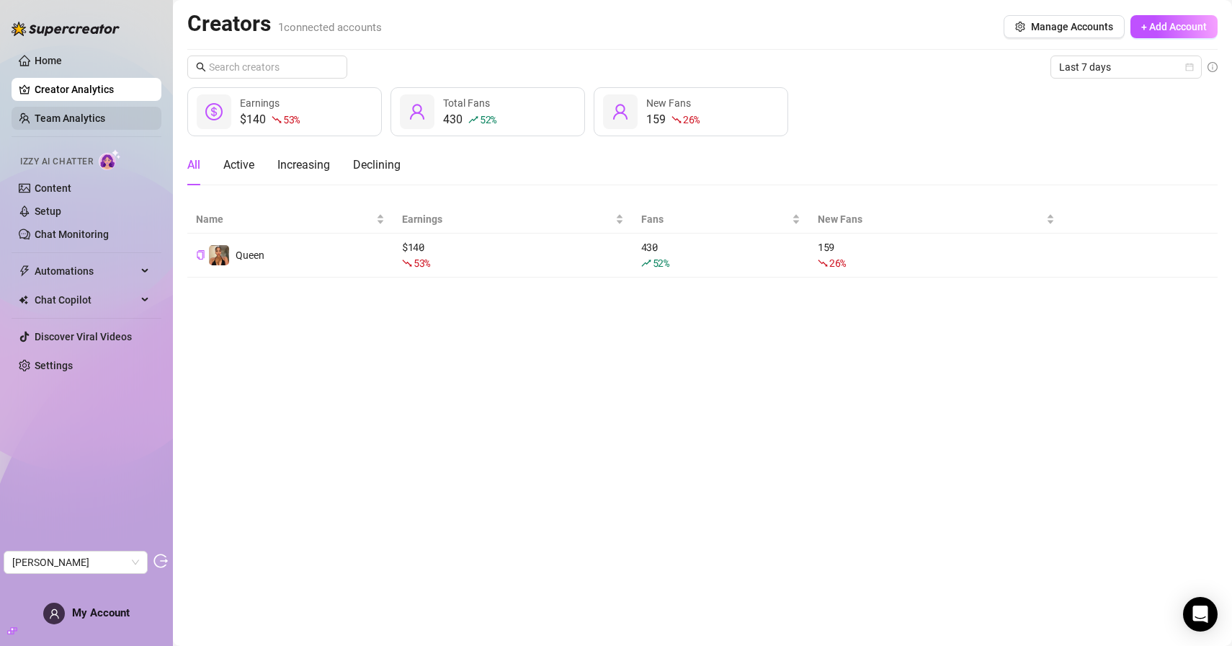
click at [102, 117] on link "Team Analytics" at bounding box center [70, 118] width 71 height 12
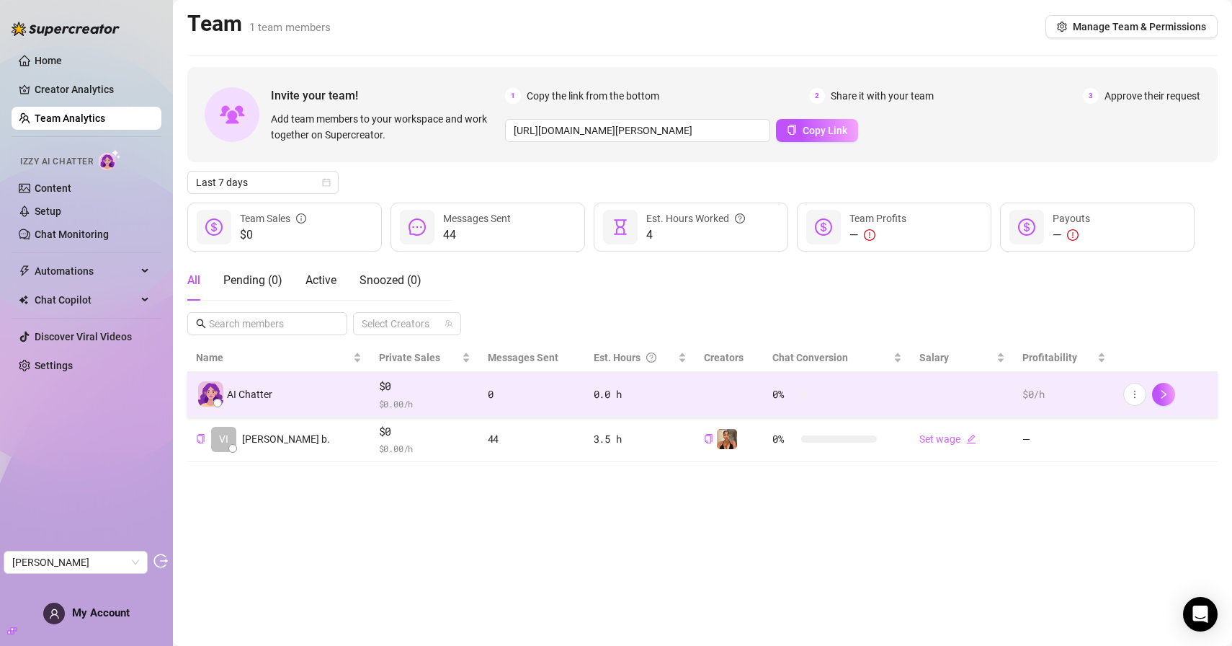
click at [394, 391] on span "$0" at bounding box center [425, 386] width 92 height 17
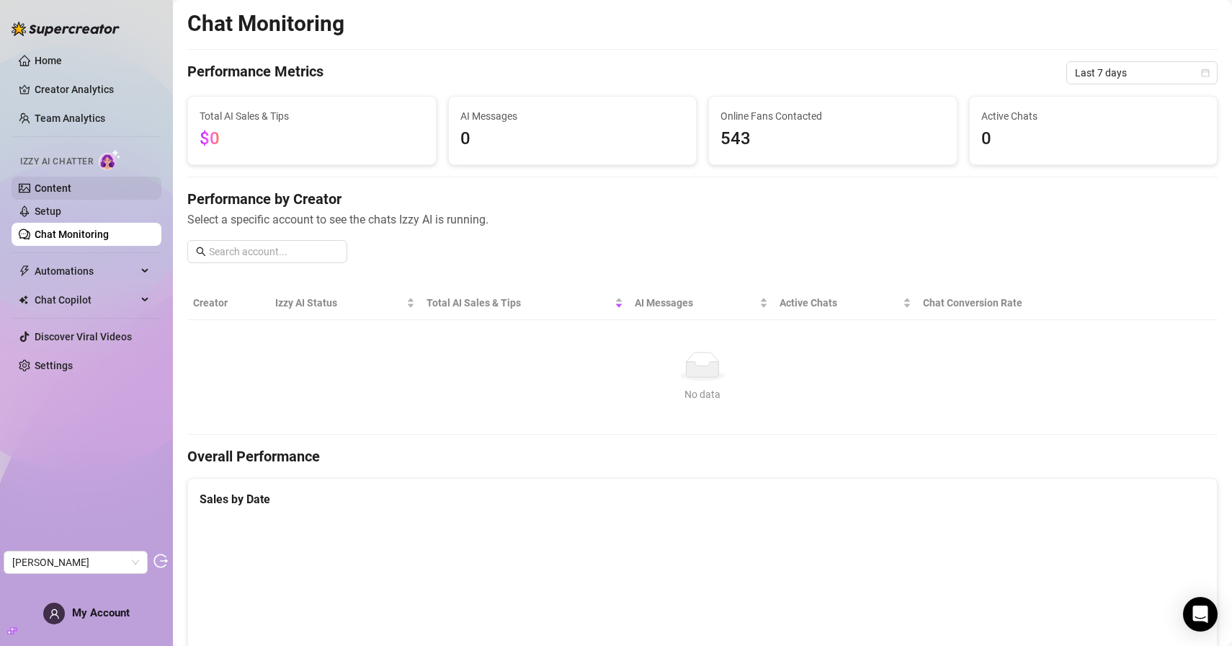
click at [71, 193] on link "Content" at bounding box center [53, 188] width 37 height 12
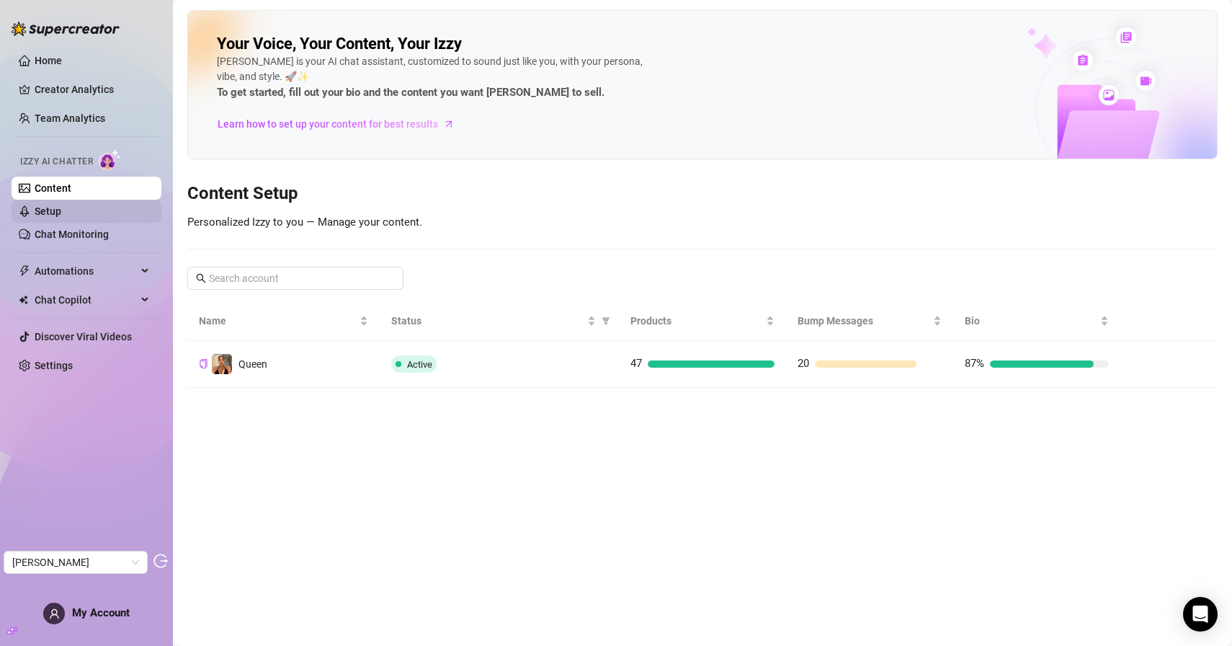
click at [61, 212] on link "Setup" at bounding box center [48, 211] width 27 height 12
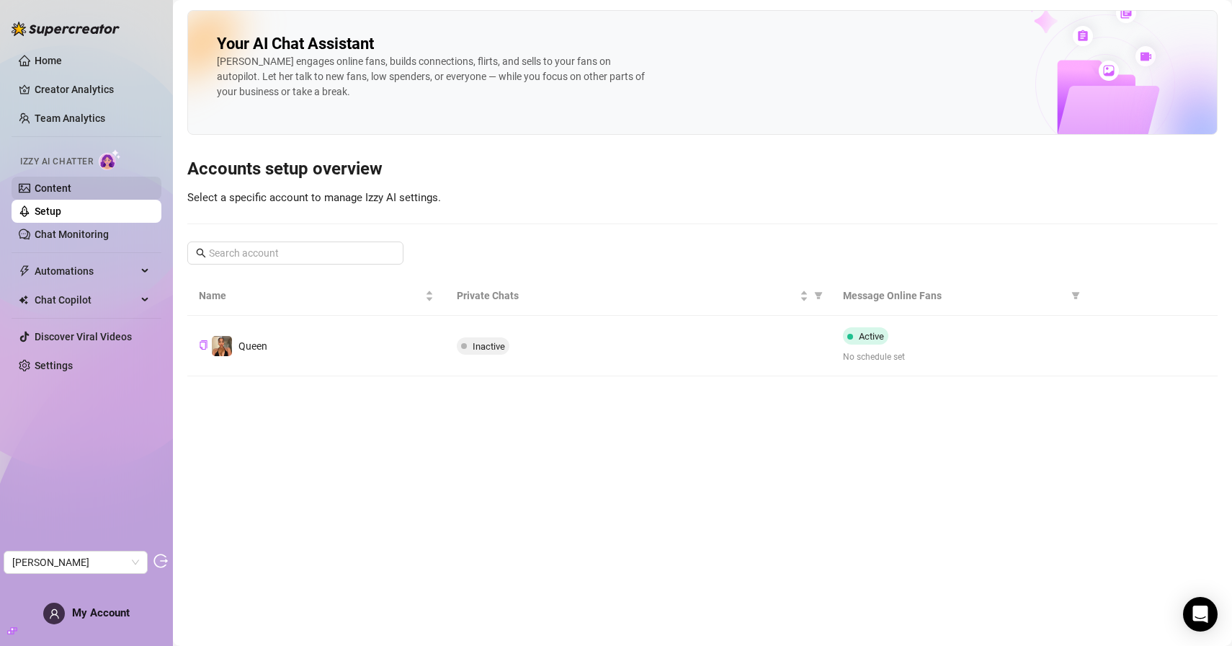
click at [71, 192] on link "Content" at bounding box center [53, 188] width 37 height 12
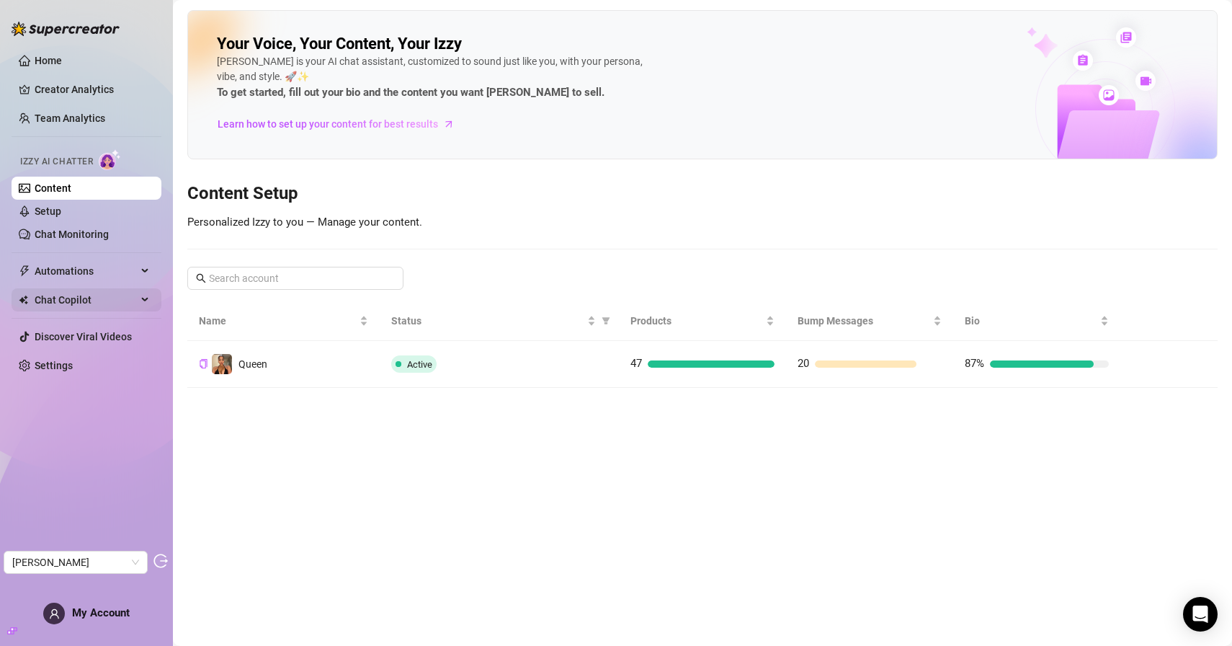
click at [71, 290] on span "Chat Copilot" at bounding box center [86, 299] width 102 height 23
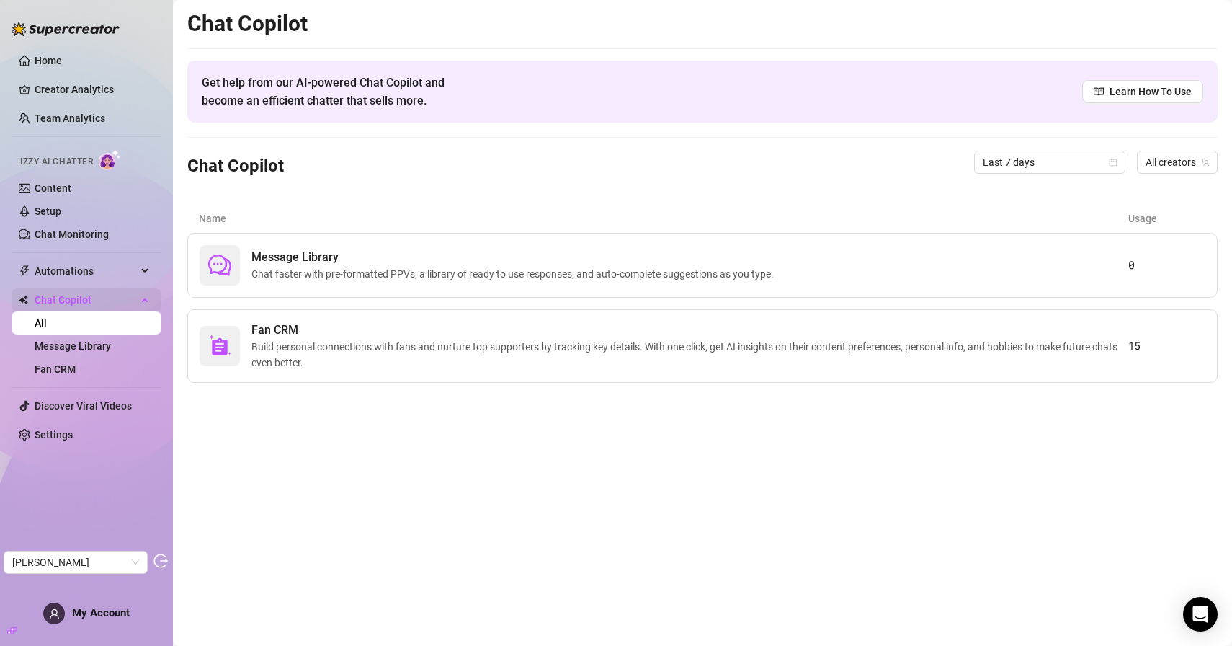
click at [79, 297] on span "Chat Copilot" at bounding box center [86, 299] width 102 height 23
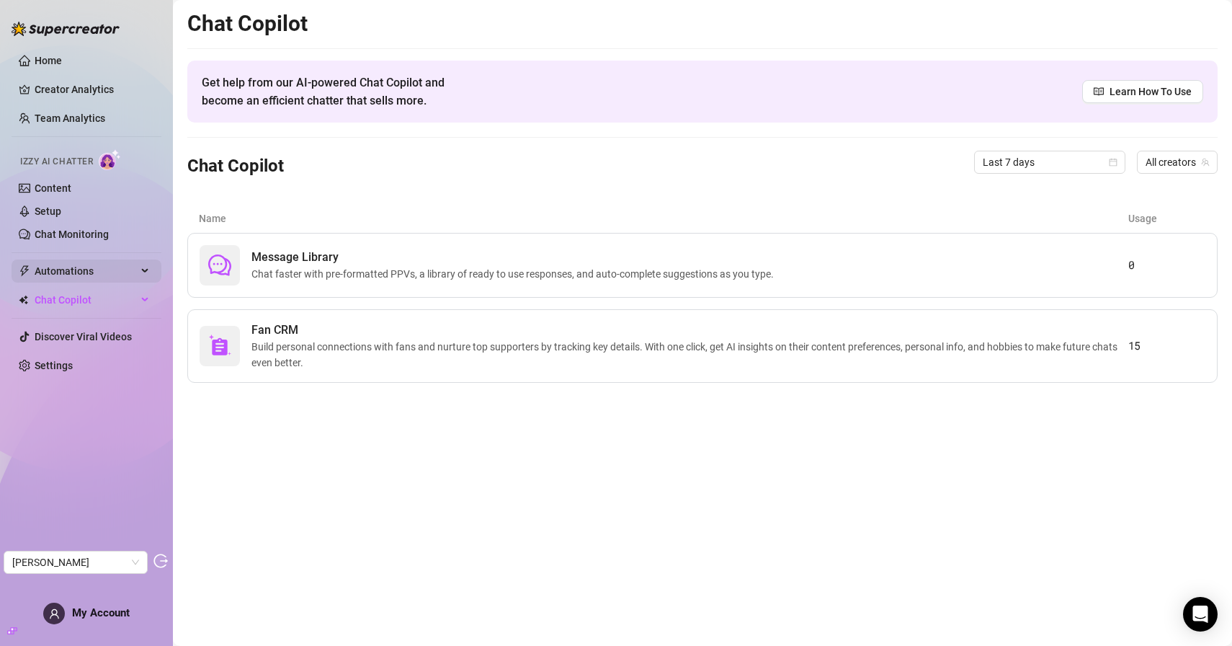
click at [81, 276] on span "Automations" at bounding box center [86, 270] width 102 height 23
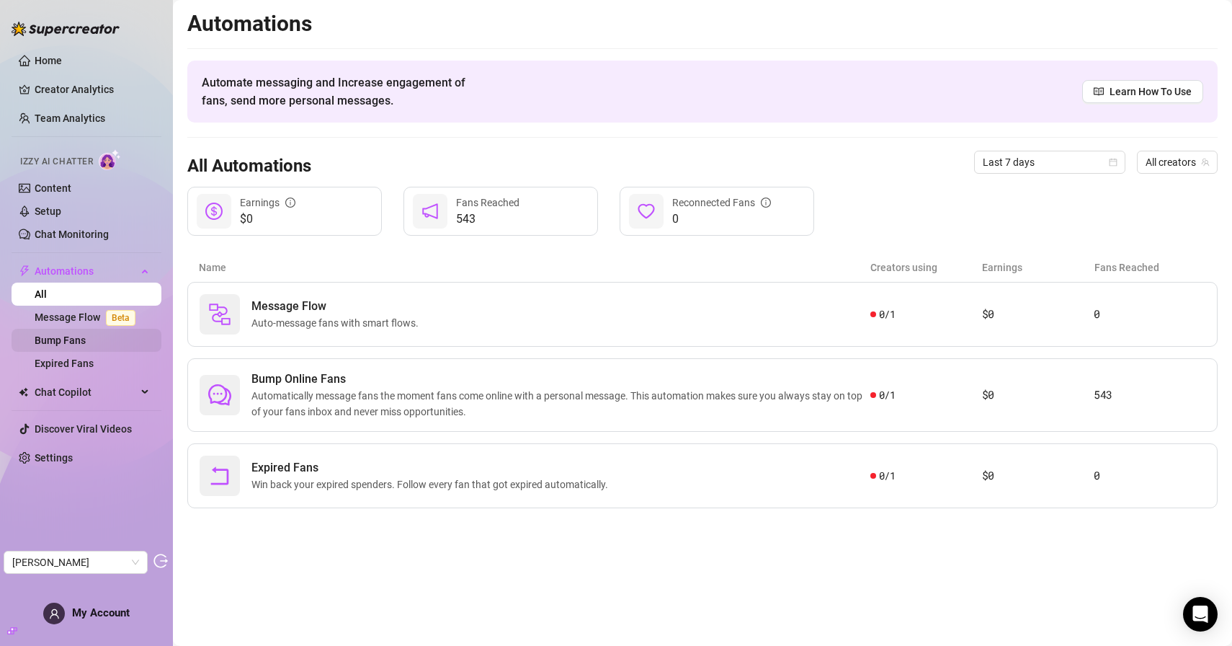
click at [84, 341] on link "Bump Fans" at bounding box center [60, 340] width 51 height 12
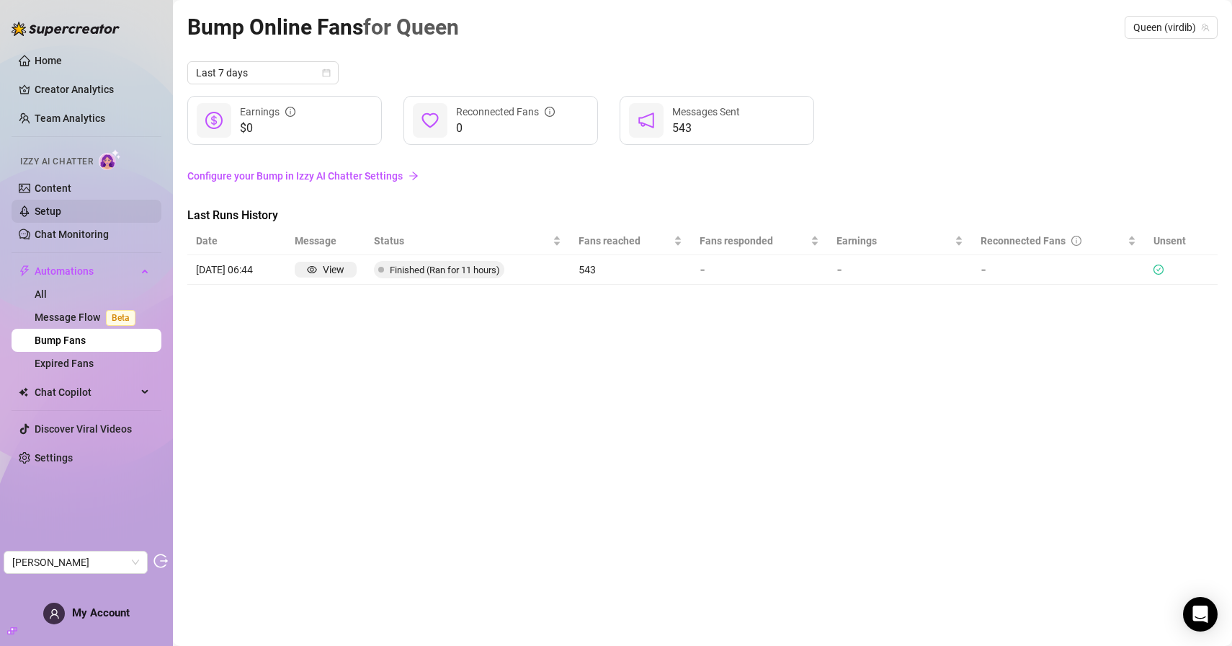
click at [61, 212] on link "Setup" at bounding box center [48, 211] width 27 height 12
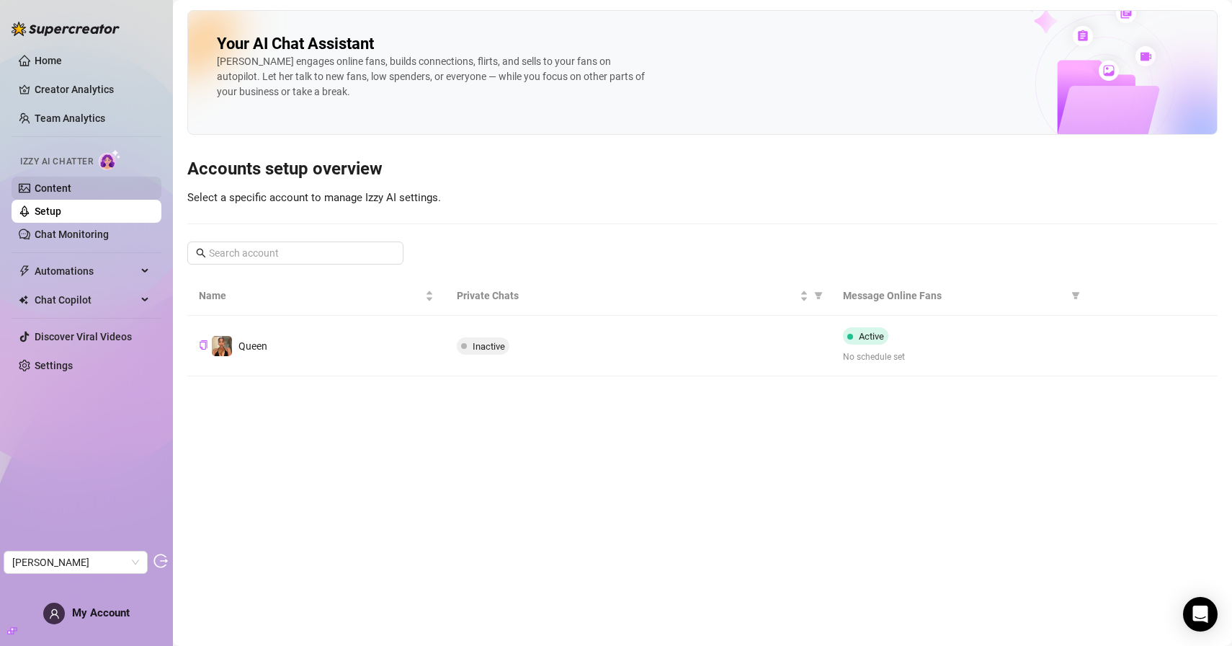
click at [61, 185] on link "Content" at bounding box center [53, 188] width 37 height 12
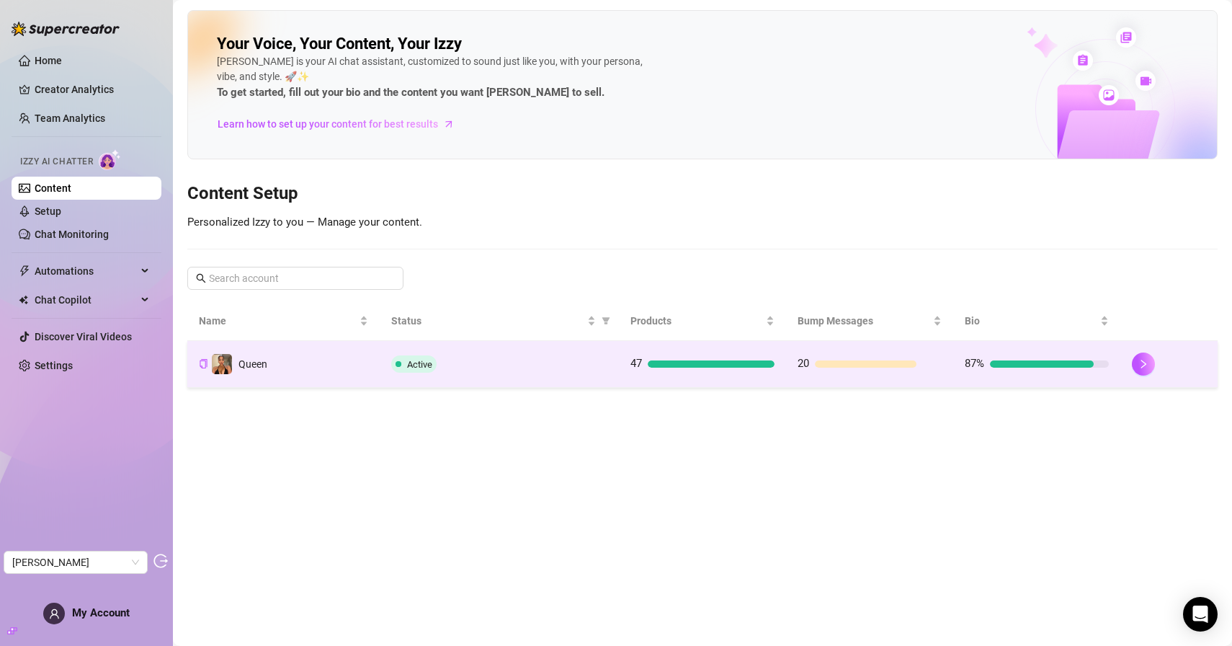
click at [470, 363] on div "Active" at bounding box center [499, 363] width 216 height 17
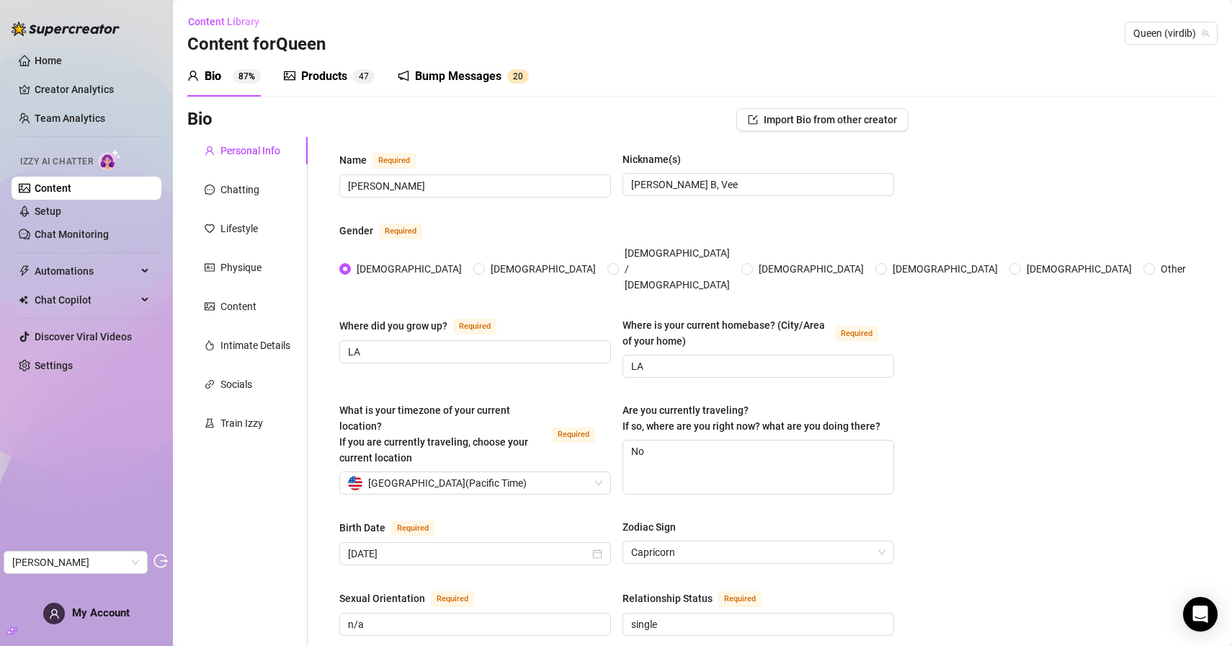
click at [323, 96] on div "Products 4 7" at bounding box center [329, 76] width 91 height 40
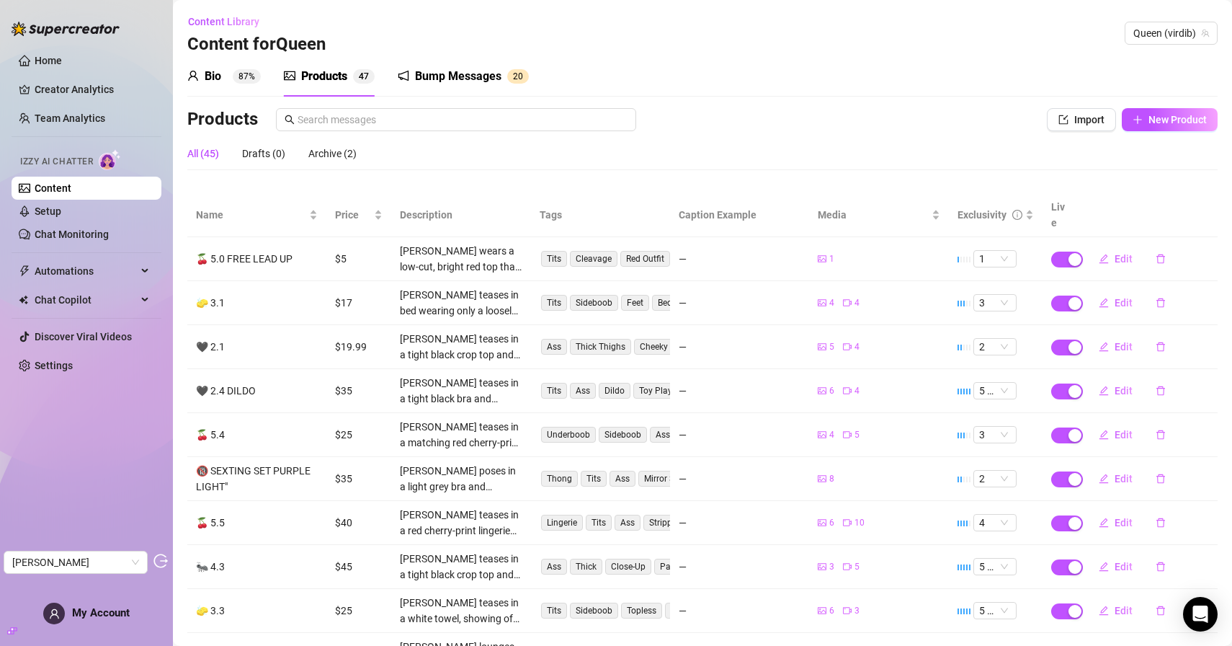
click at [336, 83] on div "Products" at bounding box center [324, 76] width 46 height 17
click at [1106, 386] on icon "edit" at bounding box center [1103, 390] width 9 height 9
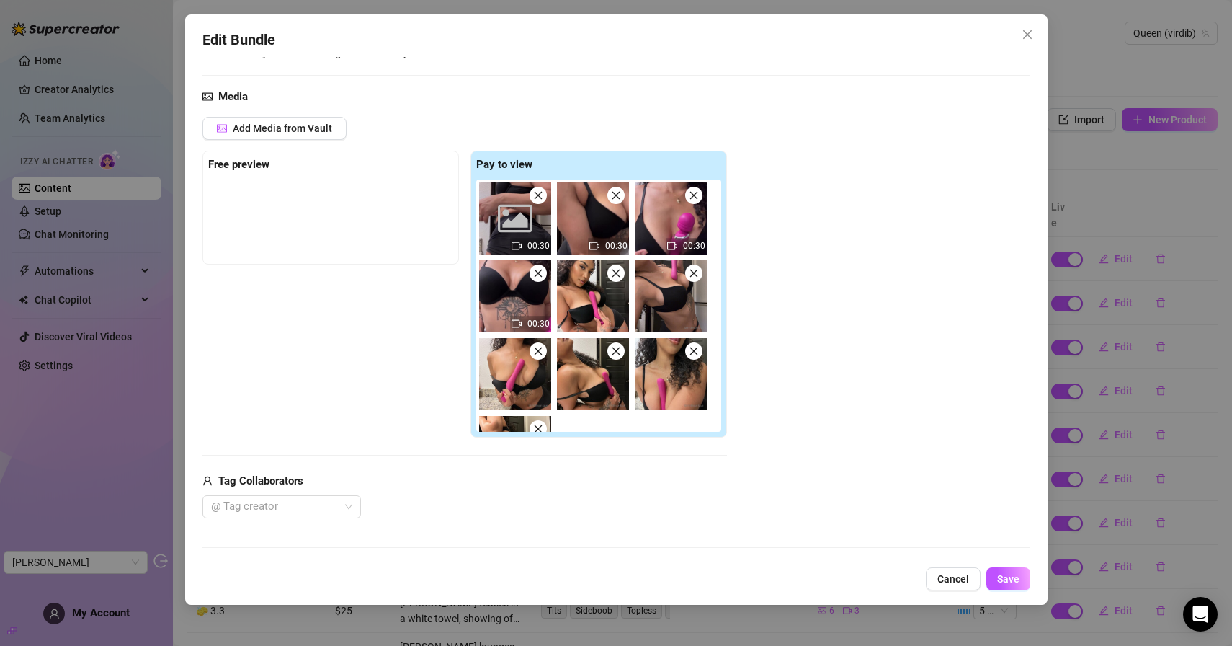
scroll to position [133, 0]
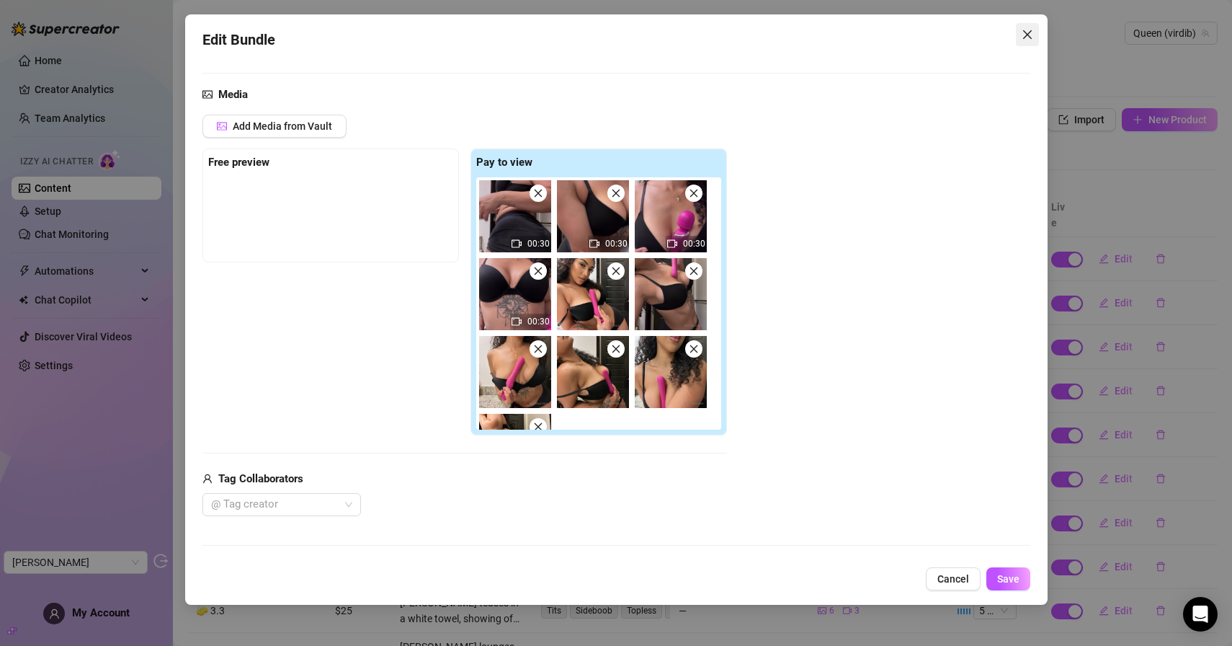
click at [1036, 37] on span "Close" at bounding box center [1027, 35] width 23 height 12
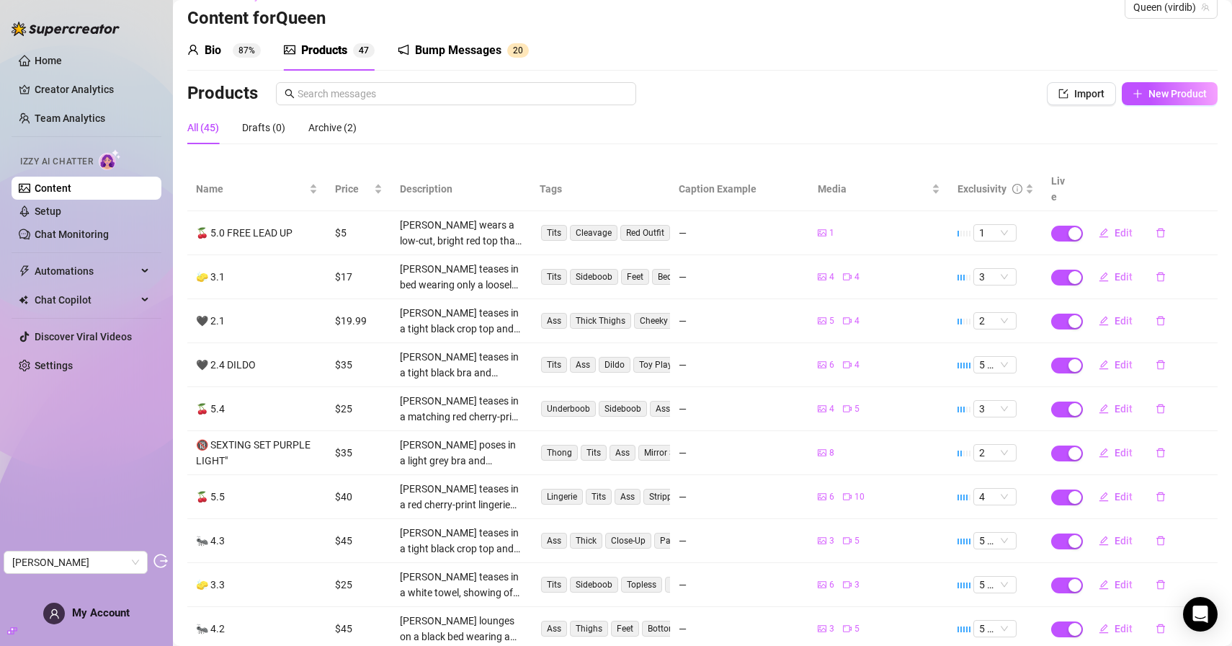
scroll to position [32, 0]
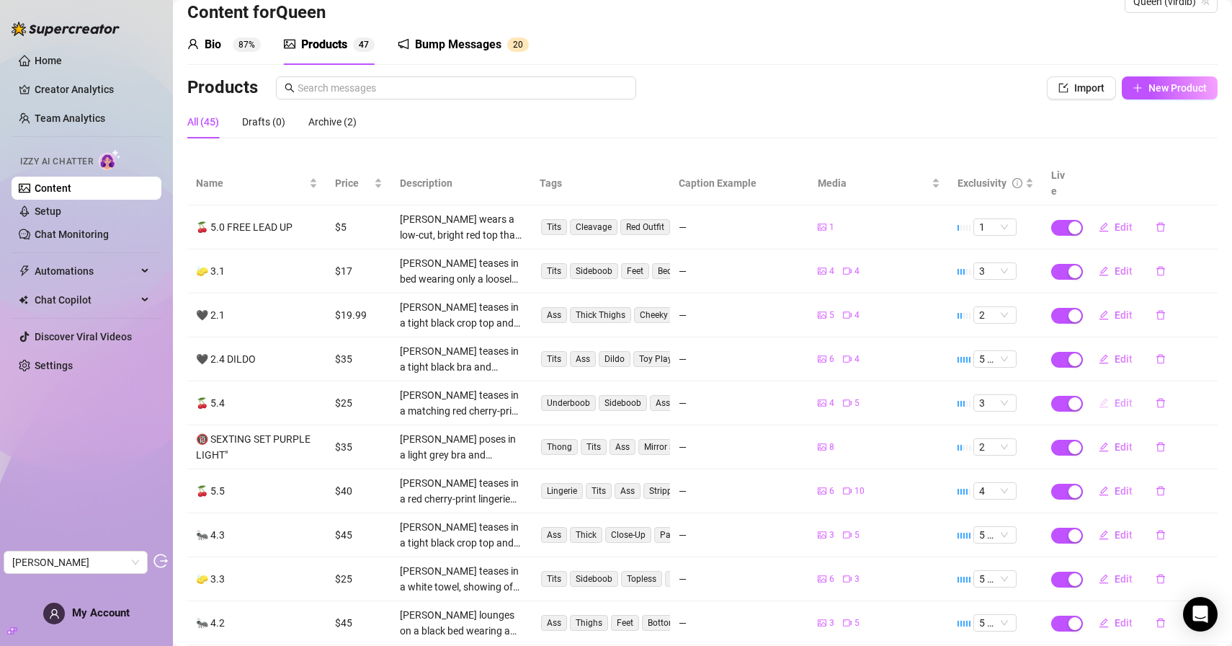
click at [1119, 397] on span "Edit" at bounding box center [1124, 403] width 18 height 12
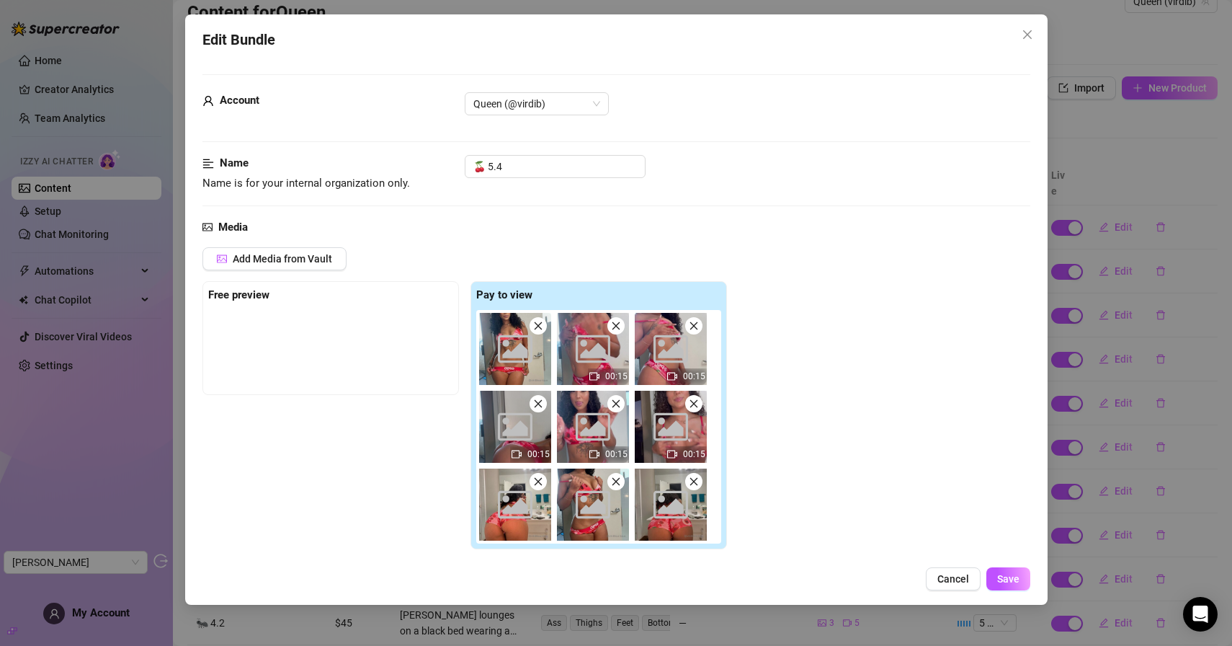
scroll to position [43, 0]
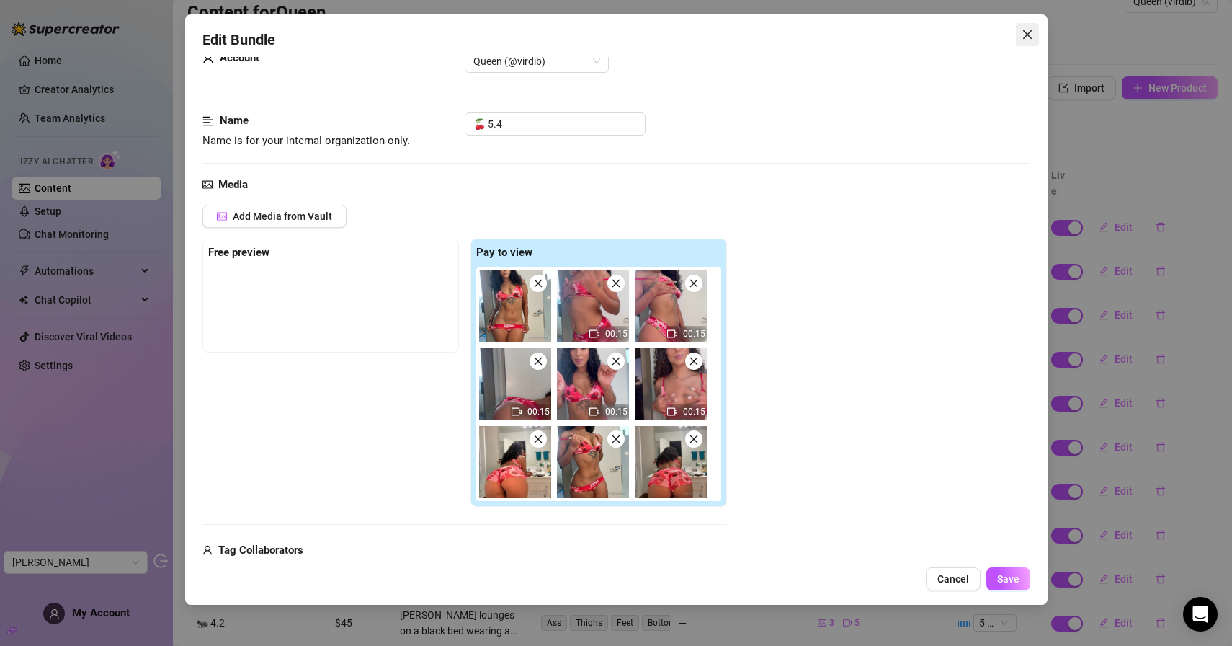
click at [1028, 32] on icon "close" at bounding box center [1027, 34] width 9 height 9
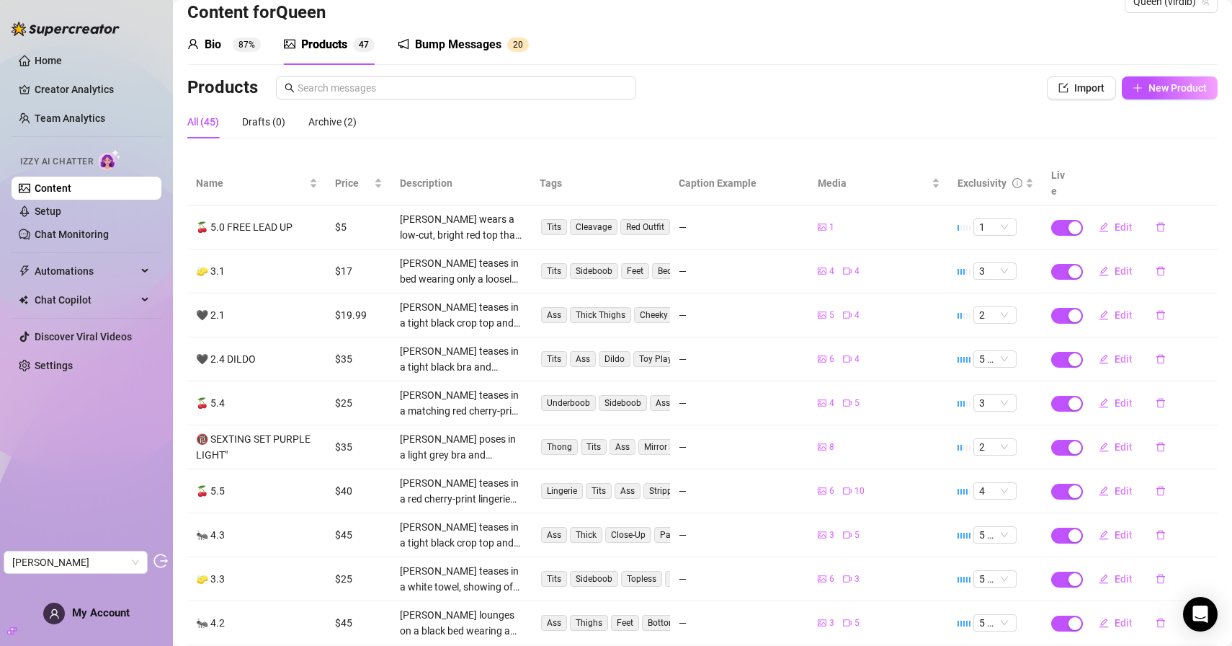
scroll to position [99, 0]
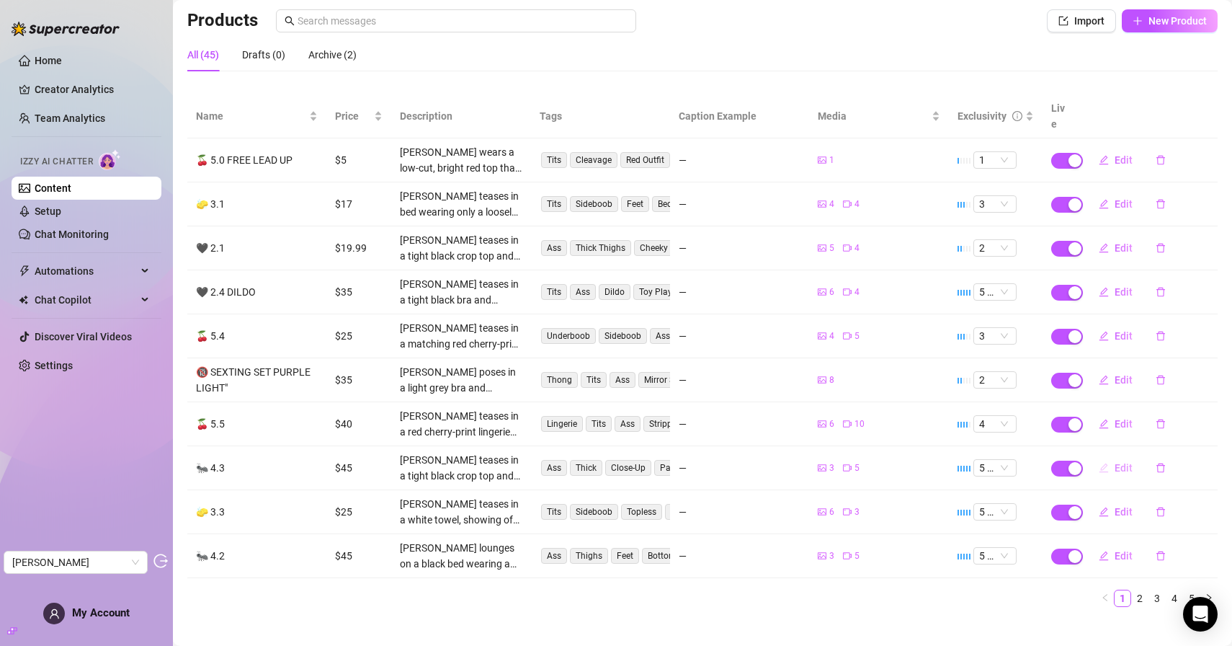
click at [1115, 462] on span "Edit" at bounding box center [1124, 468] width 18 height 12
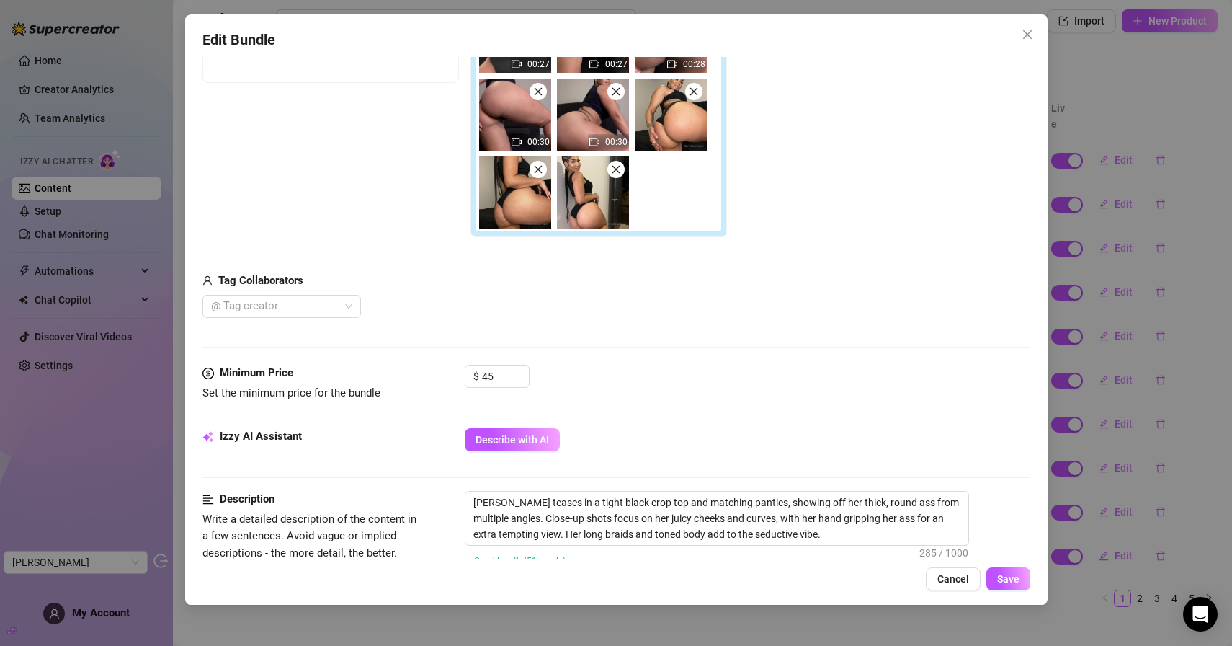
scroll to position [81, 0]
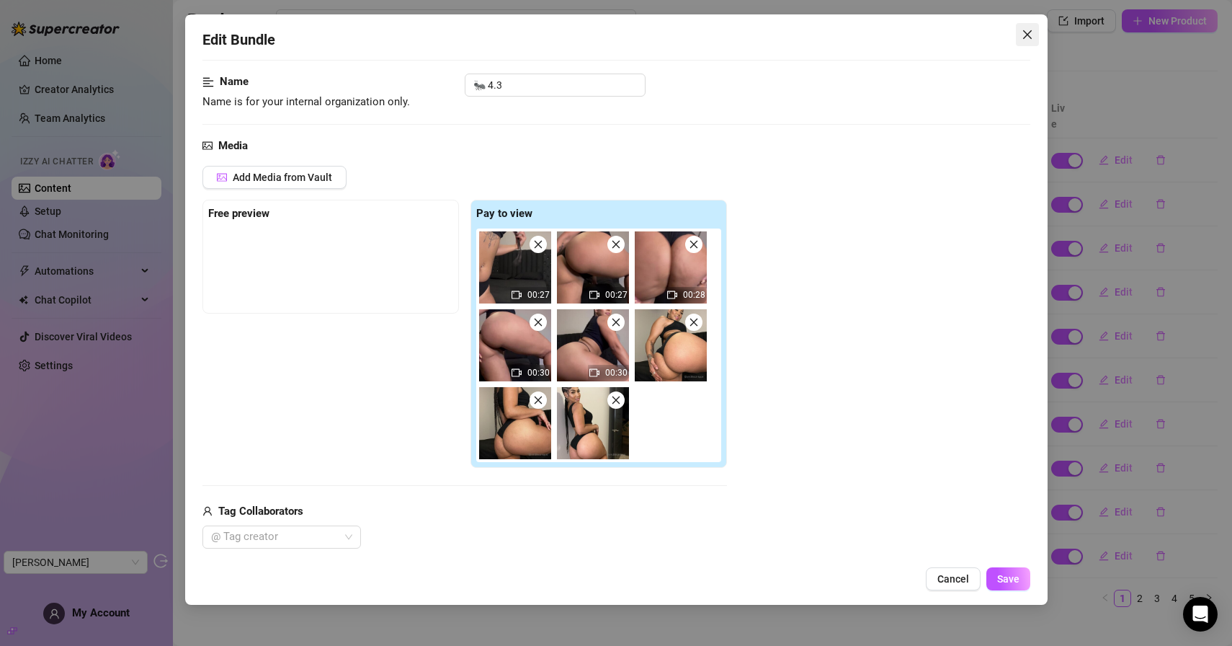
click at [1031, 41] on button "Close" at bounding box center [1027, 34] width 23 height 23
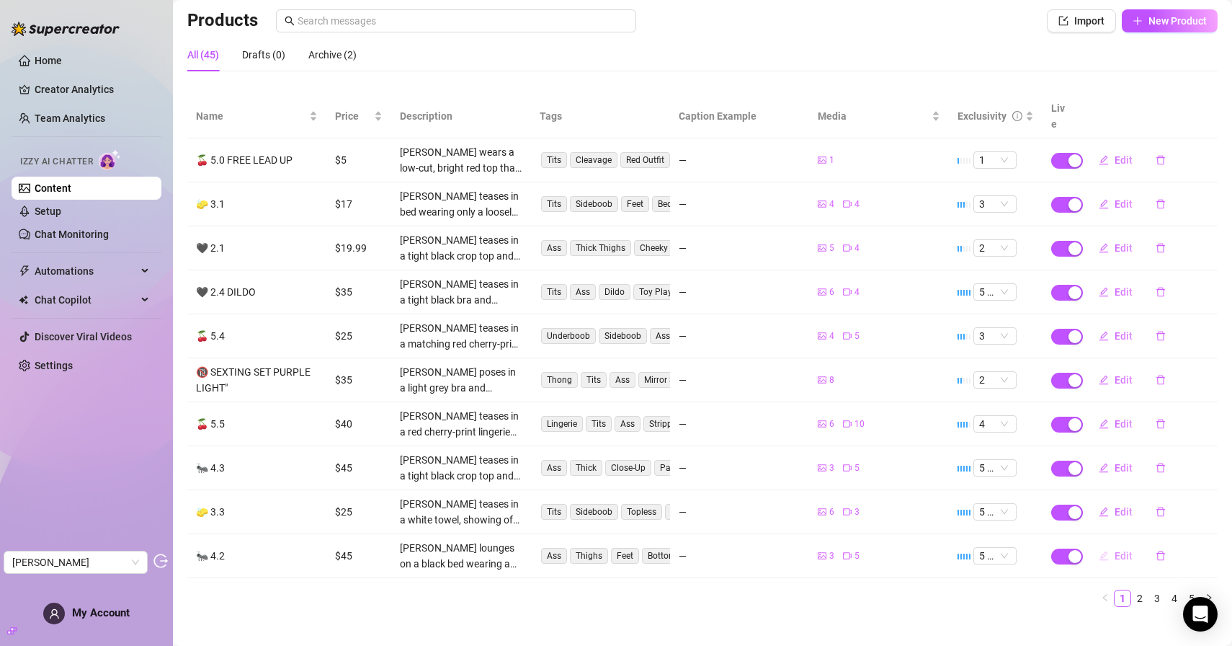
click at [1113, 544] on button "Edit" at bounding box center [1116, 555] width 57 height 23
type textarea "Type your message here..."
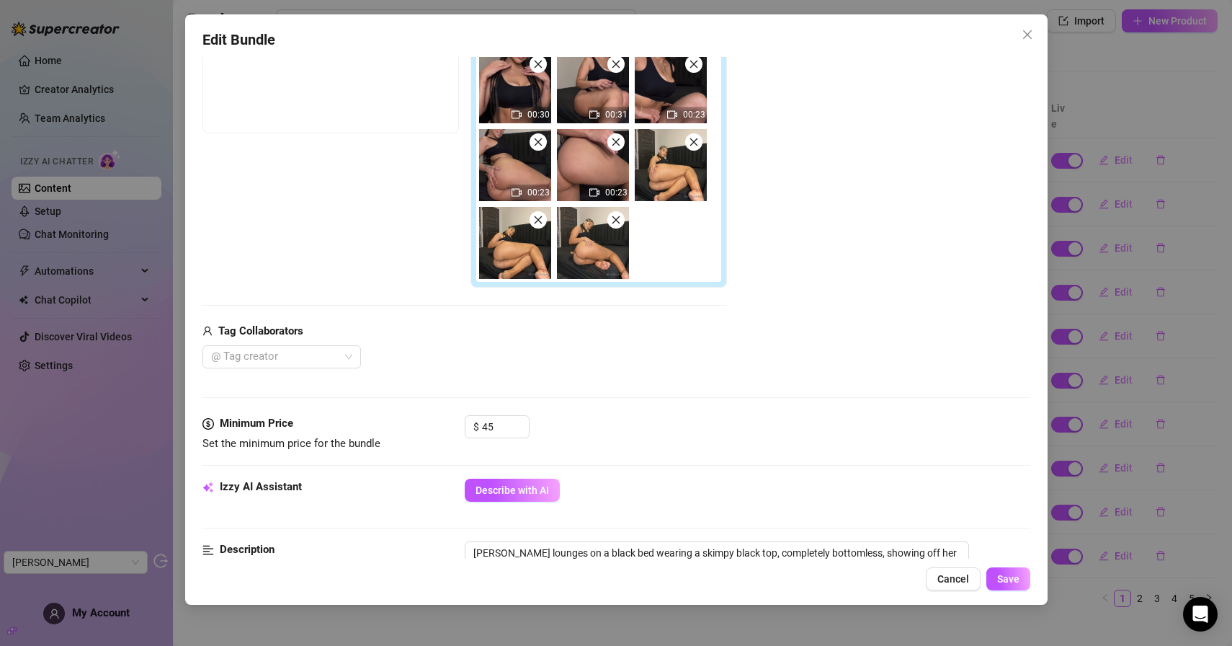
scroll to position [261, 0]
click at [1026, 35] on icon "close" at bounding box center [1027, 34] width 9 height 9
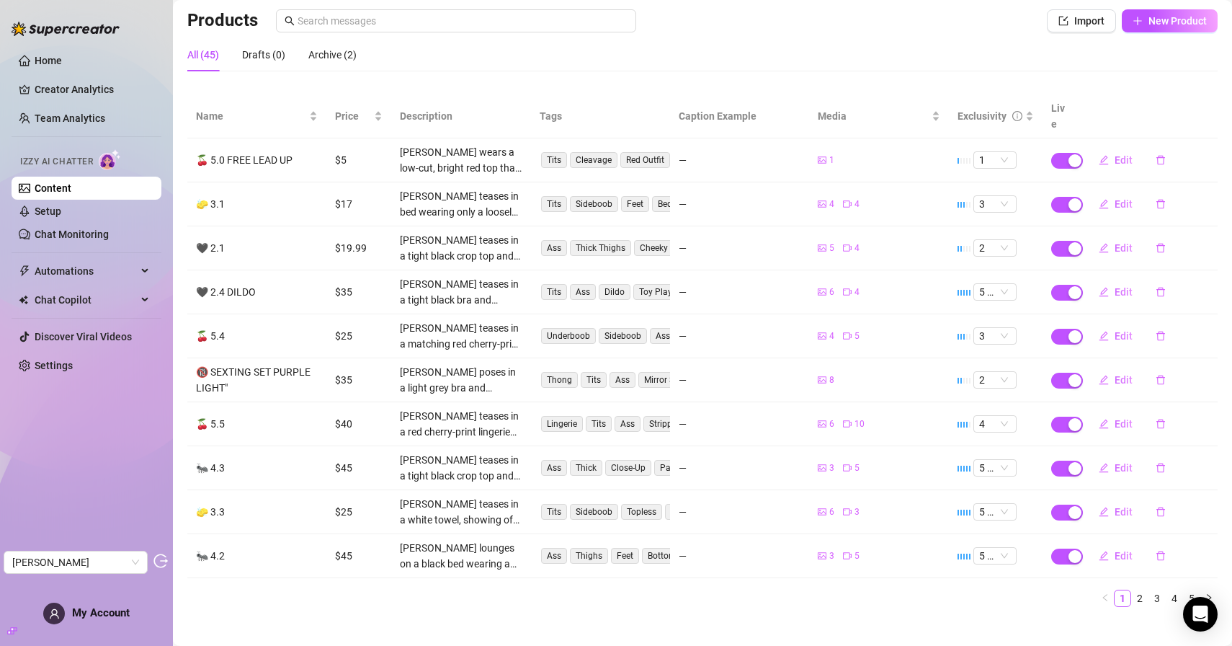
scroll to position [0, 0]
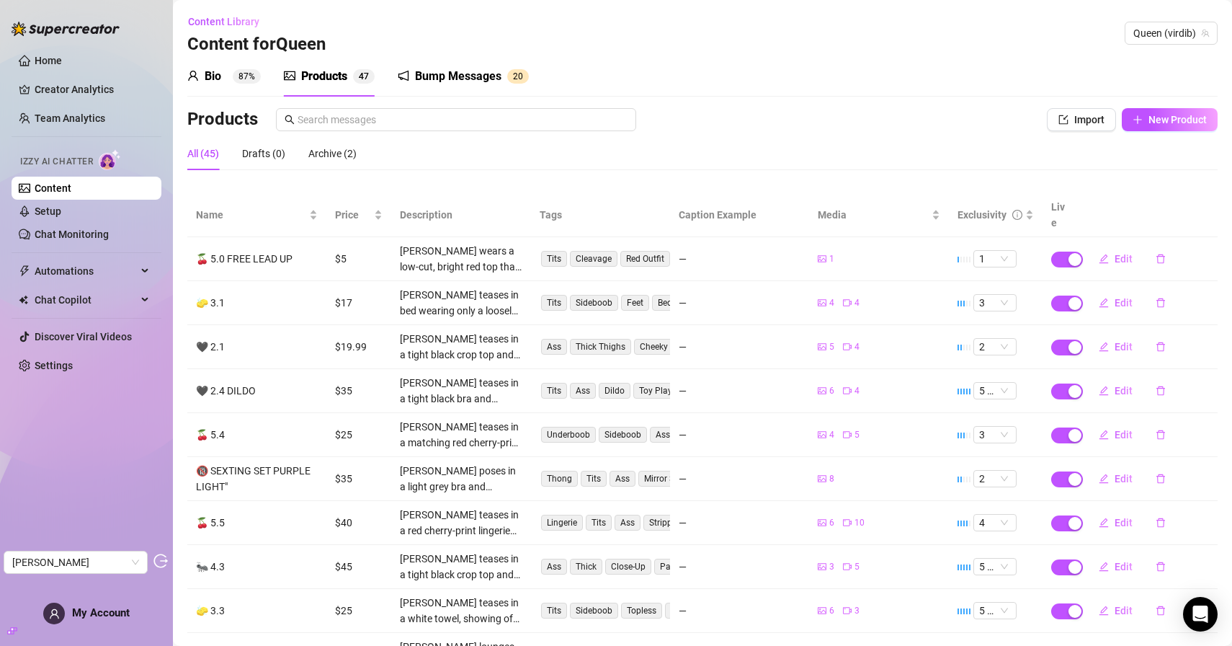
click at [353, 78] on sup "4 7" at bounding box center [364, 76] width 22 height 14
click at [432, 68] on div "Bump Messages" at bounding box center [458, 76] width 86 height 17
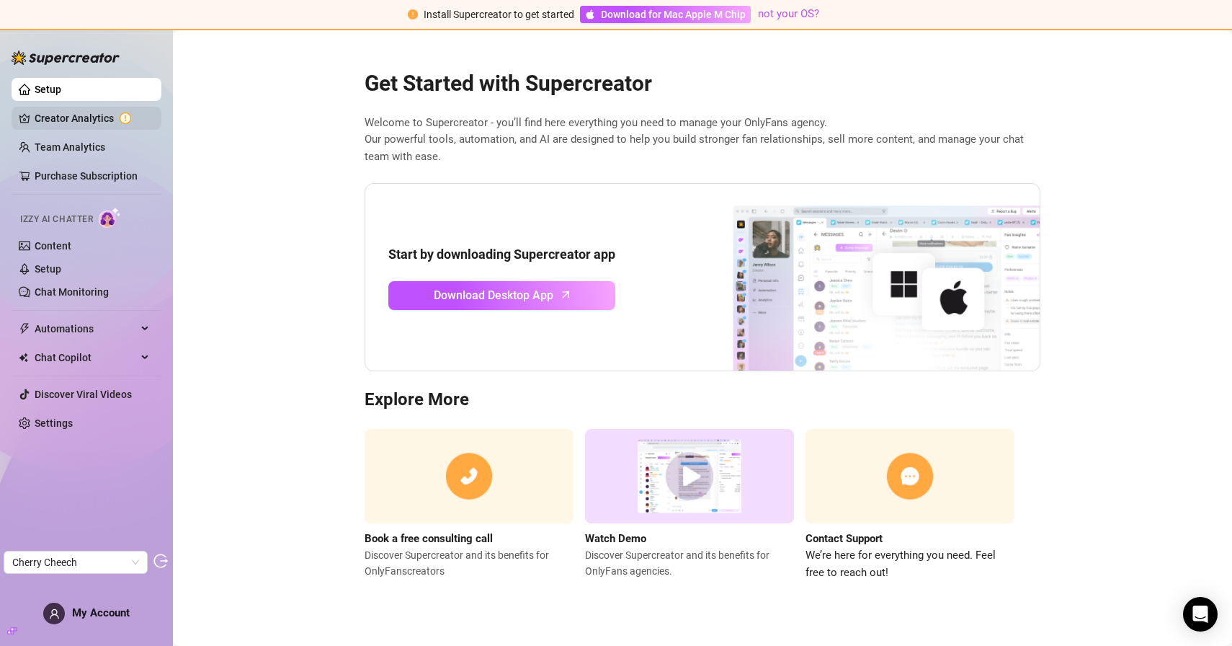
click at [116, 118] on link "Creator Analytics" at bounding box center [92, 118] width 115 height 23
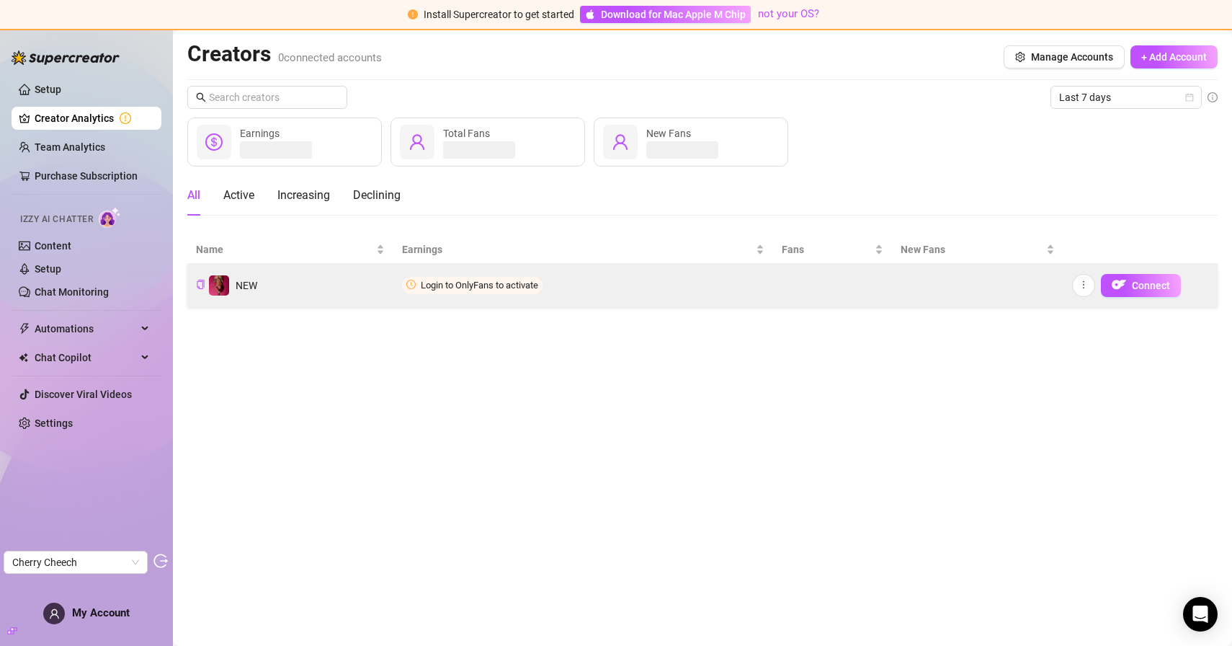
click at [304, 290] on td "NEW" at bounding box center [290, 285] width 206 height 43
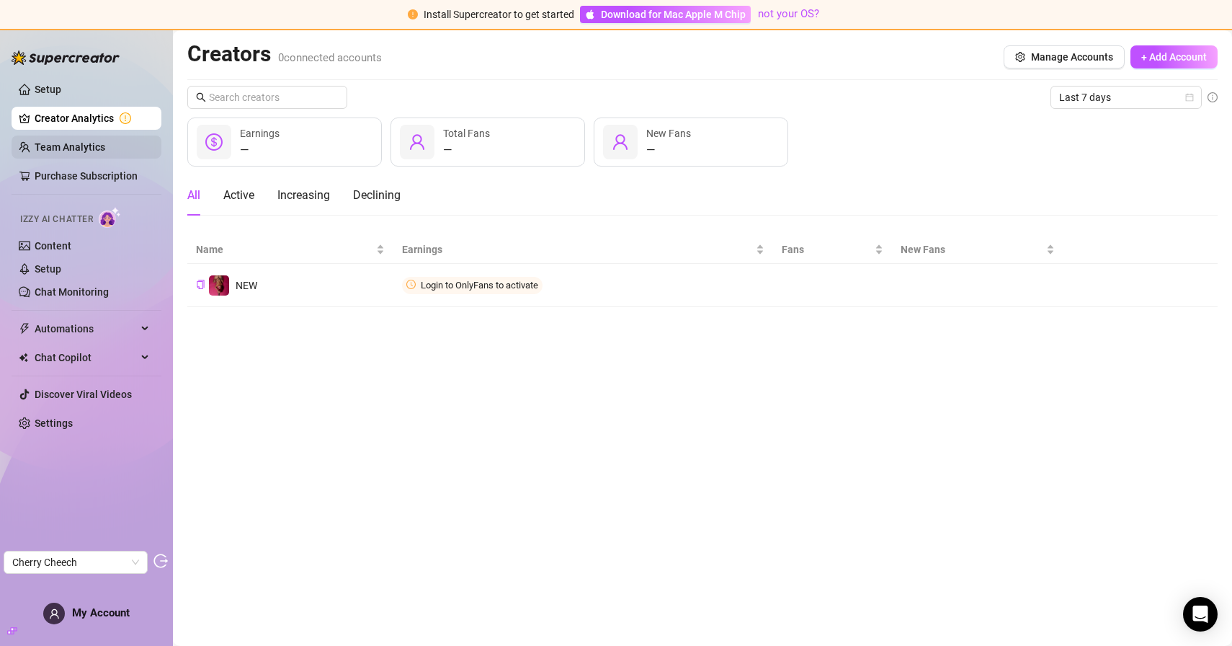
click at [71, 147] on link "Team Analytics" at bounding box center [70, 147] width 71 height 12
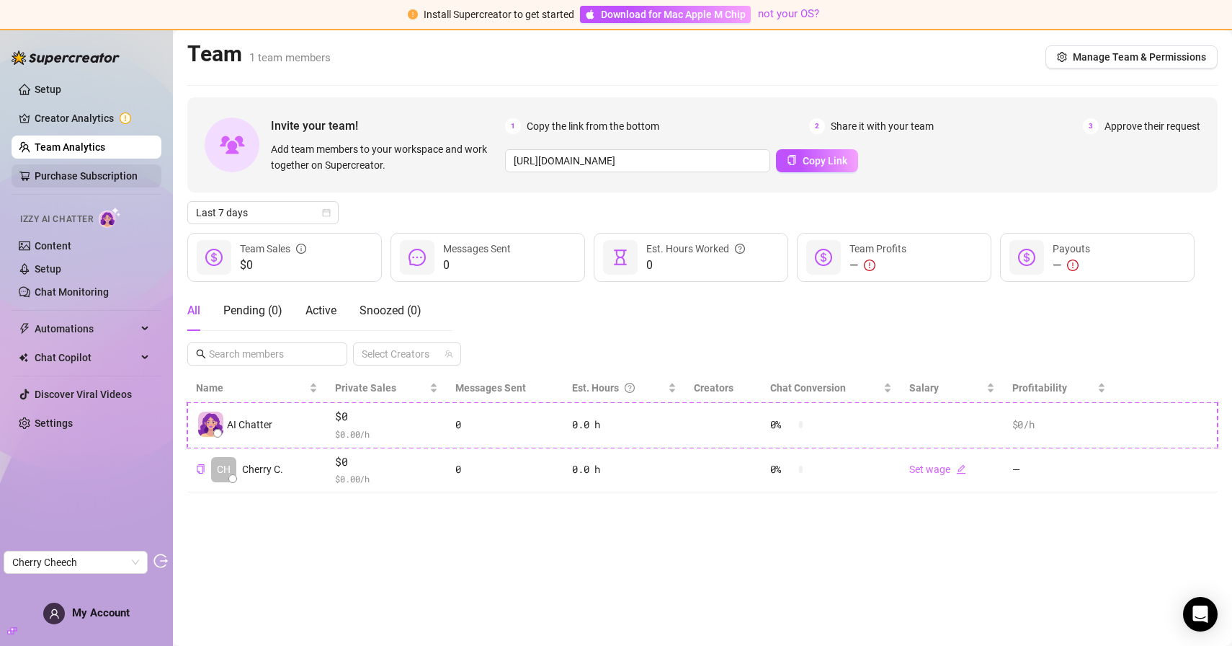
click at [86, 179] on link "Purchase Subscription" at bounding box center [86, 176] width 103 height 12
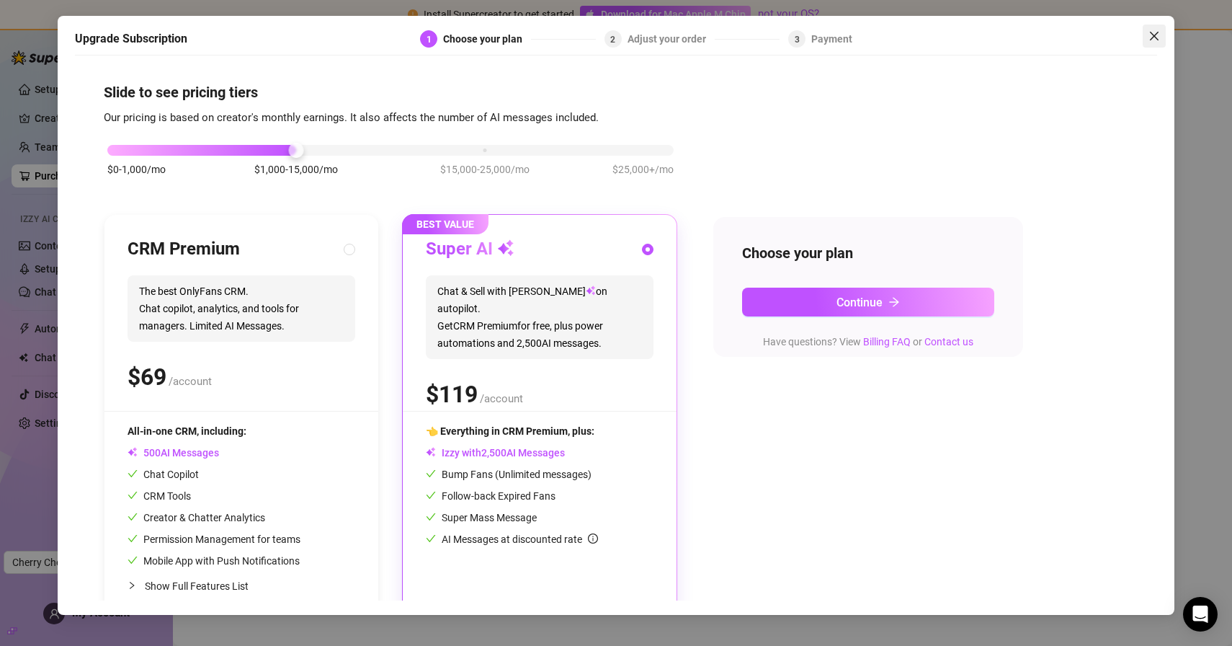
click at [1153, 45] on button "Close" at bounding box center [1154, 36] width 23 height 23
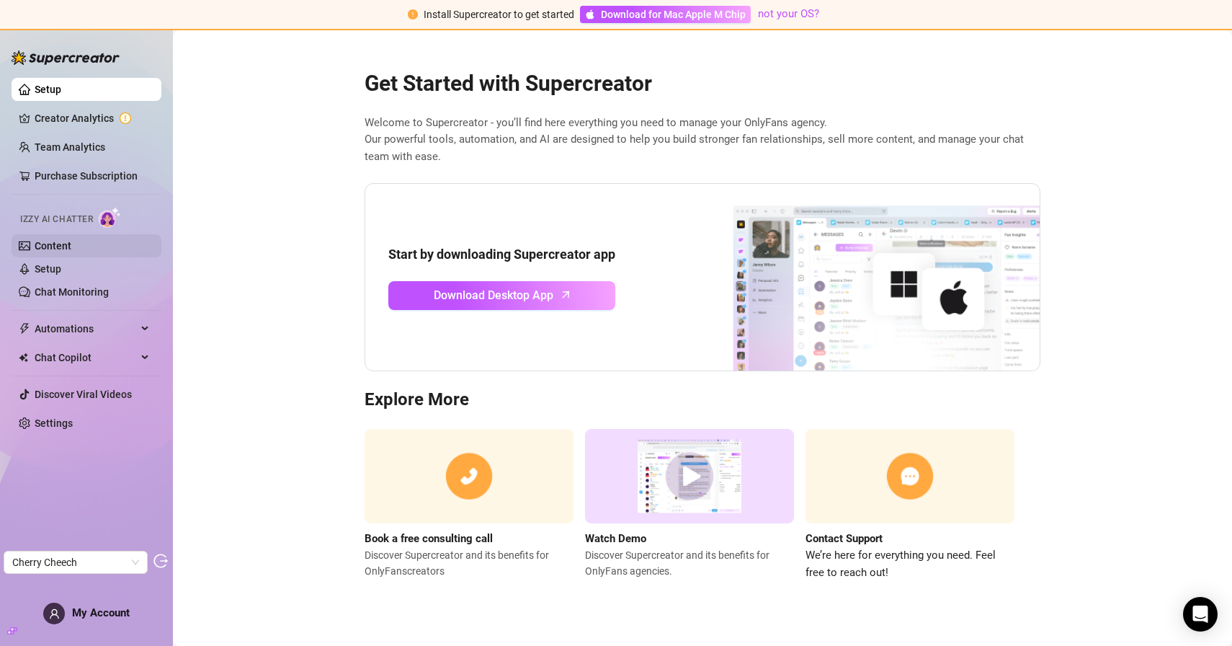
click at [51, 252] on link "Content" at bounding box center [53, 246] width 37 height 12
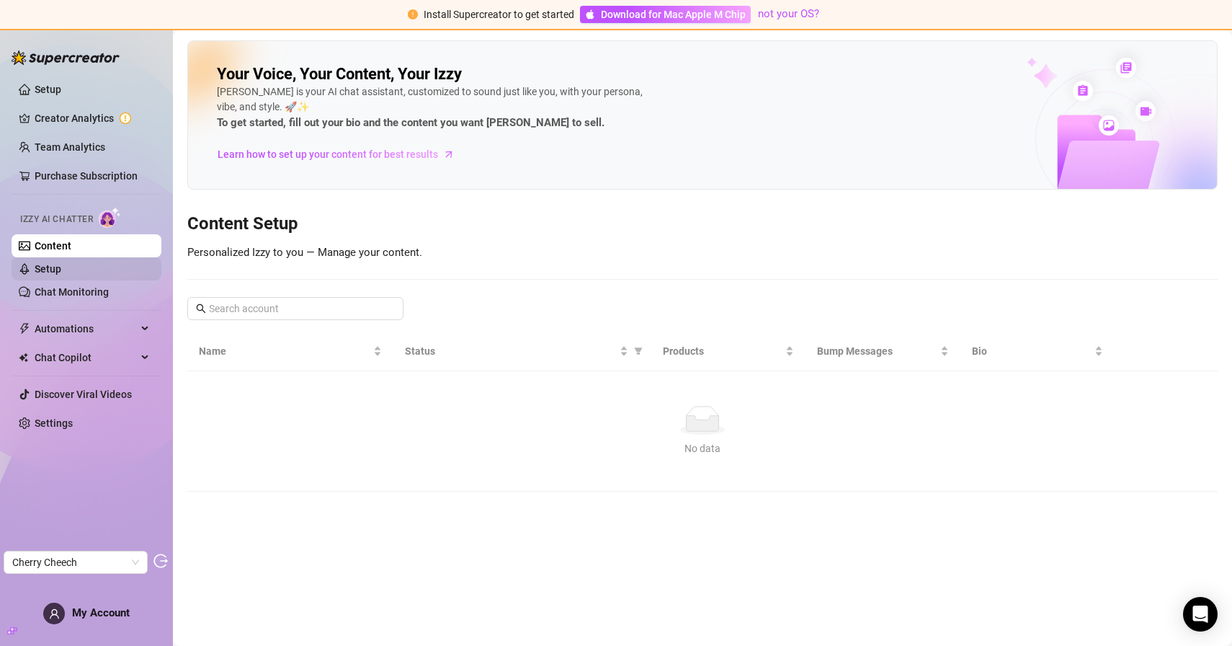
click at [61, 275] on link "Setup" at bounding box center [48, 269] width 27 height 12
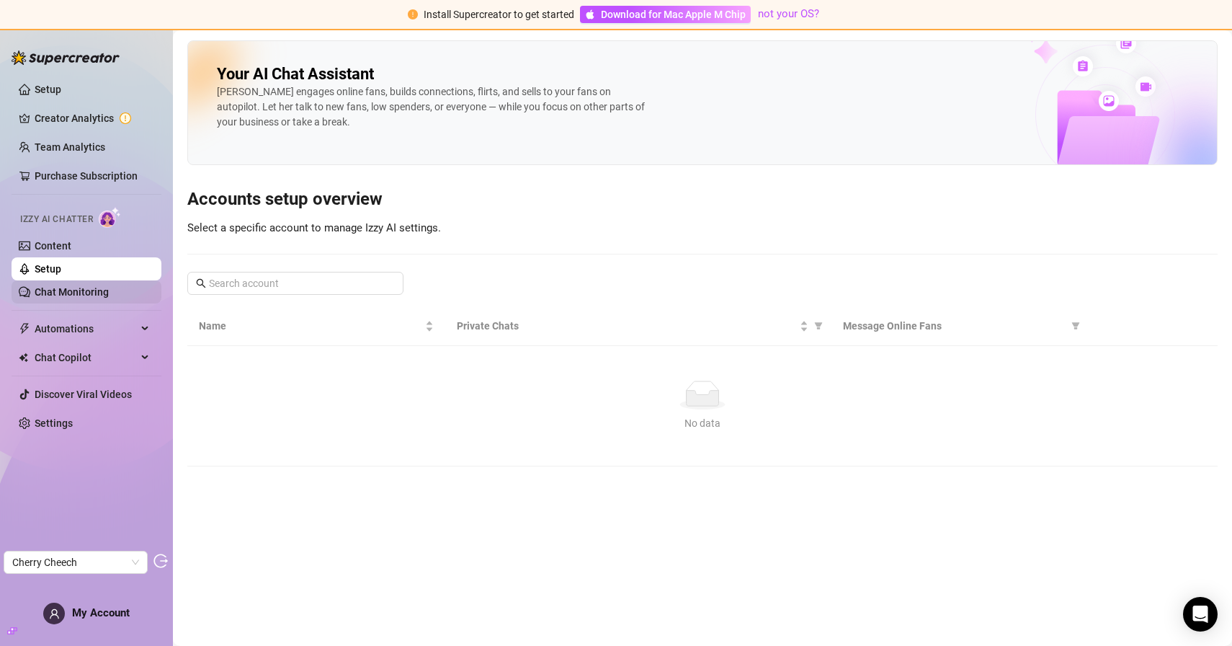
click at [81, 298] on link "Chat Monitoring" at bounding box center [72, 292] width 74 height 12
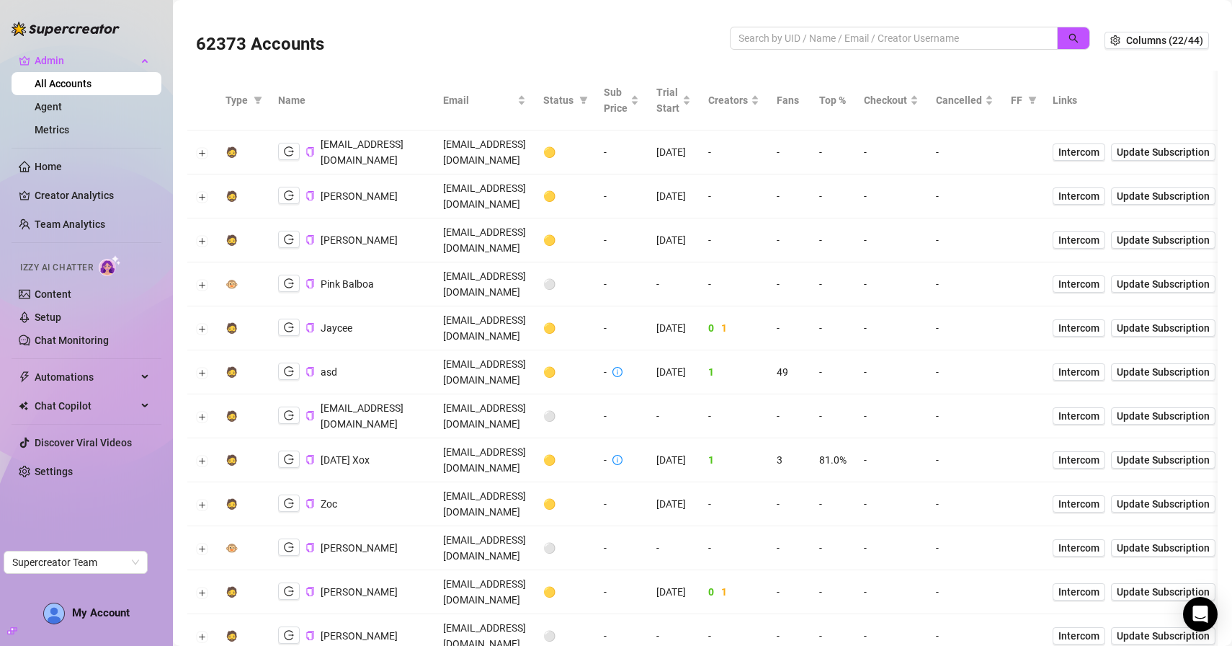
click at [796, 46] on span at bounding box center [894, 38] width 328 height 23
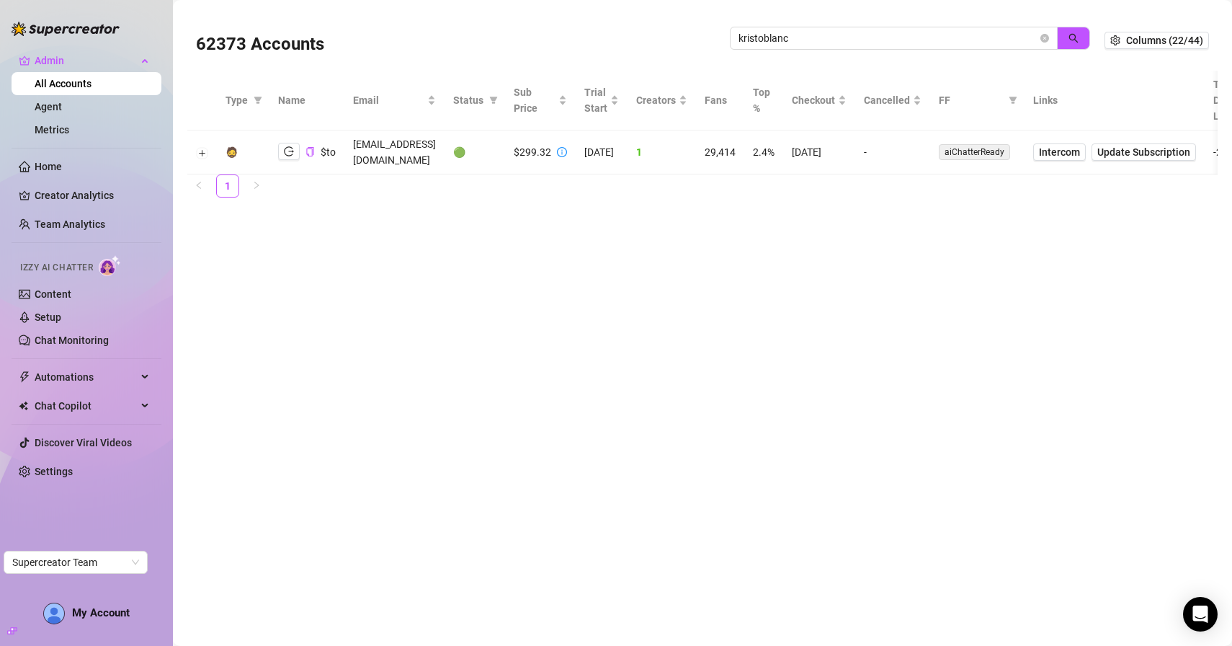
click at [382, 259] on main "62373 Accounts kristoblanc Columns (22/44) Type Name Email Status Sub Price Tri…" at bounding box center [702, 323] width 1059 height 646
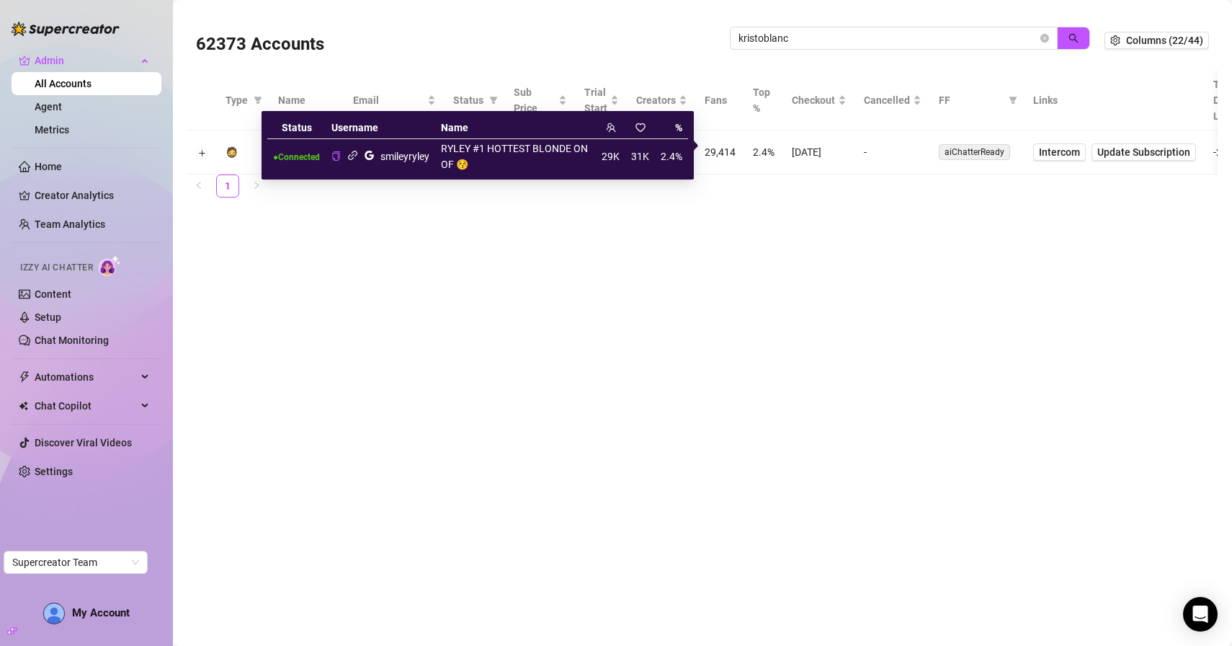
click at [355, 156] on icon "link" at bounding box center [352, 155] width 11 height 11
click at [371, 157] on icon "google" at bounding box center [369, 155] width 11 height 11
click at [373, 265] on main "62373 Accounts kristoblanc Columns (22/44) Type Name Email Status Sub Price Tri…" at bounding box center [702, 323] width 1059 height 646
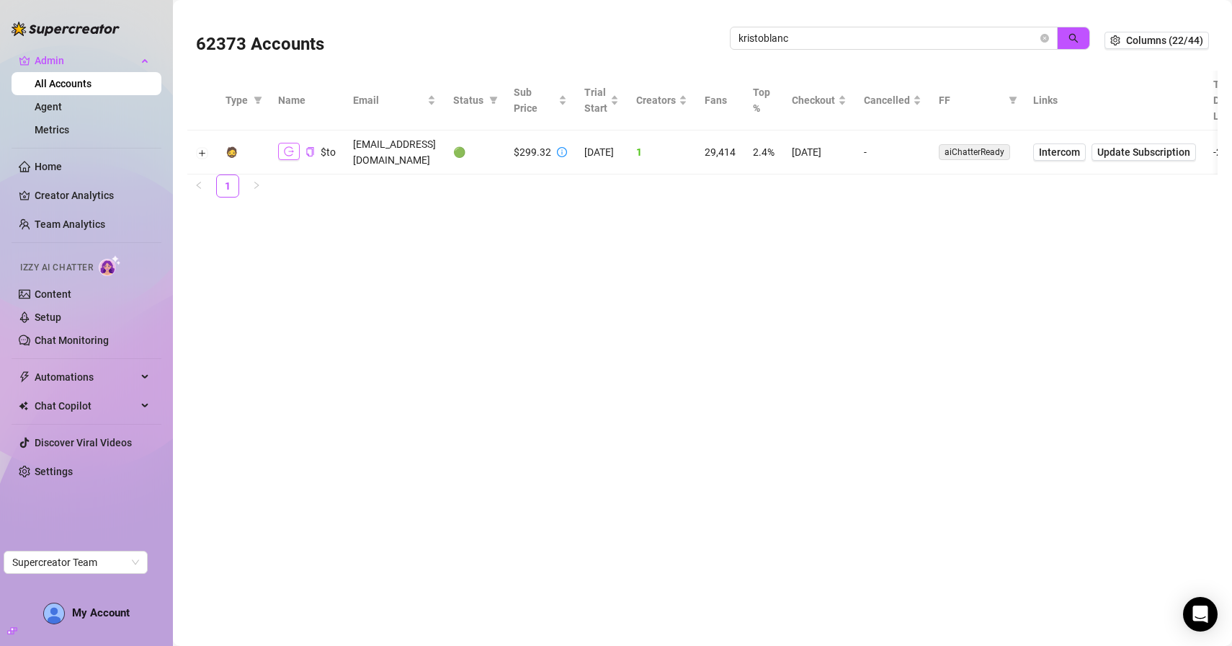
click at [295, 145] on button "button" at bounding box center [289, 151] width 22 height 17
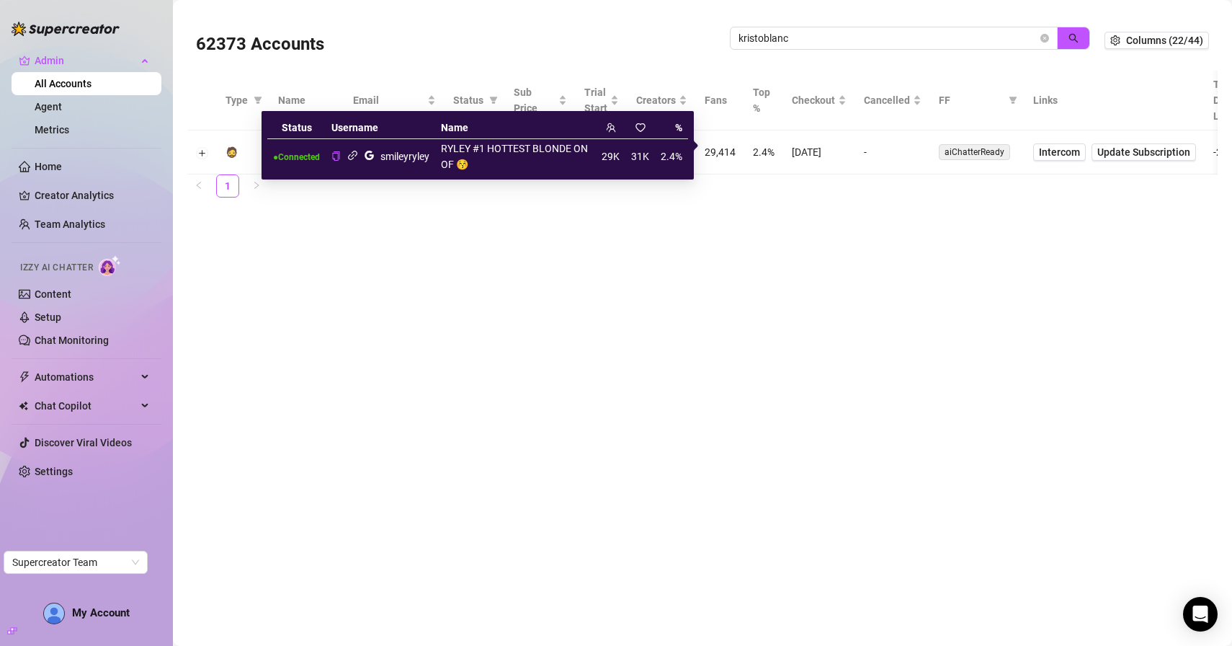
click at [370, 156] on icon "google" at bounding box center [369, 155] width 11 height 11
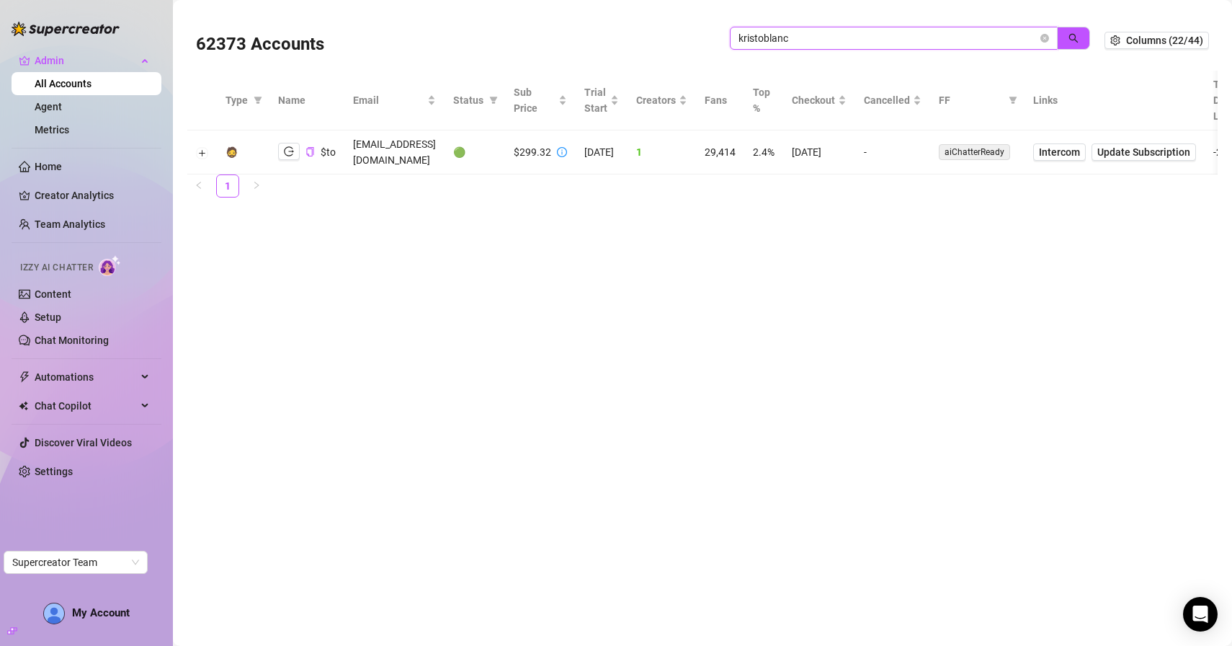
click at [798, 40] on input "kristoblanc" at bounding box center [888, 38] width 299 height 16
click at [1069, 45] on button "button" at bounding box center [1073, 38] width 33 height 23
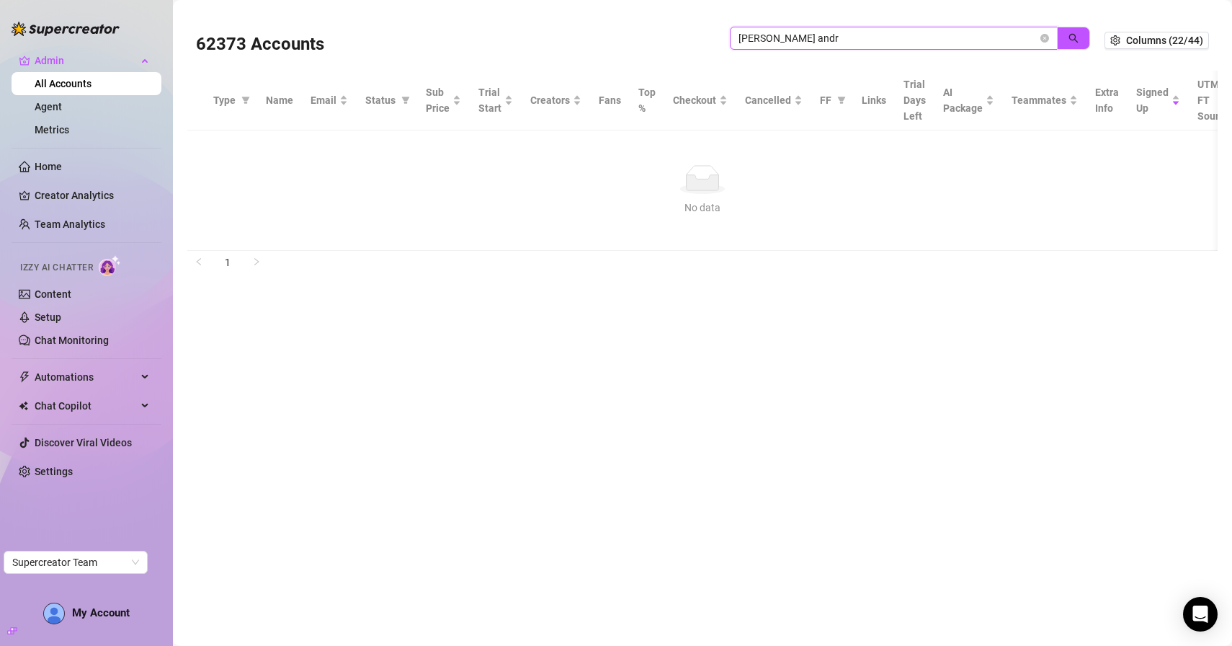
click at [819, 37] on input "tamara andr" at bounding box center [888, 38] width 299 height 16
type input "tamara andrey"
click at [1078, 28] on button "button" at bounding box center [1073, 38] width 33 height 23
click at [1048, 40] on icon "close-circle" at bounding box center [1045, 38] width 9 height 9
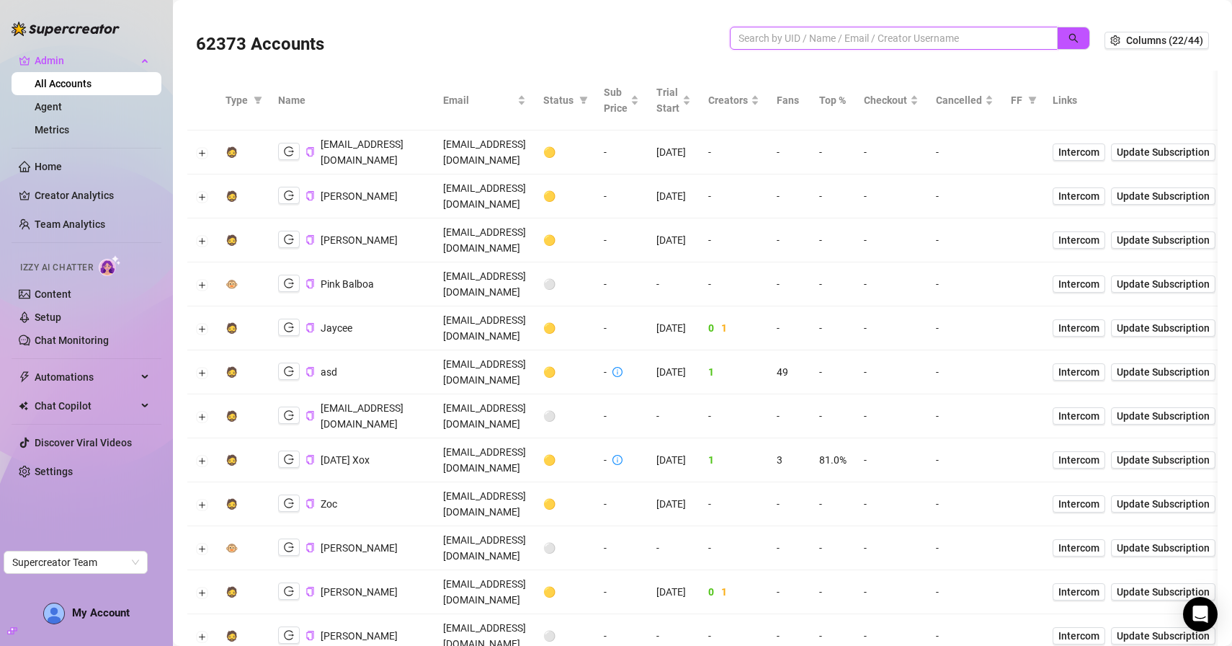
click at [770, 42] on input "search" at bounding box center [888, 38] width 299 height 16
paste input "tlwanner24@gmail.com"
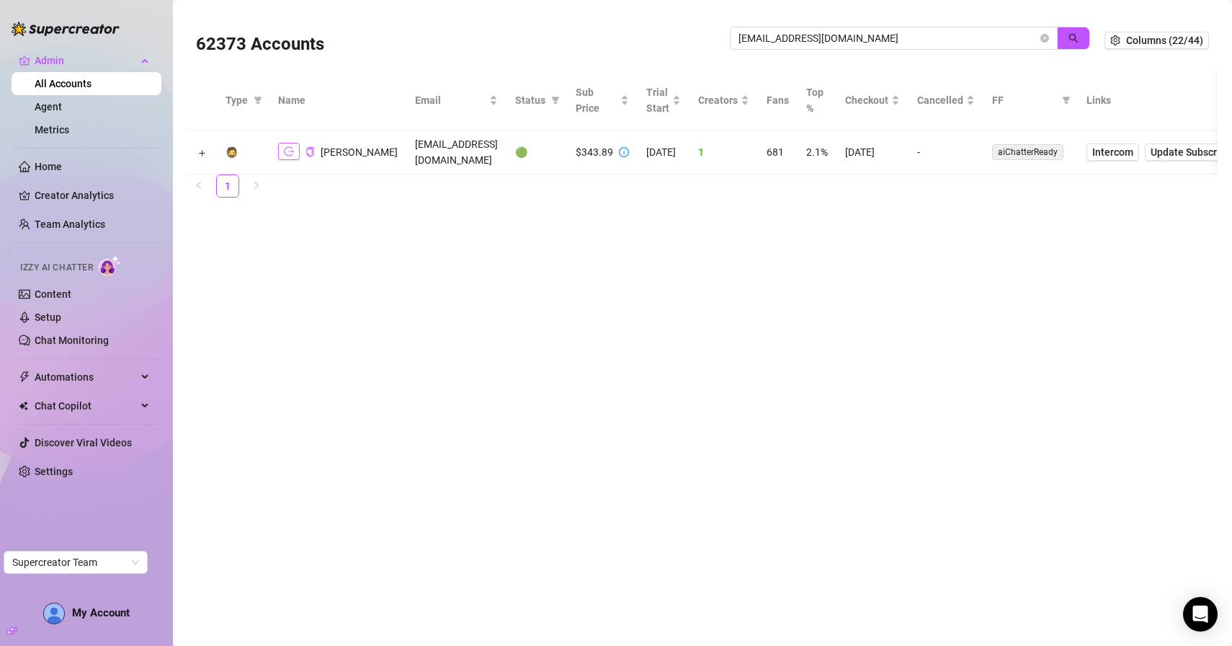
click at [288, 151] on icon "logout" at bounding box center [289, 151] width 10 height 9
click at [857, 43] on input "tlwanner24@gmail.com" at bounding box center [888, 38] width 299 height 16
type input "ד"
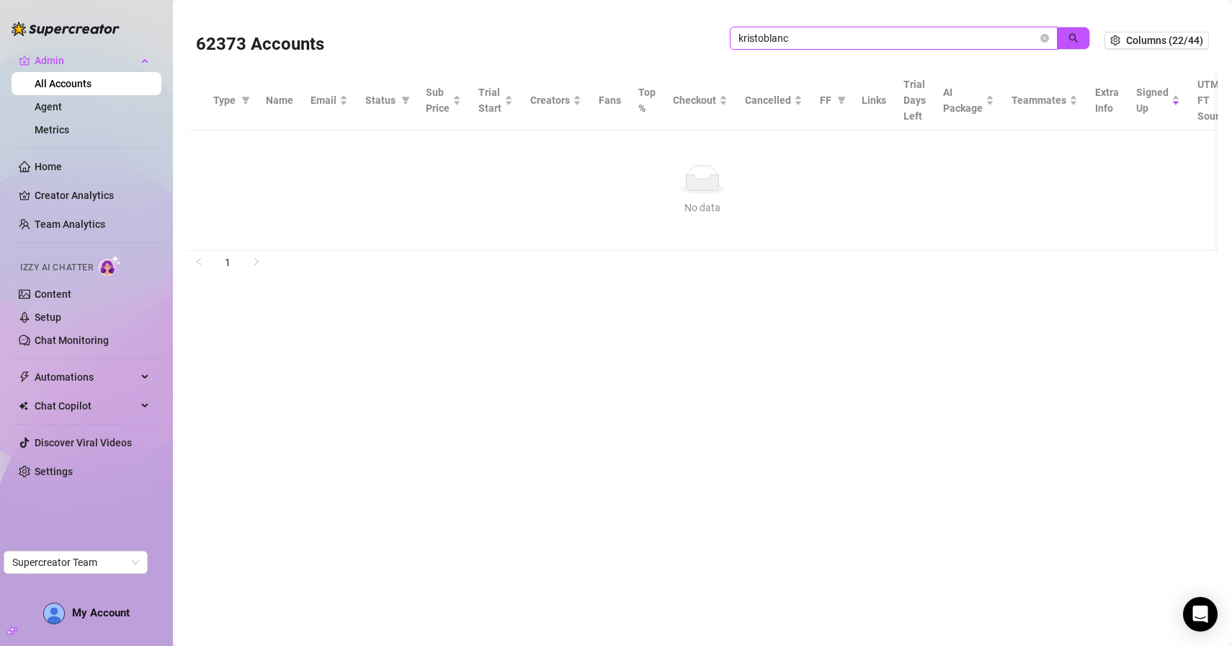
type input "kristoblanc"
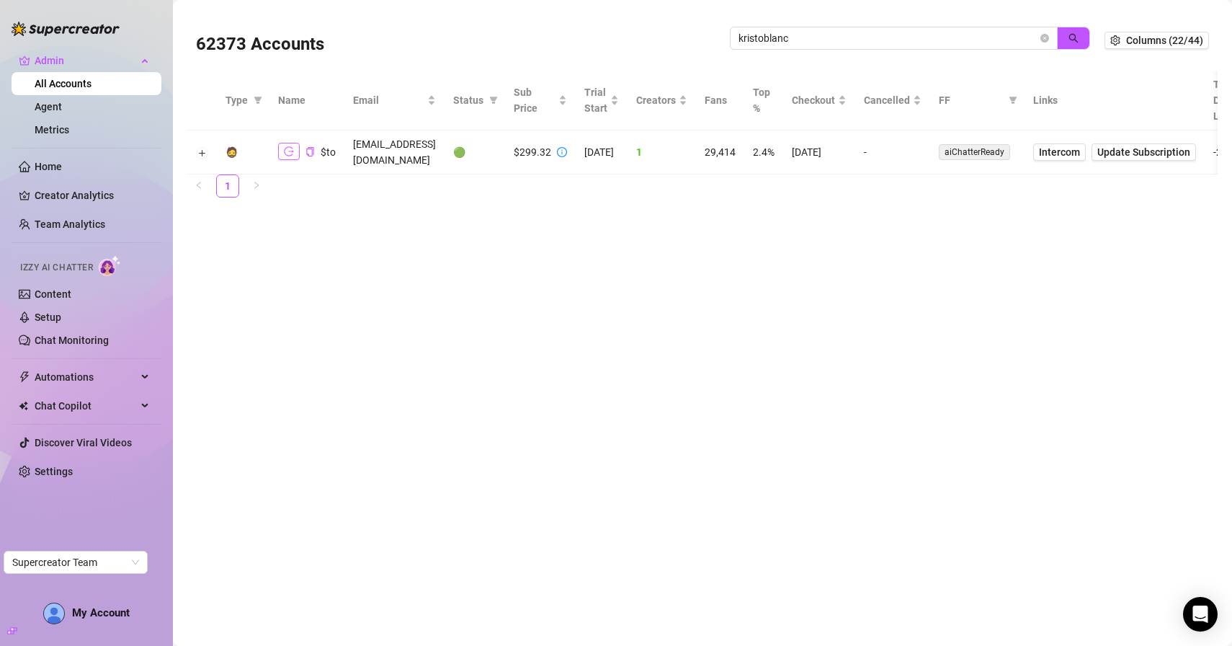
click at [290, 146] on icon "logout" at bounding box center [289, 151] width 10 height 10
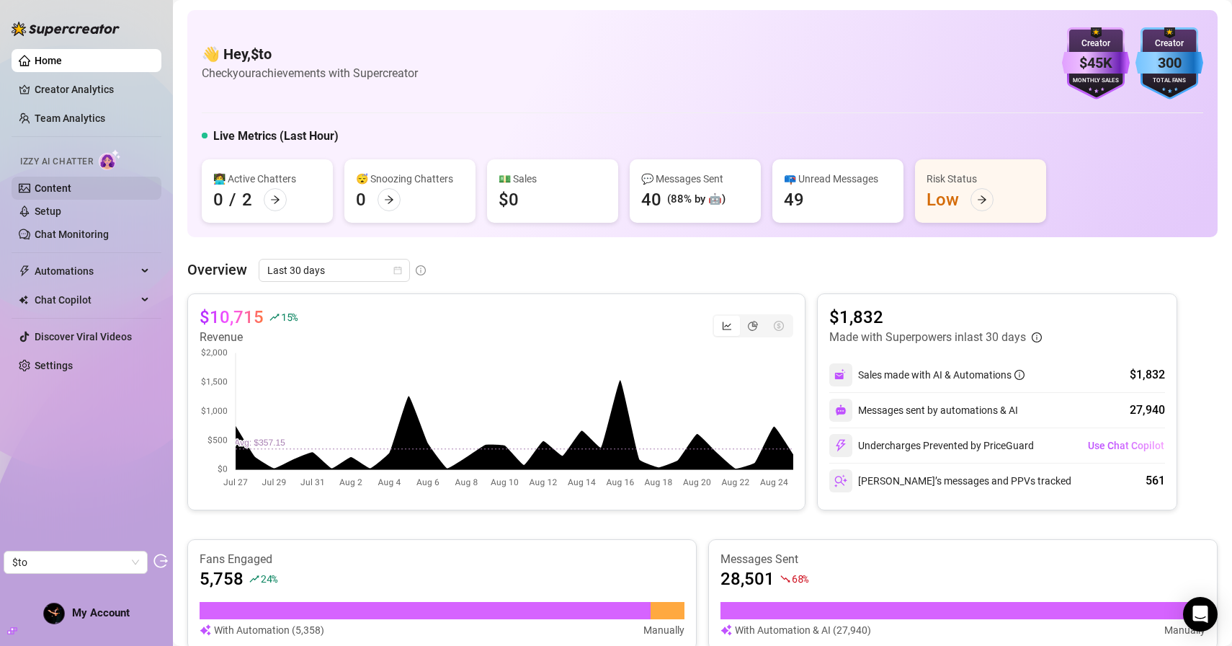
click at [71, 188] on link "Content" at bounding box center [53, 188] width 37 height 12
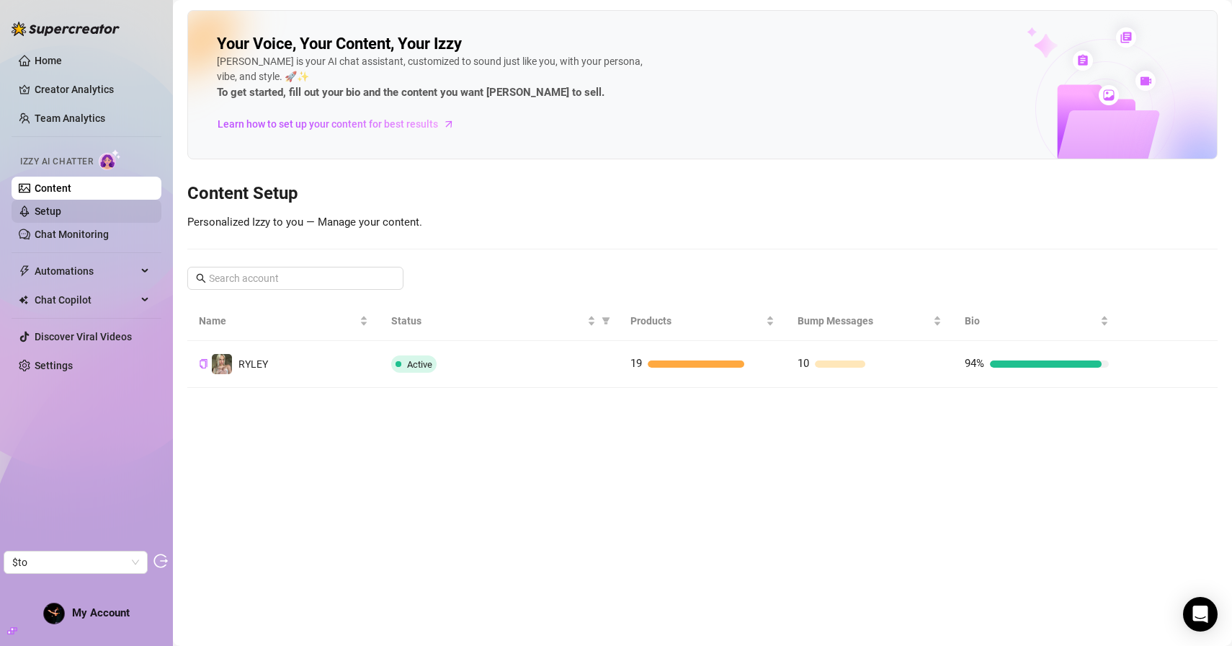
click at [61, 211] on link "Setup" at bounding box center [48, 211] width 27 height 12
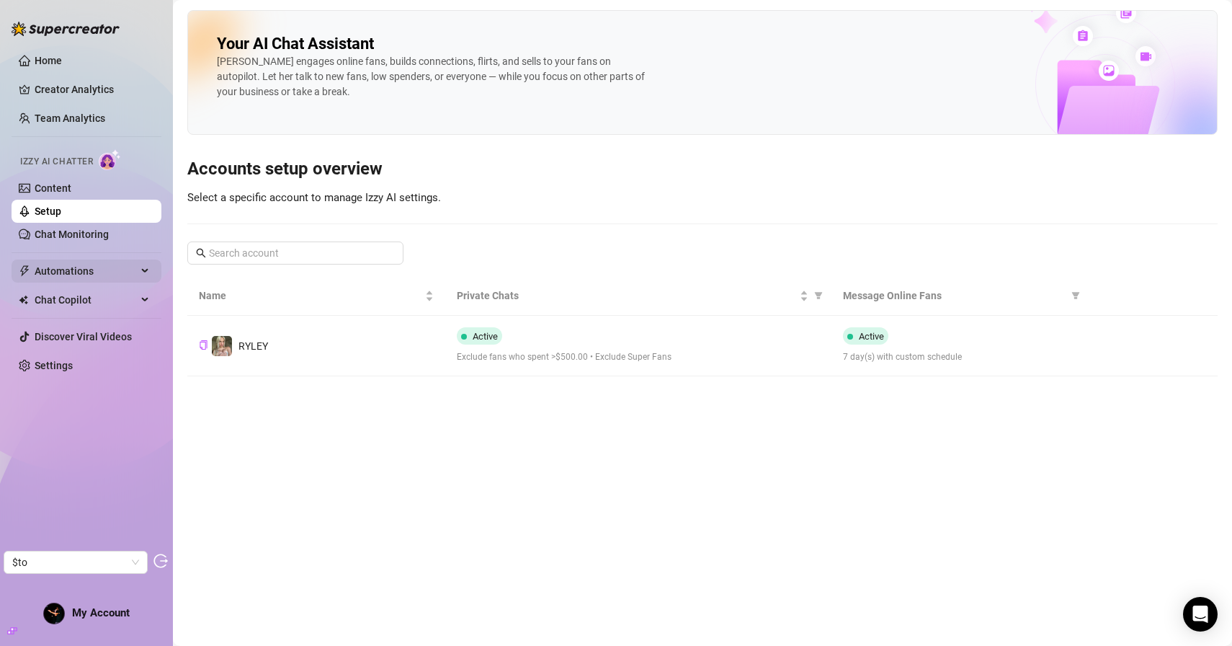
click at [97, 277] on span "Automations" at bounding box center [86, 270] width 102 height 23
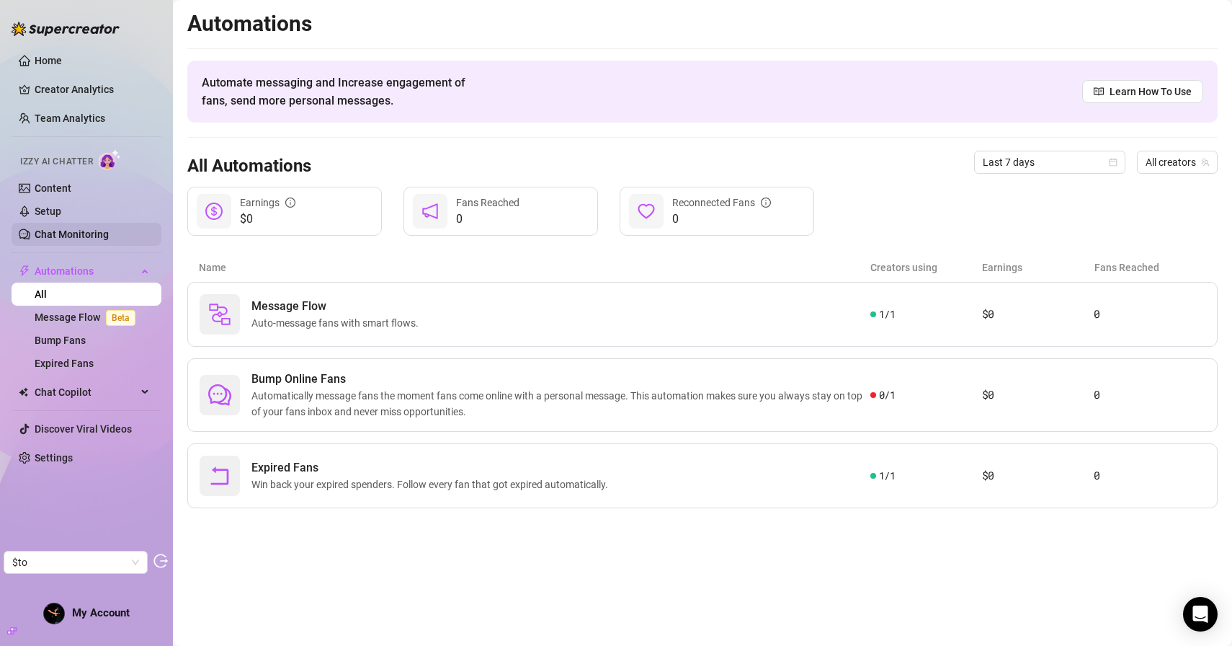
click at [74, 228] on link "Chat Monitoring" at bounding box center [72, 234] width 74 height 12
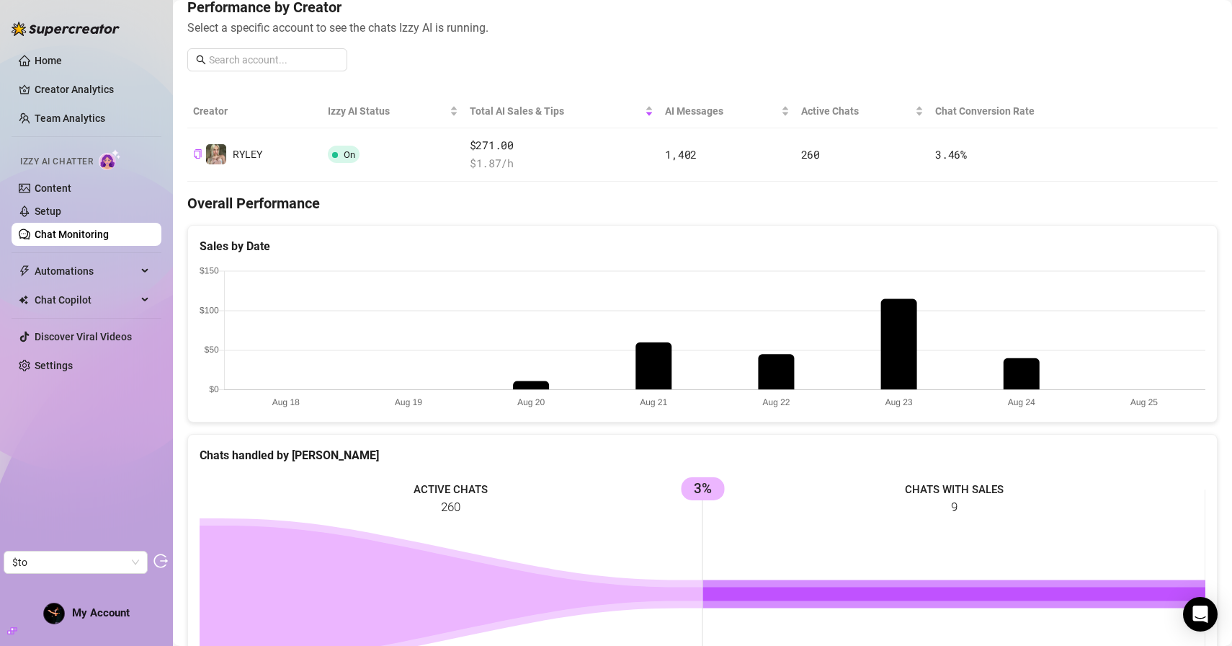
scroll to position [182, 0]
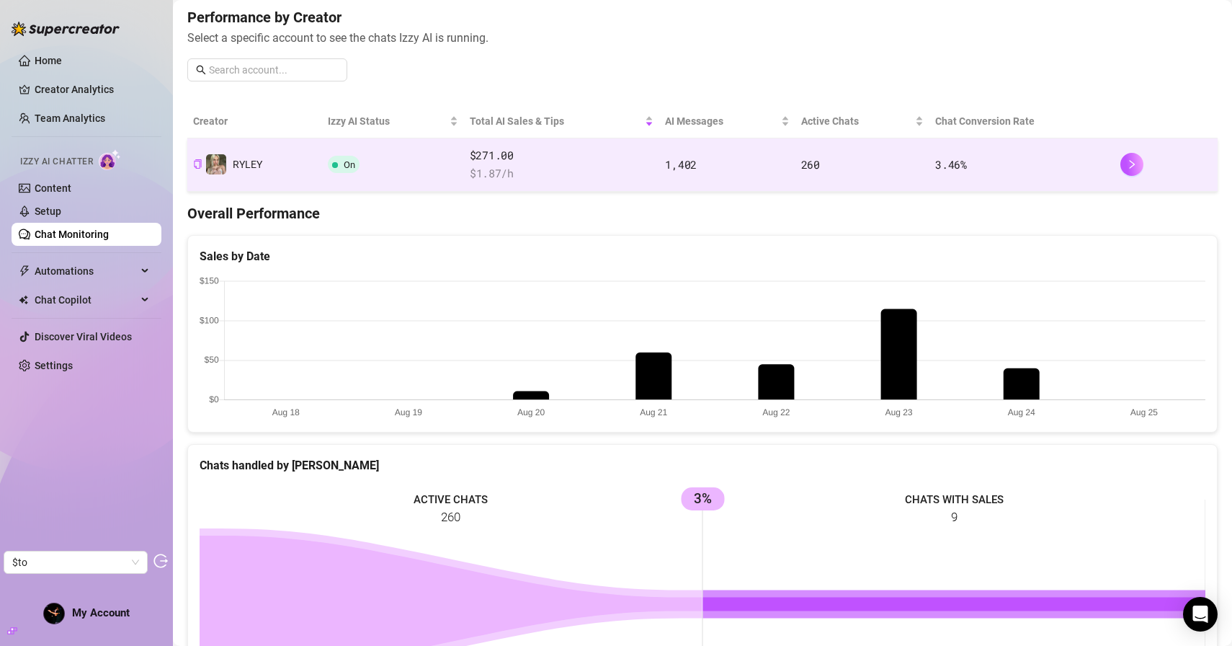
click at [409, 182] on td "On" at bounding box center [393, 164] width 142 height 53
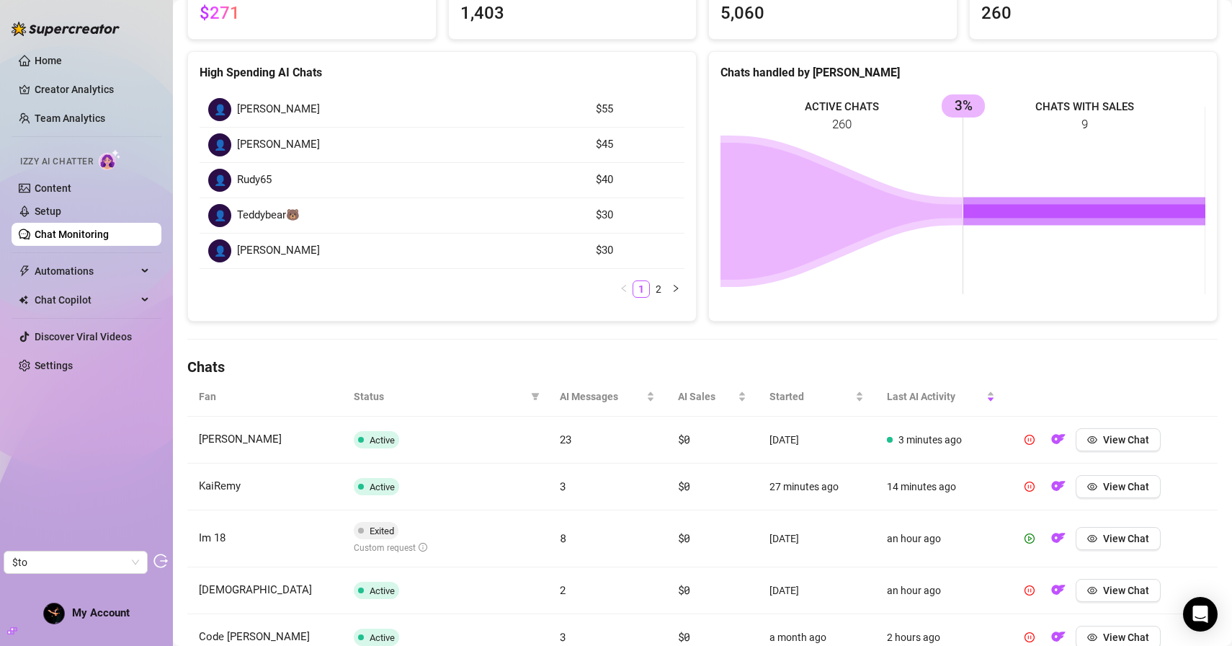
scroll to position [216, 0]
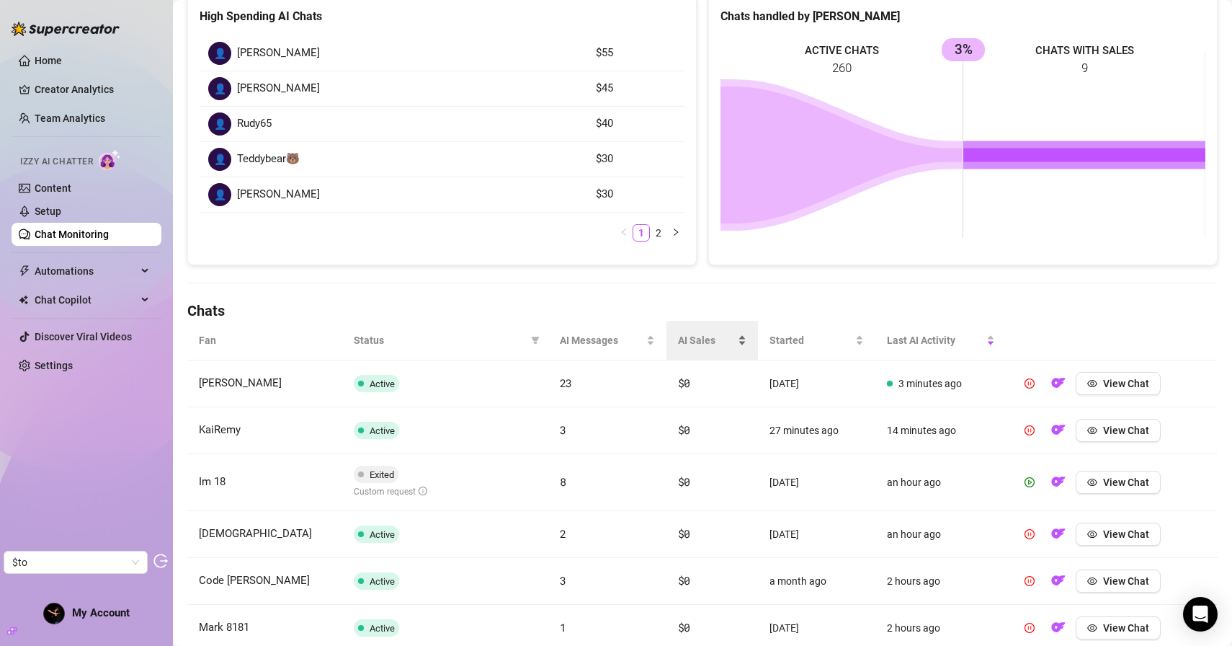
click at [687, 341] on span "AI Sales" at bounding box center [706, 340] width 57 height 16
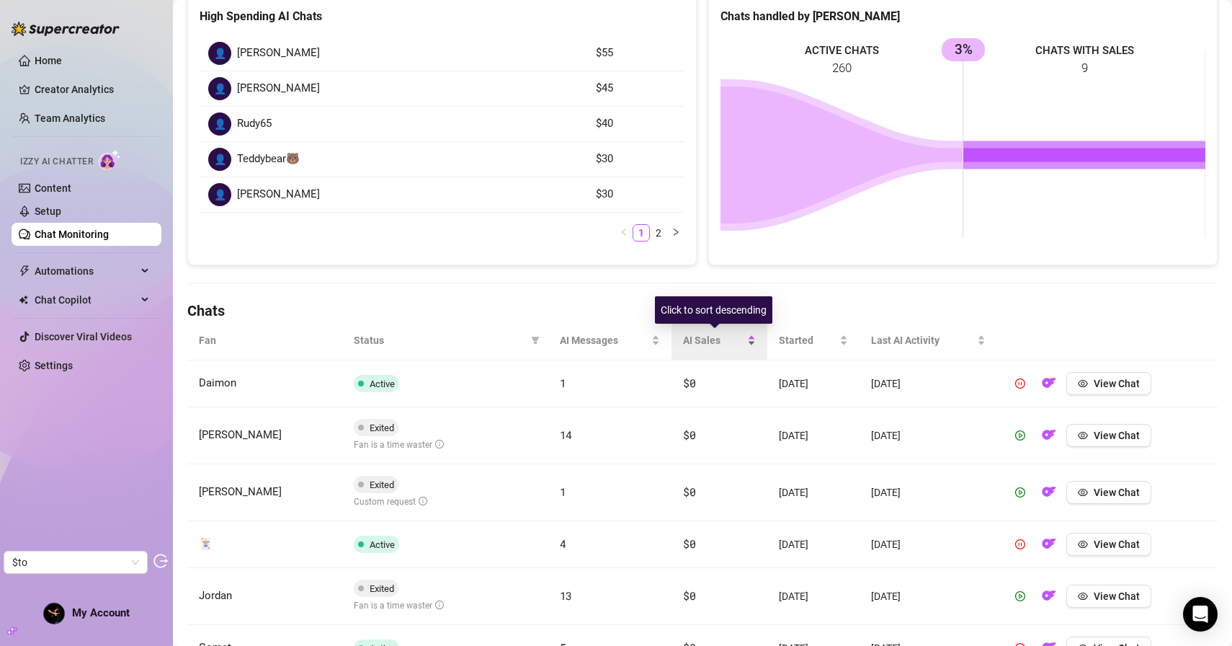
click at [692, 340] on span "AI Sales" at bounding box center [713, 340] width 61 height 16
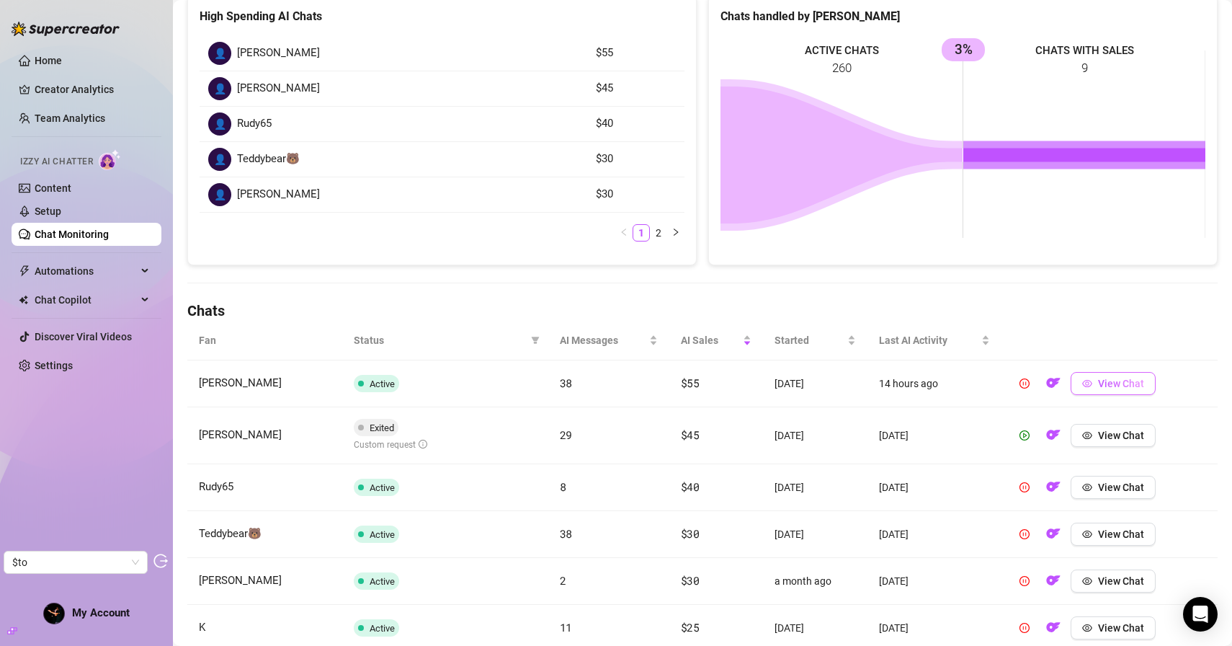
click at [1118, 384] on span "View Chat" at bounding box center [1121, 384] width 46 height 12
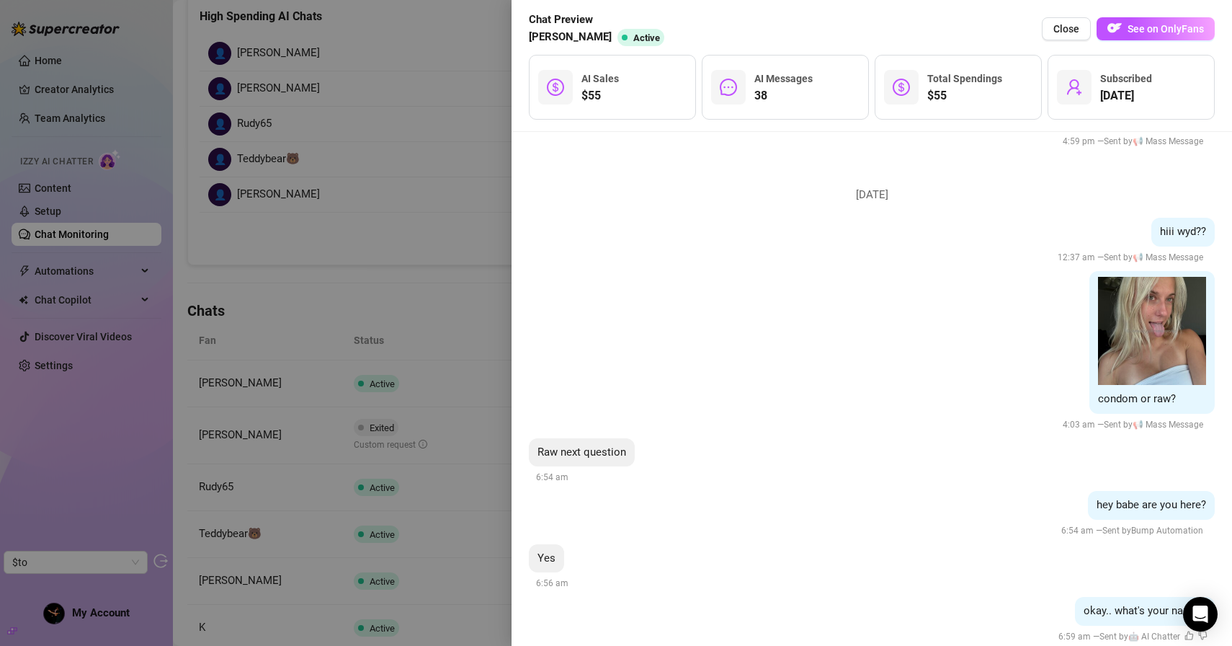
scroll to position [0, 0]
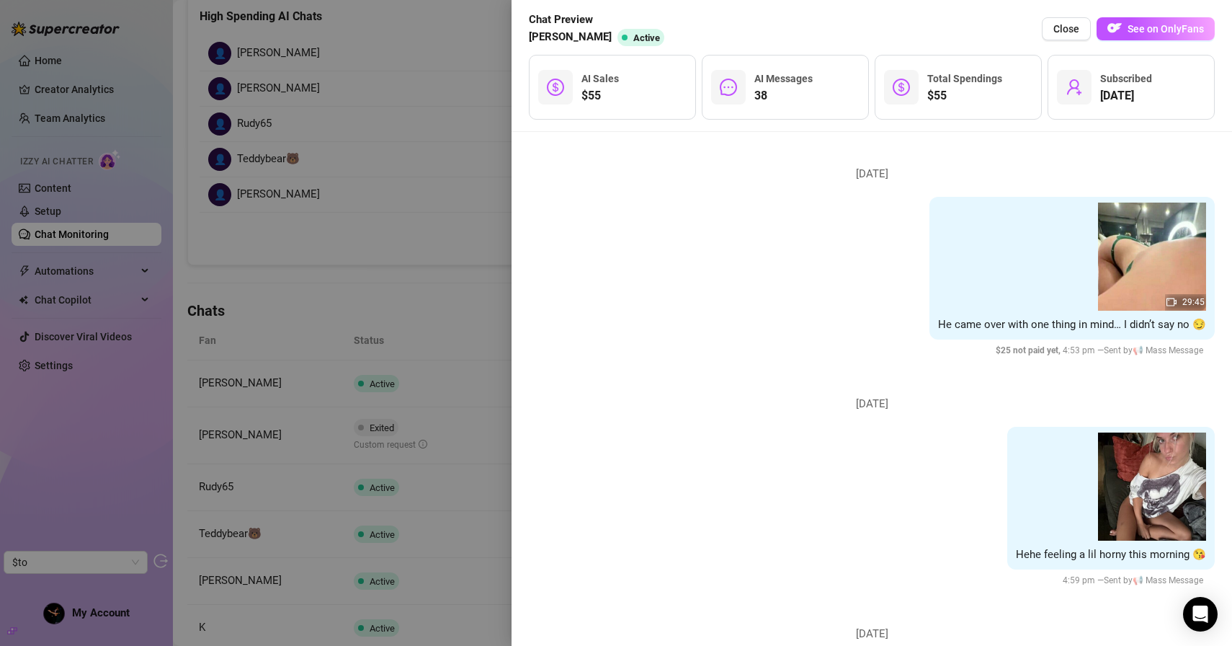
click at [798, 295] on div "29:45 He came over with one thing in mind… I didn’t say no 😏 $ 25 not paid yet …" at bounding box center [872, 277] width 686 height 161
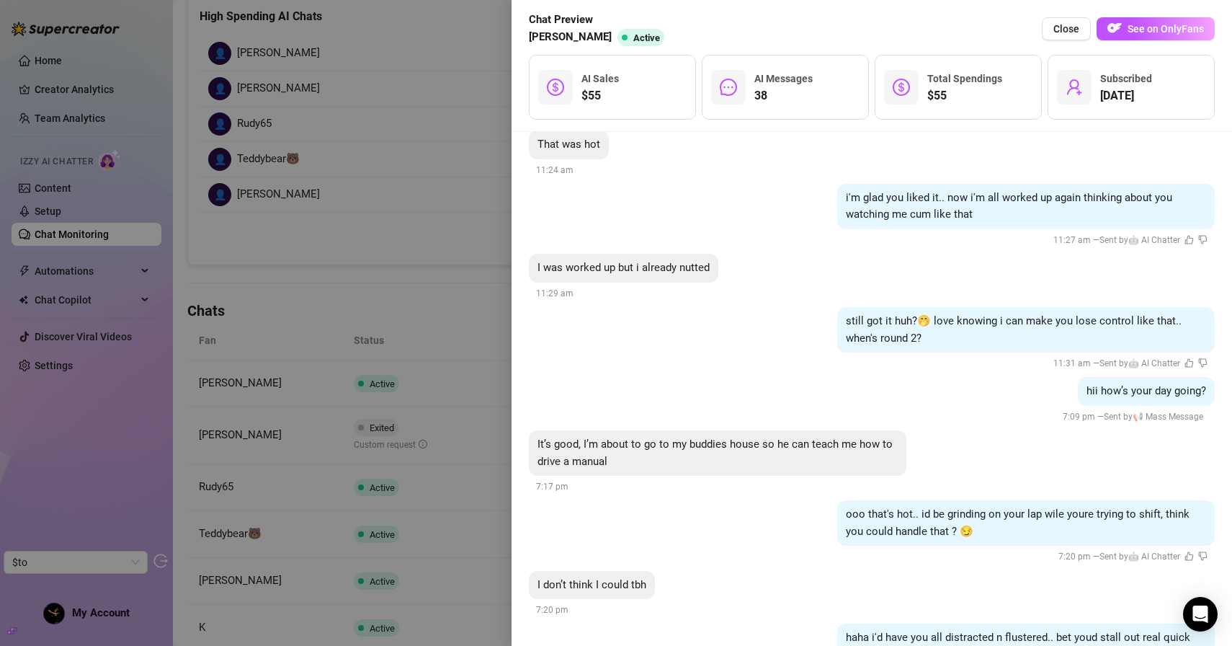
scroll to position [6792, 0]
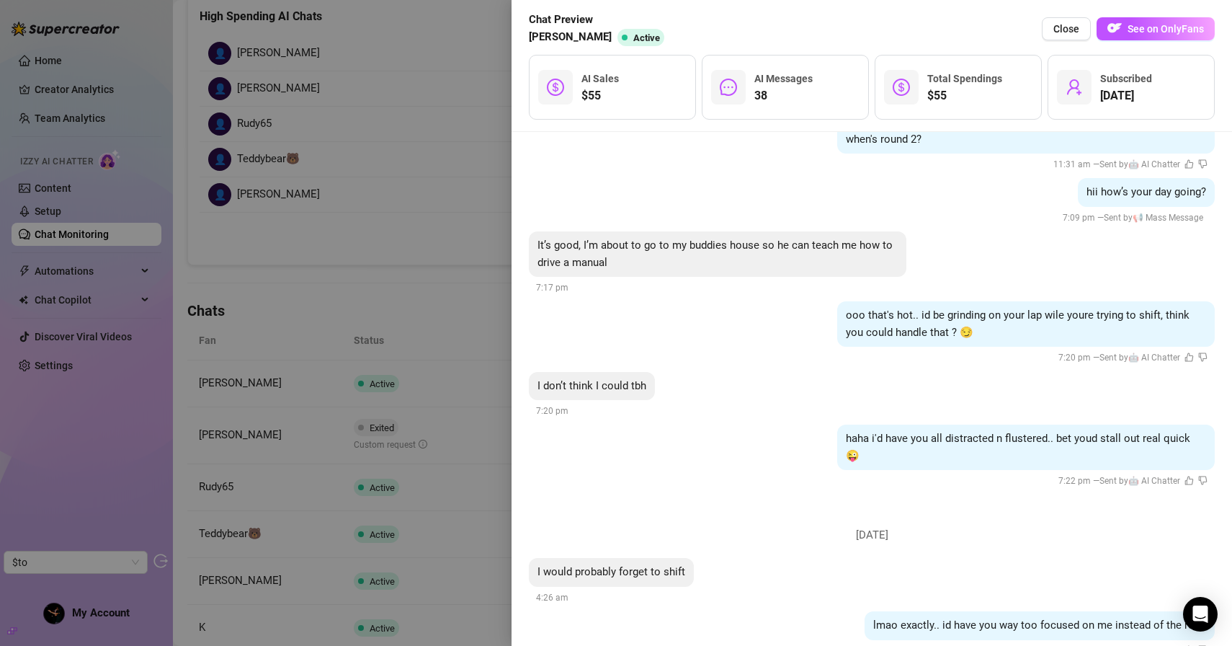
click at [370, 229] on div at bounding box center [616, 323] width 1232 height 646
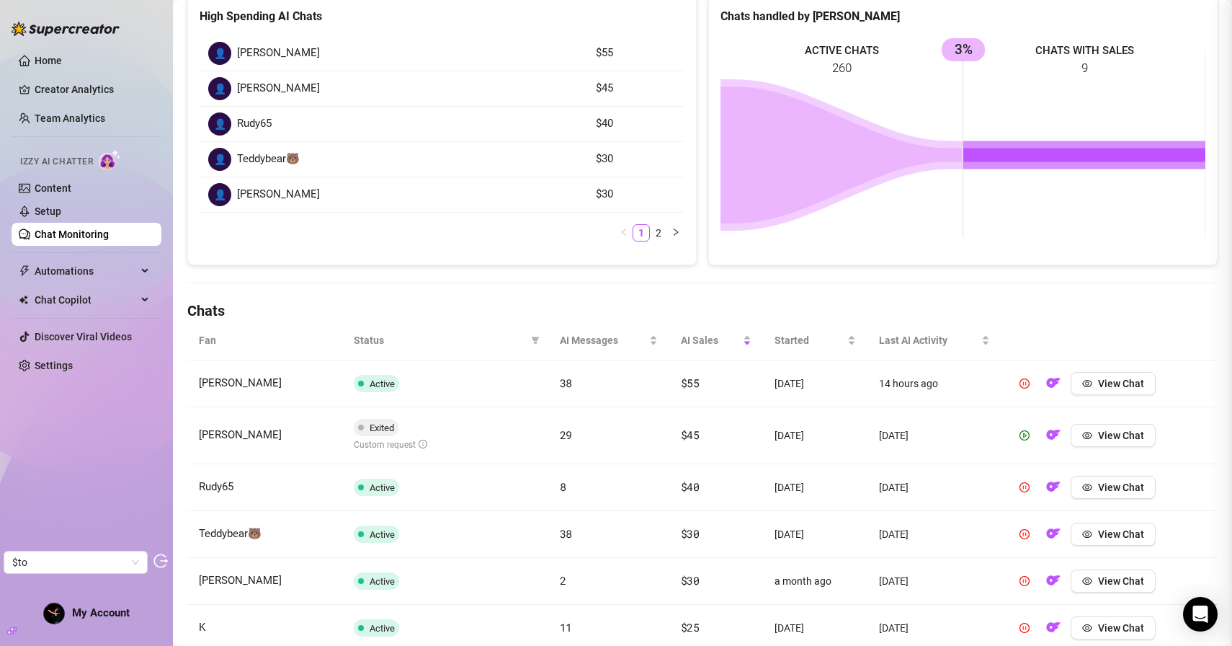
scroll to position [0, 0]
click at [536, 341] on icon "filter" at bounding box center [535, 340] width 9 height 9
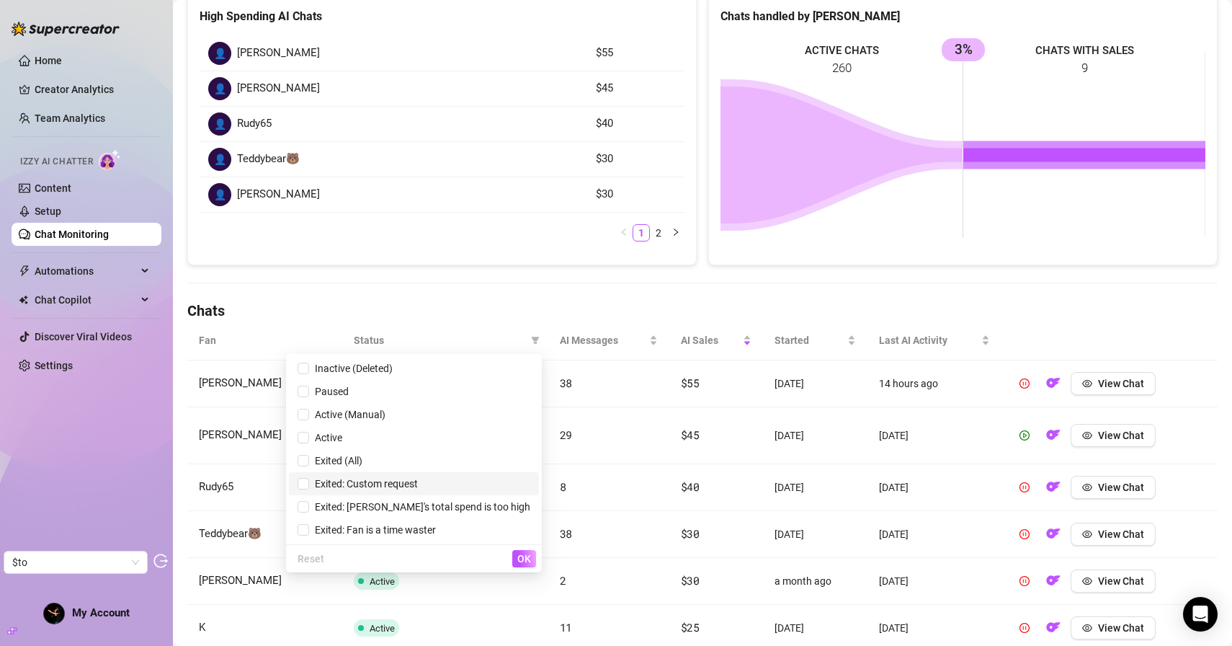
click at [417, 487] on span "Exited: Custom request" at bounding box center [363, 484] width 109 height 12
click at [524, 559] on span "OK" at bounding box center [524, 559] width 14 height 12
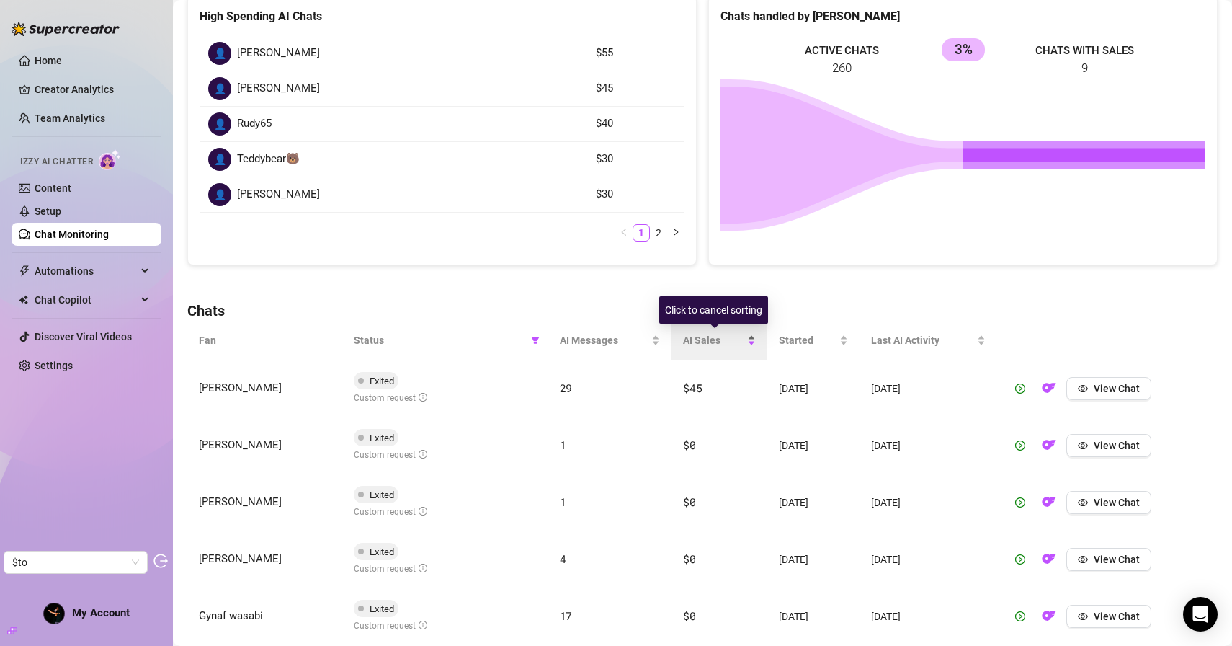
click at [703, 333] on span "AI Sales" at bounding box center [713, 340] width 61 height 16
click at [698, 339] on span "AI Sales" at bounding box center [713, 340] width 61 height 16
click at [702, 339] on span "AI Sales" at bounding box center [713, 340] width 61 height 16
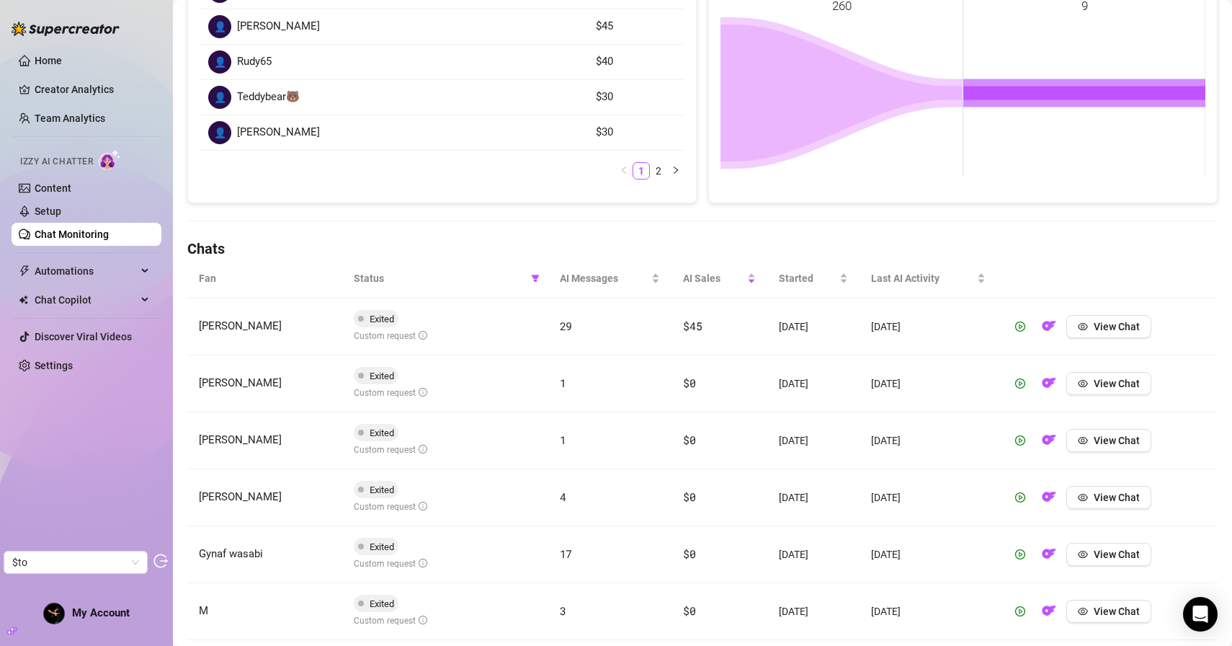
scroll to position [279, 0]
click at [951, 278] on span "Last AI Activity" at bounding box center [922, 278] width 102 height 16
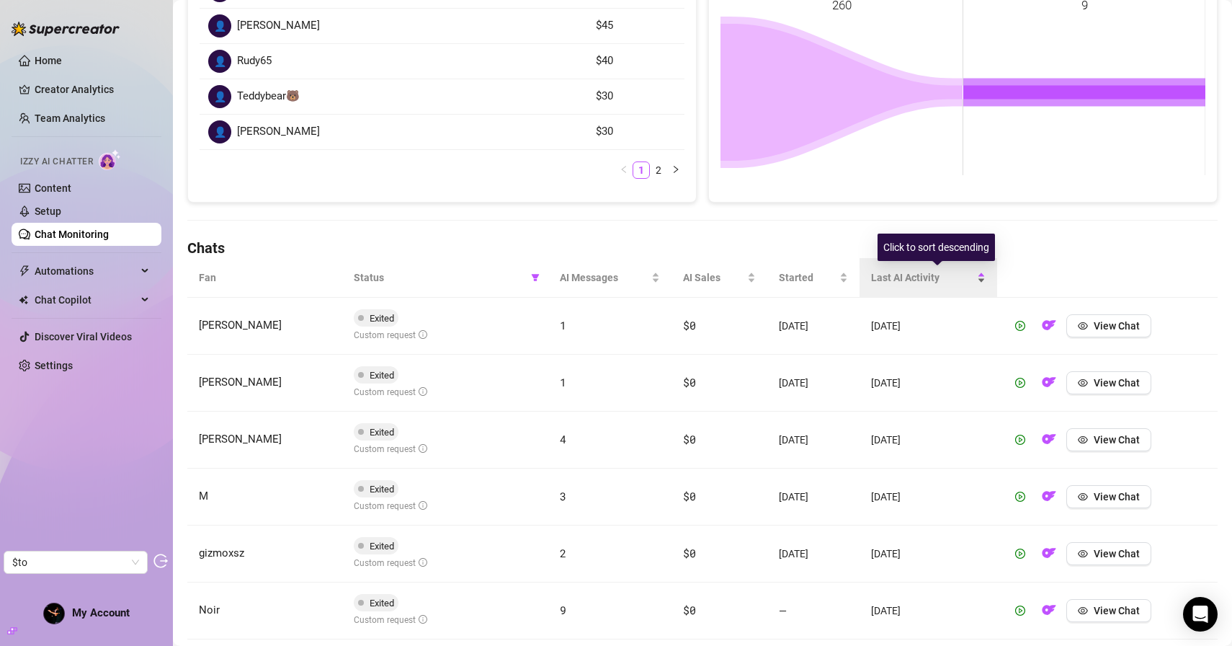
click at [951, 278] on span "Last AI Activity" at bounding box center [922, 278] width 102 height 16
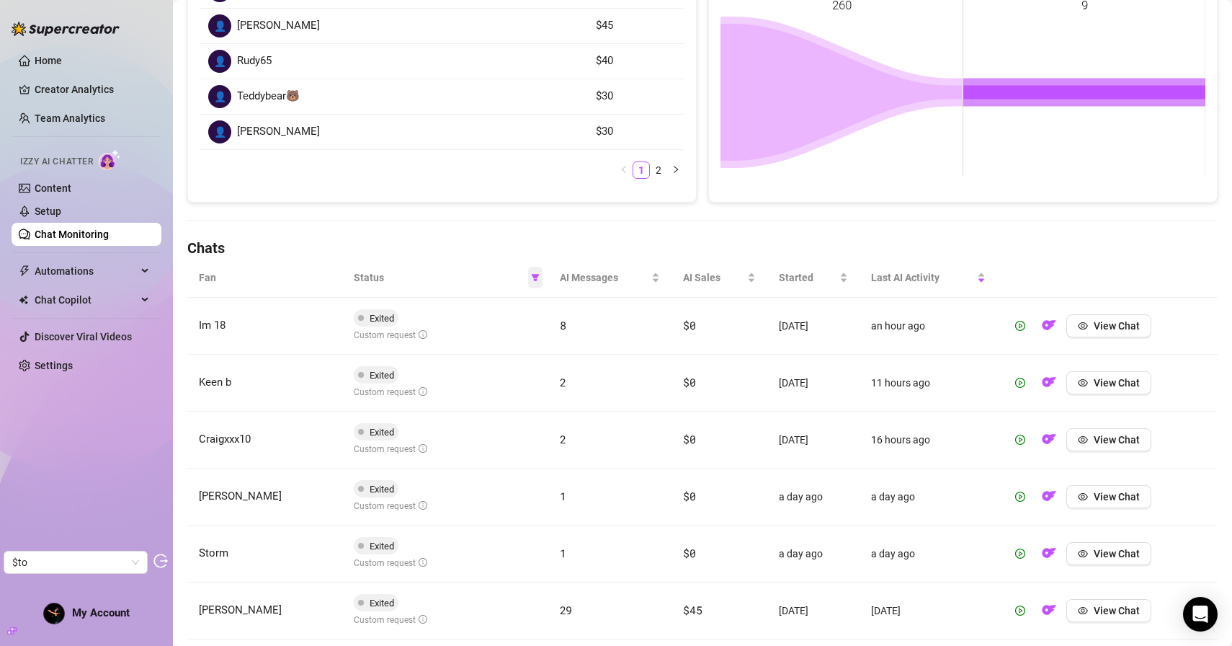
click at [538, 278] on icon "filter" at bounding box center [535, 277] width 9 height 9
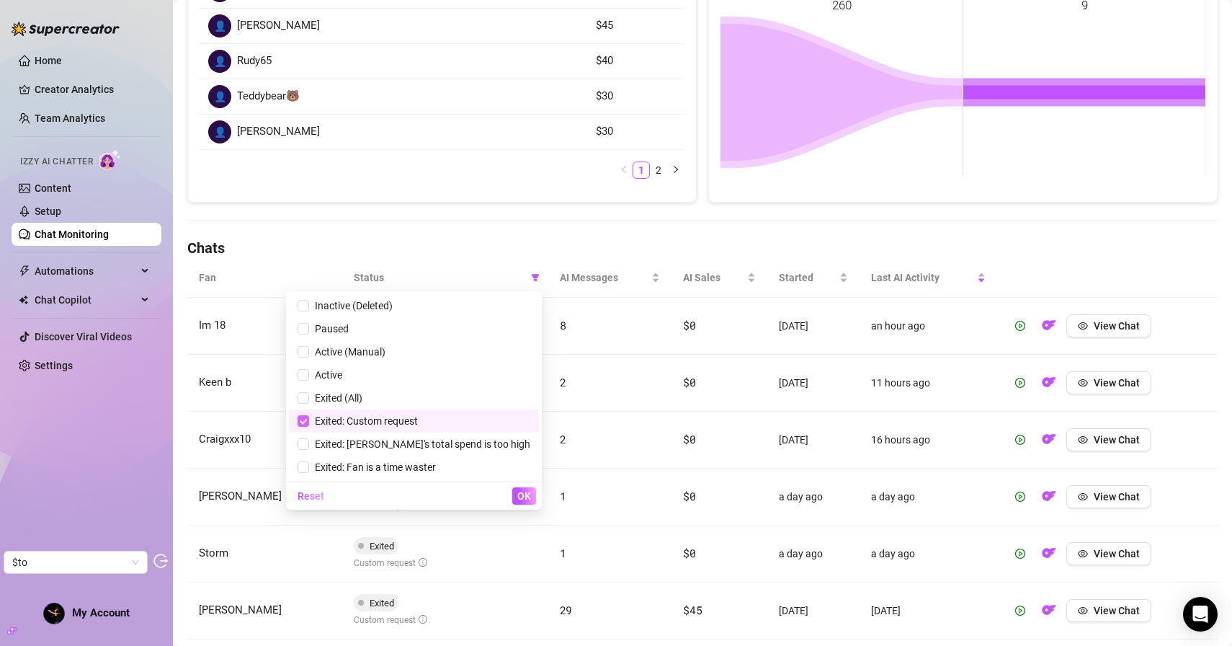
click at [309, 425] on input "checkbox" at bounding box center [304, 421] width 12 height 12
checkbox input "false"
click at [520, 493] on span "OK" at bounding box center [524, 496] width 14 height 12
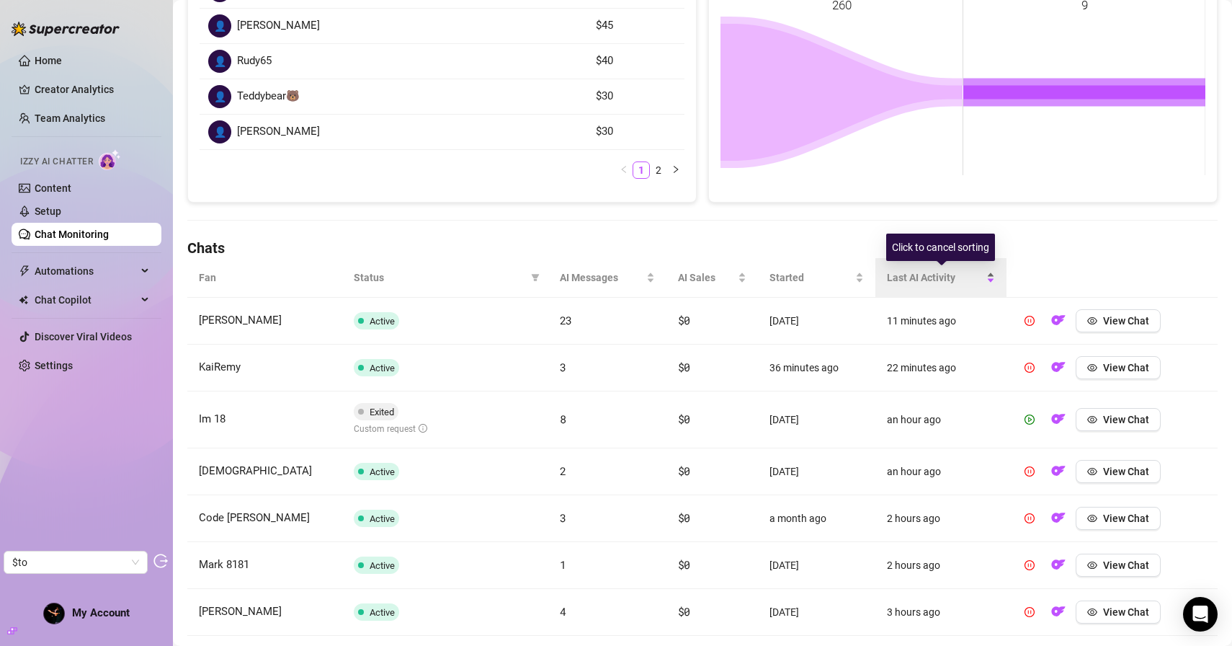
click at [907, 275] on span "Last AI Activity" at bounding box center [935, 278] width 97 height 16
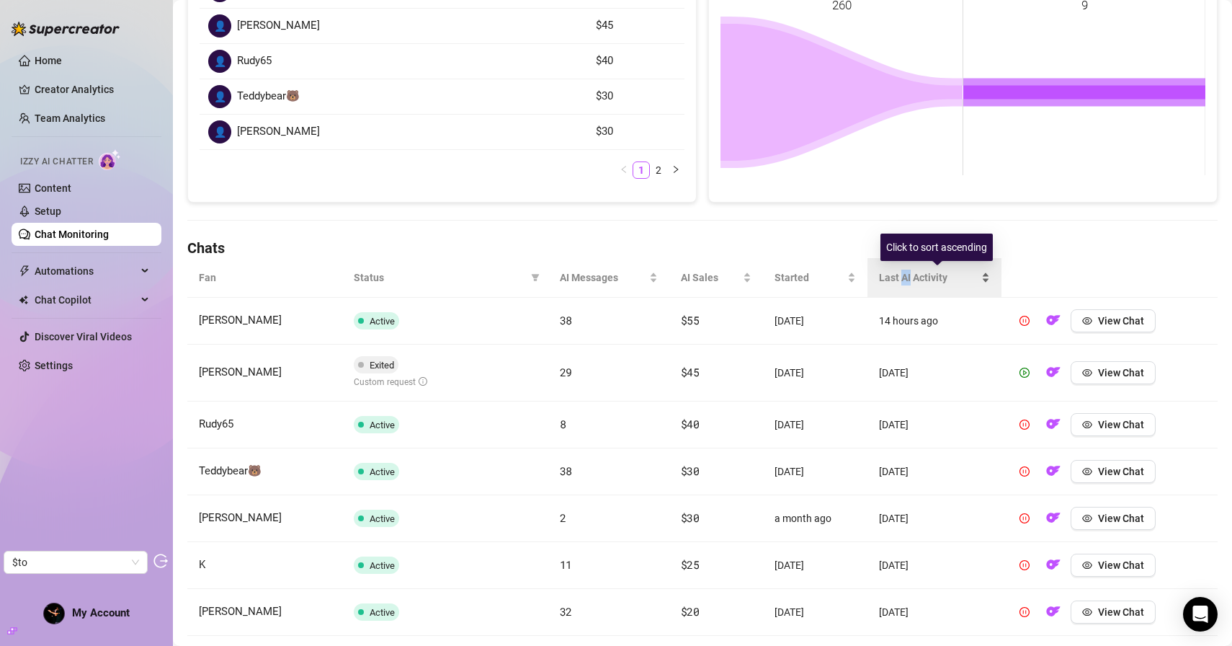
click at [907, 275] on span "Last AI Activity" at bounding box center [928, 278] width 99 height 16
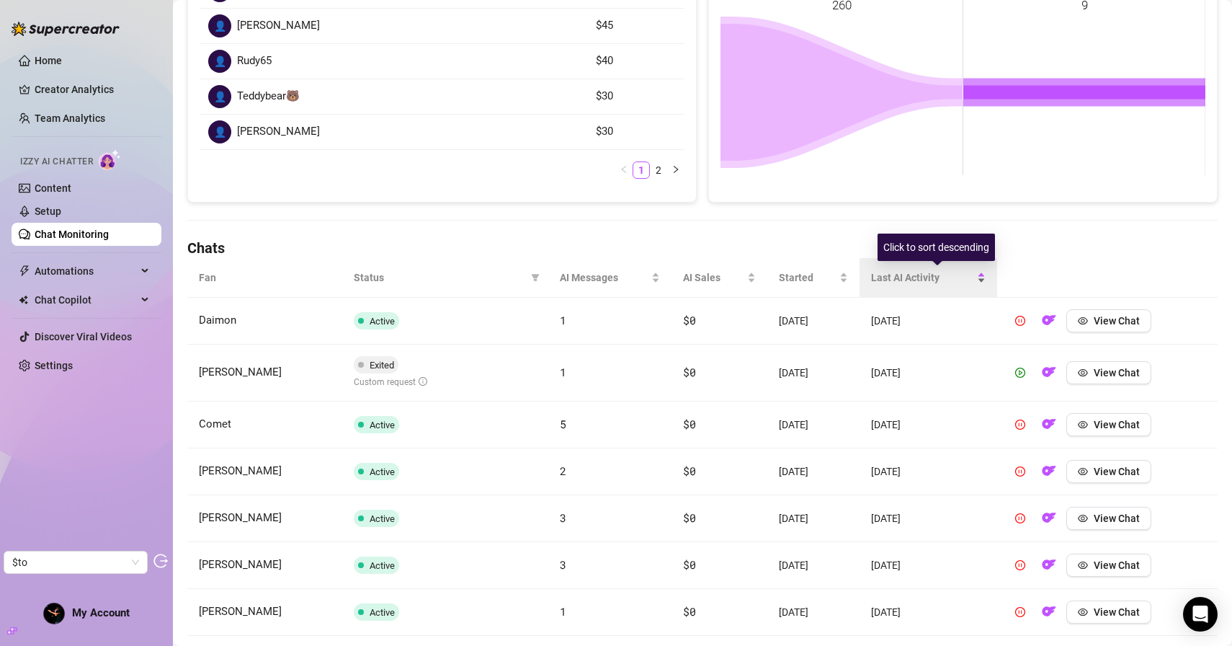
click at [940, 276] on span "Last AI Activity" at bounding box center [922, 278] width 102 height 16
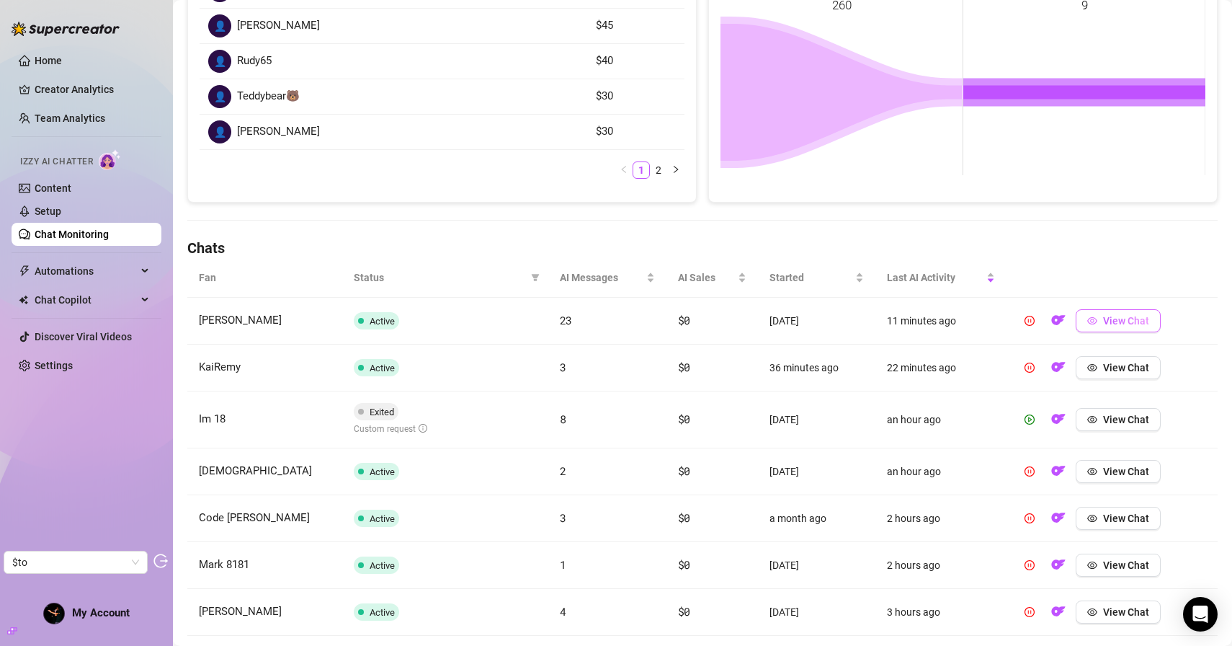
click at [1118, 319] on span "View Chat" at bounding box center [1126, 321] width 46 height 12
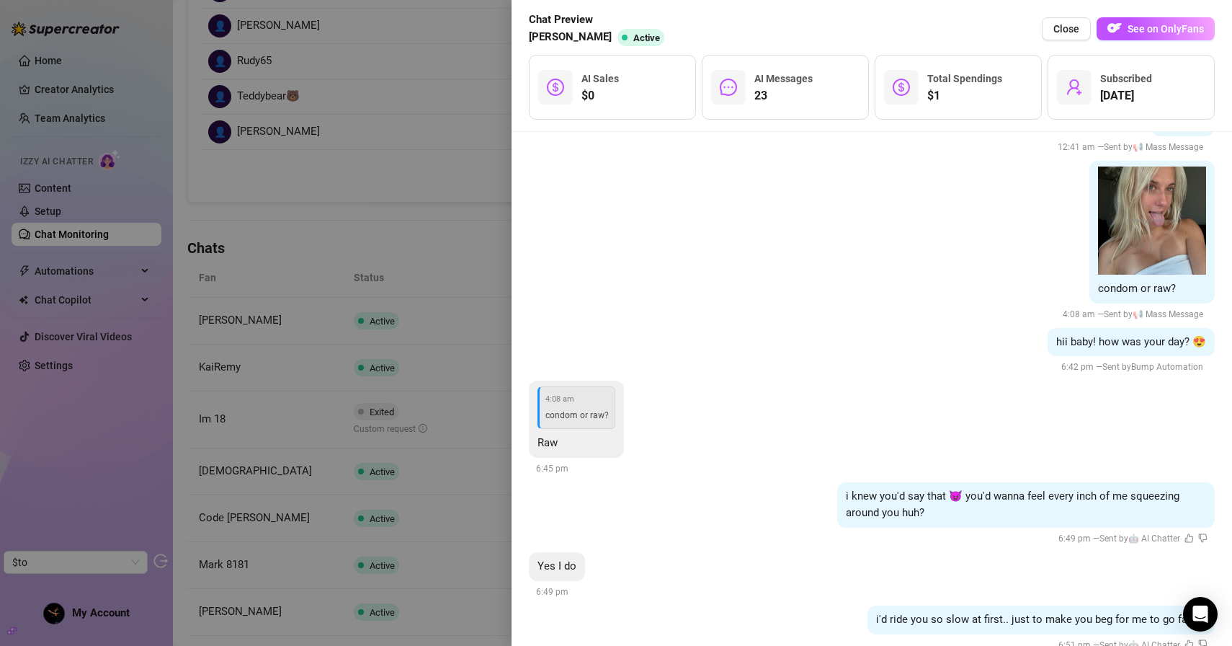
scroll to position [581, 0]
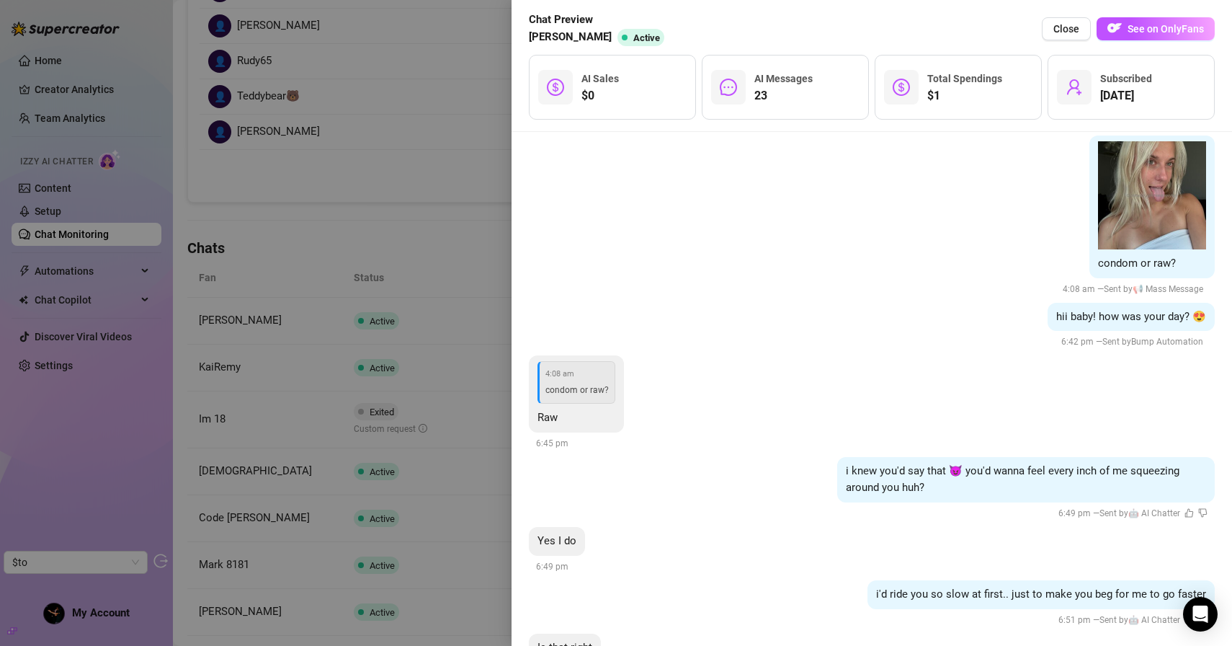
click at [481, 203] on div at bounding box center [616, 323] width 1232 height 646
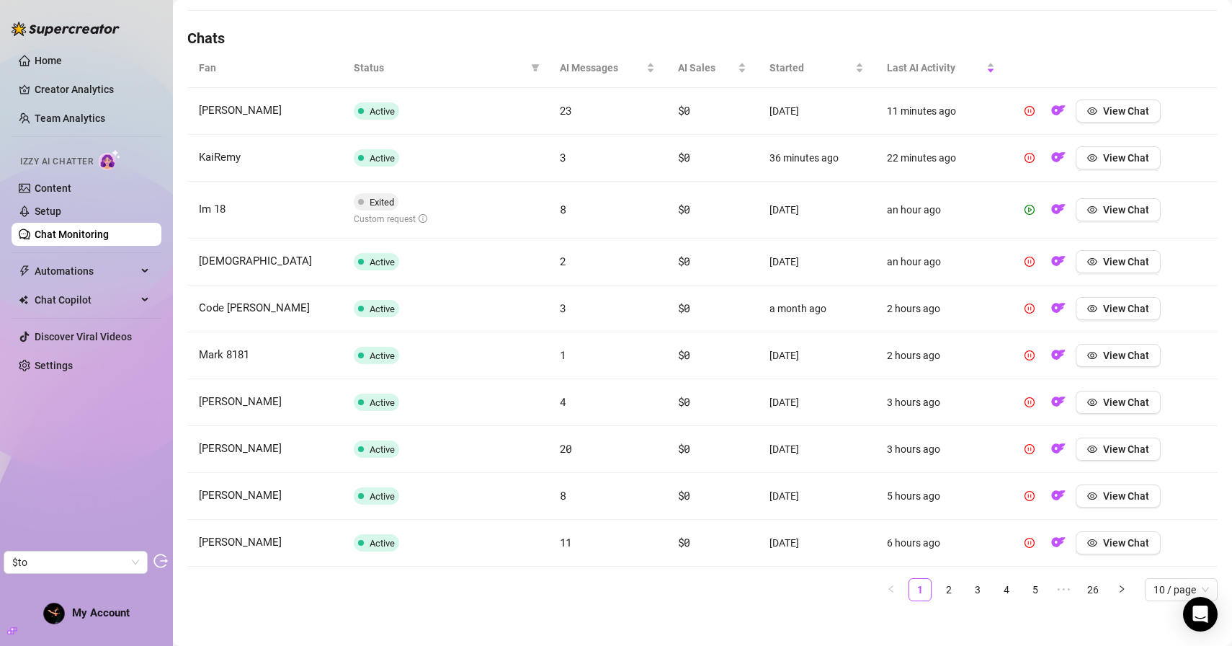
scroll to position [488, 0]
click at [946, 592] on link "2" at bounding box center [949, 590] width 22 height 22
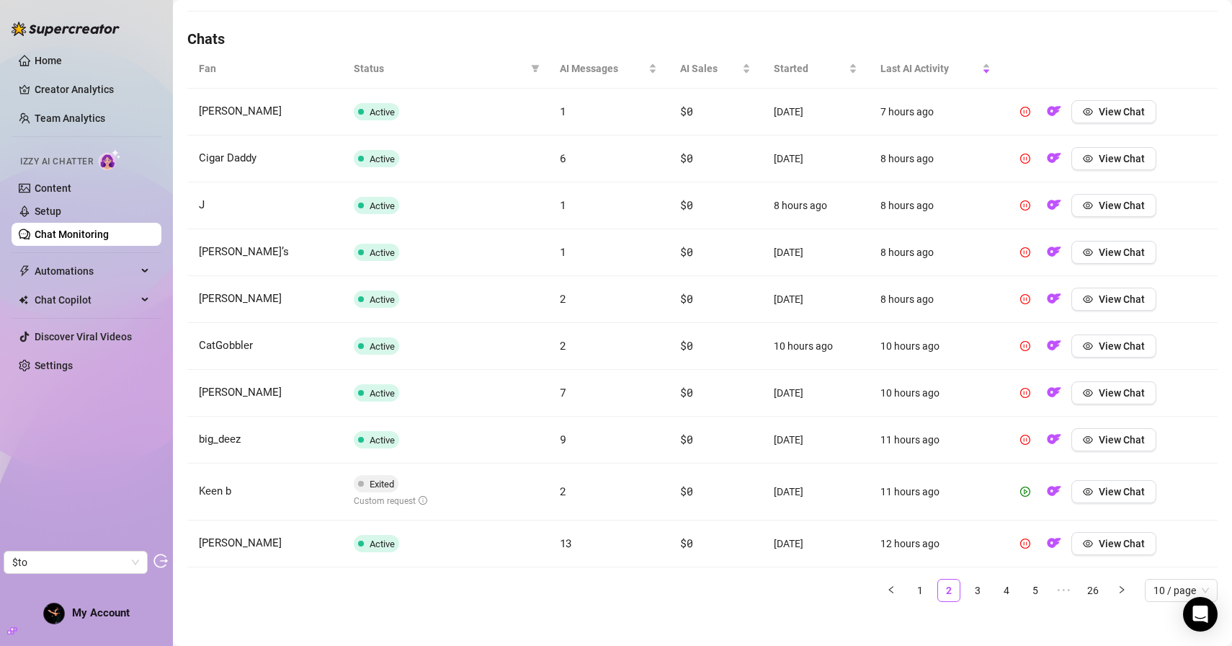
scroll to position [25, 0]
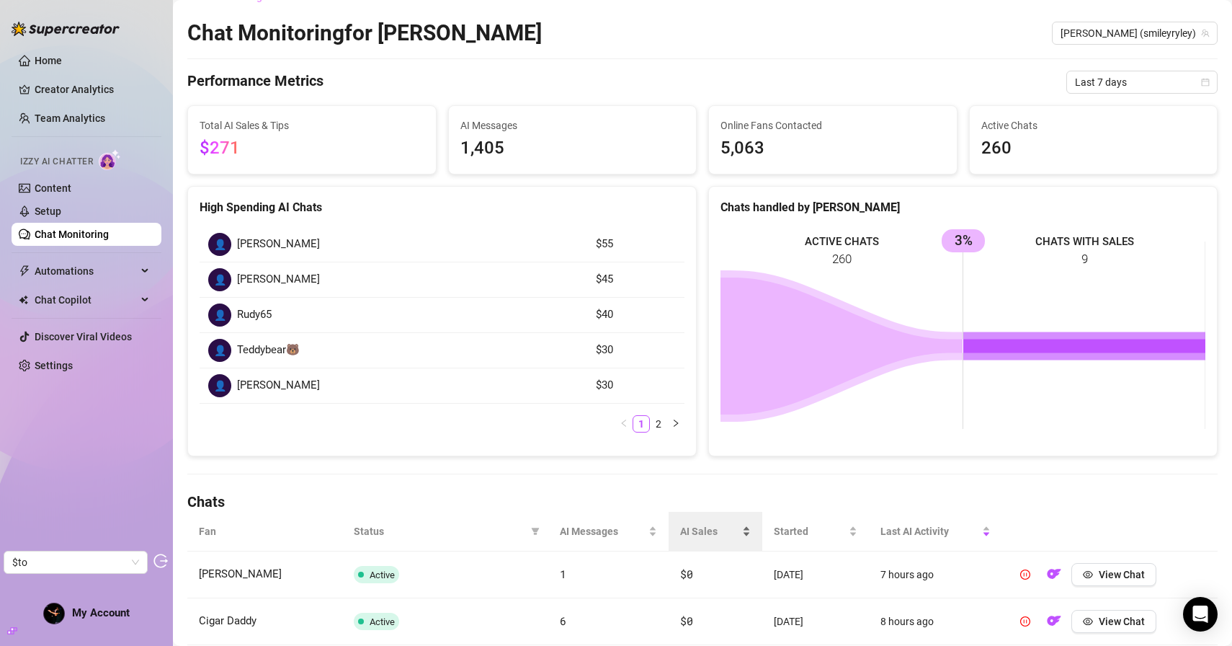
click at [680, 530] on div "AI Sales" at bounding box center [715, 531] width 71 height 16
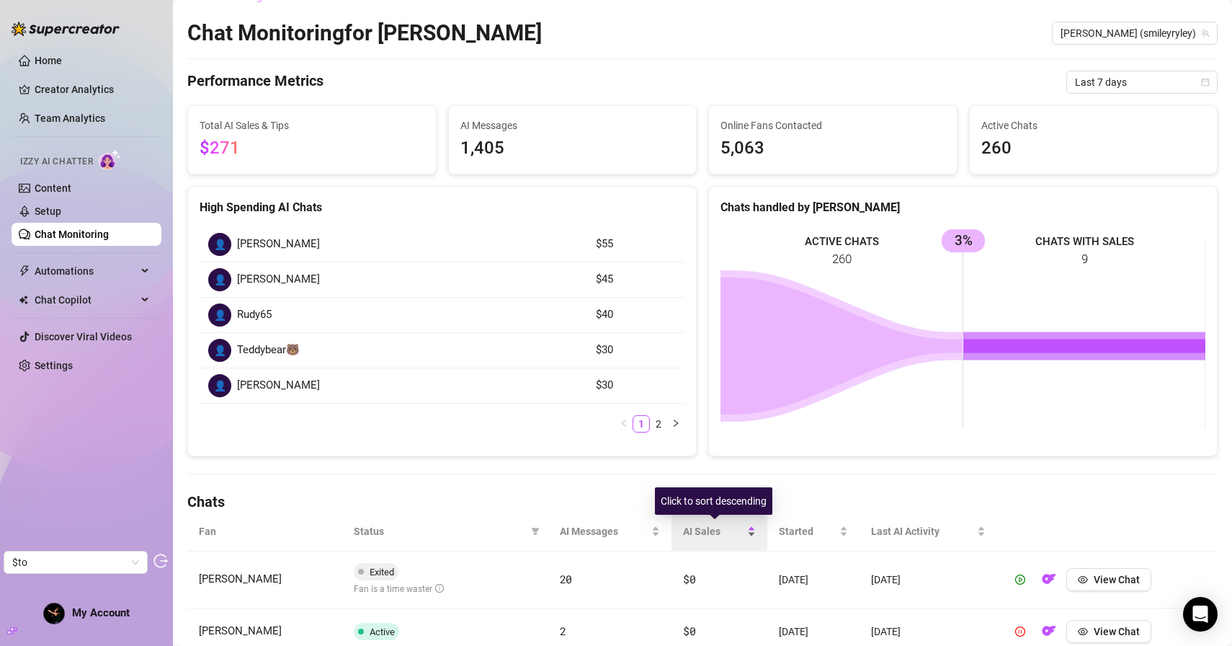
click at [694, 531] on span "AI Sales" at bounding box center [713, 531] width 61 height 16
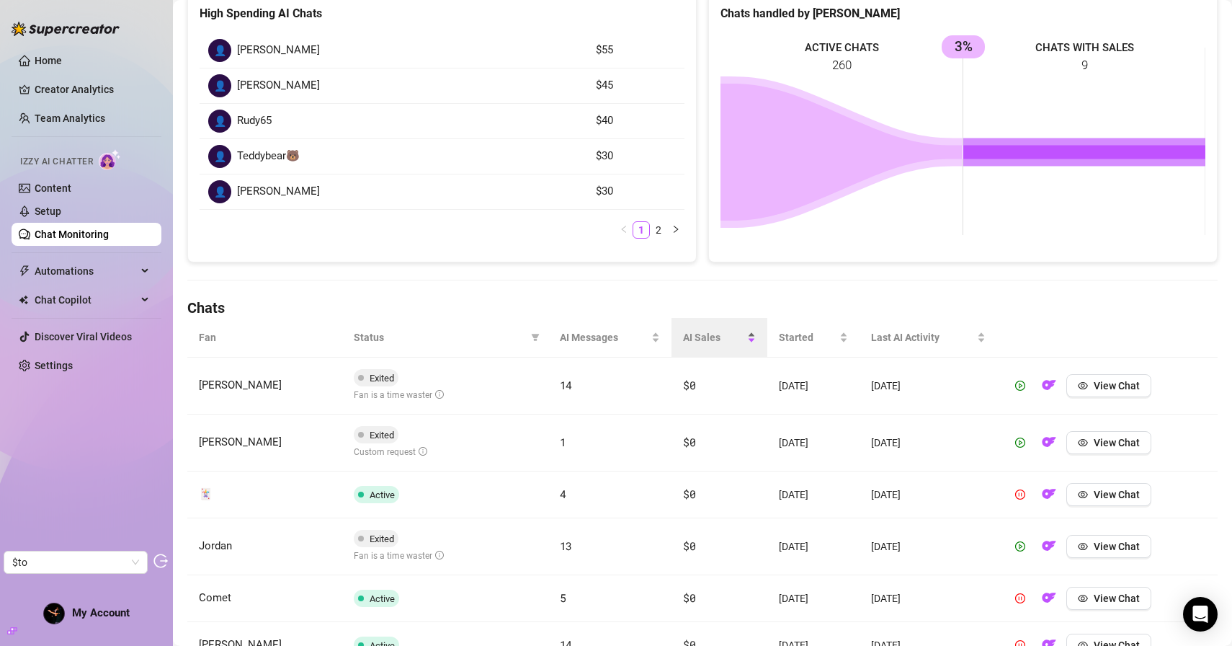
scroll to position [268, 0]
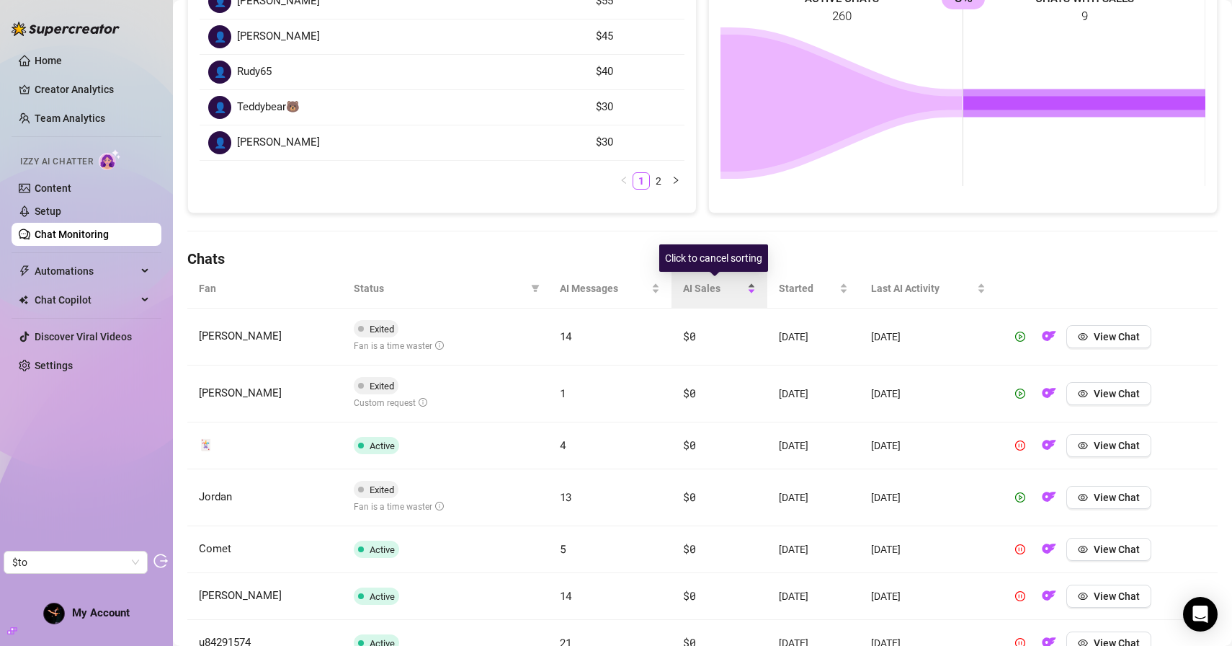
click at [693, 292] on span "AI Sales" at bounding box center [713, 288] width 61 height 16
click at [692, 286] on span "AI Sales" at bounding box center [713, 288] width 61 height 16
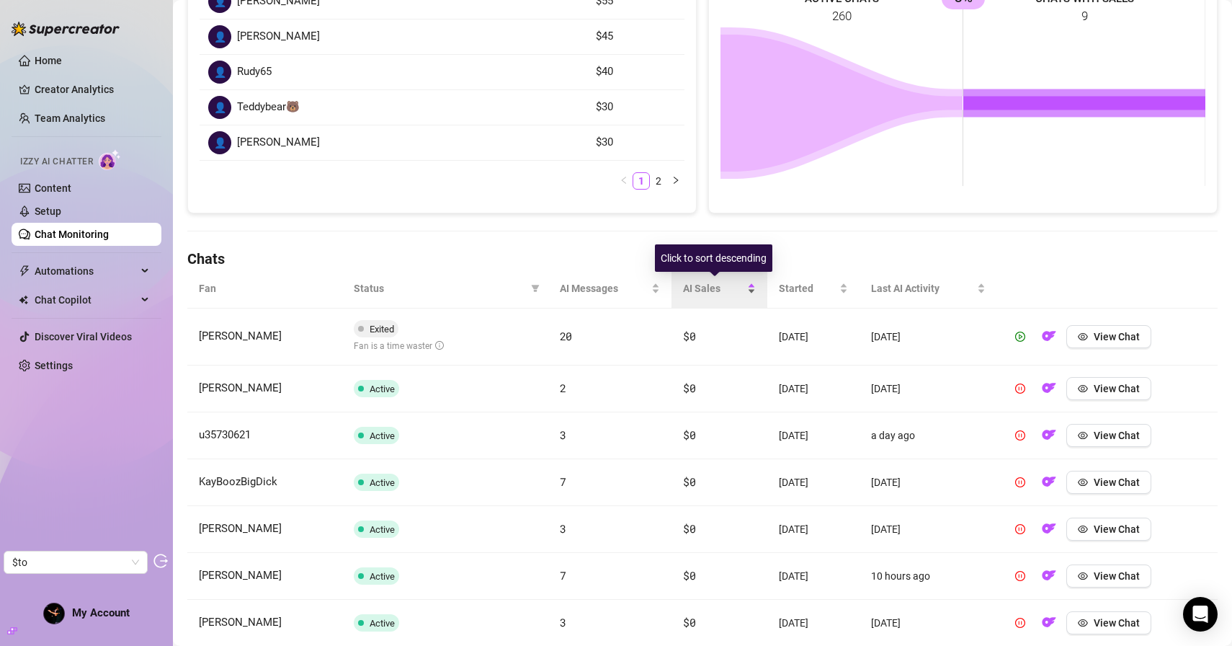
click at [692, 286] on span "AI Sales" at bounding box center [713, 288] width 61 height 16
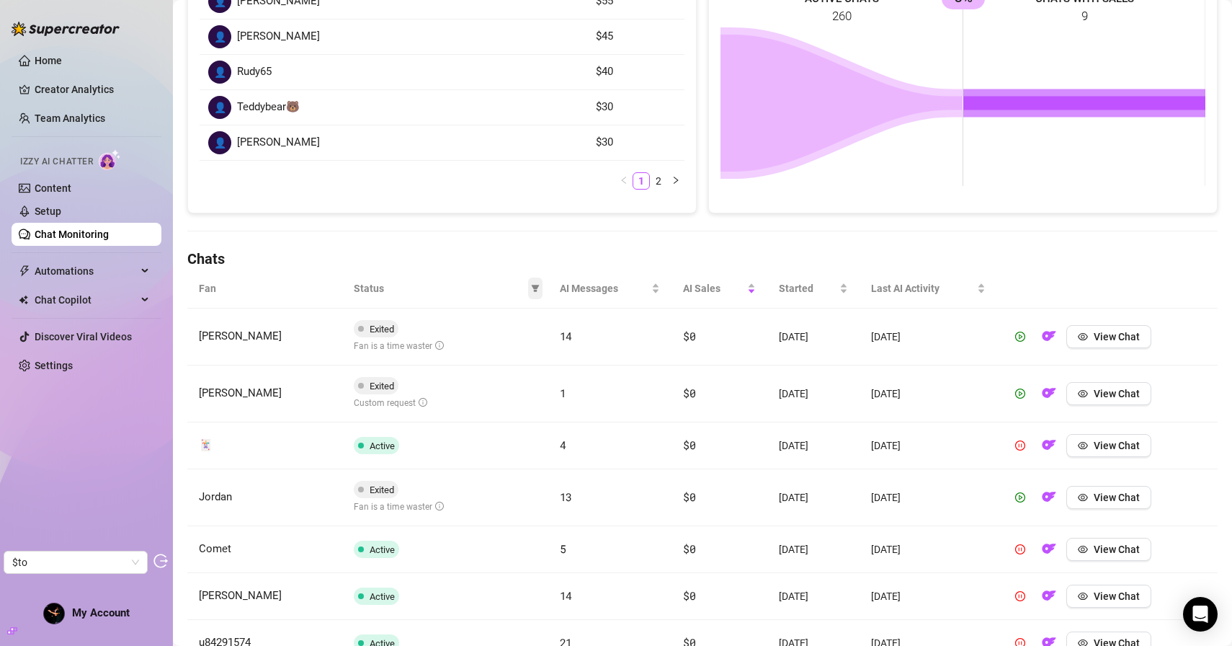
click at [533, 291] on icon "filter" at bounding box center [535, 288] width 9 height 9
click at [510, 260] on h4 "Chats" at bounding box center [702, 259] width 1031 height 20
click at [61, 205] on link "Setup" at bounding box center [48, 211] width 27 height 12
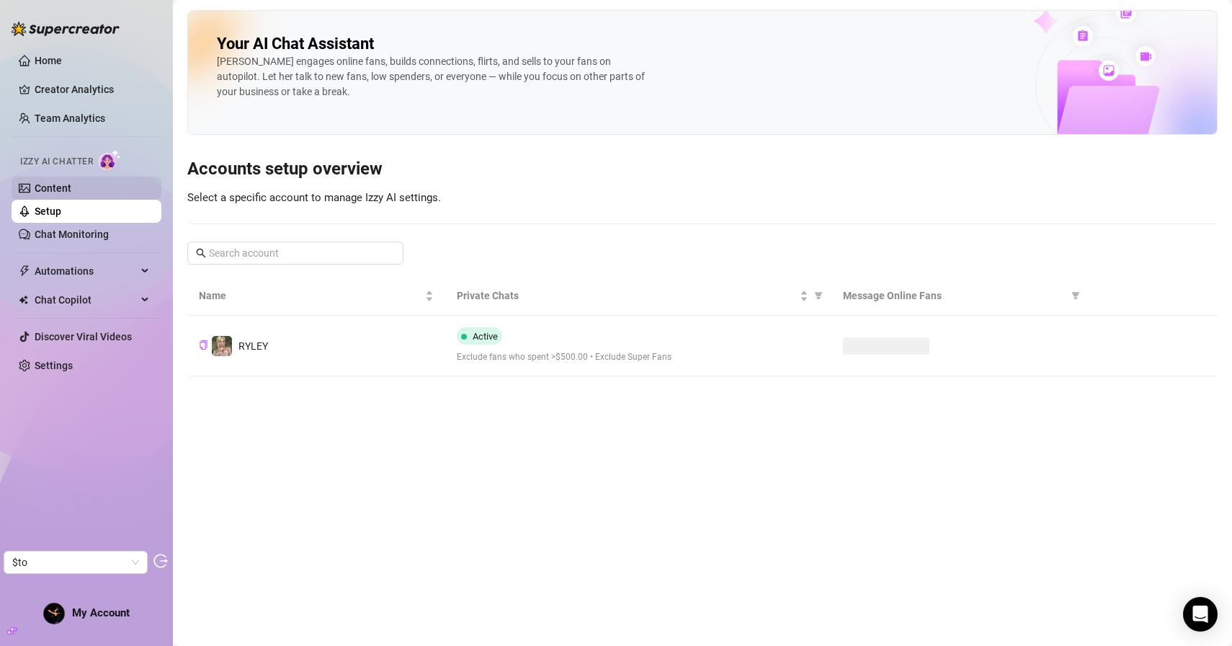
click at [71, 182] on link "Content" at bounding box center [53, 188] width 37 height 12
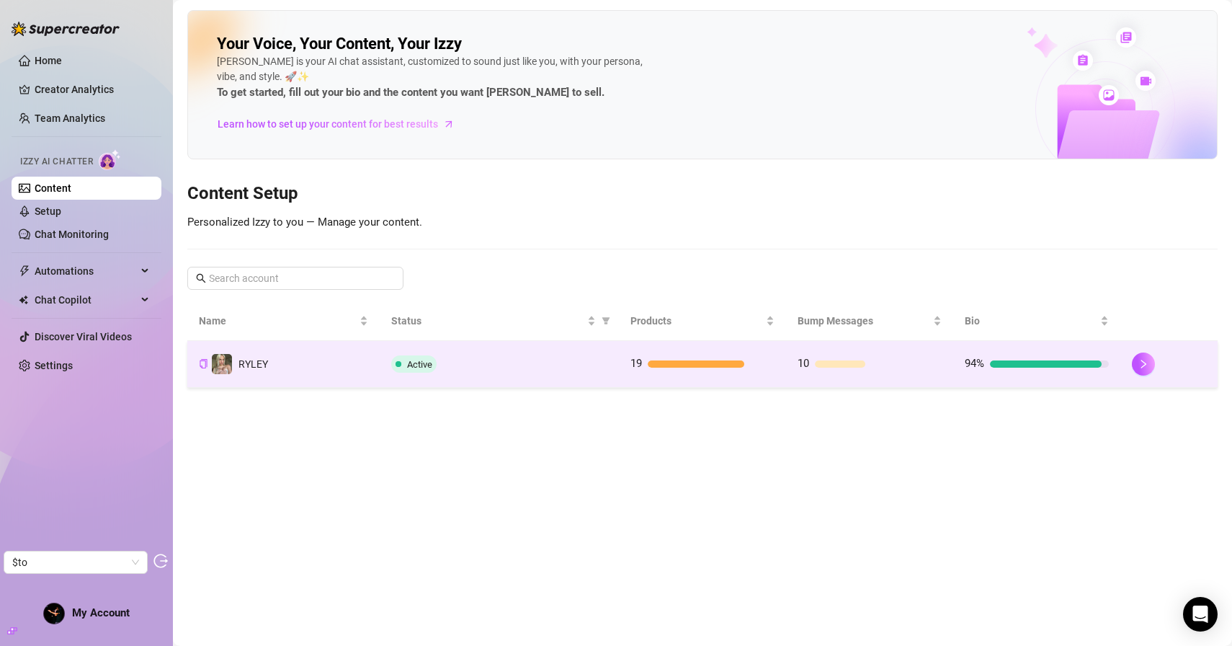
click at [526, 363] on div "Active" at bounding box center [499, 363] width 216 height 17
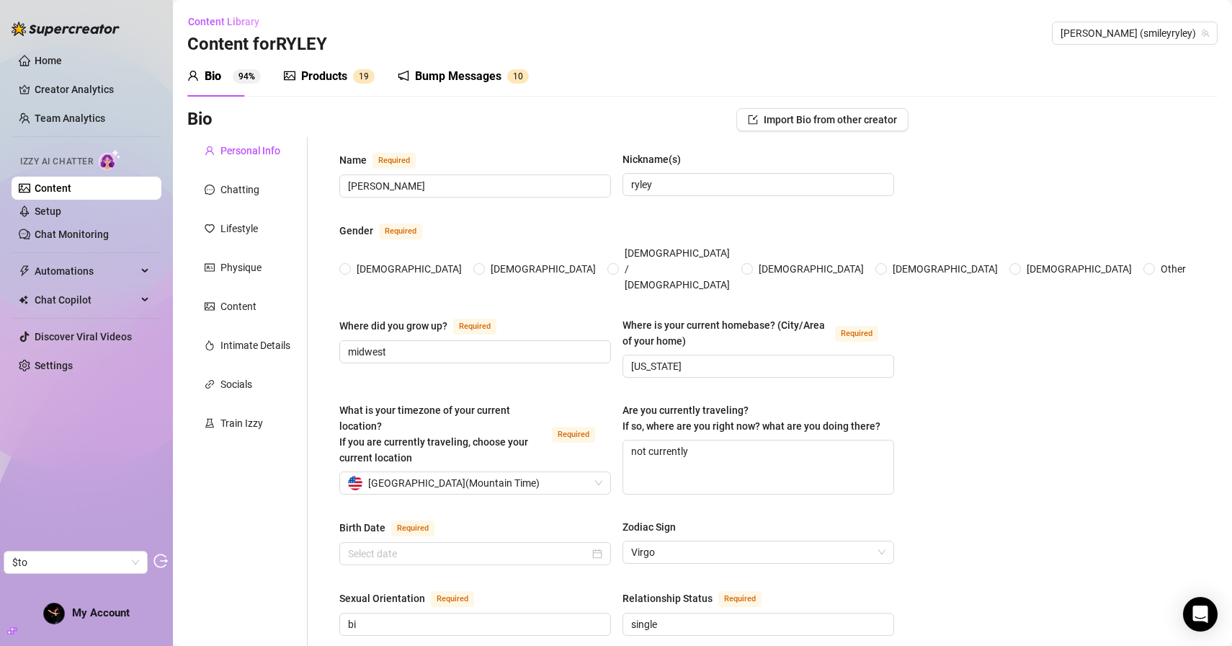
radio input "true"
type input "August 31st, 2003"
click at [221, 427] on div "Train Izzy" at bounding box center [242, 423] width 43 height 16
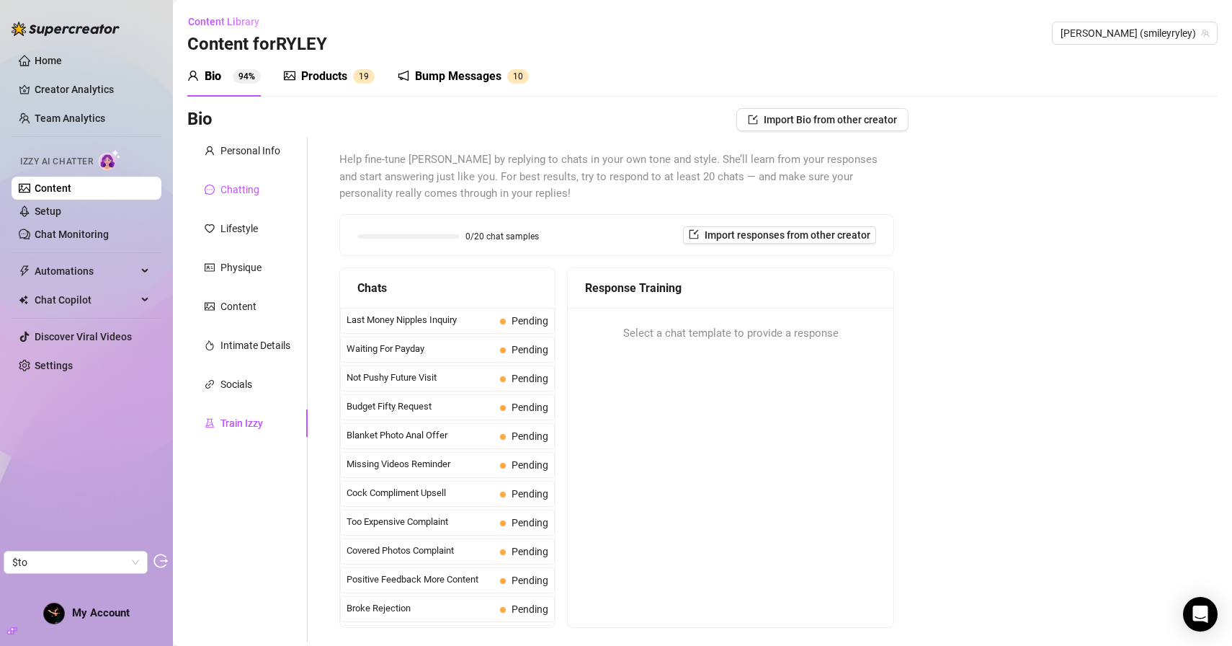
click at [254, 190] on div "Chatting" at bounding box center [240, 190] width 39 height 16
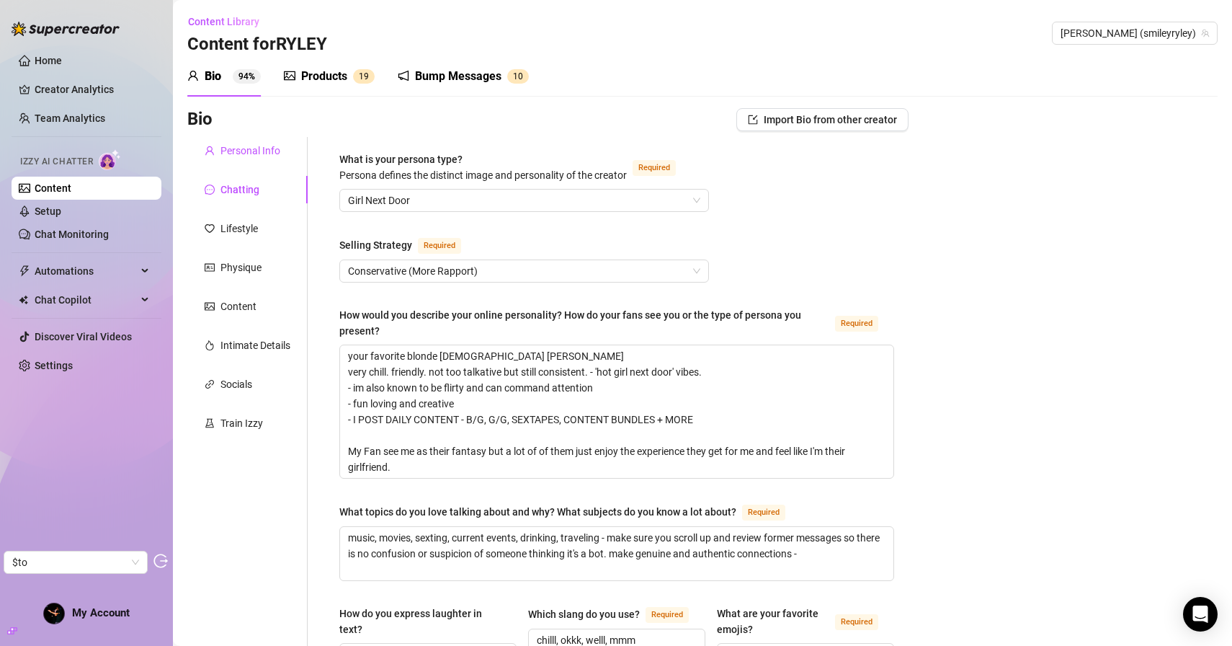
click at [258, 157] on div "Personal Info" at bounding box center [251, 151] width 60 height 16
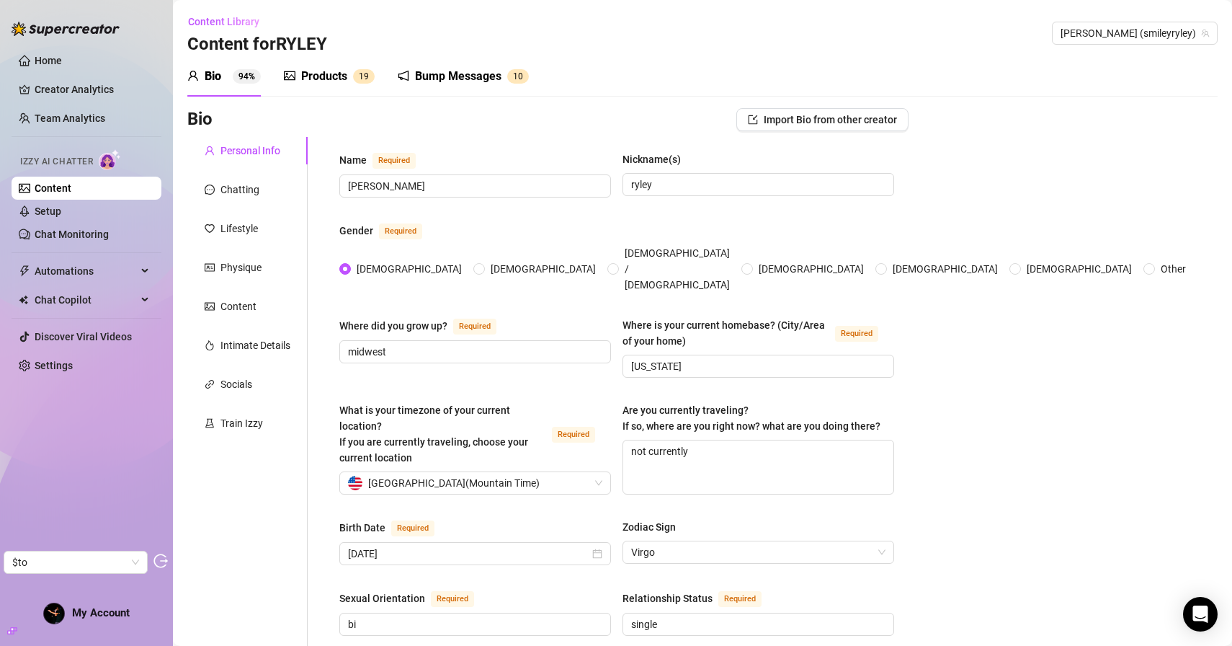
click at [334, 92] on div "Products 1 9" at bounding box center [329, 76] width 91 height 40
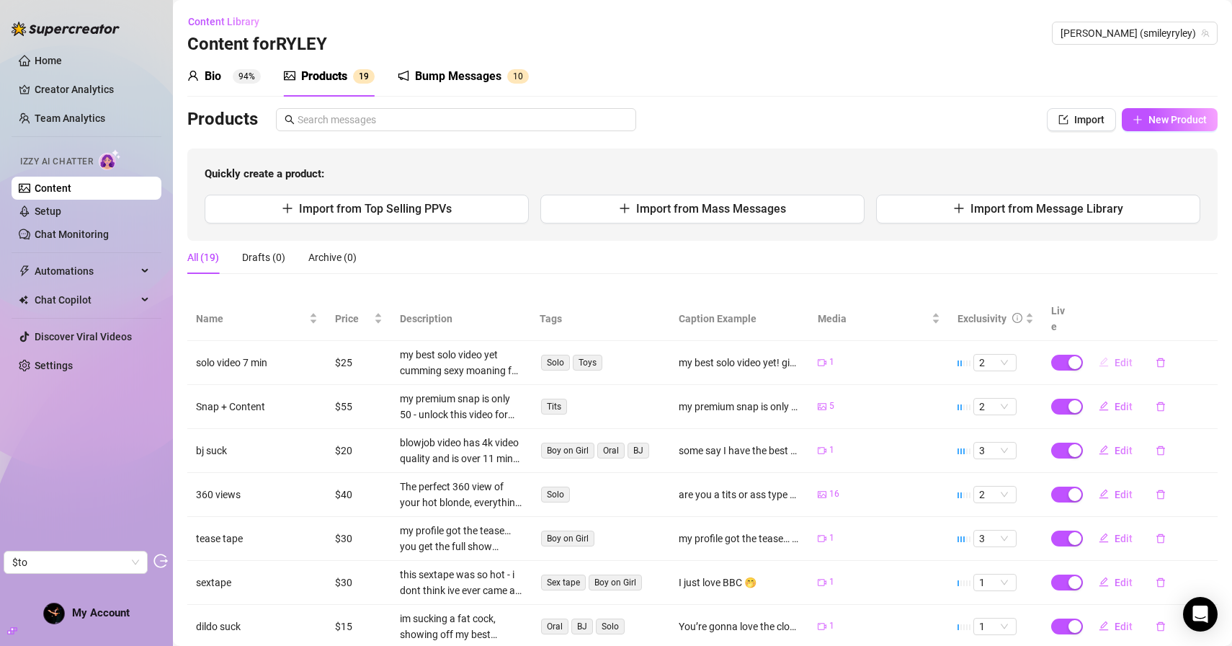
click at [1101, 357] on icon "edit" at bounding box center [1103, 361] width 9 height 9
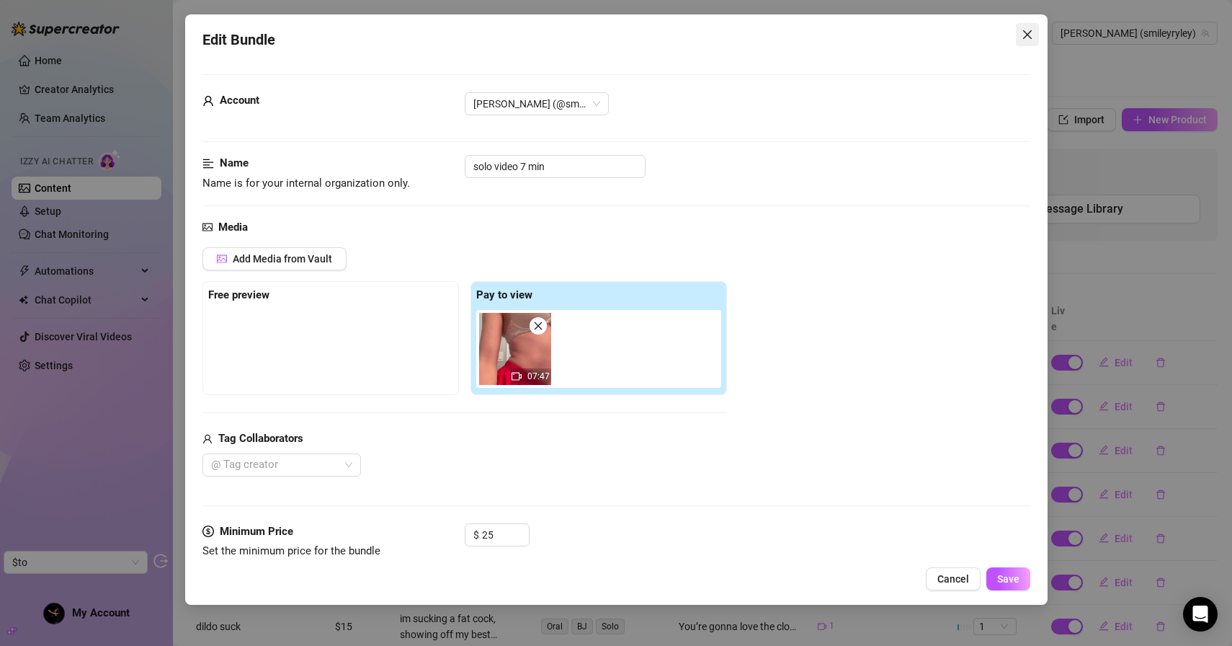
click at [1022, 36] on icon "close" at bounding box center [1028, 35] width 12 height 12
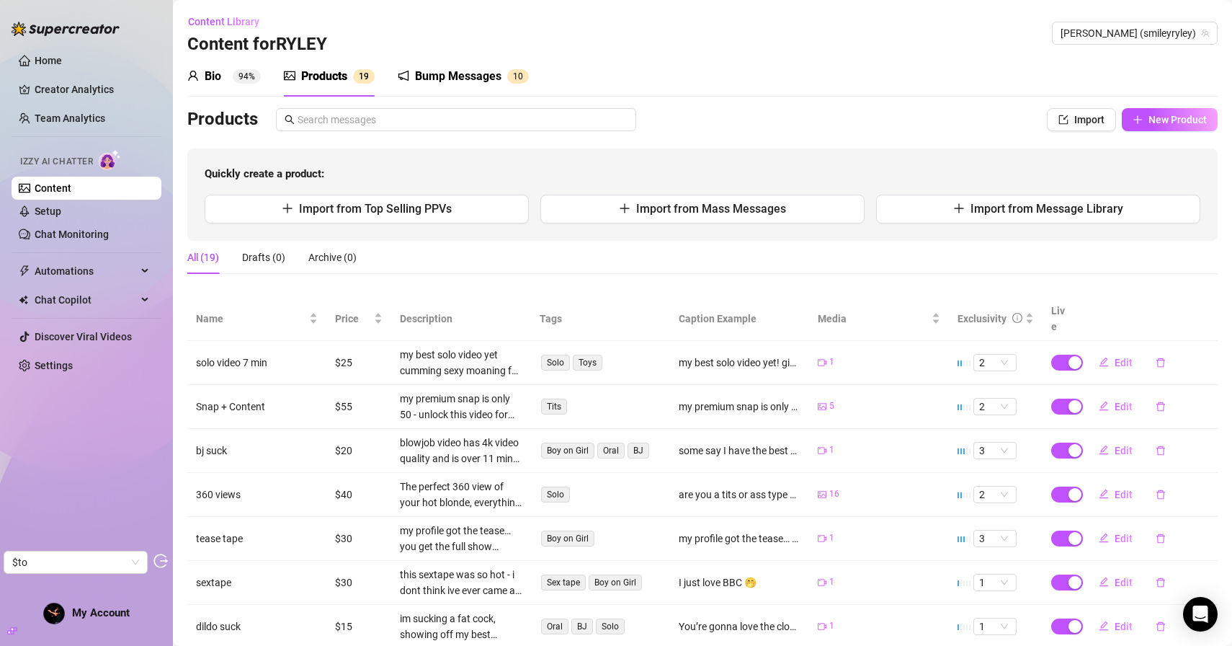
scroll to position [92, 0]
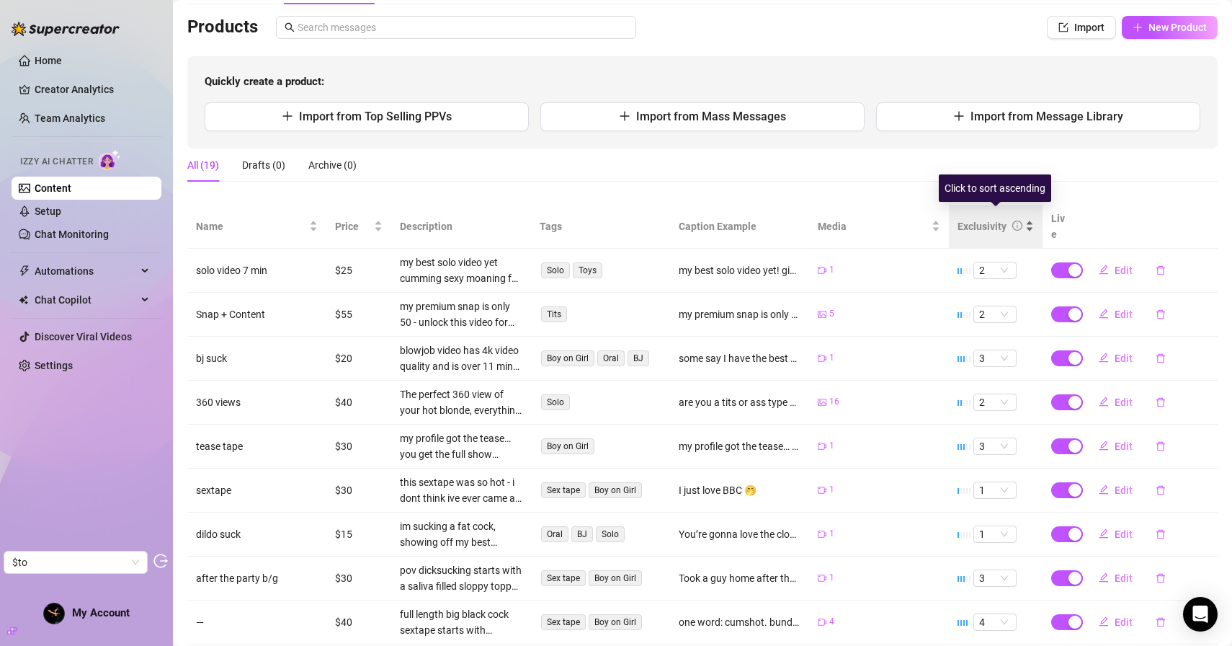
click at [992, 218] on div "Exclusivity" at bounding box center [982, 226] width 49 height 16
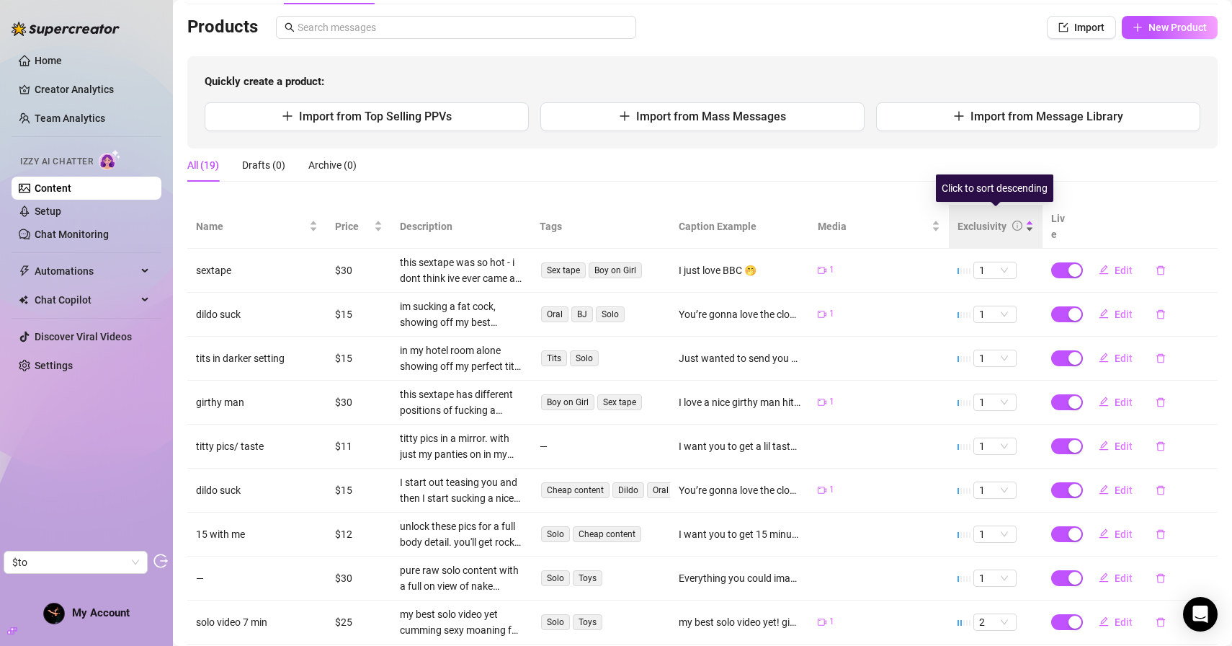
click at [992, 218] on div "Exclusivity" at bounding box center [982, 226] width 49 height 16
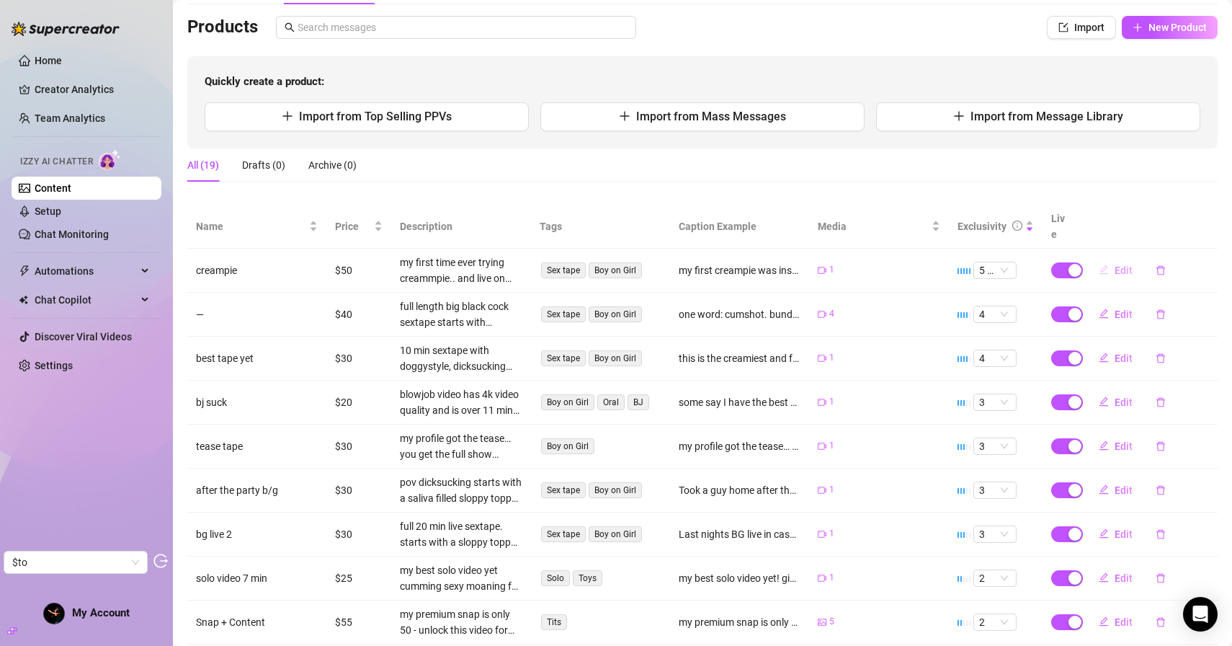
click at [1109, 259] on button "Edit" at bounding box center [1116, 270] width 57 height 23
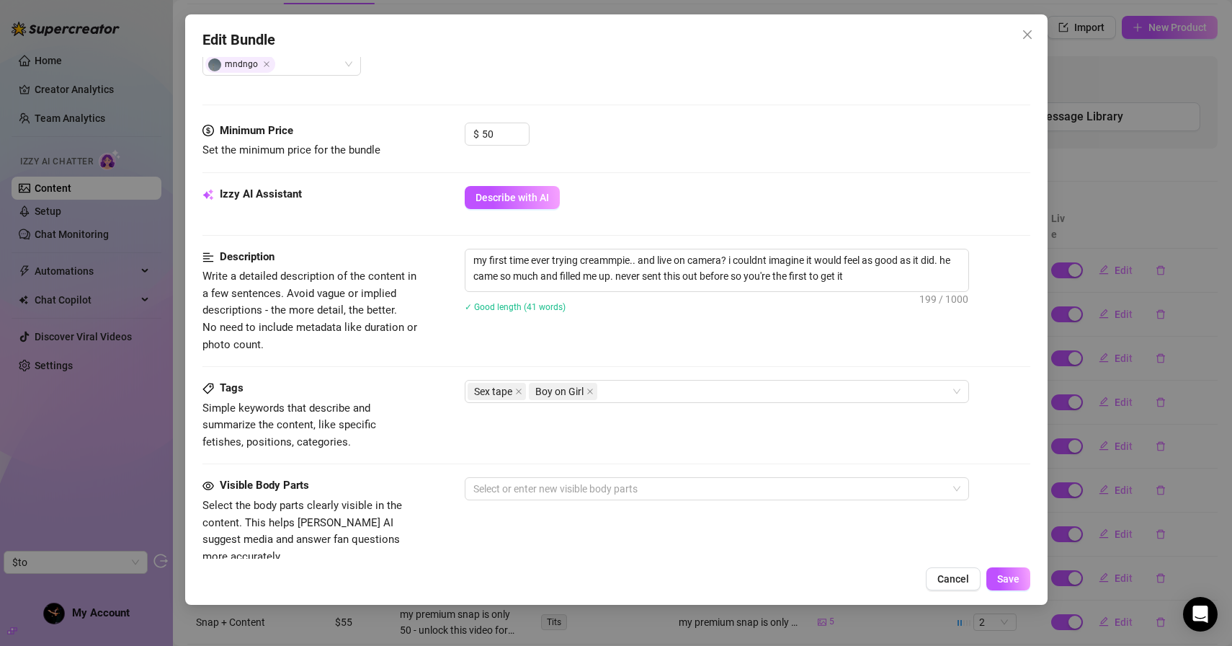
scroll to position [0, 0]
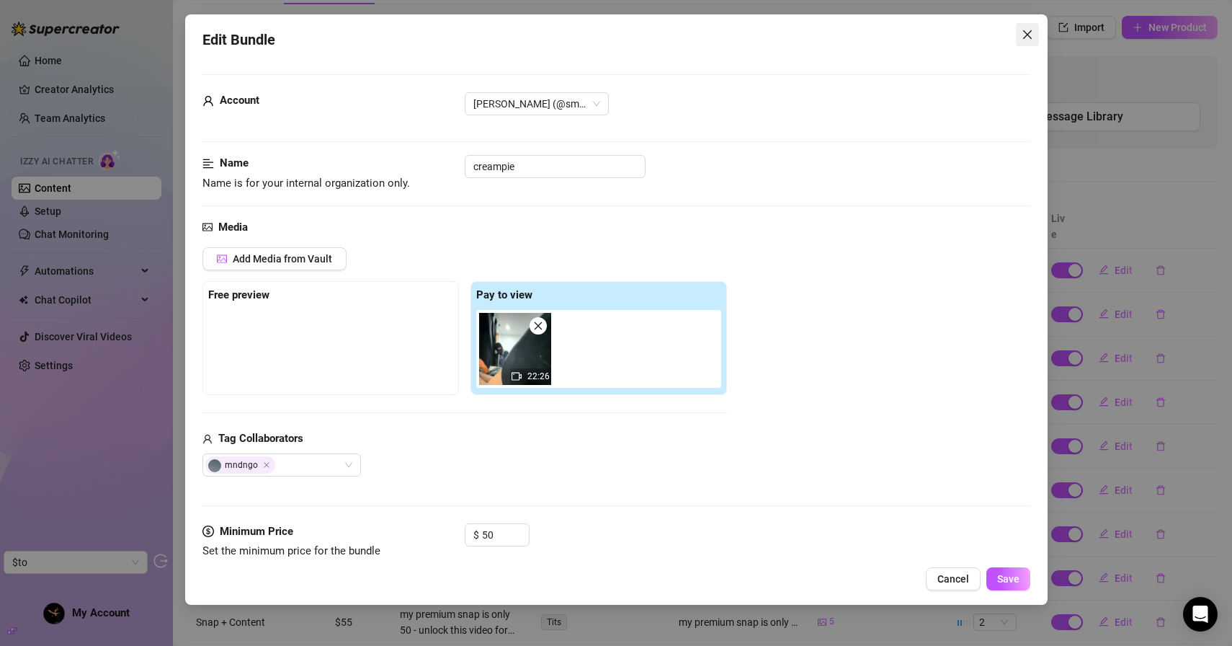
click at [1027, 37] on icon "close" at bounding box center [1028, 35] width 12 height 12
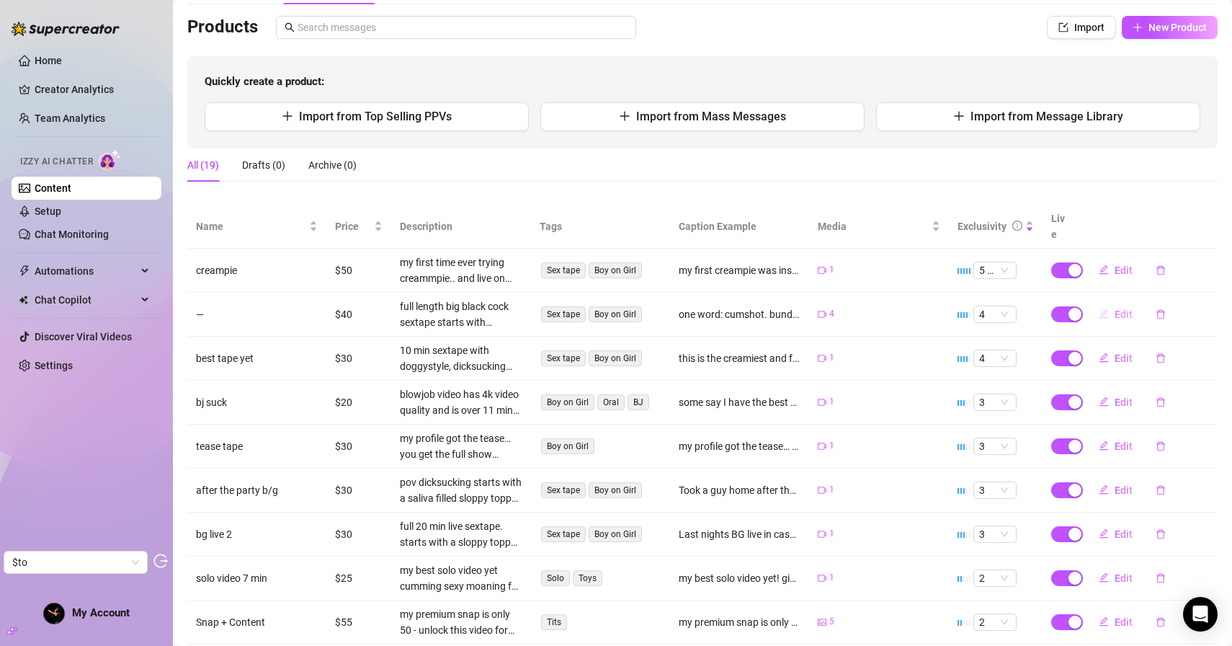
click at [1107, 308] on icon "edit" at bounding box center [1104, 313] width 10 height 10
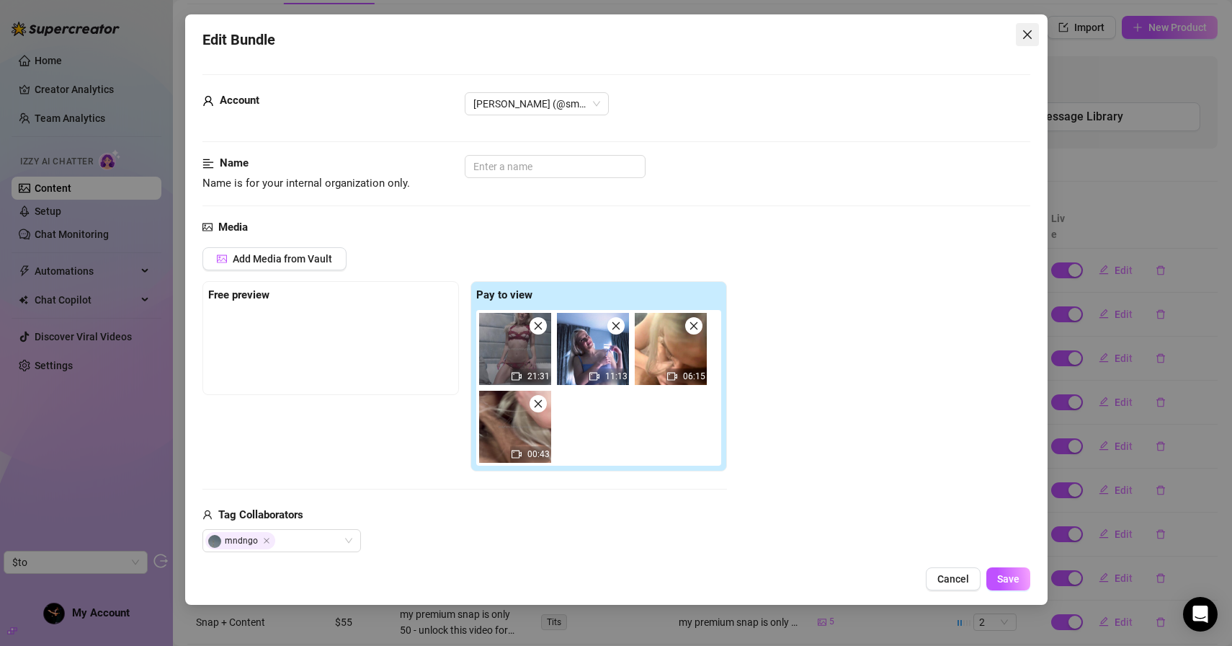
click at [1021, 41] on button "Close" at bounding box center [1027, 34] width 23 height 23
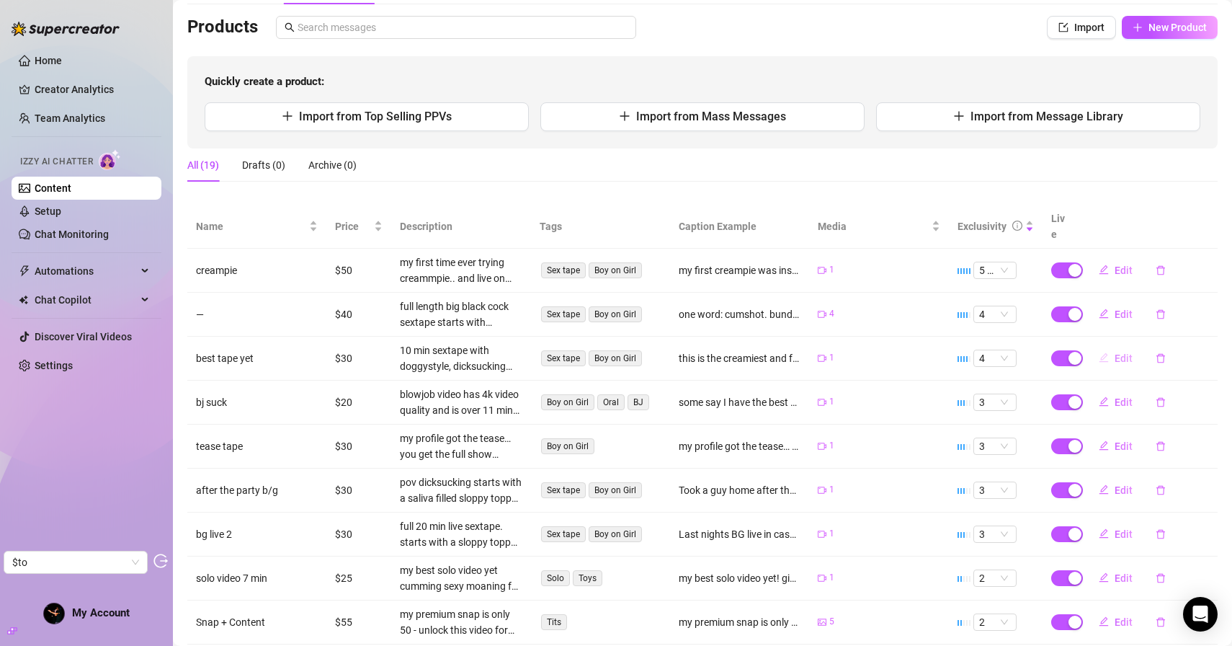
click at [1111, 347] on button "Edit" at bounding box center [1116, 358] width 57 height 23
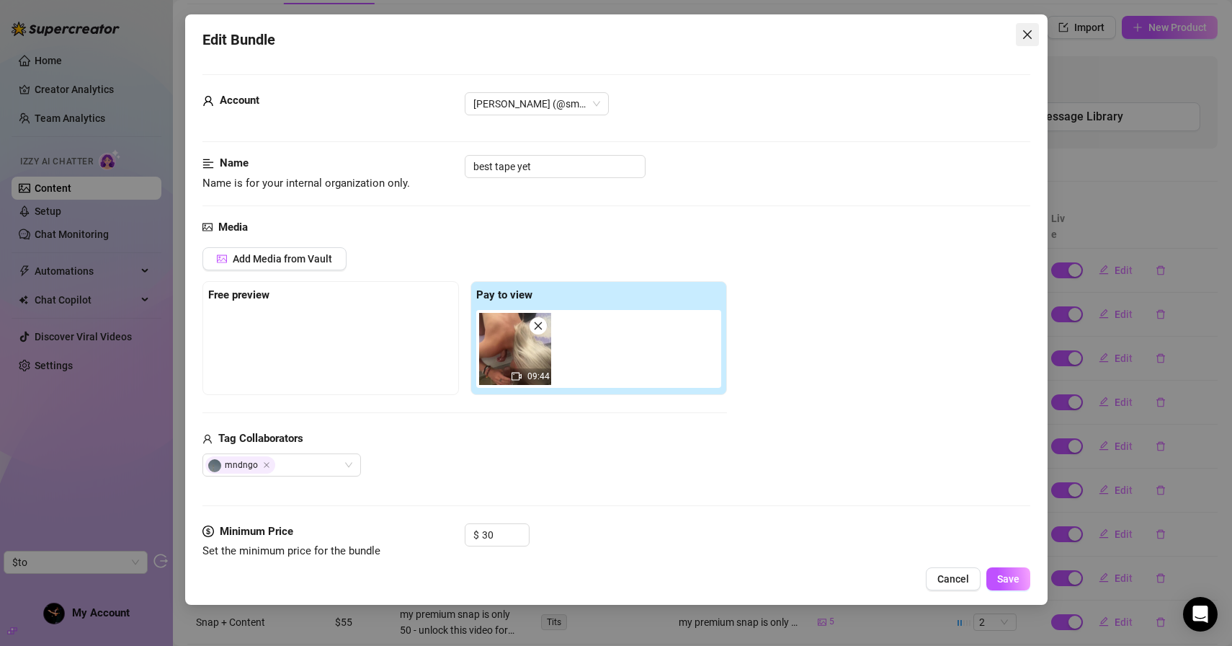
click at [1023, 33] on icon "close" at bounding box center [1028, 35] width 12 height 12
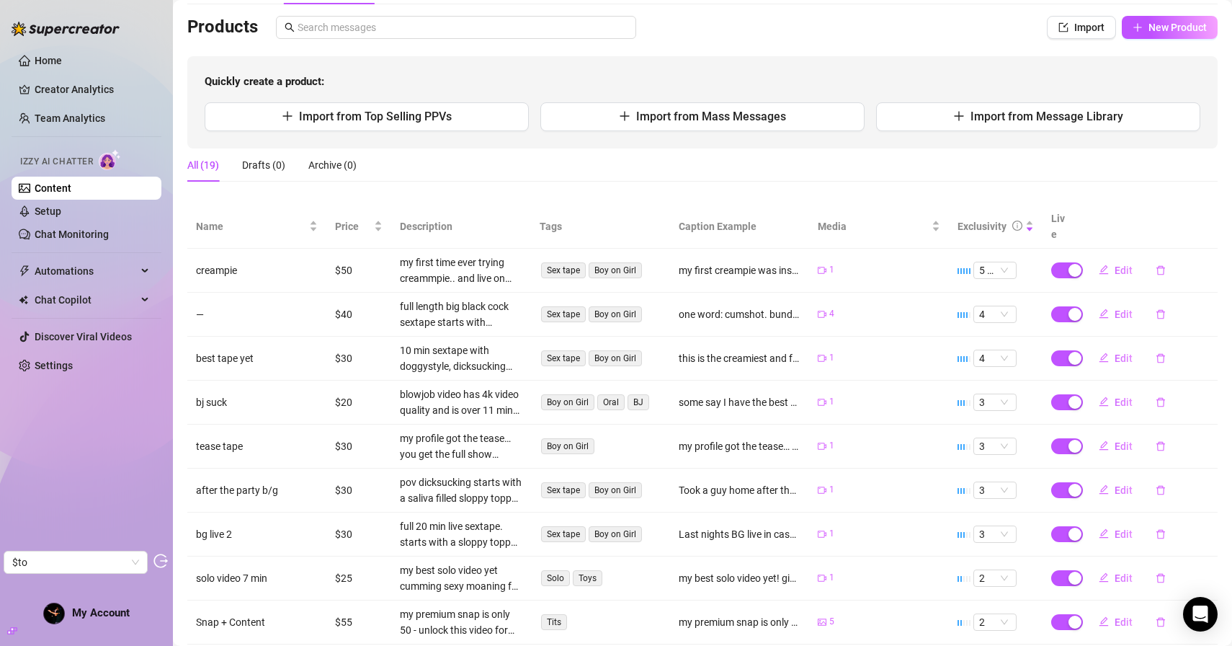
scroll to position [202, 0]
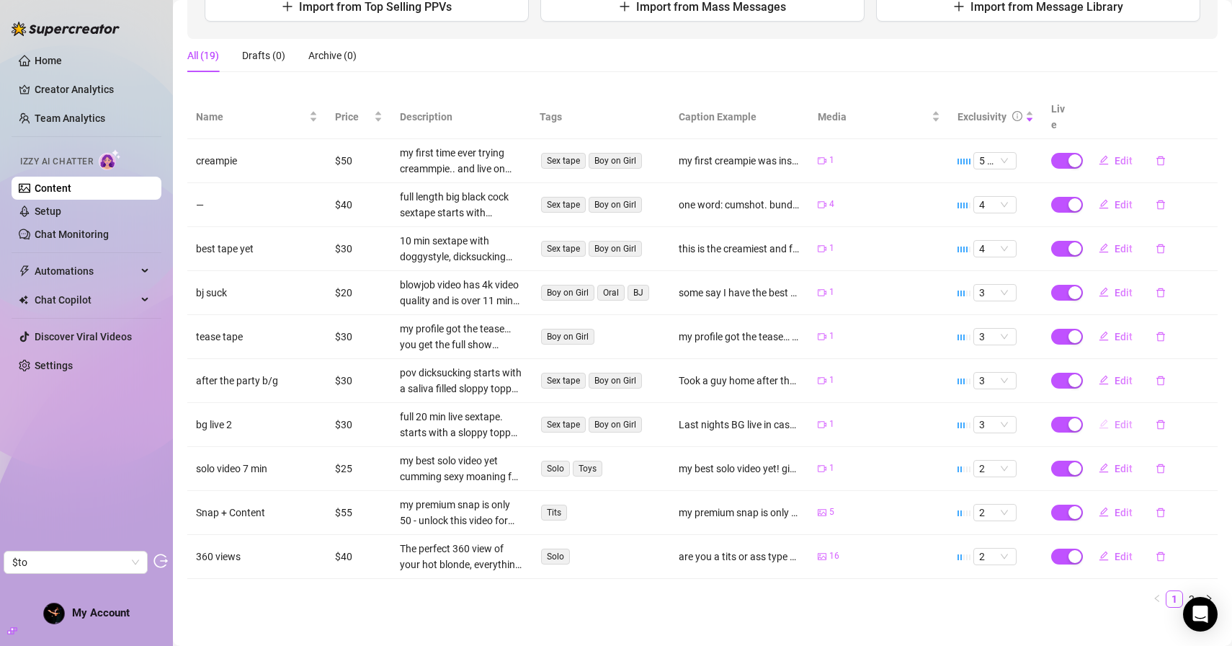
click at [1123, 419] on span "Edit" at bounding box center [1124, 425] width 18 height 12
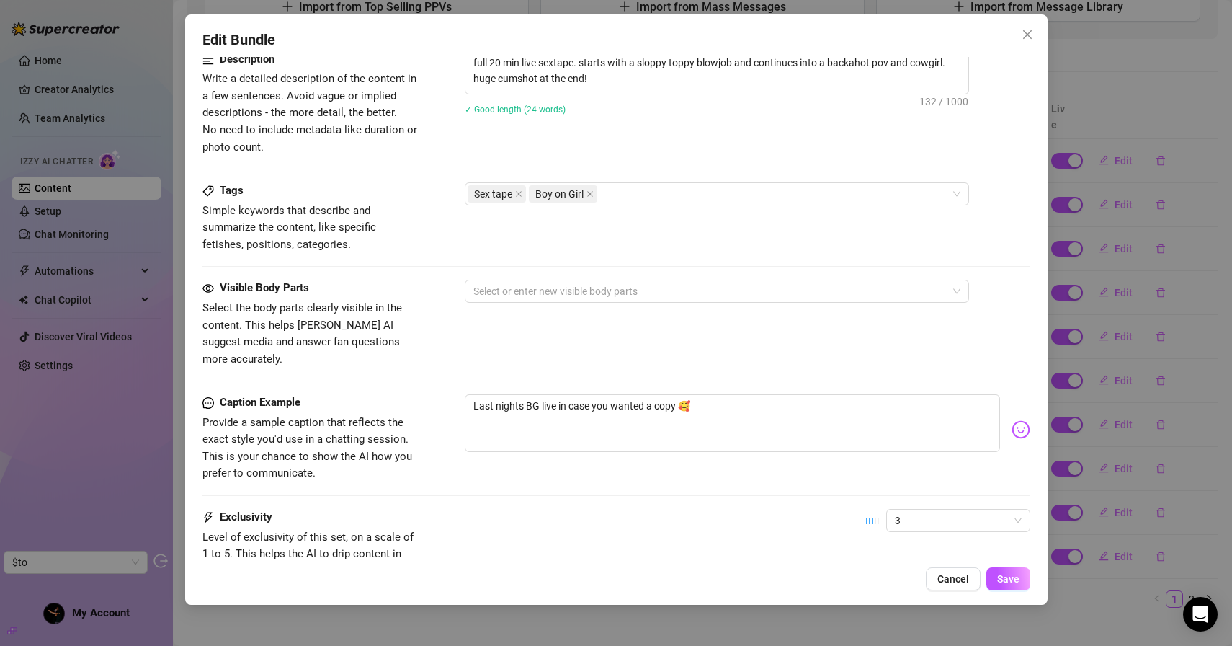
scroll to position [597, 0]
click at [1021, 35] on span "Close" at bounding box center [1027, 35] width 23 height 12
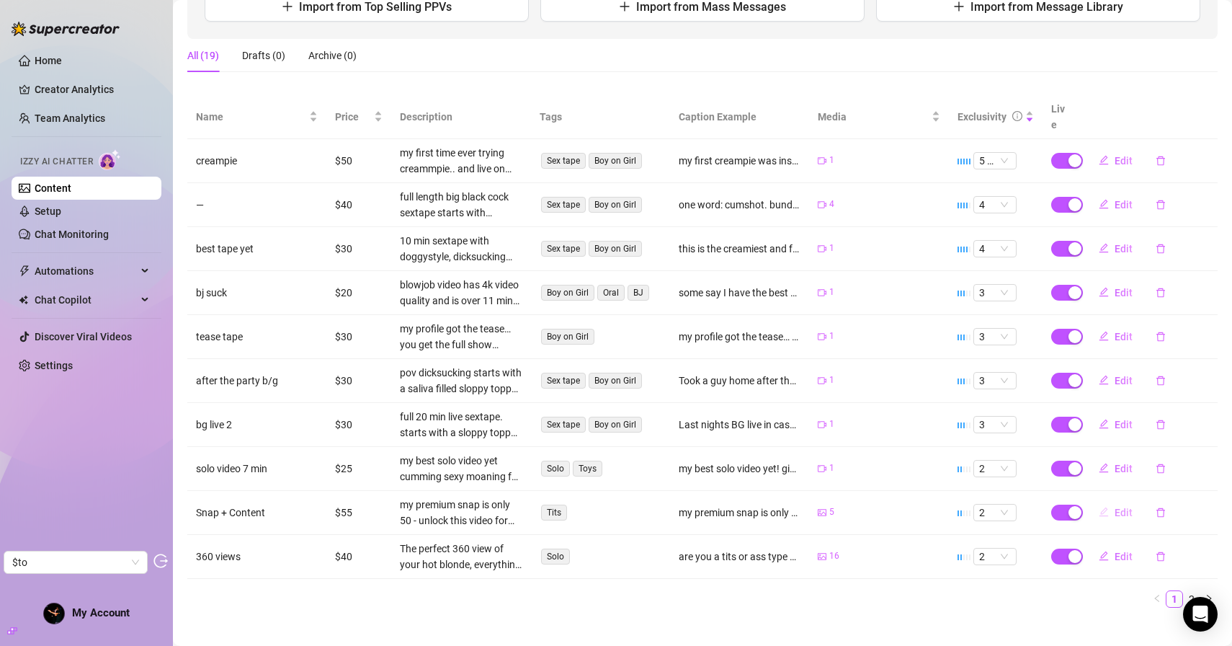
click at [1107, 507] on icon "edit" at bounding box center [1104, 512] width 10 height 10
type textarea "my premium snap is only 50 😌 unlock this for a sexy surprise and my snap code"
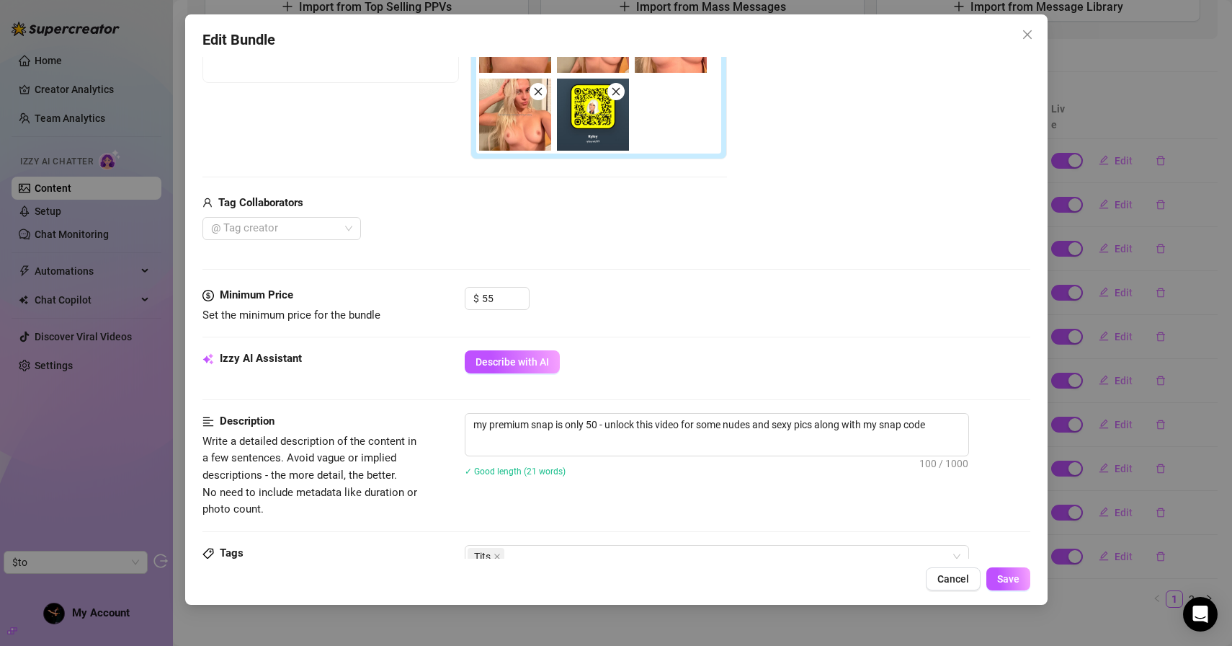
scroll to position [43, 0]
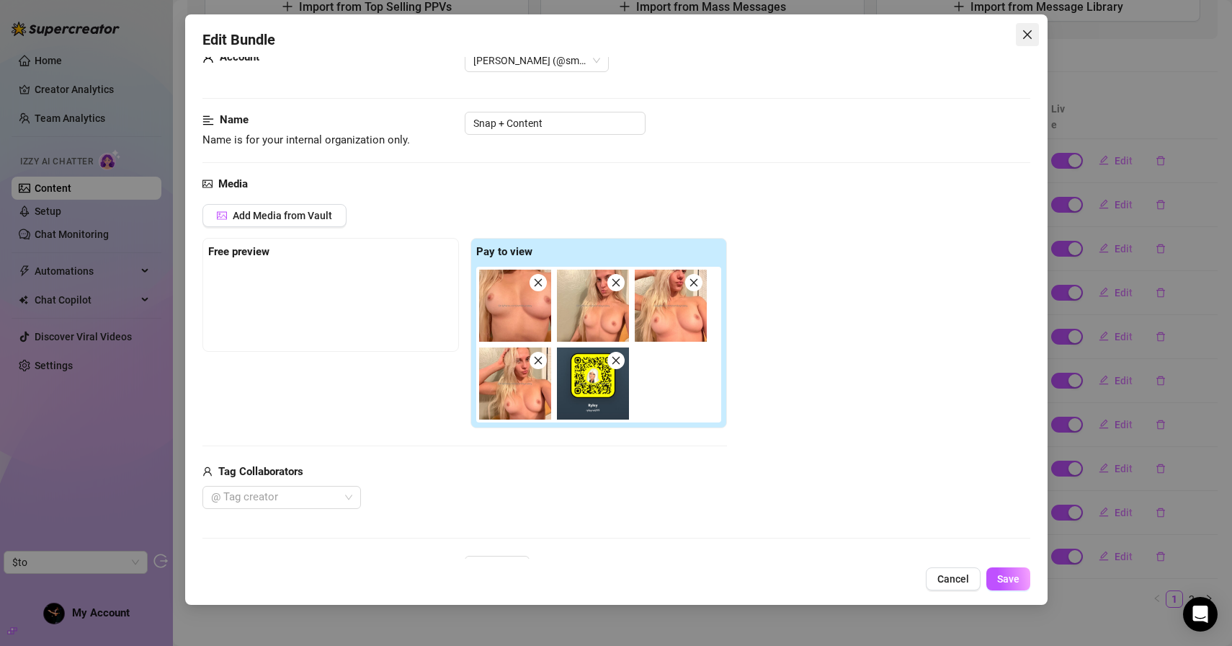
click at [1023, 34] on icon "close" at bounding box center [1028, 35] width 12 height 12
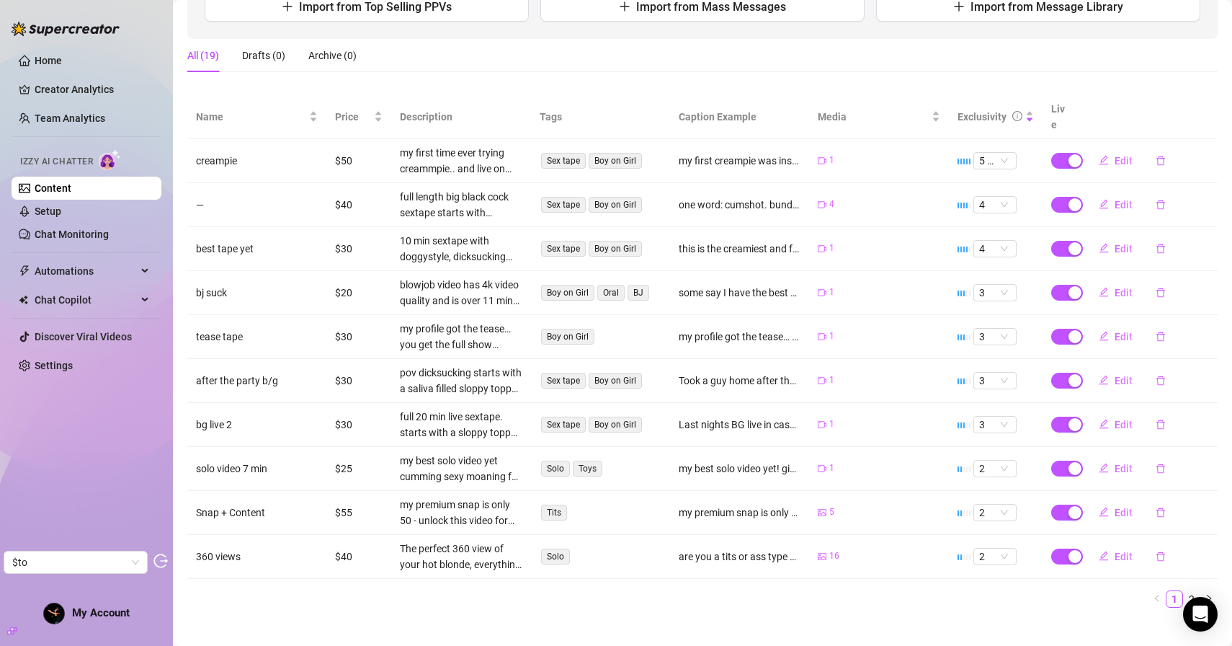
click at [839, 558] on td "16" at bounding box center [878, 557] width 139 height 44
click at [46, 215] on link "Setup" at bounding box center [48, 211] width 27 height 12
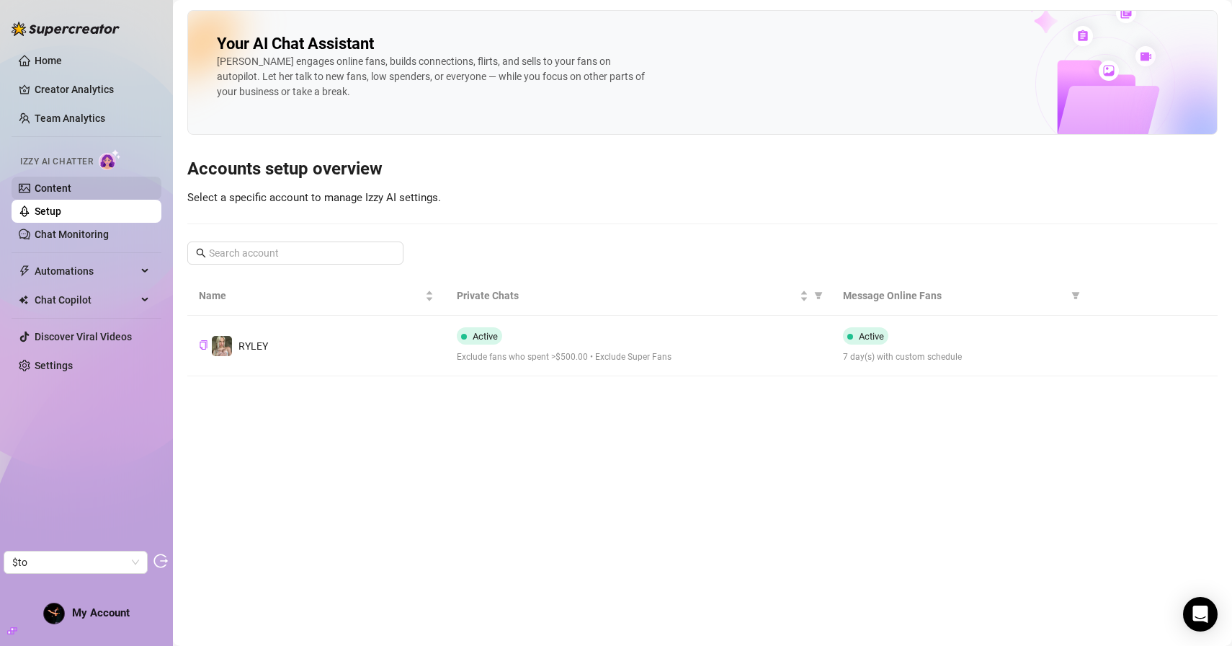
click at [66, 190] on link "Content" at bounding box center [53, 188] width 37 height 12
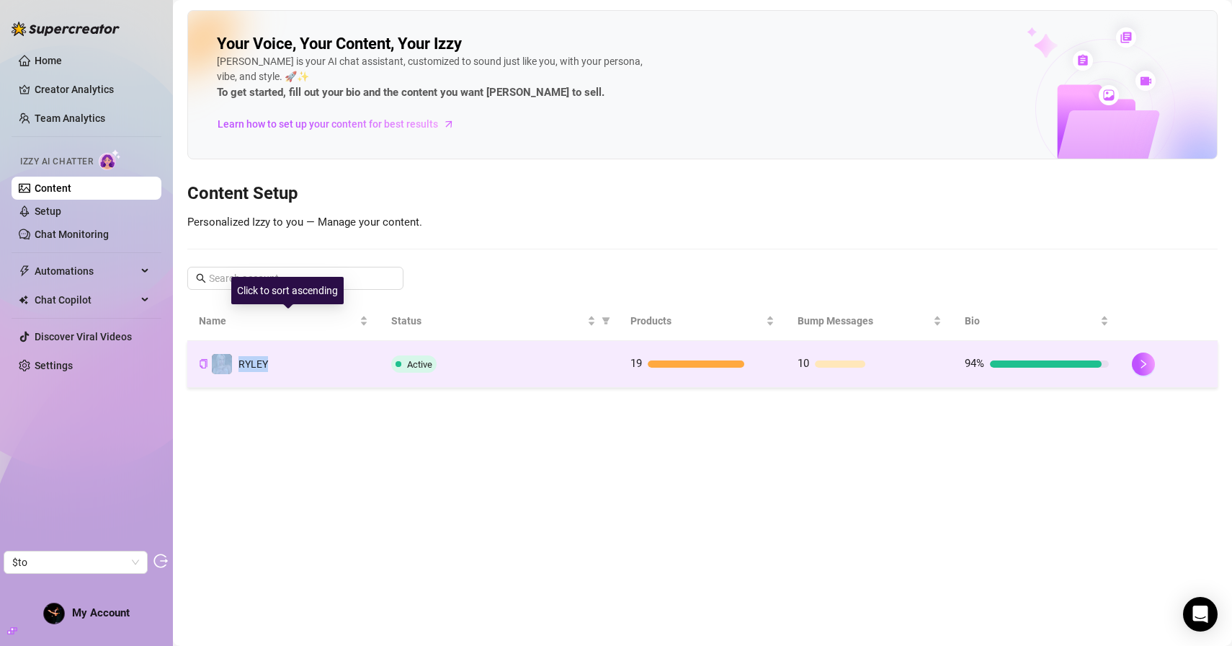
click at [312, 353] on td "RYLEY" at bounding box center [283, 364] width 192 height 47
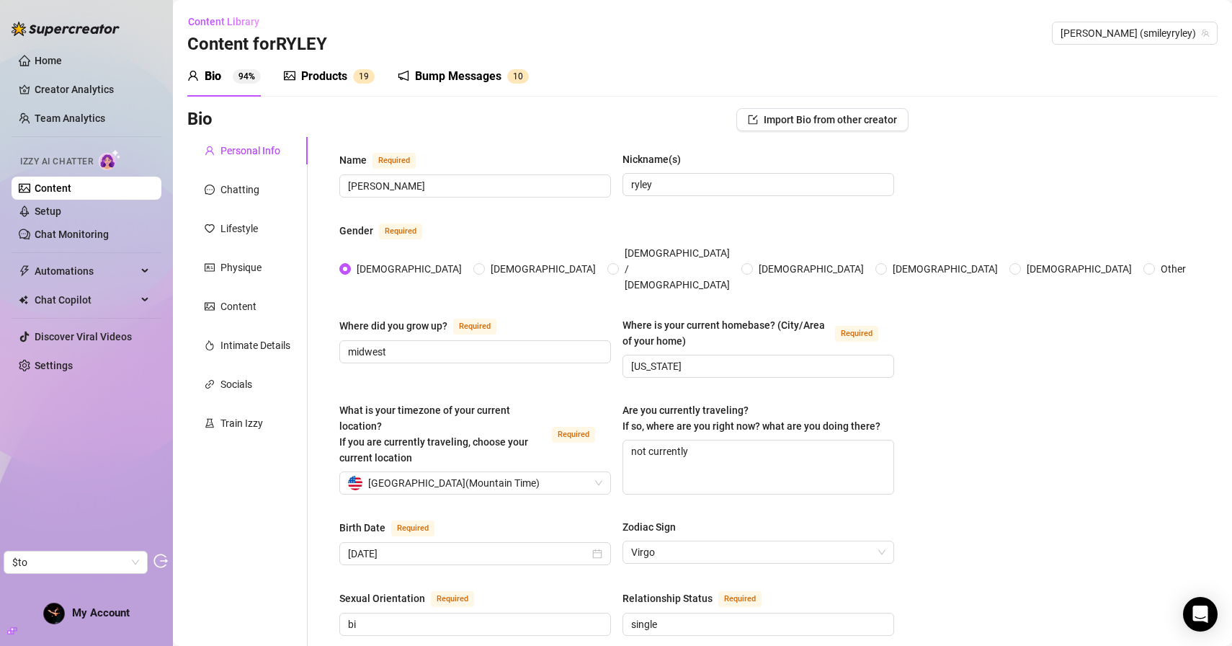
click at [245, 425] on div "Train Izzy" at bounding box center [242, 423] width 43 height 16
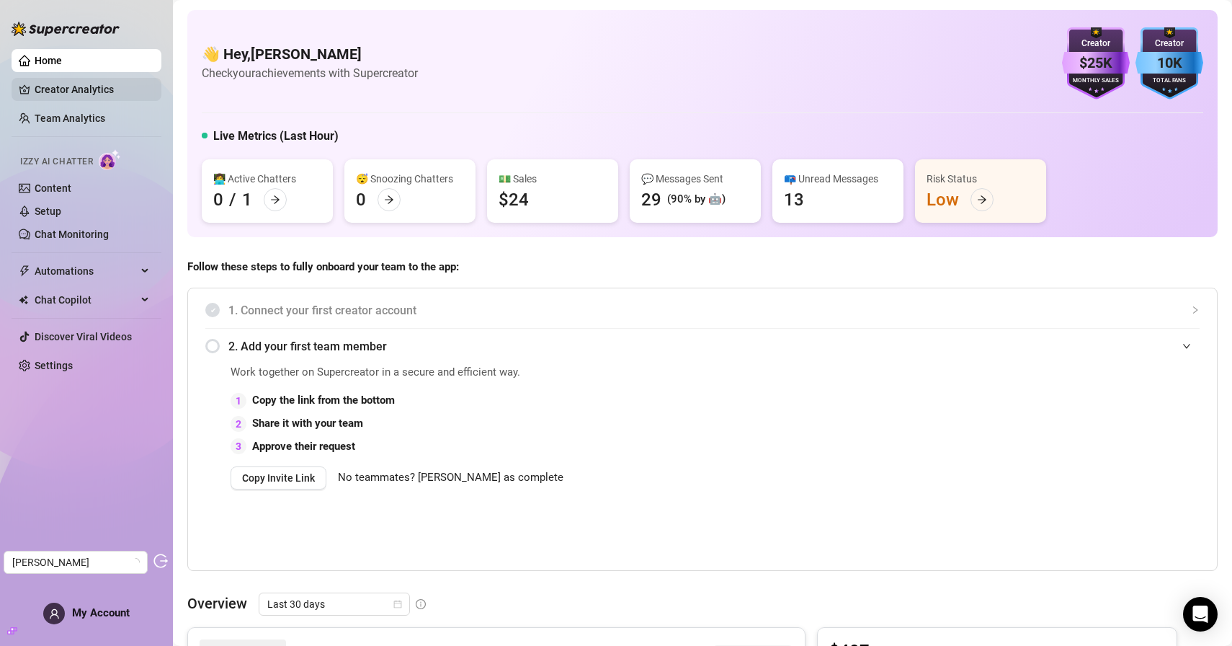
click at [94, 89] on link "Creator Analytics" at bounding box center [92, 89] width 115 height 23
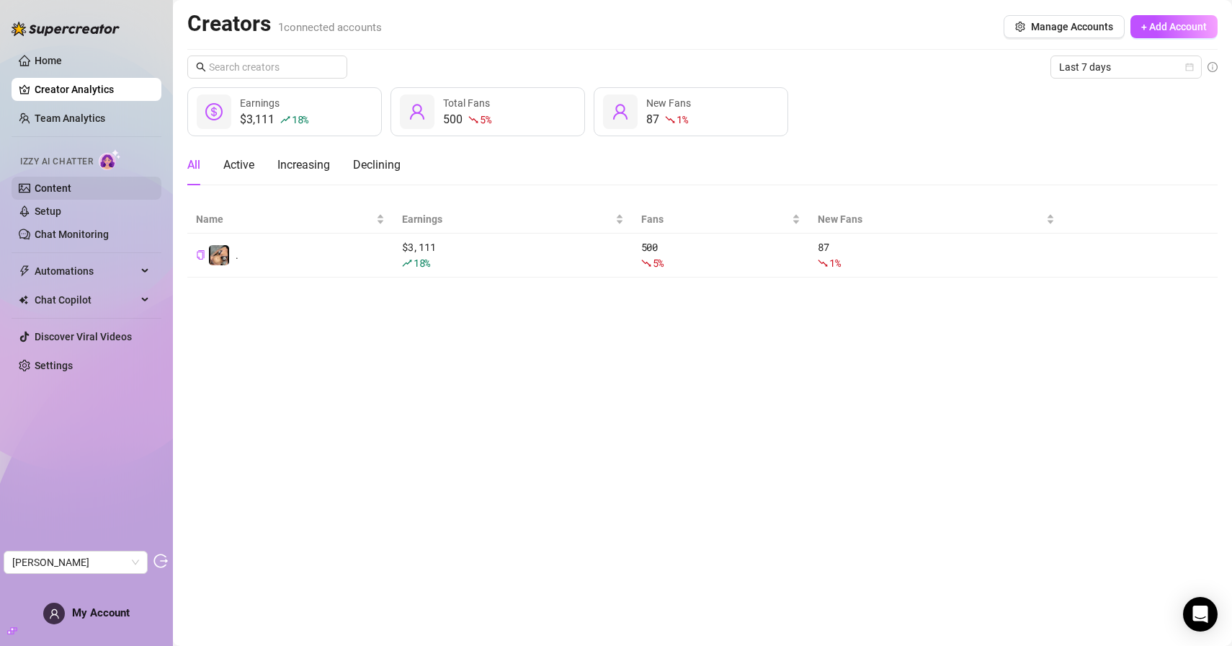
click at [67, 182] on link "Content" at bounding box center [53, 188] width 37 height 12
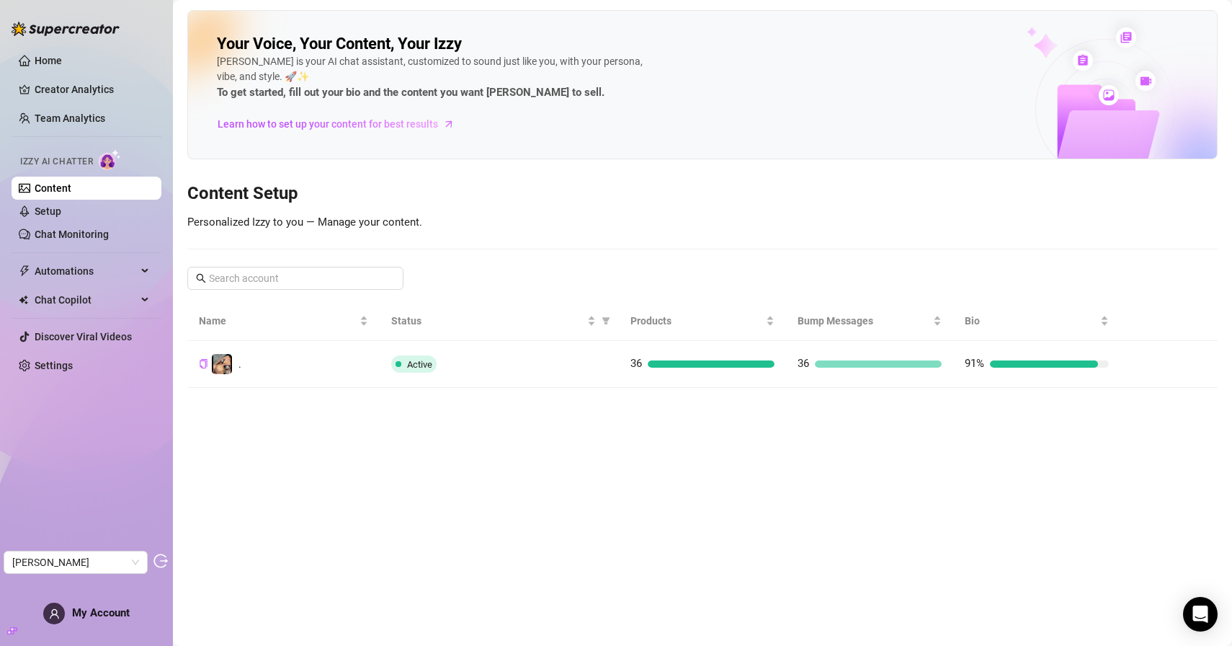
click at [70, 74] on ul "Home Creator Analytics Team Analytics Izzy AI Chatter Content Setup Chat Monito…" at bounding box center [87, 212] width 150 height 339
click at [62, 63] on link "Home" at bounding box center [48, 61] width 27 height 12
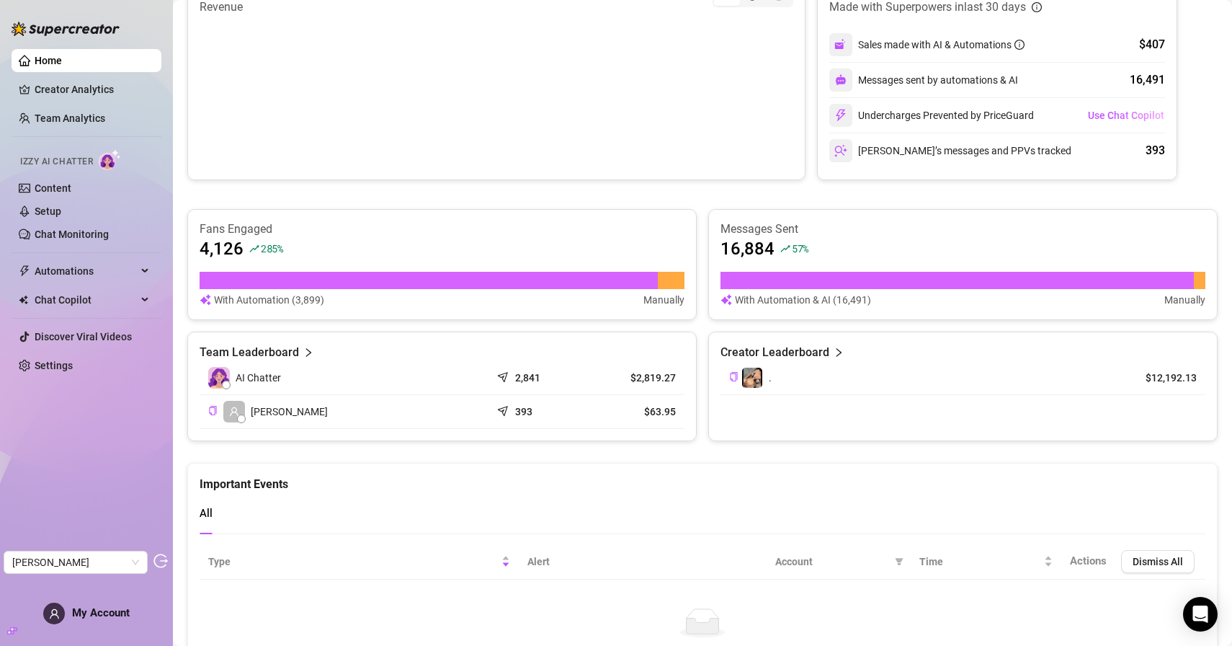
scroll to position [626, 0]
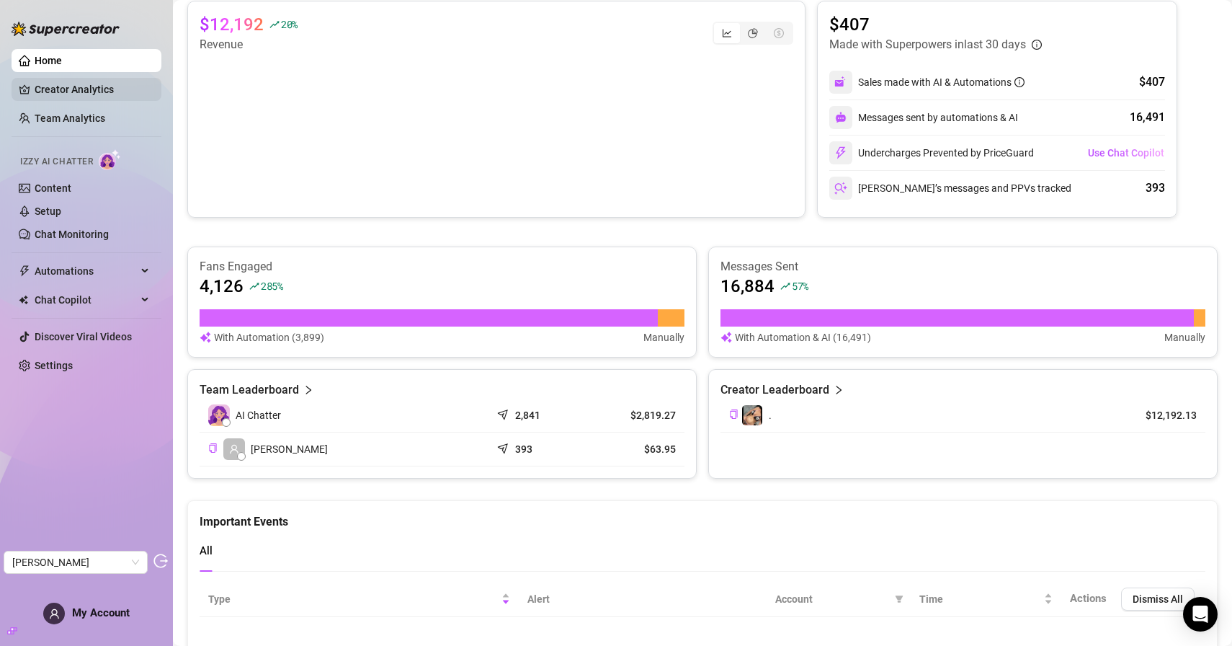
click at [109, 93] on link "Creator Analytics" at bounding box center [92, 89] width 115 height 23
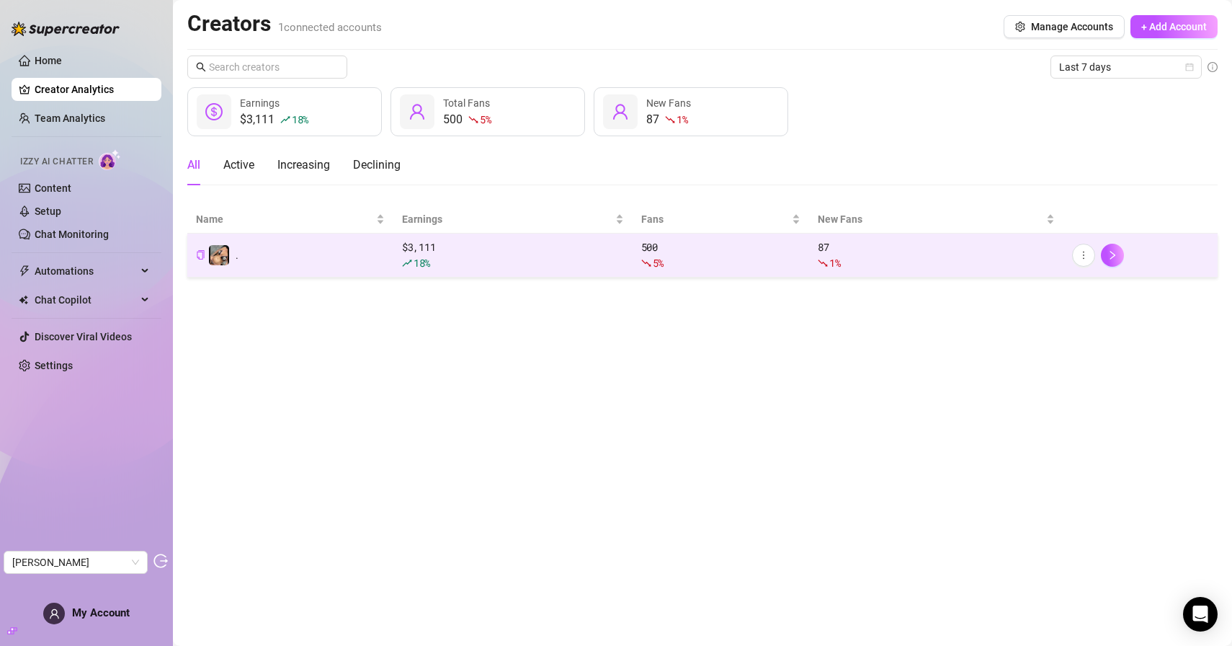
click at [349, 255] on td "." at bounding box center [290, 256] width 206 height 44
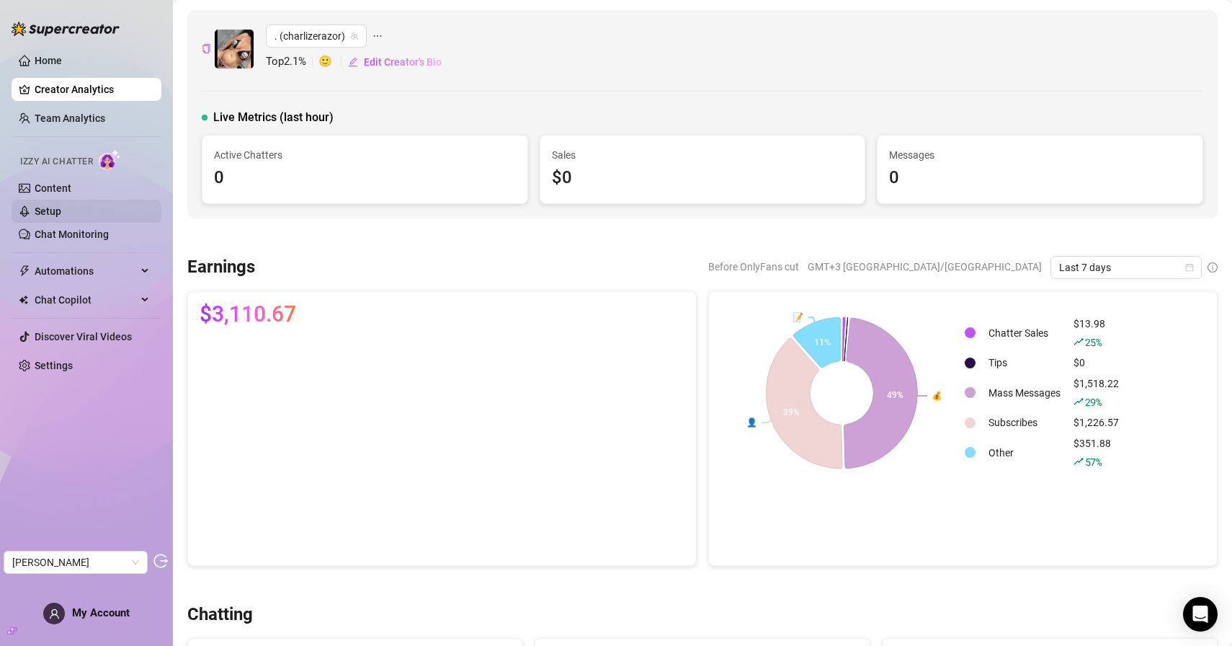
click at [61, 213] on link "Setup" at bounding box center [48, 211] width 27 height 12
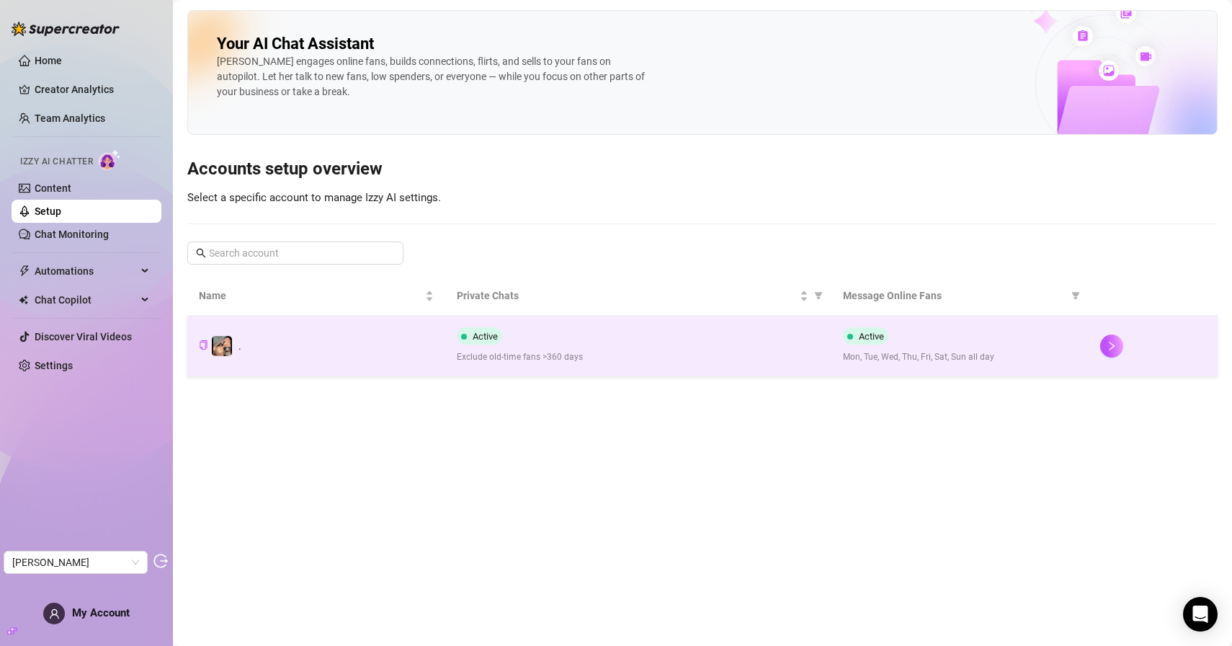
click at [308, 360] on td "." at bounding box center [316, 346] width 258 height 61
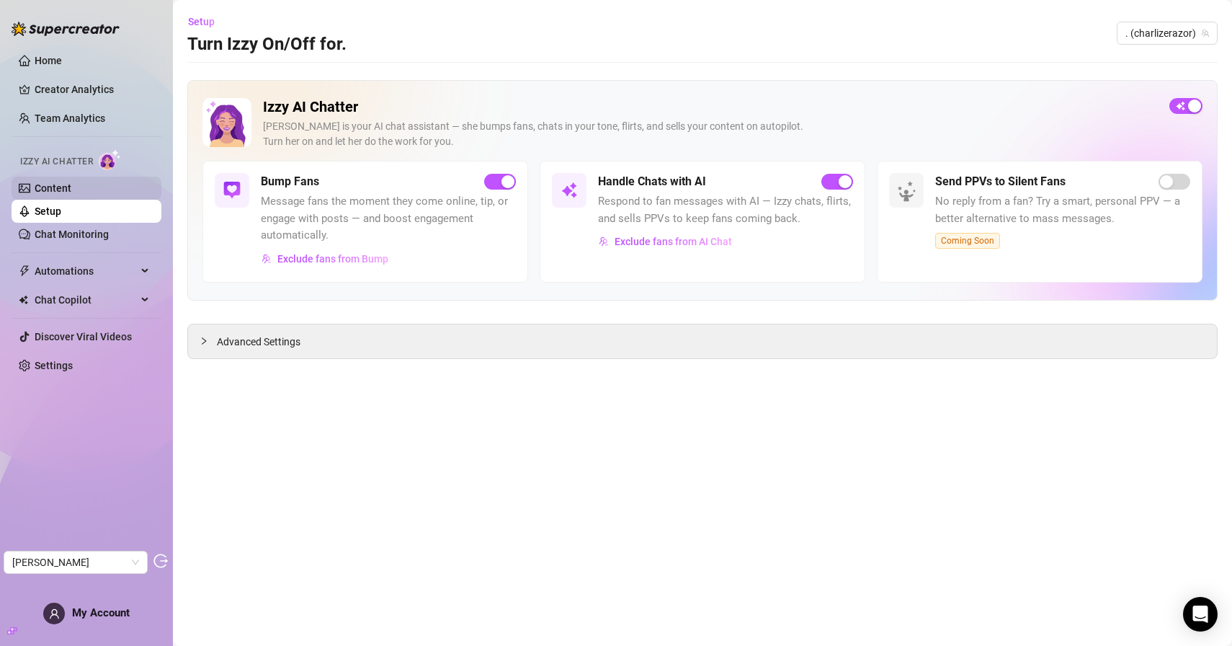
click at [71, 182] on link "Content" at bounding box center [53, 188] width 37 height 12
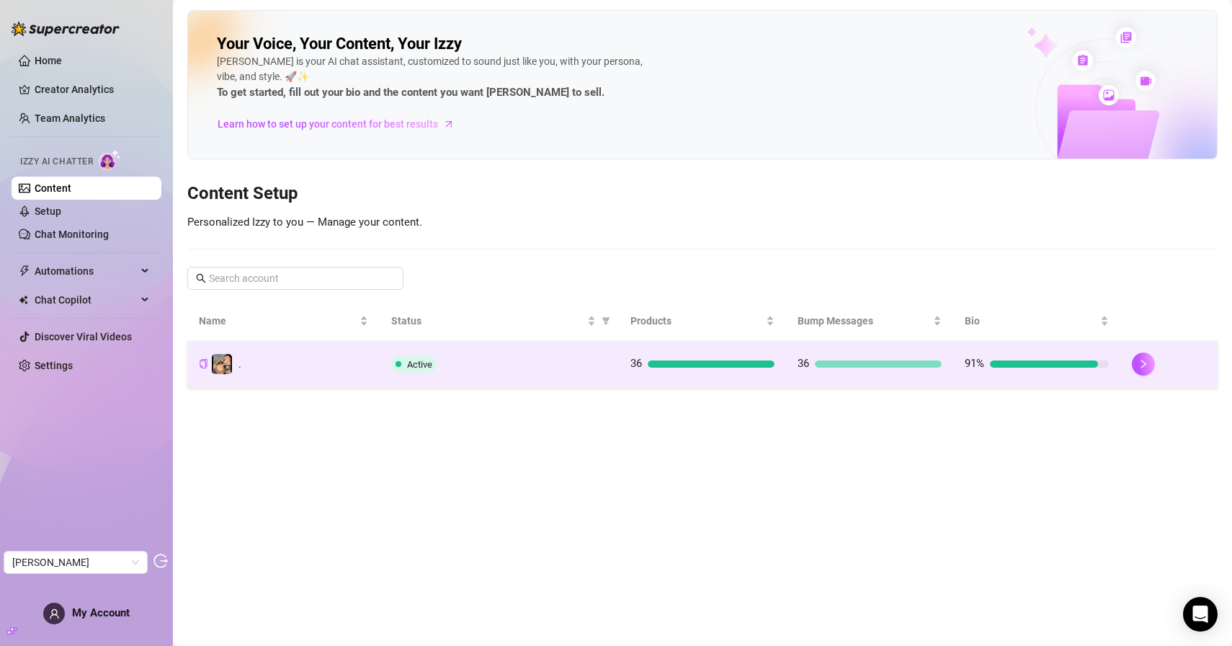
click at [350, 346] on td "." at bounding box center [283, 364] width 192 height 47
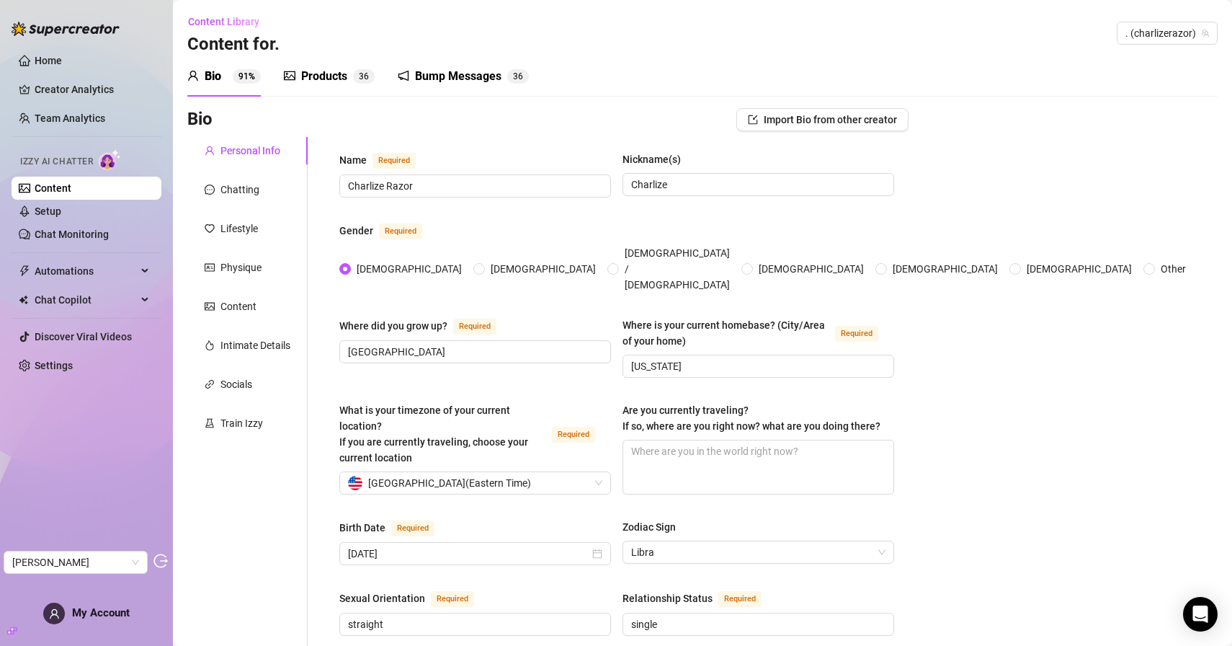
click at [345, 75] on div "Products" at bounding box center [324, 76] width 46 height 17
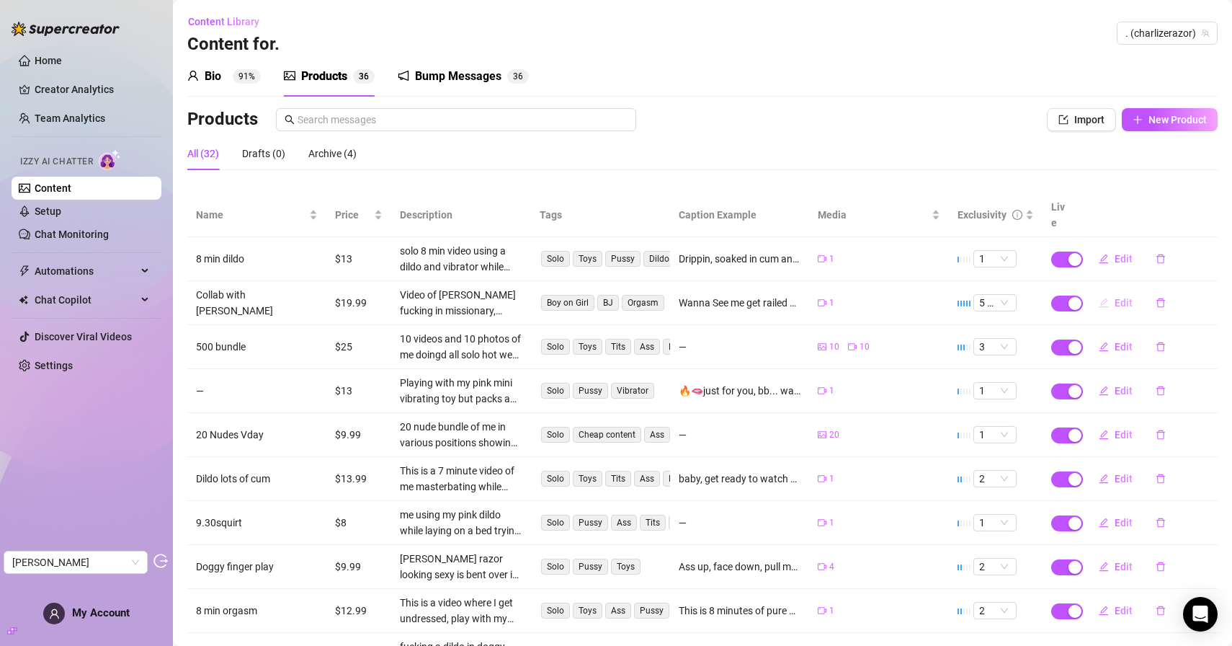
click at [1115, 297] on span "Edit" at bounding box center [1124, 303] width 18 height 12
type textarea "Wanna See me get railed ? 💦"
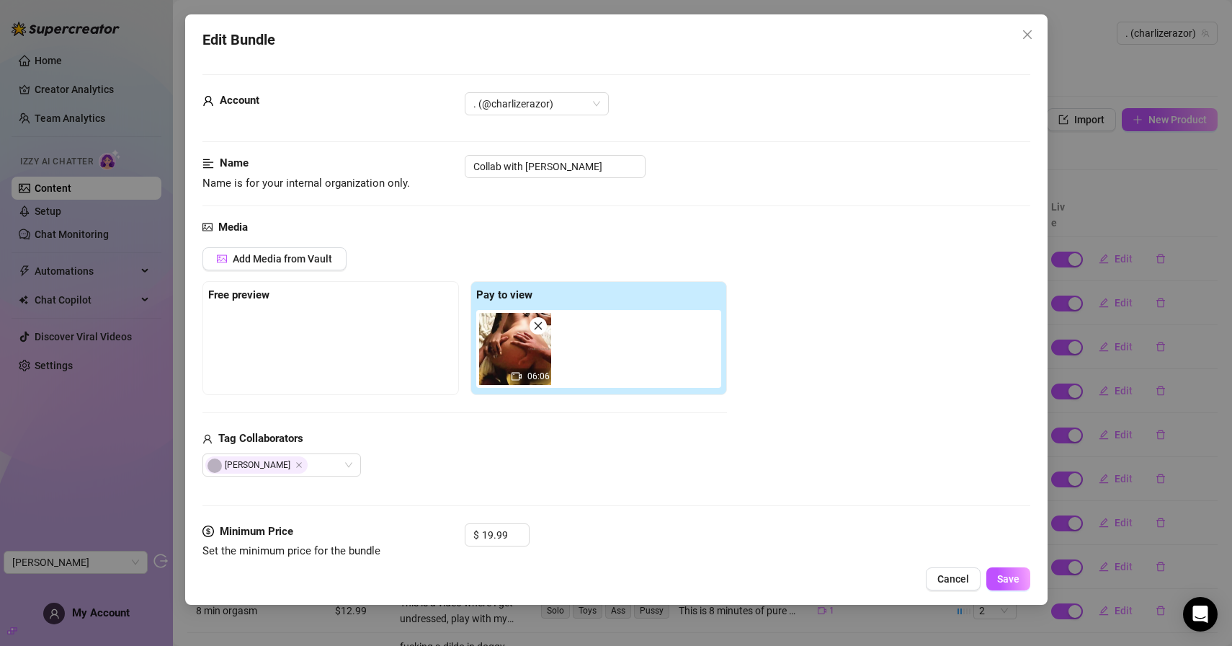
click at [510, 357] on img at bounding box center [515, 349] width 72 height 72
click at [1034, 32] on span "Close" at bounding box center [1027, 35] width 23 height 12
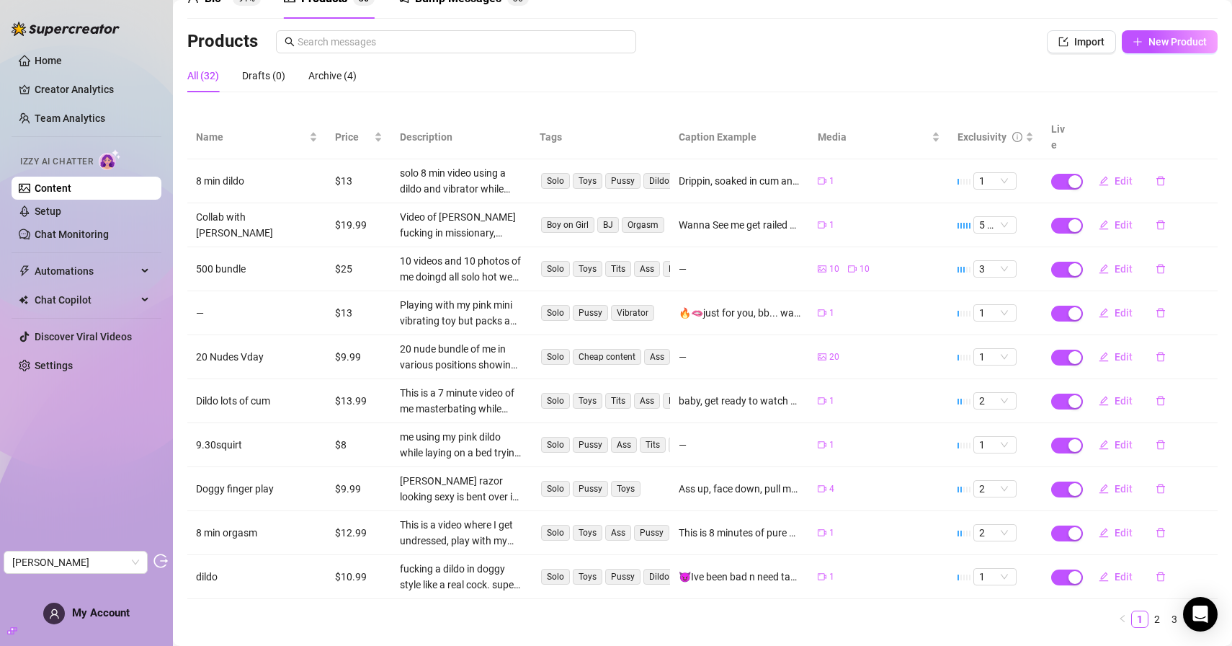
scroll to position [79, 0]
click at [68, 228] on link "Chat Monitoring" at bounding box center [72, 234] width 74 height 12
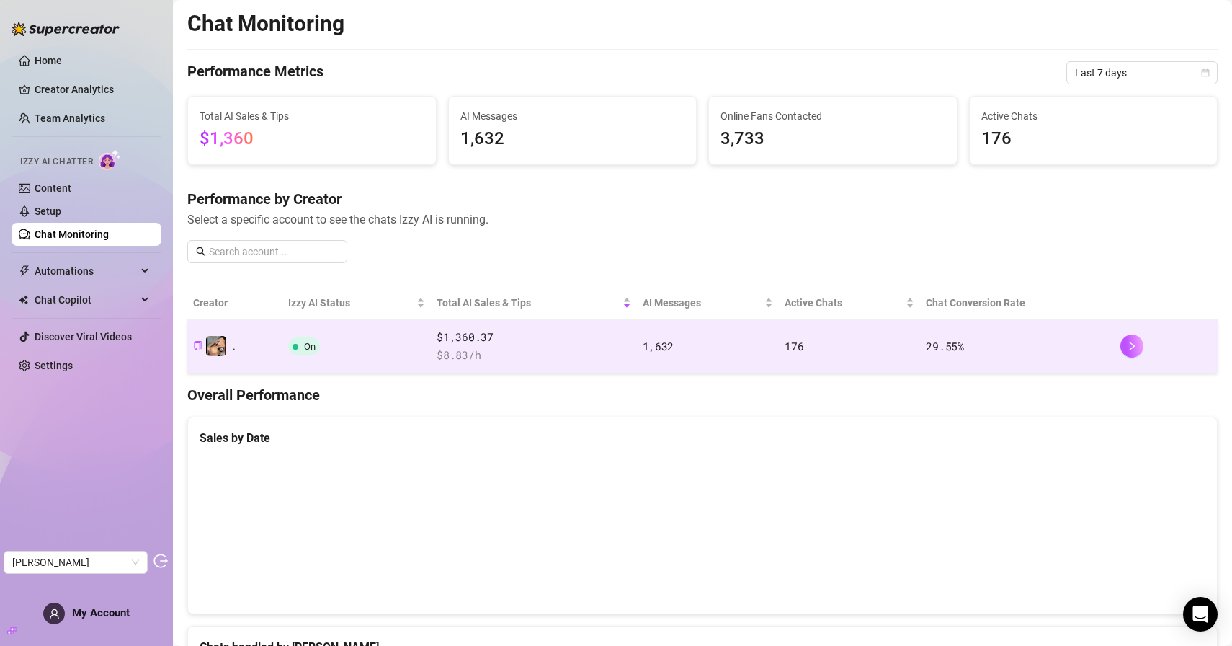
click at [357, 339] on td "On" at bounding box center [357, 346] width 149 height 53
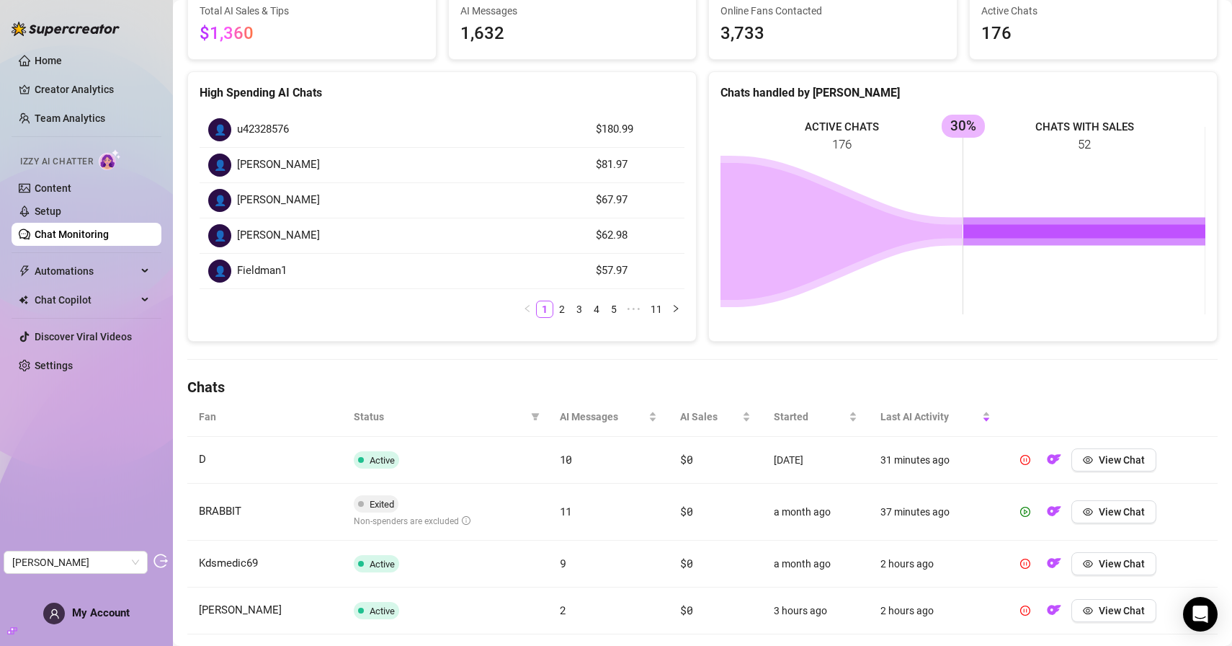
scroll to position [141, 0]
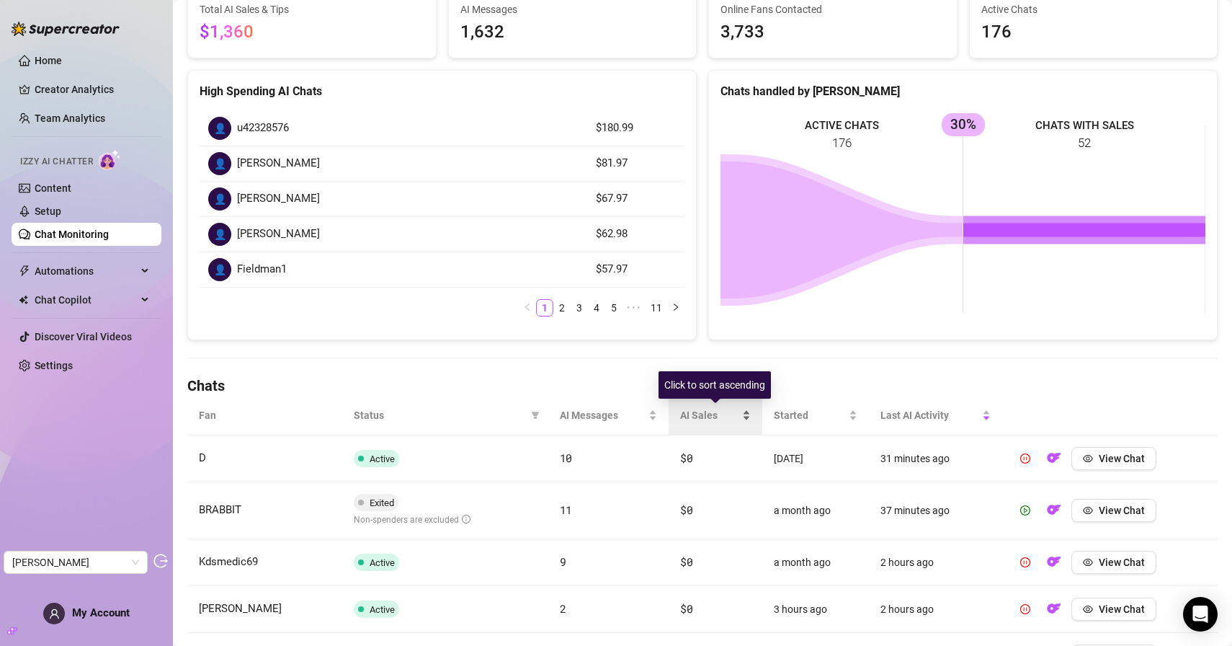
click at [685, 414] on span "AI Sales" at bounding box center [709, 415] width 59 height 16
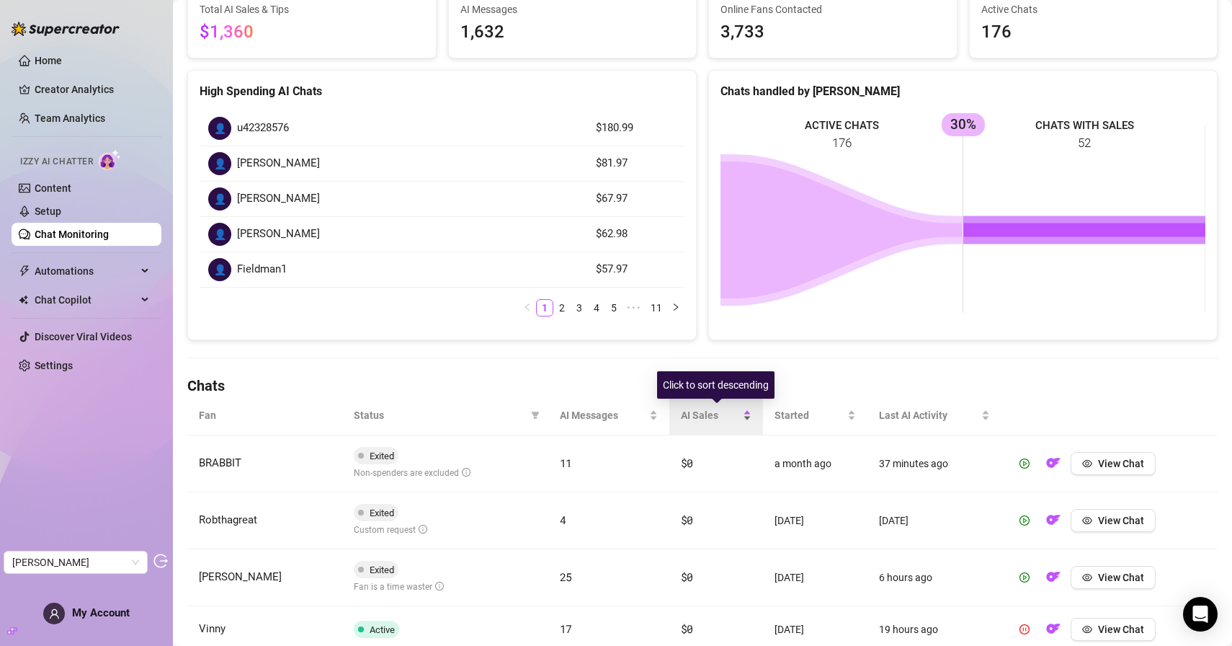
click at [698, 417] on span "AI Sales" at bounding box center [710, 415] width 59 height 16
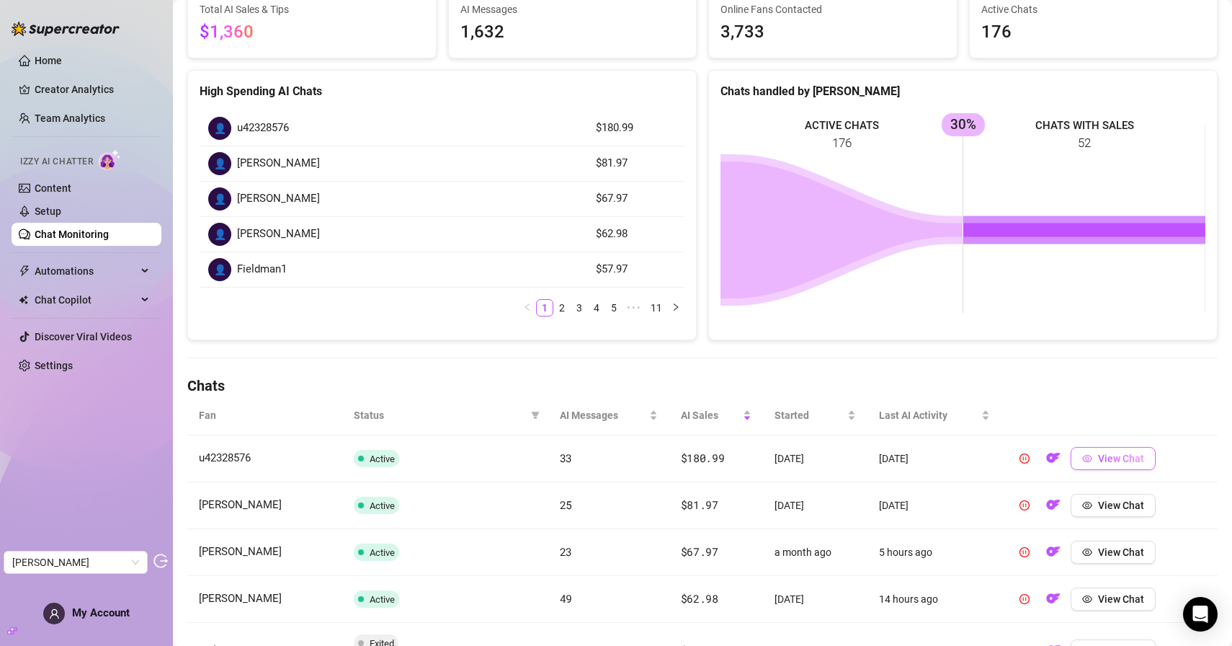
click at [1117, 456] on span "View Chat" at bounding box center [1121, 459] width 46 height 12
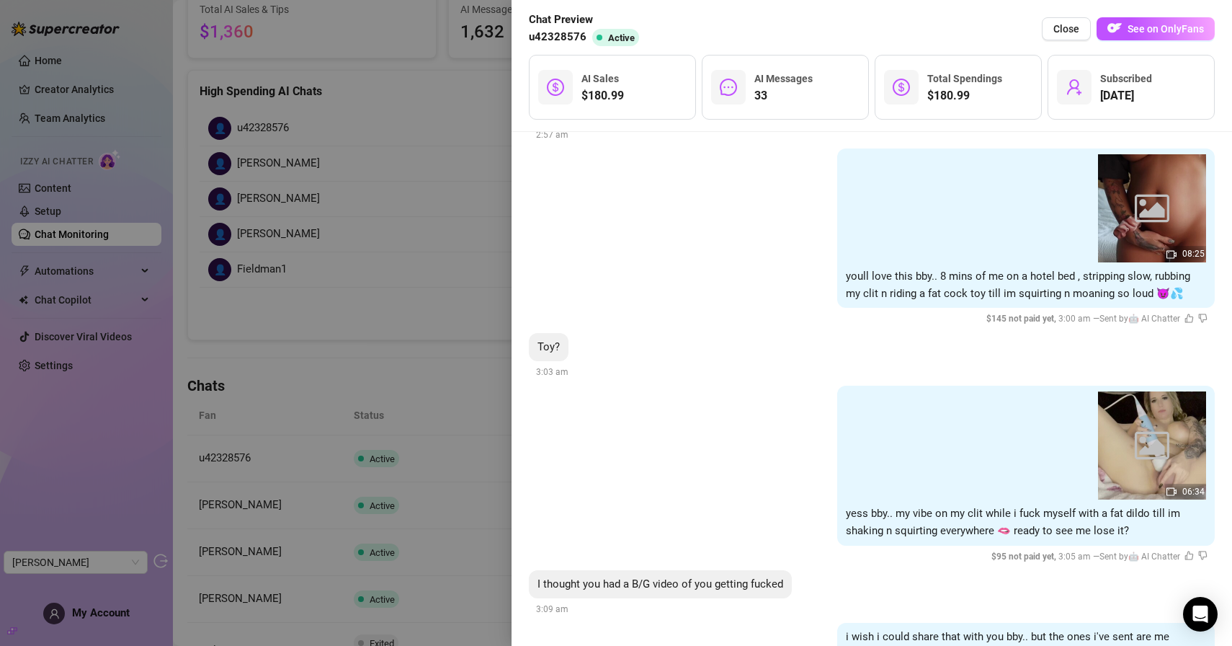
scroll to position [5751, 0]
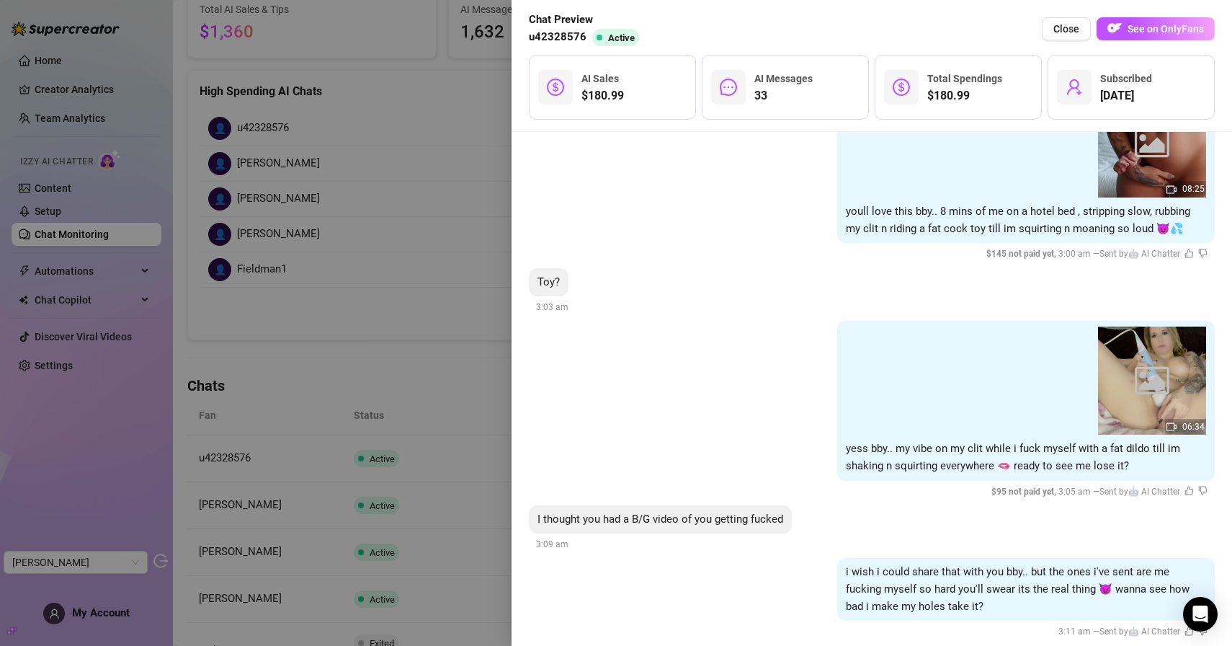
click at [394, 261] on div at bounding box center [616, 323] width 1232 height 646
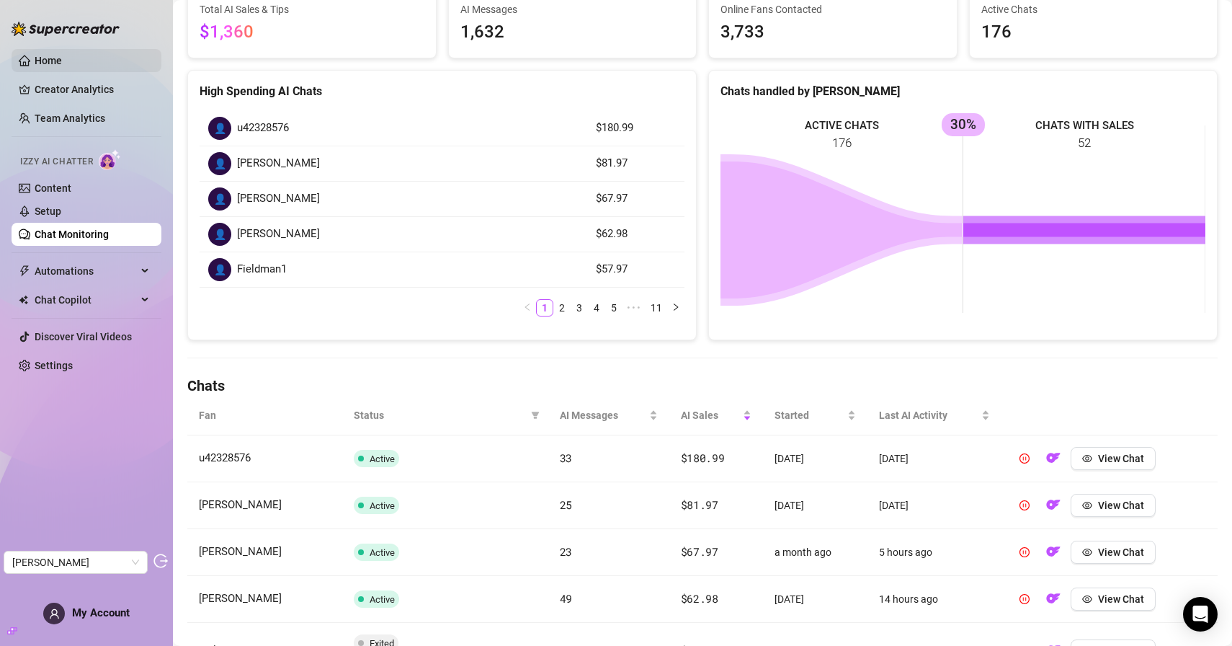
click at [60, 65] on link "Home" at bounding box center [48, 61] width 27 height 12
